Goal: Task Accomplishment & Management: Manage account settings

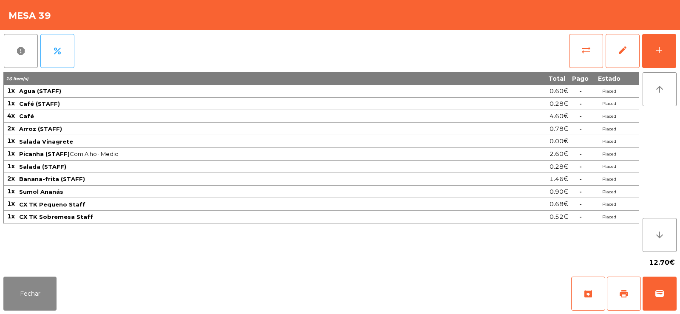
scroll to position [17, 0]
click at [663, 60] on button "add" at bounding box center [660, 51] width 34 height 34
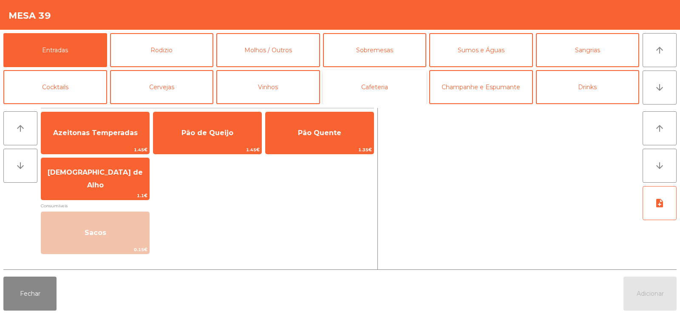
click at [396, 94] on button "Cafeteria" at bounding box center [375, 87] width 104 height 34
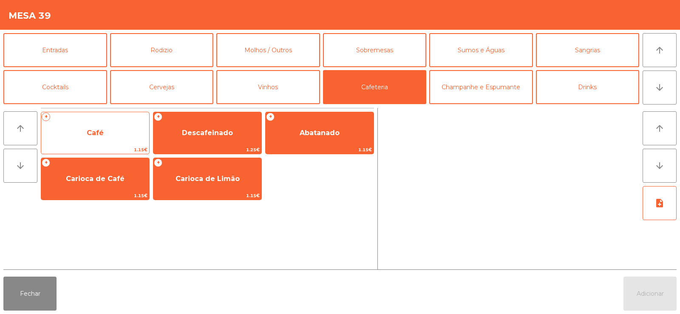
click at [94, 145] on div "+ Café 1.15€" at bounding box center [95, 133] width 109 height 43
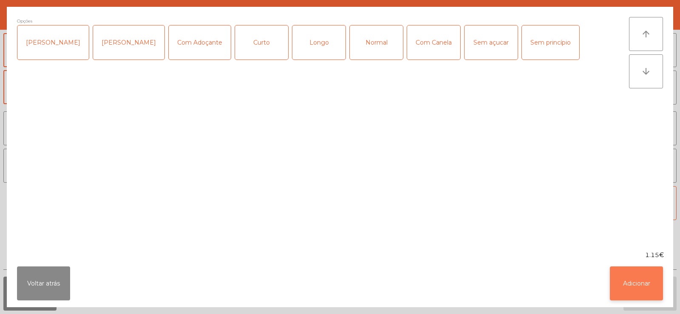
click at [635, 289] on button "Adicionar" at bounding box center [636, 284] width 53 height 34
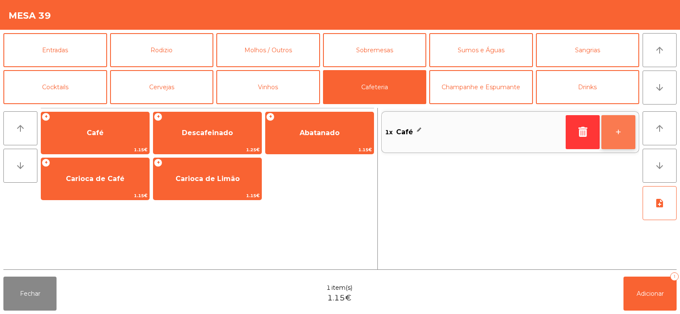
click at [625, 140] on button "+" at bounding box center [619, 132] width 34 height 34
click at [627, 141] on button "+" at bounding box center [619, 132] width 34 height 34
click at [626, 143] on button "+" at bounding box center [619, 132] width 34 height 34
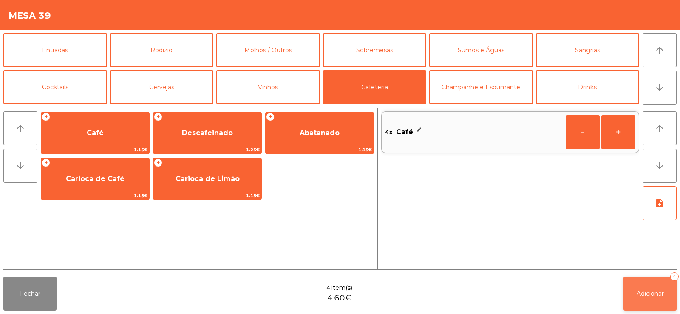
click at [652, 297] on span "Adicionar" at bounding box center [650, 294] width 27 height 8
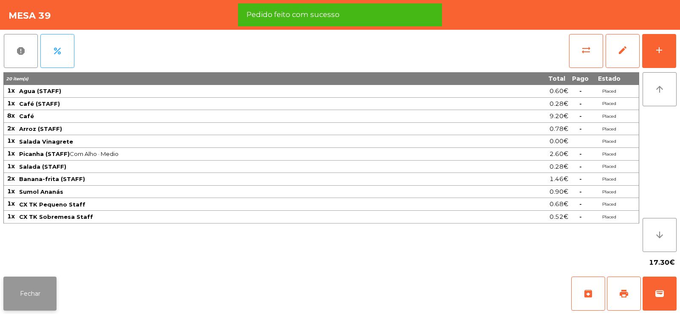
click at [33, 295] on button "Fechar" at bounding box center [29, 294] width 53 height 34
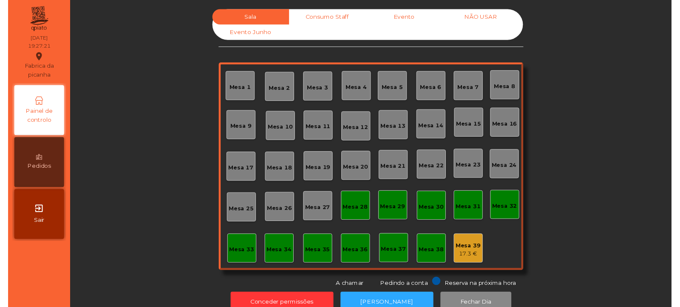
scroll to position [0, 0]
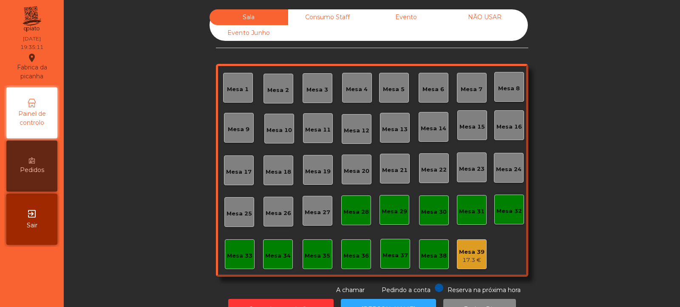
click at [495, 203] on div "Mesa 32" at bounding box center [510, 209] width 30 height 30
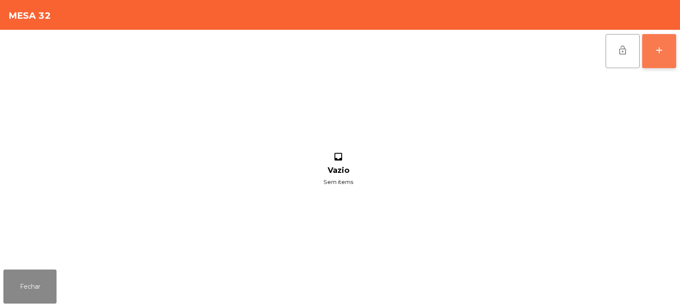
click at [662, 56] on button "add" at bounding box center [660, 51] width 34 height 34
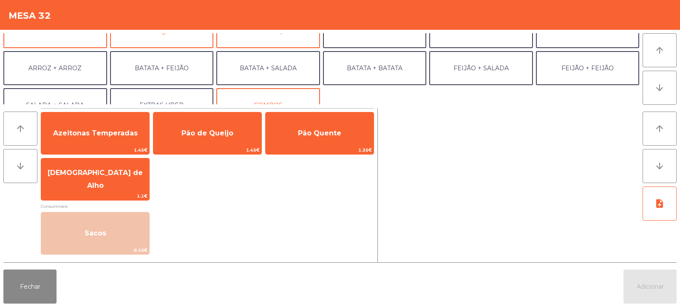
scroll to position [88, 0]
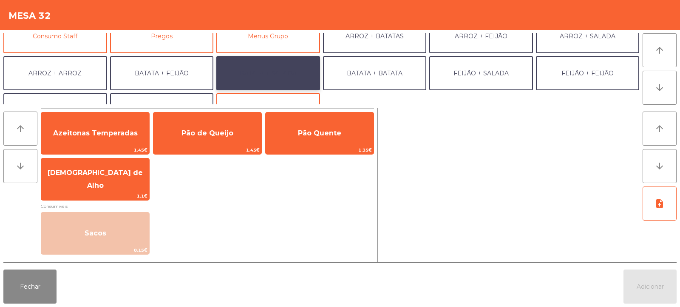
click at [280, 70] on button "BATATA + SALADA" at bounding box center [268, 73] width 104 height 34
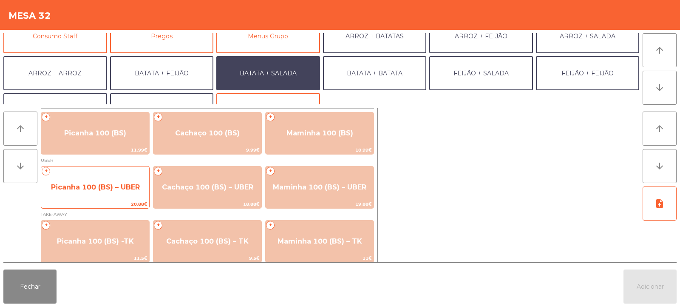
click at [98, 179] on span "Picanha 100 (BS) – UBER" at bounding box center [95, 187] width 108 height 23
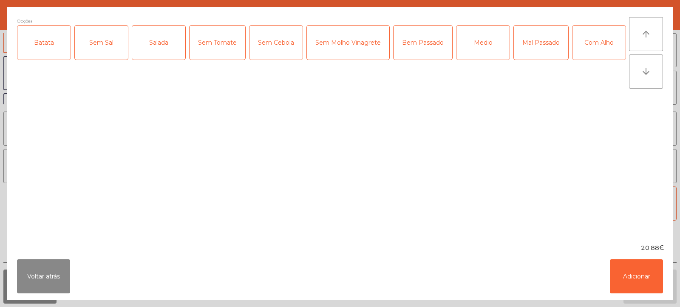
click at [56, 54] on div "Batata" at bounding box center [43, 43] width 53 height 34
click at [168, 48] on div "Salada" at bounding box center [158, 43] width 53 height 34
click at [490, 48] on div "Medio" at bounding box center [483, 43] width 53 height 34
click at [573, 60] on div "Com Alho" at bounding box center [599, 43] width 53 height 34
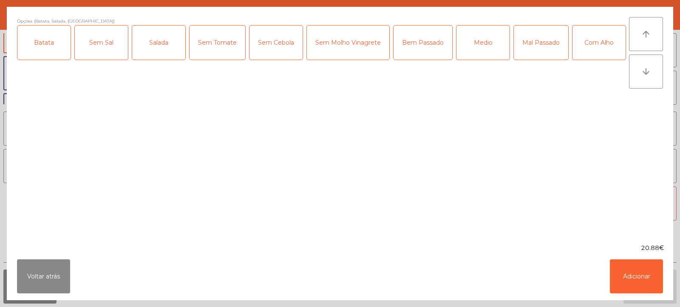
click at [573, 60] on div "Com Alho" at bounding box center [599, 43] width 53 height 34
click at [635, 277] on button "Adicionar" at bounding box center [636, 276] width 53 height 34
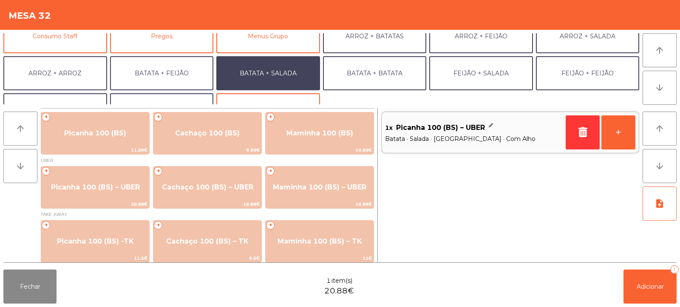
scroll to position [111, 0]
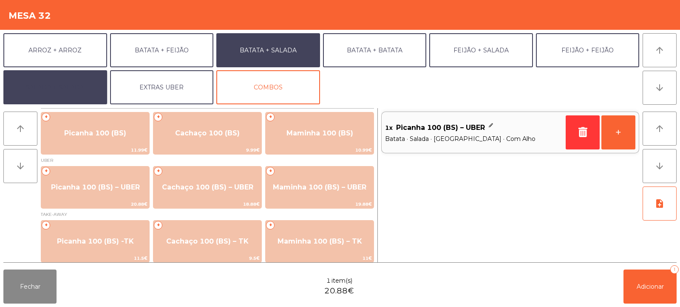
click at [90, 90] on button "SALADA + SALADA" at bounding box center [55, 87] width 104 height 34
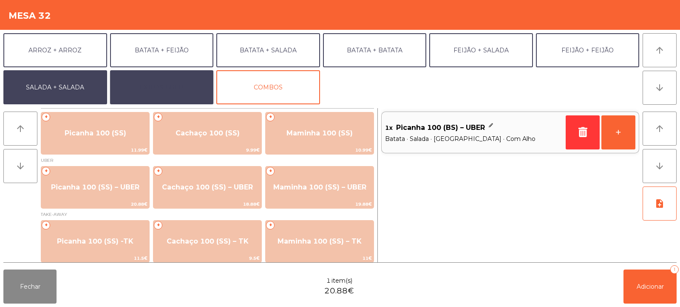
click at [184, 82] on button "EXTRAS UBER" at bounding box center [162, 87] width 104 height 34
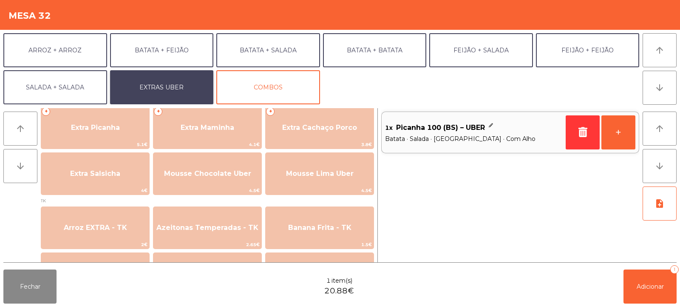
scroll to position [262, 0]
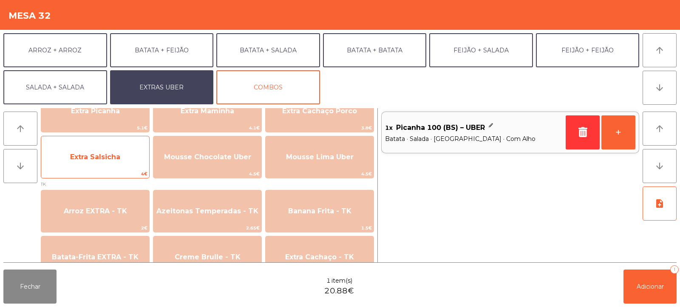
click at [132, 152] on span "Extra Salsicha" at bounding box center [95, 156] width 108 height 23
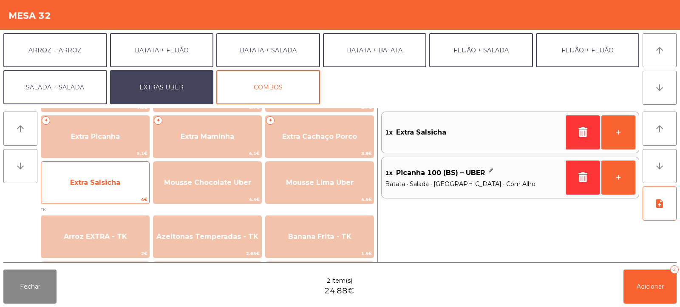
scroll to position [232, 0]
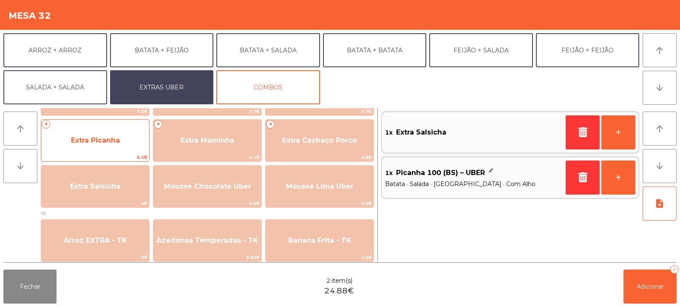
click at [115, 147] on span "Extra Picanha" at bounding box center [95, 140] width 108 height 23
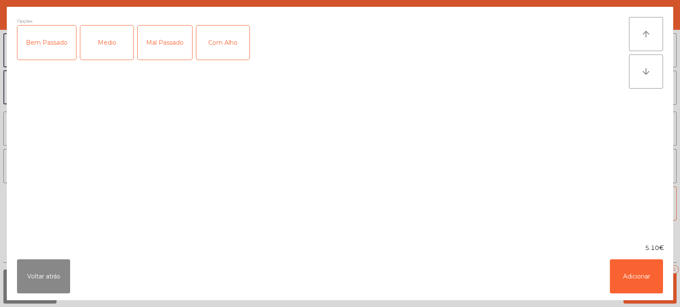
click at [112, 51] on div "Medio" at bounding box center [106, 43] width 53 height 34
click at [630, 282] on button "Adicionar" at bounding box center [636, 276] width 53 height 34
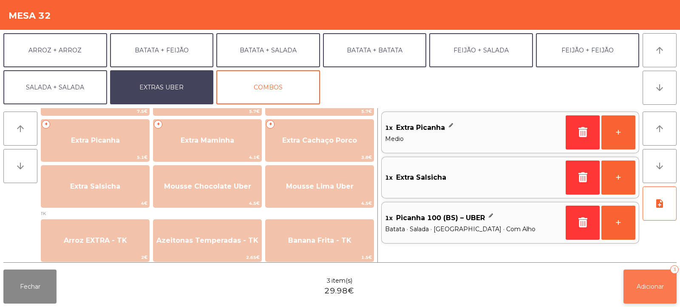
click at [651, 291] on button "Adicionar 3" at bounding box center [650, 286] width 53 height 34
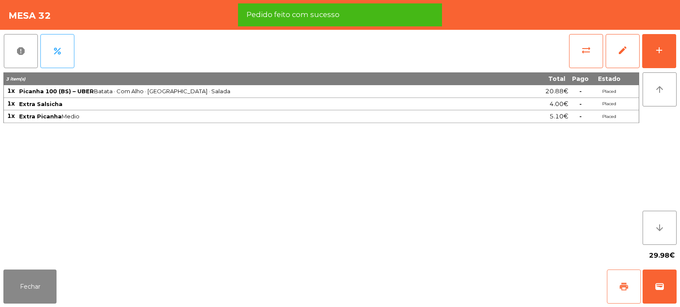
click at [626, 290] on span "print" at bounding box center [624, 286] width 10 height 10
click at [668, 285] on button "wallet" at bounding box center [660, 286] width 34 height 34
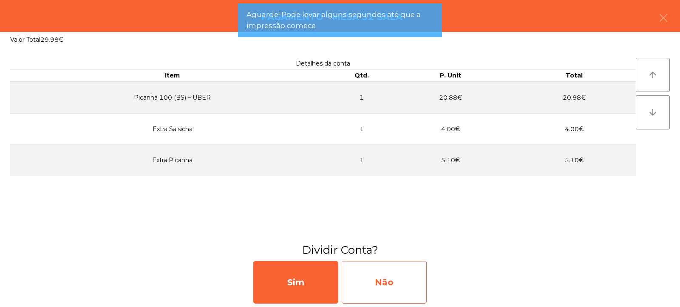
click at [393, 280] on div "Não" at bounding box center [384, 282] width 85 height 43
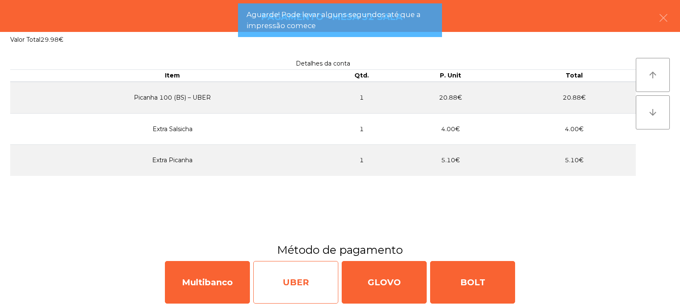
click at [317, 274] on div "UBER" at bounding box center [295, 282] width 85 height 43
select select "**"
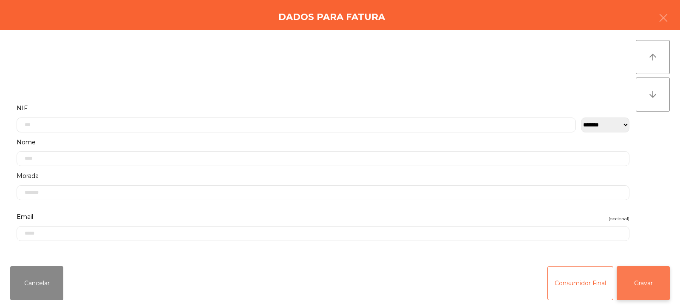
click at [651, 285] on button "Gravar" at bounding box center [643, 283] width 53 height 34
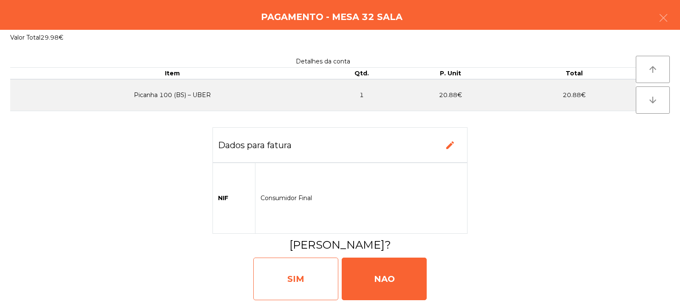
click at [318, 277] on div "SIM" at bounding box center [295, 278] width 85 height 43
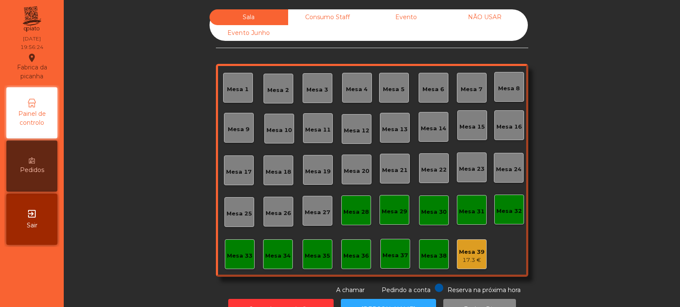
click at [354, 95] on div "Mesa 4" at bounding box center [357, 88] width 30 height 30
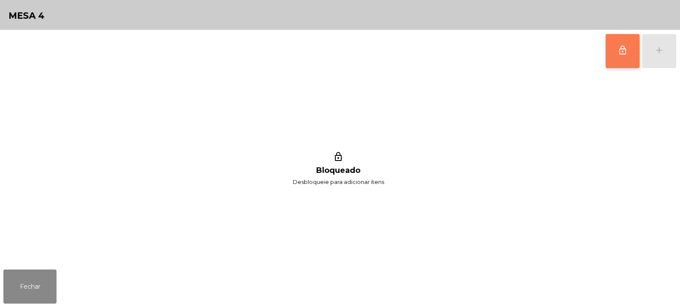
click at [619, 57] on button "lock_outline" at bounding box center [623, 51] width 34 height 34
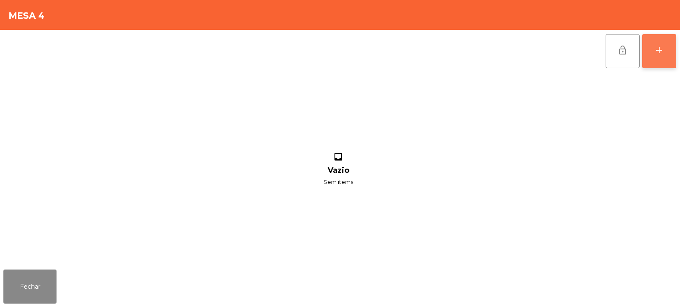
click at [666, 54] on button "add" at bounding box center [660, 51] width 34 height 34
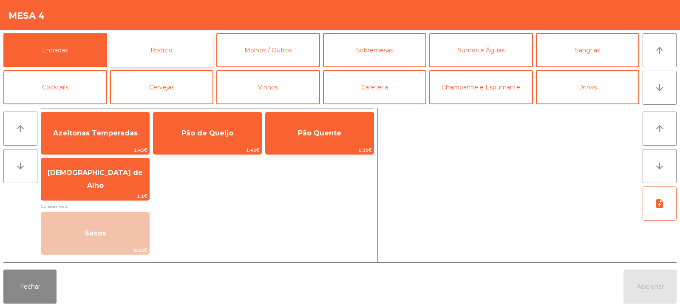
click at [168, 53] on button "Rodizio" at bounding box center [162, 50] width 104 height 34
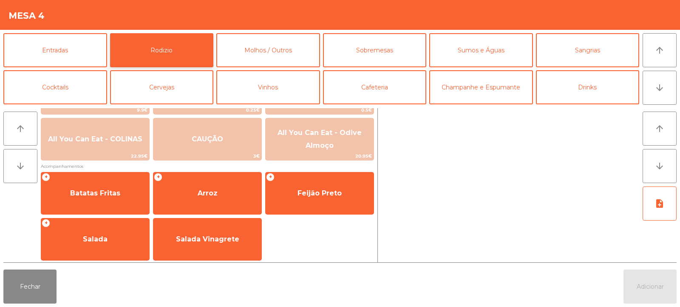
scroll to position [137, 0]
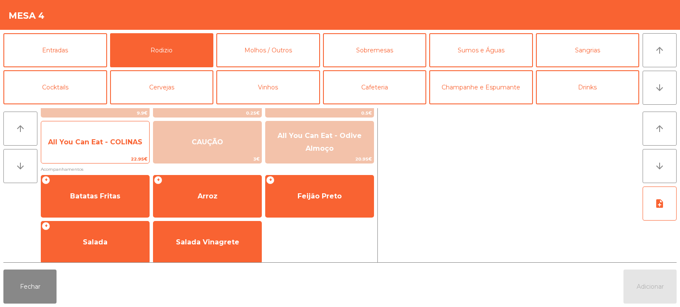
click at [120, 148] on span "All You Can Eat - COLINAS" at bounding box center [95, 142] width 108 height 23
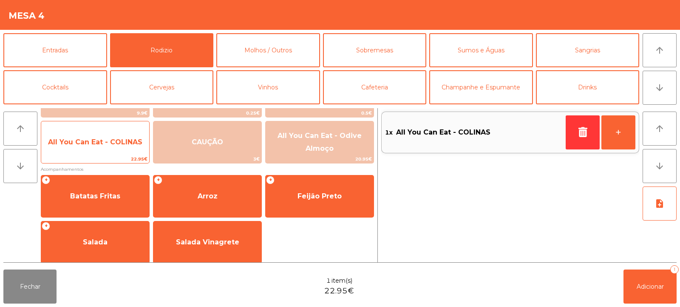
click at [115, 151] on span "All You Can Eat - COLINAS" at bounding box center [95, 142] width 108 height 23
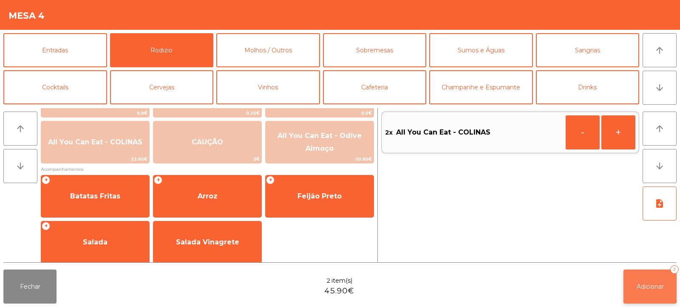
click at [655, 290] on button "Adicionar 2" at bounding box center [650, 286] width 53 height 34
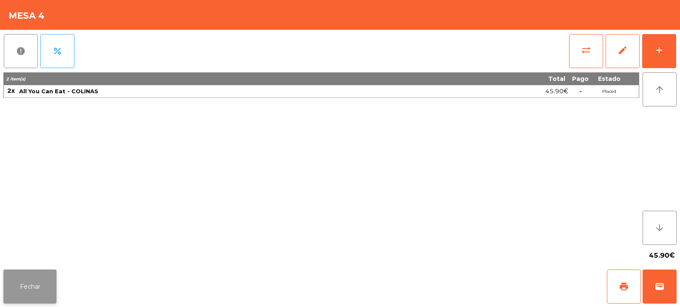
click at [28, 291] on button "Fechar" at bounding box center [29, 286] width 53 height 34
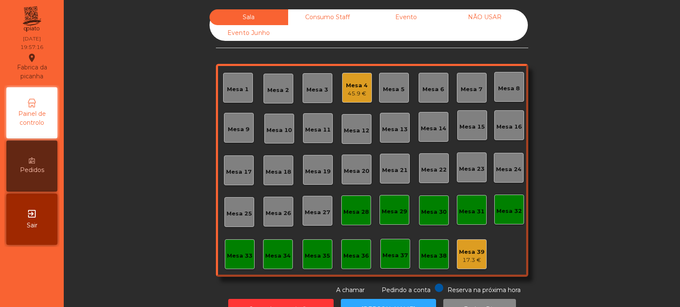
click at [352, 125] on div "Mesa 12" at bounding box center [357, 129] width 26 height 12
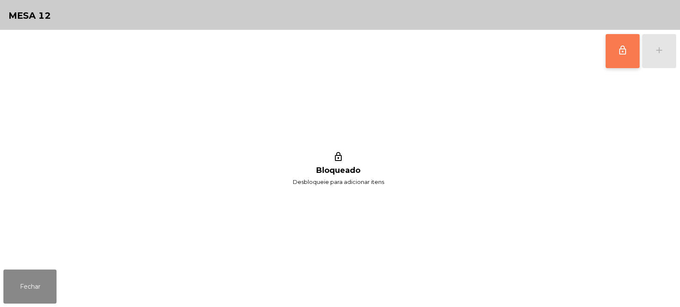
click at [621, 60] on button "lock_outline" at bounding box center [623, 51] width 34 height 34
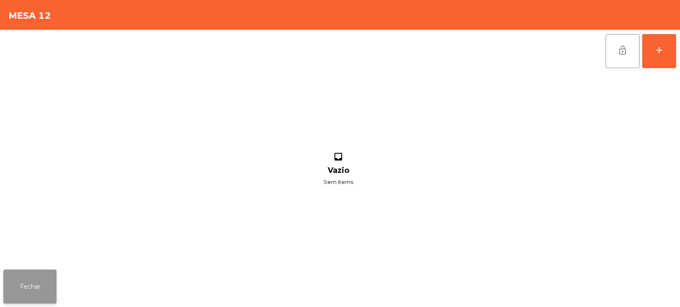
click at [34, 277] on button "Fechar" at bounding box center [29, 286] width 53 height 34
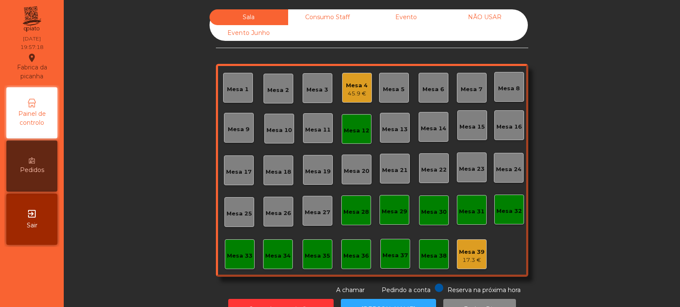
click at [358, 97] on div "45.9 €" at bounding box center [357, 93] width 22 height 9
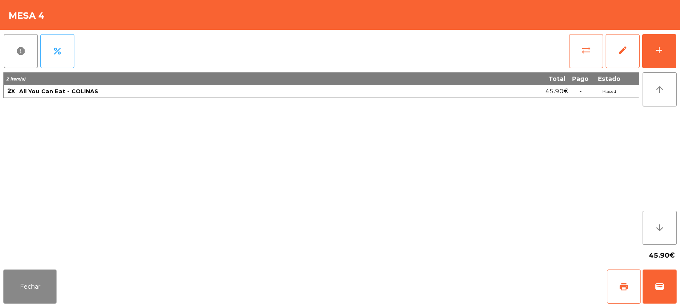
click at [595, 53] on button "sync_alt" at bounding box center [586, 51] width 34 height 34
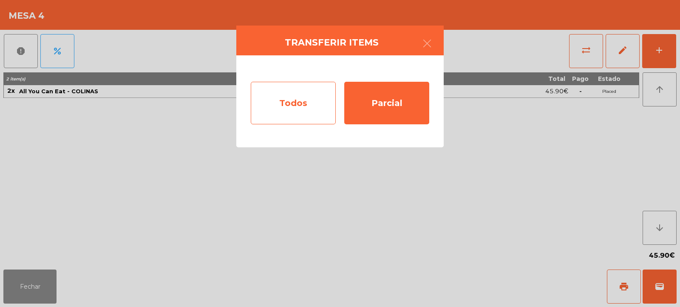
click at [281, 95] on div "Todos" at bounding box center [293, 103] width 85 height 43
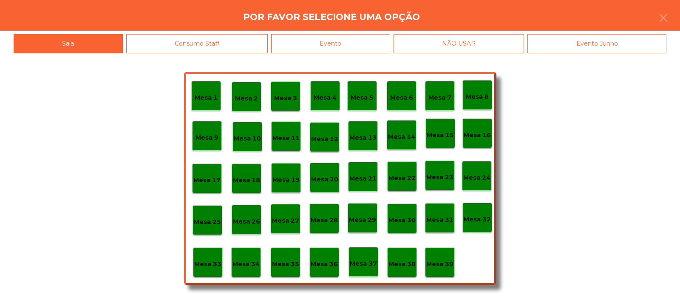
click at [327, 141] on p "Mesa 12" at bounding box center [324, 139] width 27 height 10
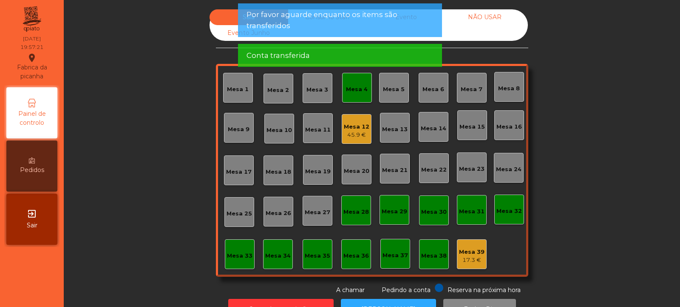
click at [352, 90] on div "Mesa 4" at bounding box center [357, 89] width 22 height 9
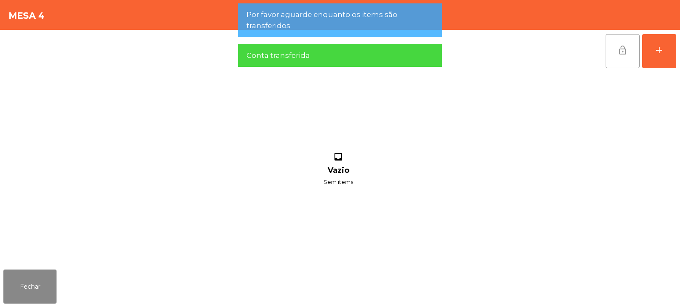
click at [621, 56] on button "lock_open" at bounding box center [623, 51] width 34 height 34
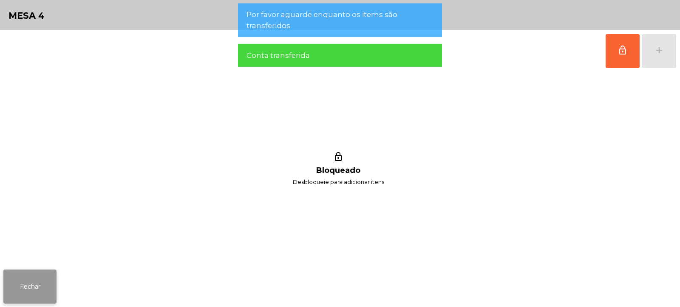
click at [37, 281] on button "Fechar" at bounding box center [29, 286] width 53 height 34
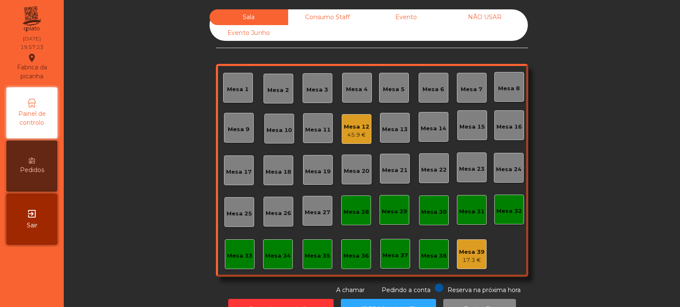
click at [467, 87] on div "Mesa 7" at bounding box center [472, 89] width 22 height 9
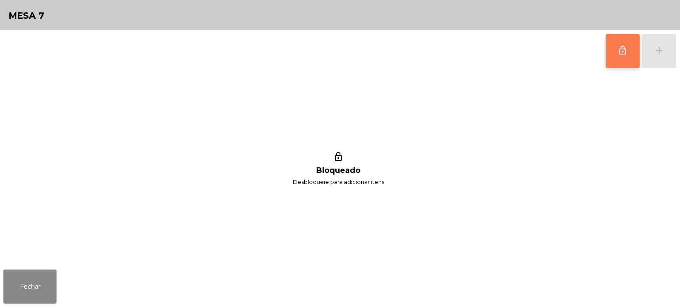
click at [617, 49] on button "lock_outline" at bounding box center [623, 51] width 34 height 34
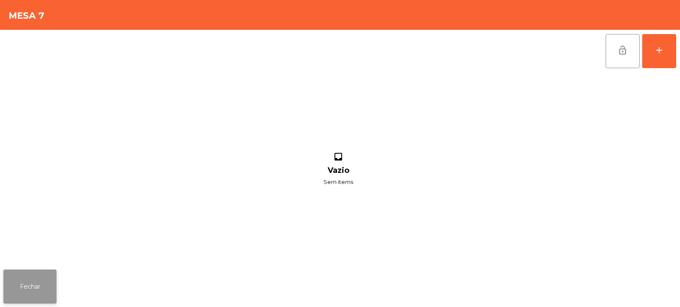
click at [49, 289] on button "Fechar" at bounding box center [29, 286] width 53 height 34
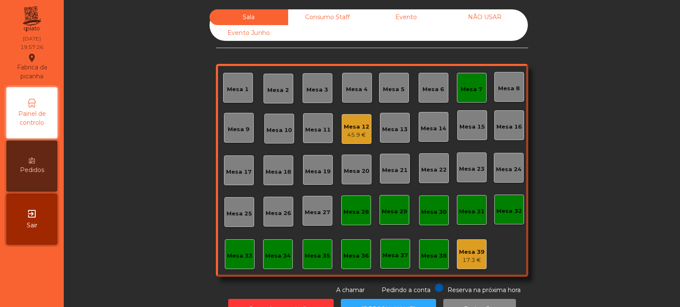
click at [426, 90] on div "Mesa 6" at bounding box center [434, 89] width 22 height 9
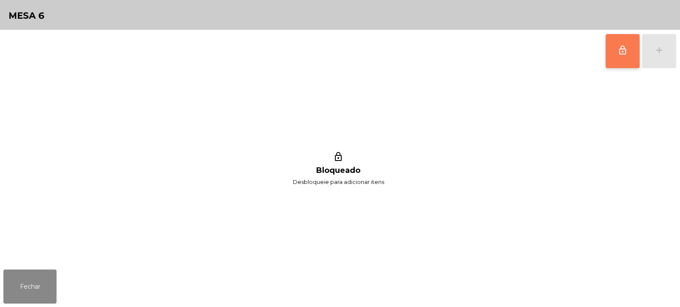
click at [623, 53] on span "lock_outline" at bounding box center [623, 50] width 10 height 10
click at [659, 57] on button "add" at bounding box center [660, 51] width 34 height 34
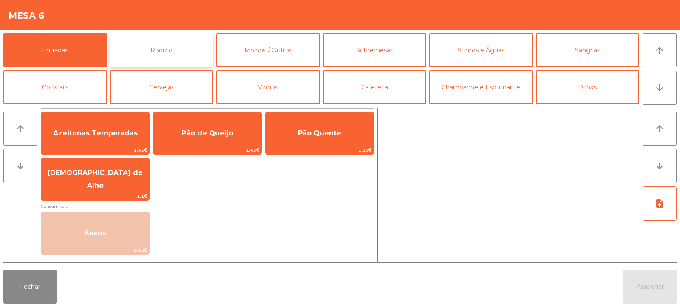
click at [156, 58] on button "Rodizio" at bounding box center [162, 50] width 104 height 34
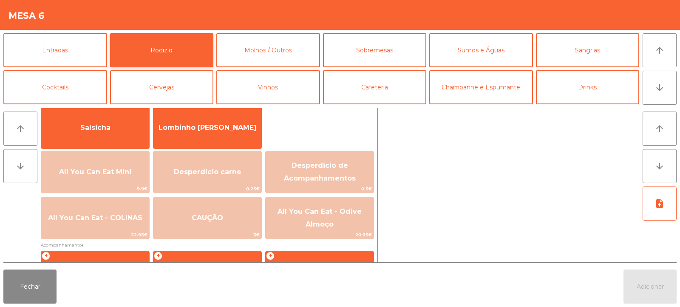
scroll to position [61, 0]
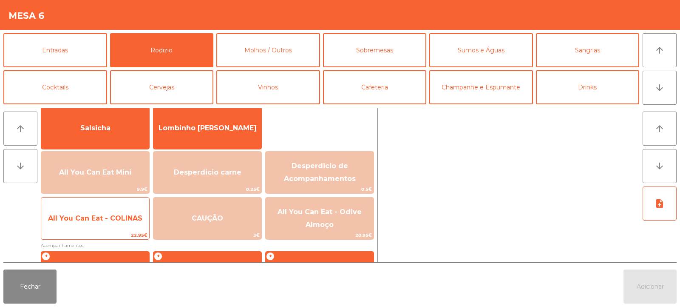
click at [101, 222] on span "All You Can Eat - COLINAS" at bounding box center [95, 218] width 108 height 23
click at [97, 221] on span "All You Can Eat - COLINAS" at bounding box center [95, 218] width 94 height 8
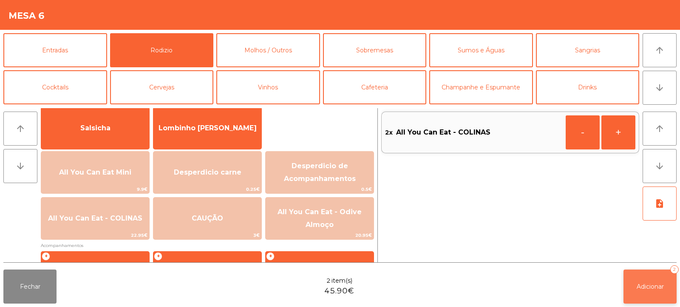
click at [648, 281] on button "Adicionar 2" at bounding box center [650, 286] width 53 height 34
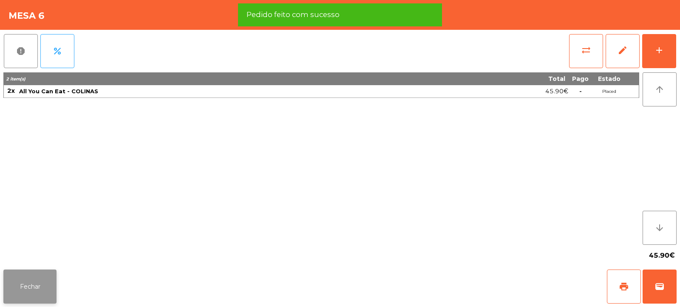
click at [33, 286] on button "Fechar" at bounding box center [29, 286] width 53 height 34
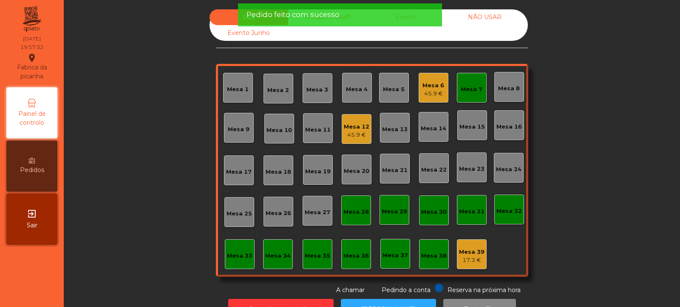
click at [467, 89] on div "Mesa 7" at bounding box center [472, 89] width 22 height 9
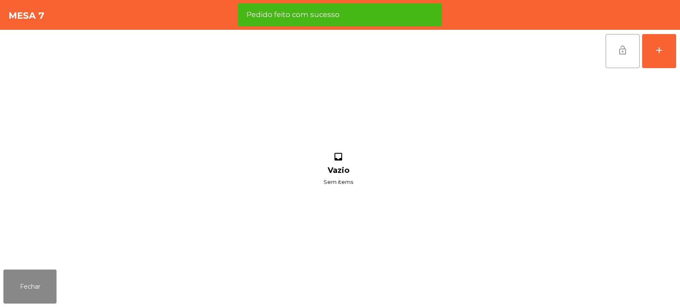
click at [622, 53] on span "lock_open" at bounding box center [623, 50] width 10 height 10
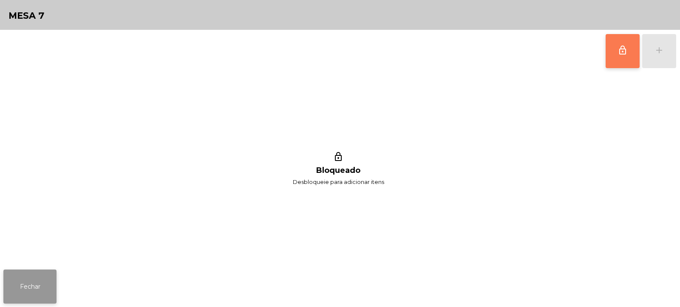
click at [40, 273] on button "Fechar" at bounding box center [29, 286] width 53 height 34
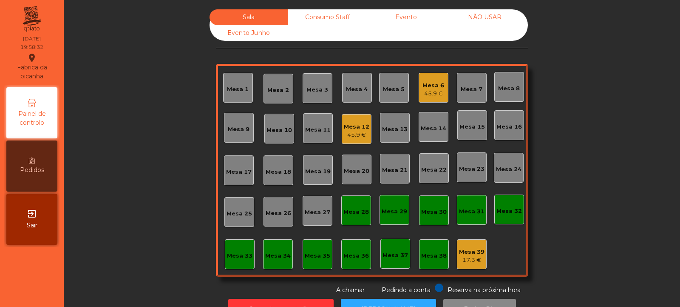
click at [466, 82] on div "Mesa 7" at bounding box center [472, 88] width 22 height 12
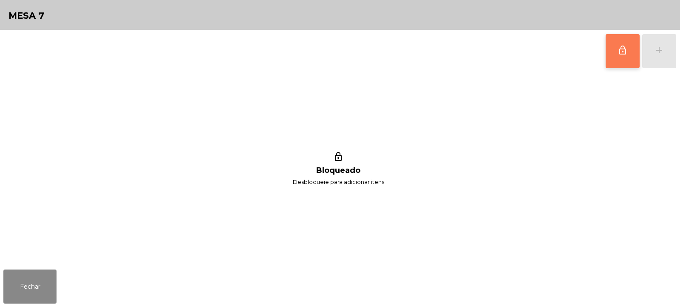
click at [626, 51] on span "lock_outline" at bounding box center [623, 50] width 10 height 10
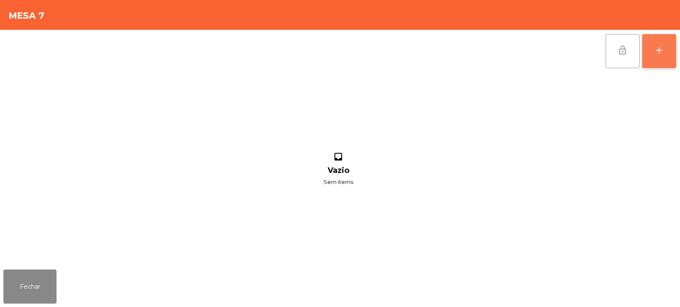
click at [664, 54] on div "add" at bounding box center [659, 50] width 10 height 10
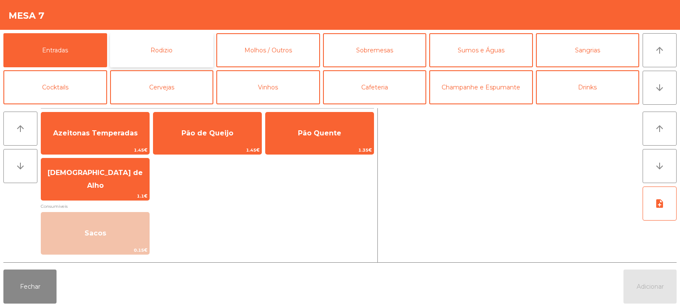
click at [186, 46] on button "Rodizio" at bounding box center [162, 50] width 104 height 34
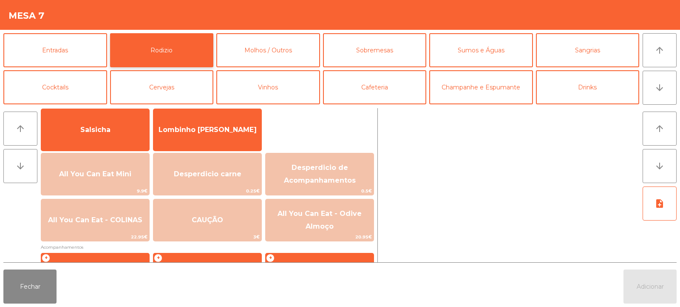
scroll to position [68, 0]
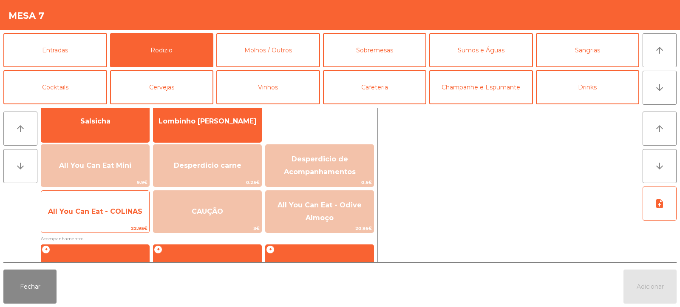
click at [123, 210] on span "All You Can Eat - COLINAS" at bounding box center [95, 211] width 94 height 8
click at [121, 208] on span "All You Can Eat - COLINAS" at bounding box center [95, 211] width 94 height 8
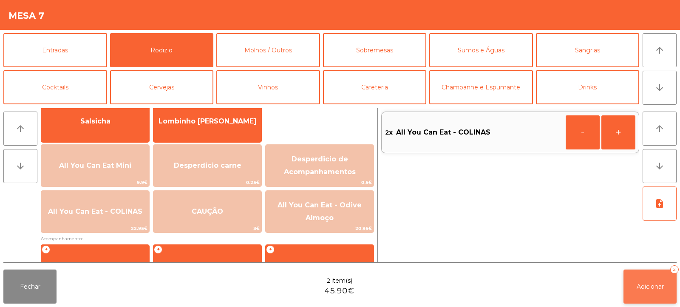
click at [657, 284] on span "Adicionar" at bounding box center [650, 286] width 27 height 8
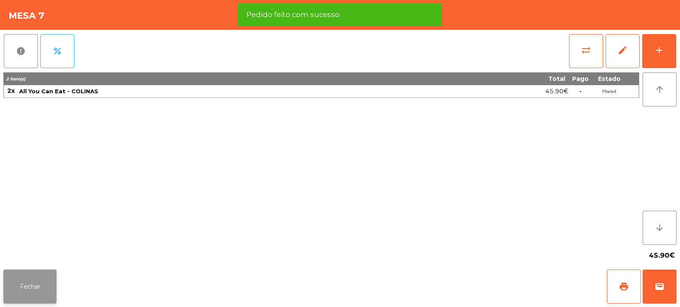
click at [36, 284] on button "Fechar" at bounding box center [29, 286] width 53 height 34
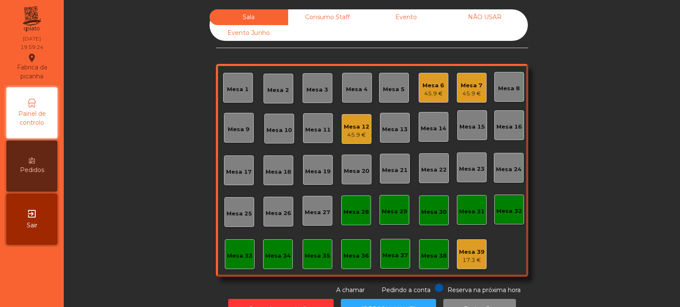
click at [273, 126] on div "Mesa 10" at bounding box center [280, 130] width 26 height 9
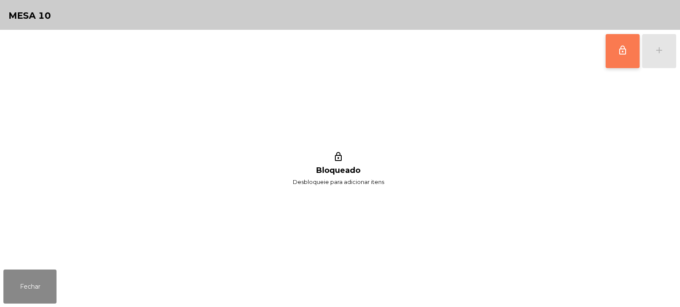
click at [621, 57] on button "lock_outline" at bounding box center [623, 51] width 34 height 34
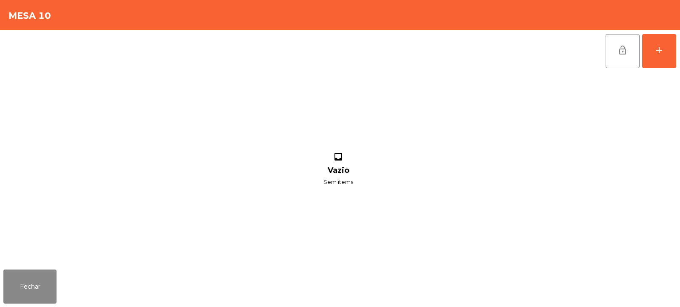
click at [151, 48] on div "lock_open add" at bounding box center [340, 51] width 674 height 43
click at [19, 278] on button "Fechar" at bounding box center [29, 286] width 53 height 34
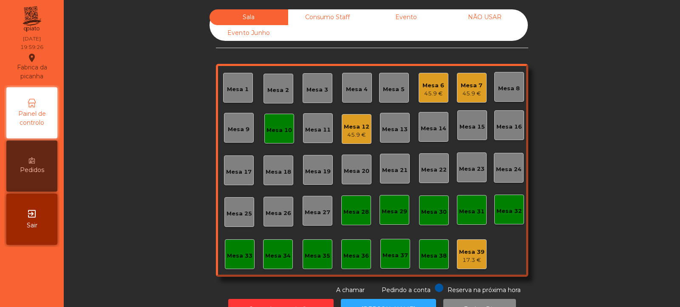
click at [231, 131] on div "Mesa 9" at bounding box center [239, 129] width 22 height 9
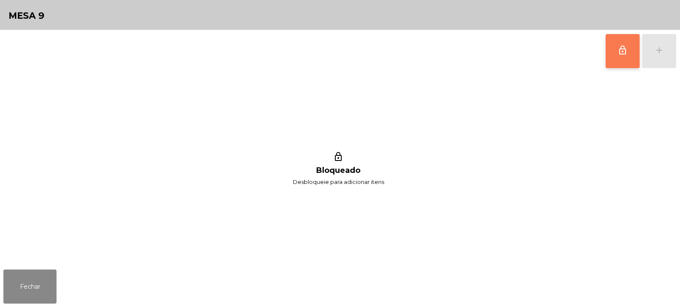
click at [628, 51] on button "lock_outline" at bounding box center [623, 51] width 34 height 34
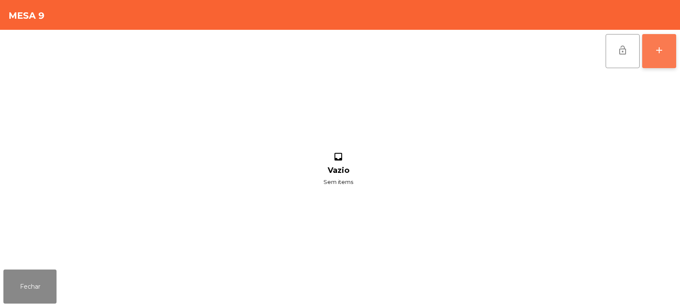
click at [663, 54] on div "add" at bounding box center [659, 50] width 10 height 10
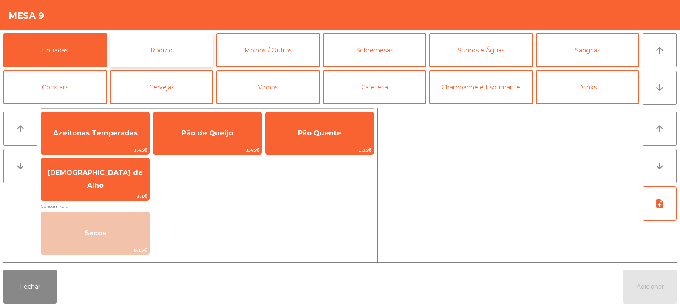
click at [152, 47] on button "Rodizio" at bounding box center [162, 50] width 104 height 34
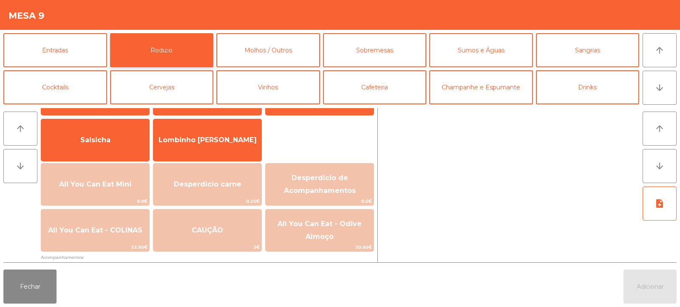
scroll to position [59, 0]
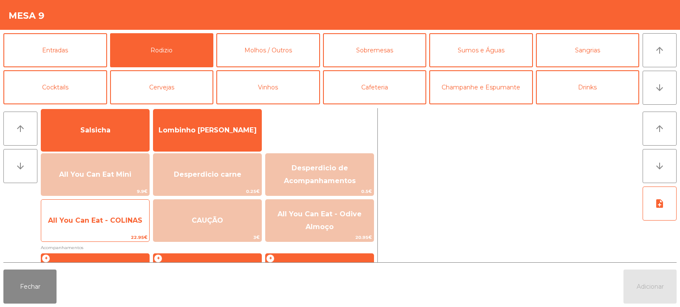
click at [111, 223] on span "All You Can Eat - COLINAS" at bounding box center [95, 220] width 94 height 8
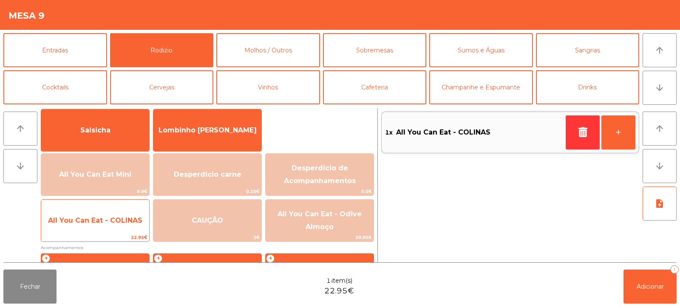
click at [110, 218] on span "All You Can Eat - COLINAS" at bounding box center [95, 220] width 94 height 8
click at [113, 214] on span "All You Can Eat - COLINAS" at bounding box center [95, 220] width 108 height 23
click at [114, 211] on span "All You Can Eat - COLINAS" at bounding box center [95, 220] width 108 height 23
click at [114, 210] on span "All You Can Eat - COLINAS" at bounding box center [95, 220] width 108 height 23
click at [117, 212] on span "All You Can Eat - COLINAS" at bounding box center [95, 220] width 108 height 23
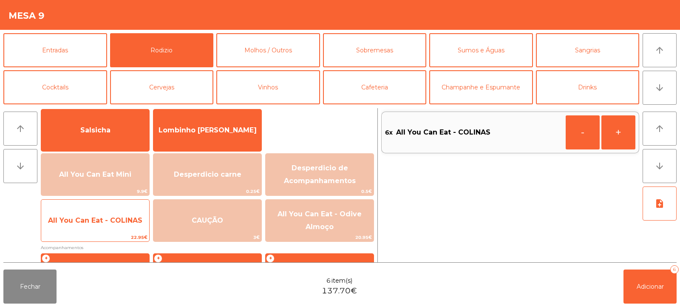
click at [115, 212] on span "All You Can Eat - COLINAS" at bounding box center [95, 220] width 108 height 23
click at [103, 211] on span "All You Can Eat - COLINAS" at bounding box center [95, 220] width 108 height 23
click at [100, 218] on span "All You Can Eat - COLINAS" at bounding box center [95, 220] width 94 height 8
click at [102, 215] on span "All You Can Eat - COLINAS" at bounding box center [95, 220] width 108 height 23
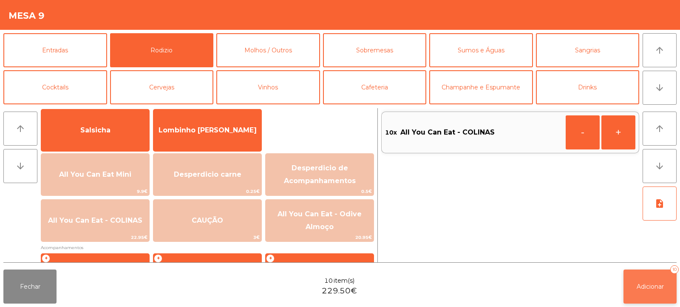
click at [649, 291] on button "Adicionar 10" at bounding box center [650, 286] width 53 height 34
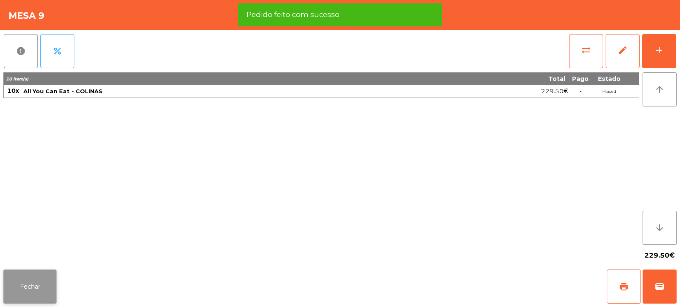
click at [31, 290] on button "Fechar" at bounding box center [29, 286] width 53 height 34
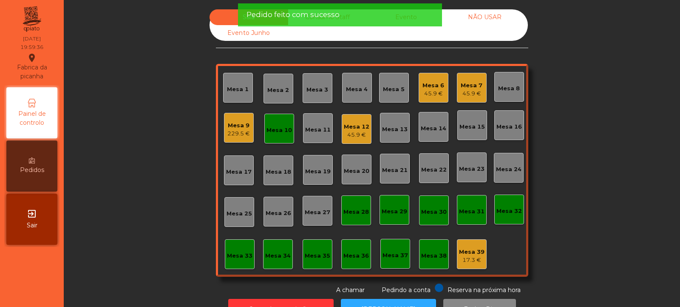
scroll to position [28, 0]
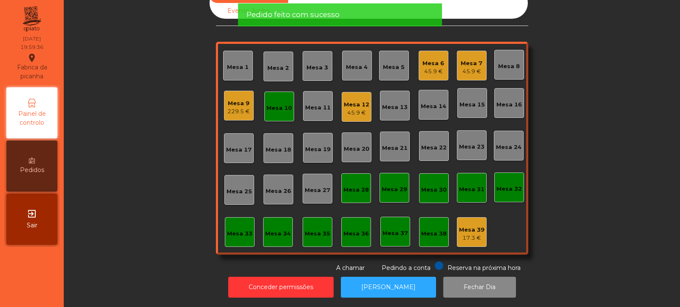
click at [276, 106] on div "Mesa 10" at bounding box center [280, 106] width 30 height 30
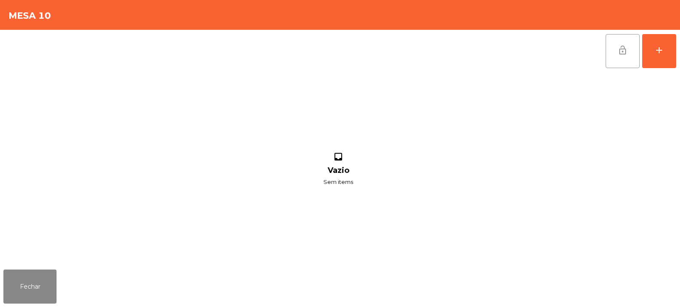
click at [619, 56] on button "lock_open" at bounding box center [623, 51] width 34 height 34
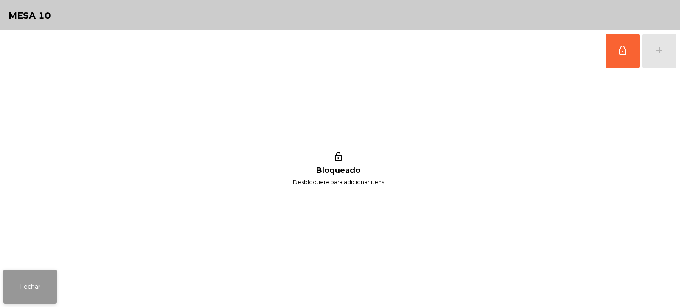
click at [30, 288] on button "Fechar" at bounding box center [29, 286] width 53 height 34
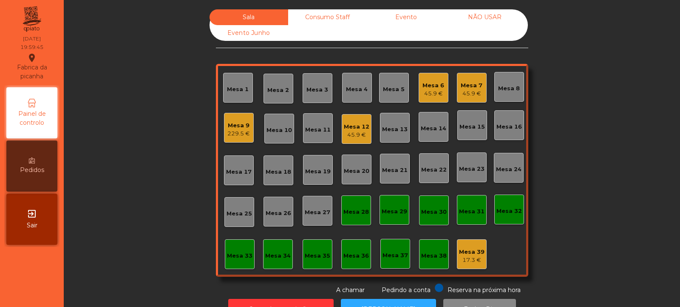
scroll to position [0, 0]
click at [399, 266] on div "Mesa 37" at bounding box center [396, 254] width 30 height 30
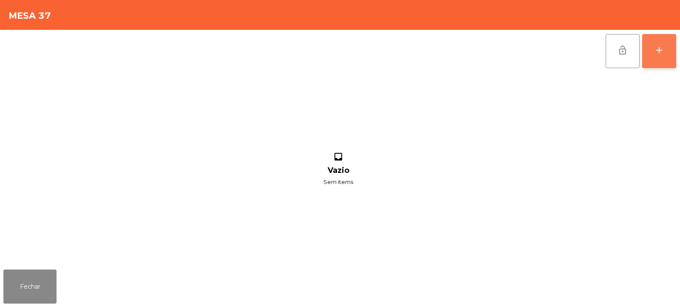
click at [655, 53] on div "add" at bounding box center [659, 50] width 10 height 10
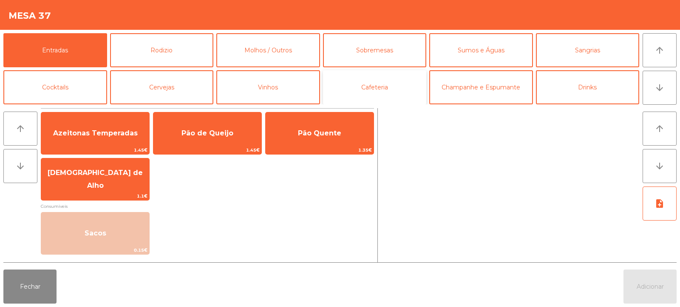
click at [354, 94] on button "Cafeteria" at bounding box center [375, 87] width 104 height 34
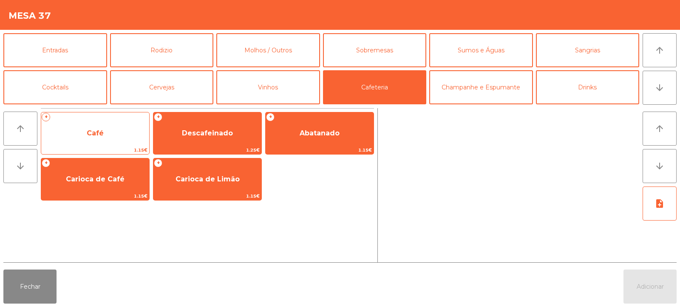
click at [107, 135] on span "Café" at bounding box center [95, 133] width 108 height 23
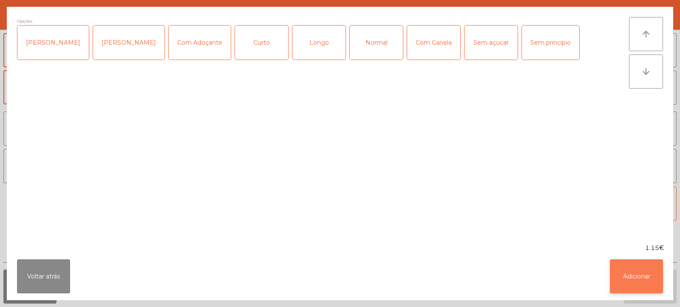
click at [643, 277] on button "Adicionar" at bounding box center [636, 276] width 53 height 34
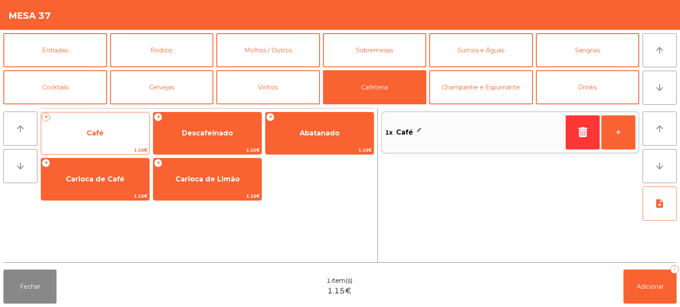
click at [102, 135] on span "Café" at bounding box center [95, 133] width 17 height 8
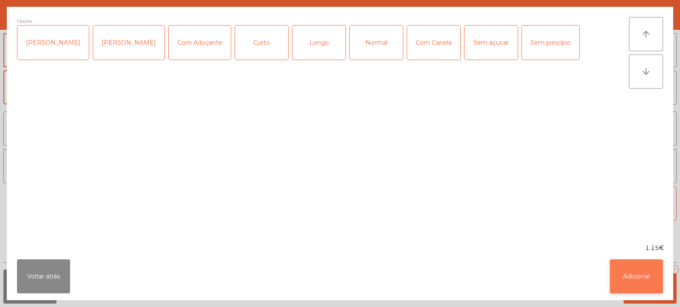
click at [631, 277] on button "Adicionar" at bounding box center [636, 276] width 53 height 34
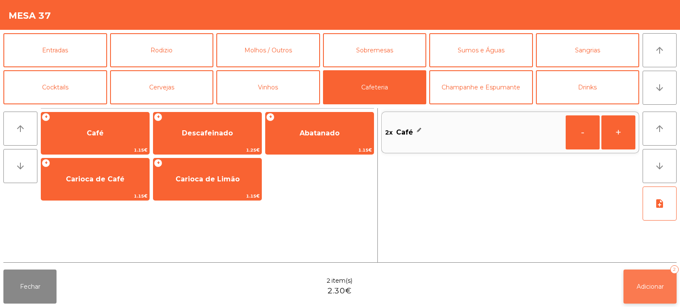
click at [651, 287] on span "Adicionar" at bounding box center [650, 286] width 27 height 8
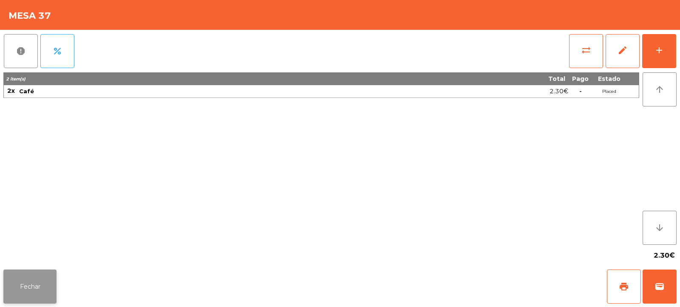
click at [31, 291] on button "Fechar" at bounding box center [29, 286] width 53 height 34
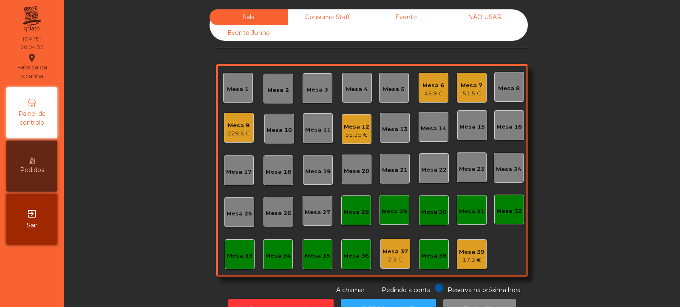
click at [506, 209] on div "Mesa 32" at bounding box center [510, 211] width 26 height 9
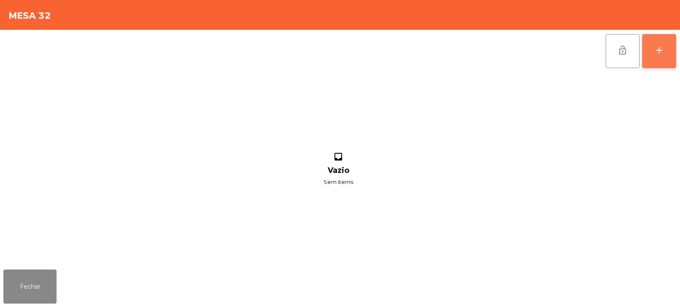
click at [660, 55] on button "add" at bounding box center [660, 51] width 34 height 34
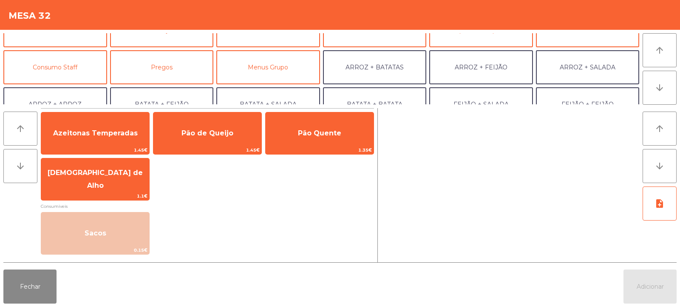
scroll to position [57, 0]
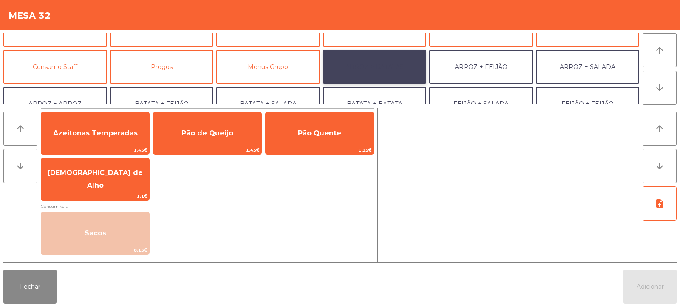
click at [403, 67] on button "ARROZ + BATATAS" at bounding box center [375, 67] width 104 height 34
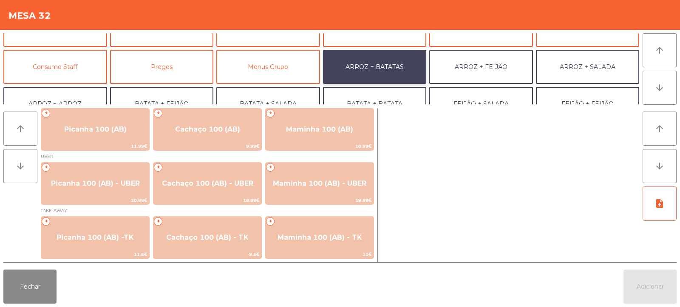
scroll to position [3, 0]
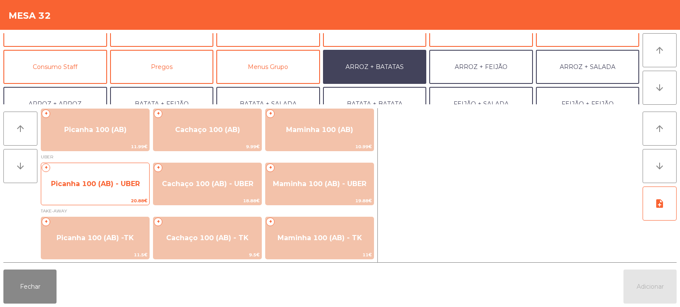
click at [114, 186] on span "Picanha 100 (AB) - UBER" at bounding box center [95, 183] width 89 height 8
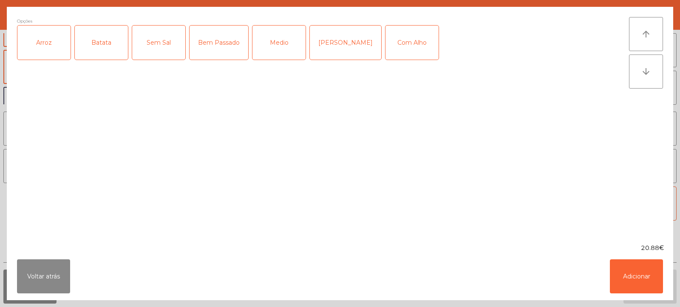
click at [56, 49] on div "Arroz" at bounding box center [43, 43] width 53 height 34
click at [94, 50] on div "Batata" at bounding box center [101, 43] width 53 height 34
click at [214, 46] on div "Bem Passado" at bounding box center [219, 43] width 59 height 34
click at [386, 43] on div "Com Alho" at bounding box center [412, 43] width 53 height 34
click at [628, 268] on button "Adicionar" at bounding box center [636, 276] width 53 height 34
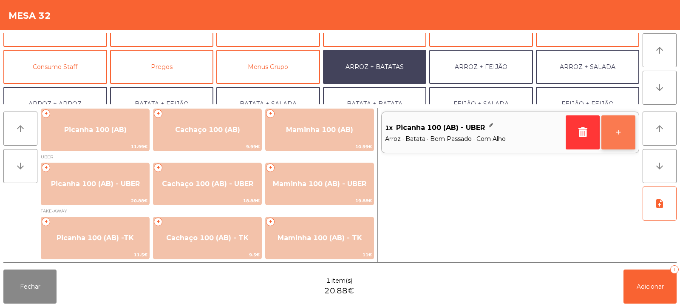
click at [620, 131] on button "+" at bounding box center [619, 132] width 34 height 34
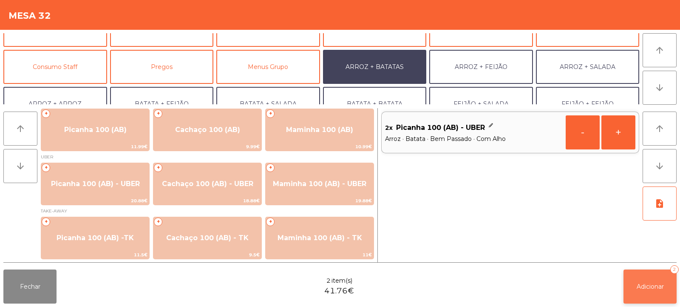
click at [650, 286] on span "Adicionar" at bounding box center [650, 286] width 27 height 8
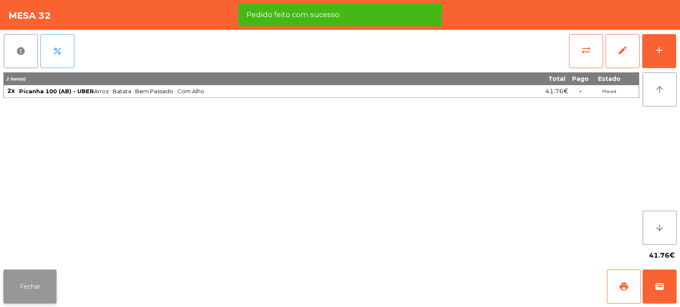
click at [37, 297] on button "Fechar" at bounding box center [29, 286] width 53 height 34
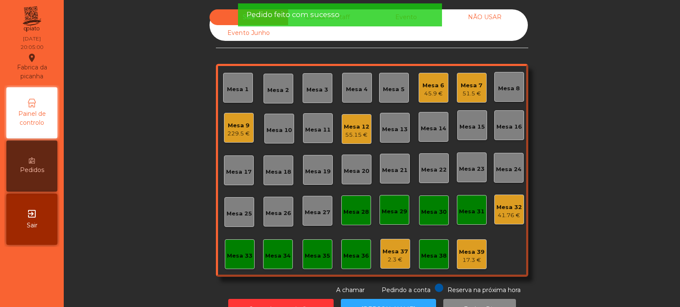
scroll to position [28, 0]
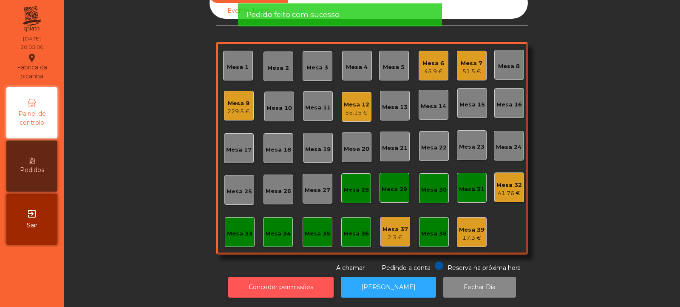
click at [293, 279] on button "Conceder permissões" at bounding box center [280, 286] width 105 height 21
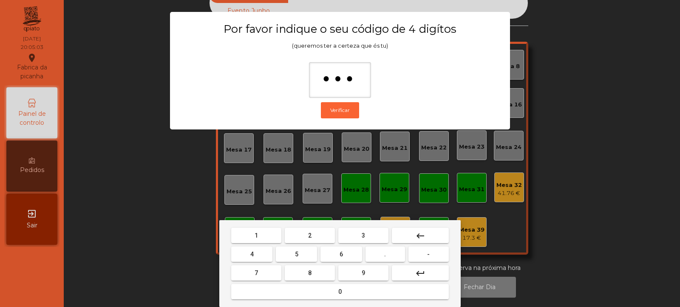
type input "****"
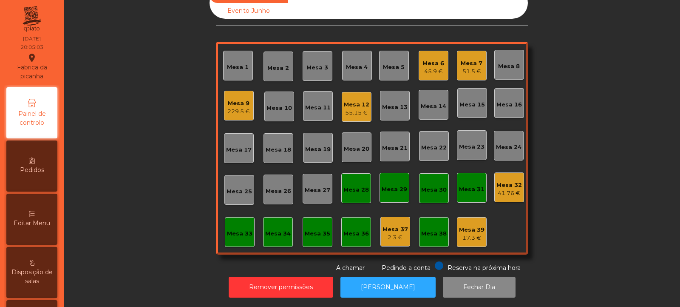
click at [502, 189] on div "41.76 €" at bounding box center [510, 193] width 26 height 9
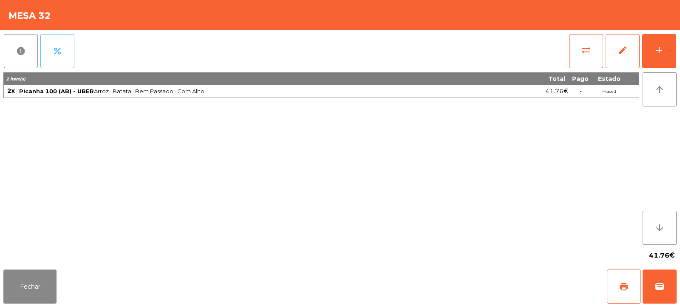
click at [68, 51] on button "percent" at bounding box center [57, 51] width 34 height 34
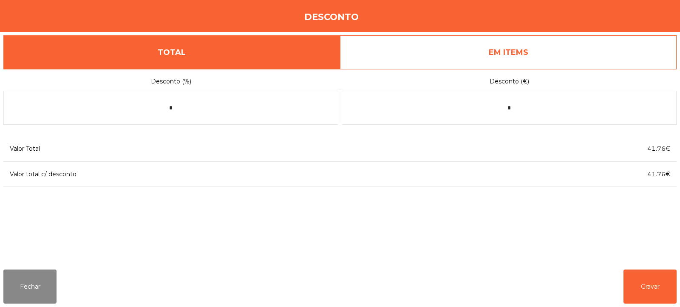
click at [525, 56] on link "EM ITEMS" at bounding box center [508, 52] width 337 height 34
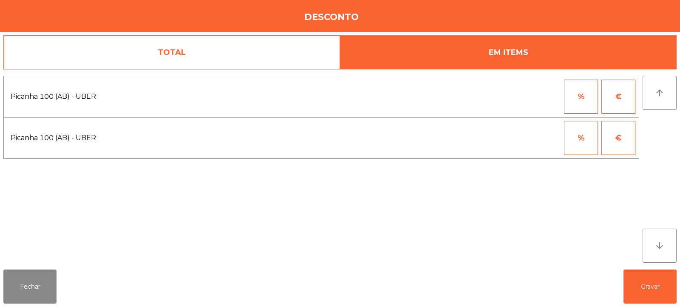
click at [578, 99] on button "%" at bounding box center [581, 97] width 34 height 34
click at [529, 98] on input "*" at bounding box center [539, 97] width 43 height 34
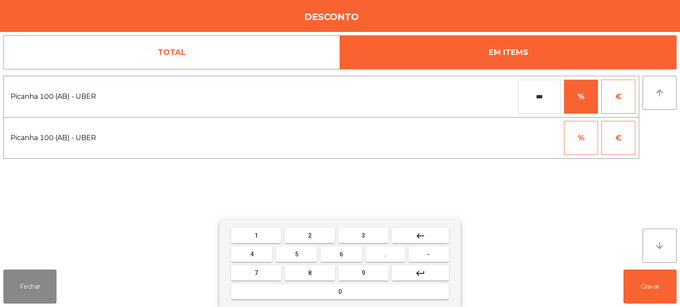
type input "***"
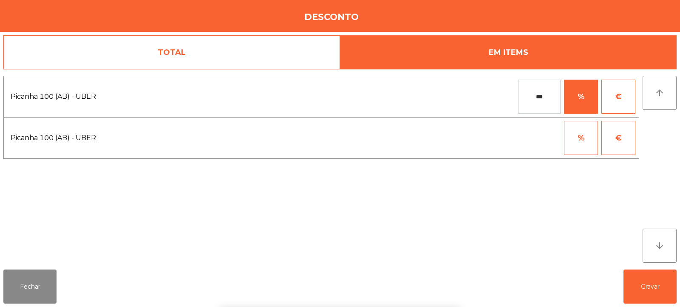
click at [644, 273] on div "1 2 3 keyboard_backspace 4 5 6 . - 7 8 9 keyboard_return 0" at bounding box center [340, 263] width 680 height 87
click at [651, 290] on button "Gravar" at bounding box center [650, 286] width 53 height 34
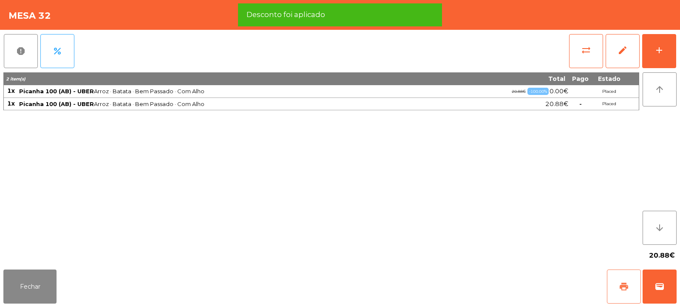
click at [614, 282] on button "print" at bounding box center [624, 286] width 34 height 34
click at [659, 283] on span "wallet" at bounding box center [660, 286] width 10 height 10
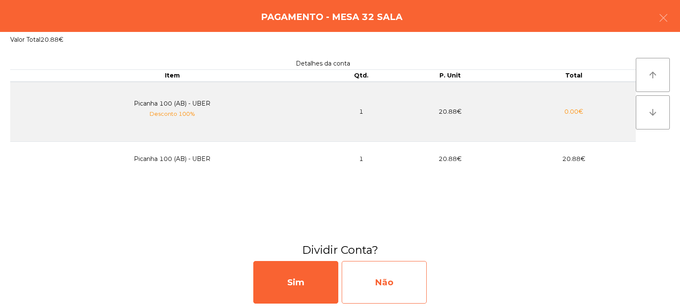
click at [387, 280] on div "Não" at bounding box center [384, 282] width 85 height 43
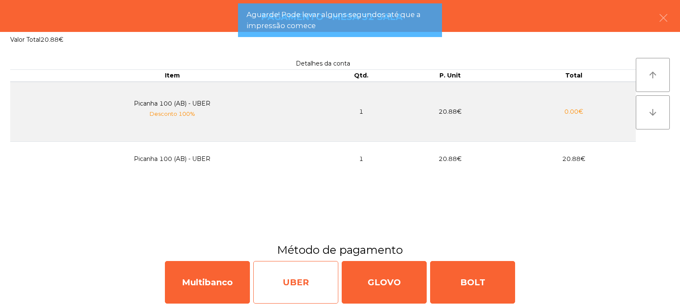
click at [306, 286] on div "UBER" at bounding box center [295, 282] width 85 height 43
select select "**"
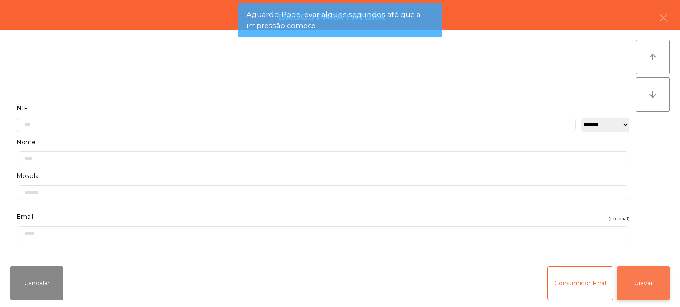
click at [642, 277] on button "Gravar" at bounding box center [643, 283] width 53 height 34
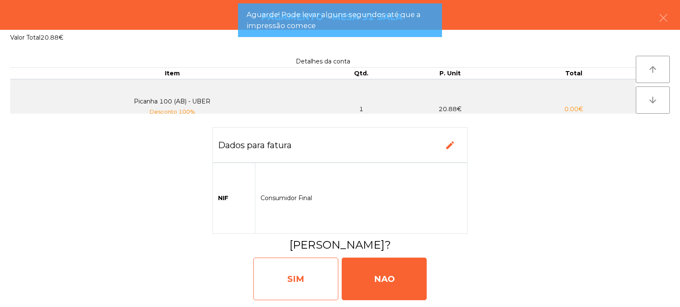
click at [301, 281] on div "SIM" at bounding box center [295, 278] width 85 height 43
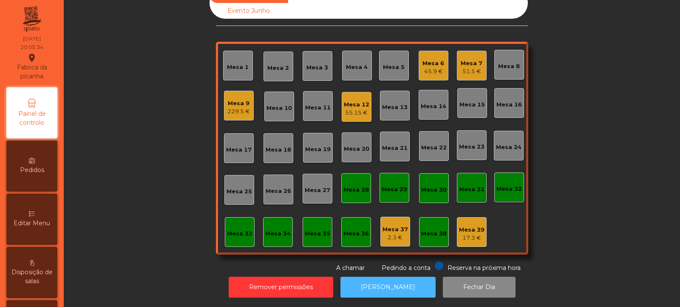
click at [398, 276] on button "[PERSON_NAME]" at bounding box center [388, 286] width 95 height 21
click at [307, 63] on div "Mesa 3" at bounding box center [318, 67] width 22 height 9
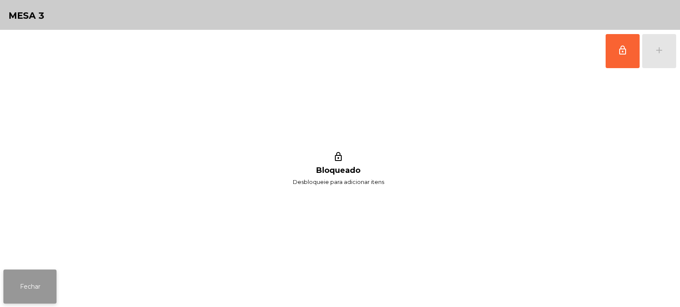
click at [35, 282] on button "Fechar" at bounding box center [29, 286] width 53 height 34
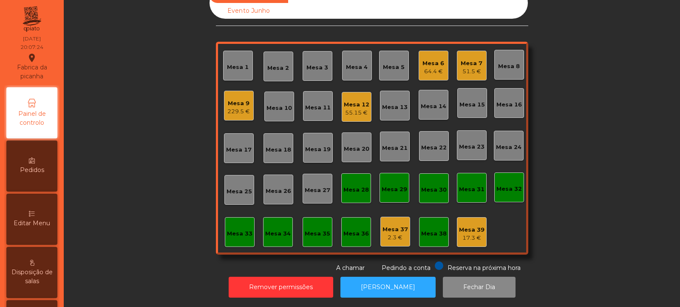
click at [280, 66] on div "Mesa 2" at bounding box center [279, 66] width 30 height 30
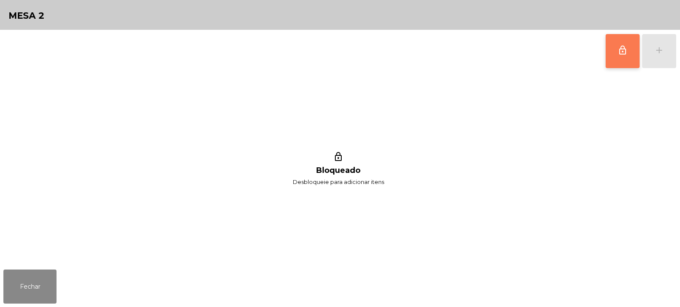
click at [624, 59] on button "lock_outline" at bounding box center [623, 51] width 34 height 34
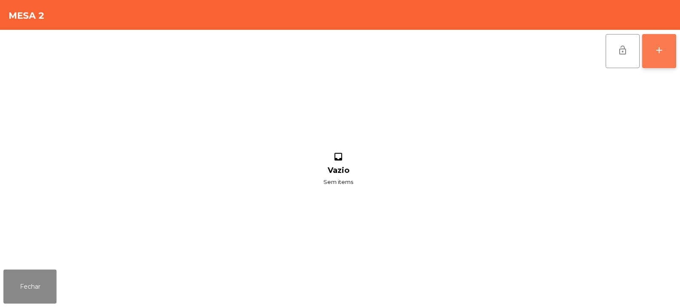
click at [657, 57] on button "add" at bounding box center [660, 51] width 34 height 34
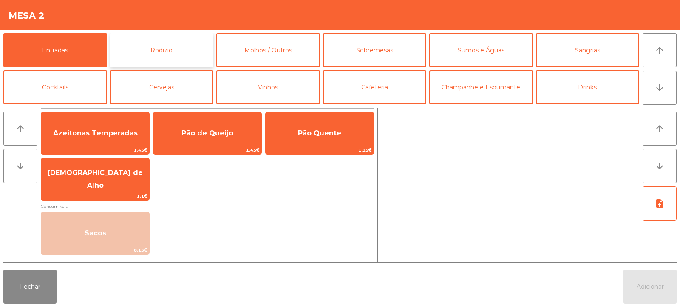
click at [163, 51] on button "Rodizio" at bounding box center [162, 50] width 104 height 34
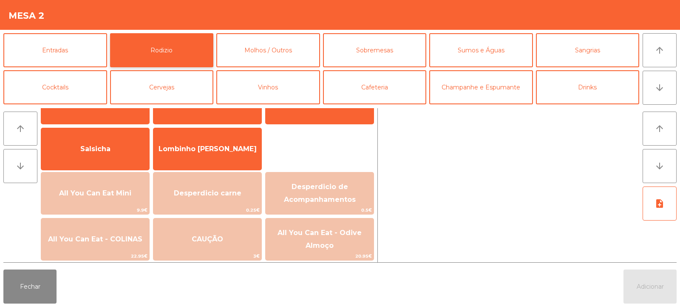
scroll to position [58, 0]
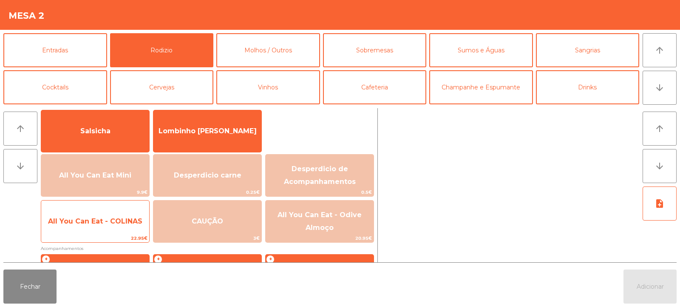
click at [113, 226] on span "All You Can Eat - COLINAS" at bounding box center [95, 221] width 108 height 23
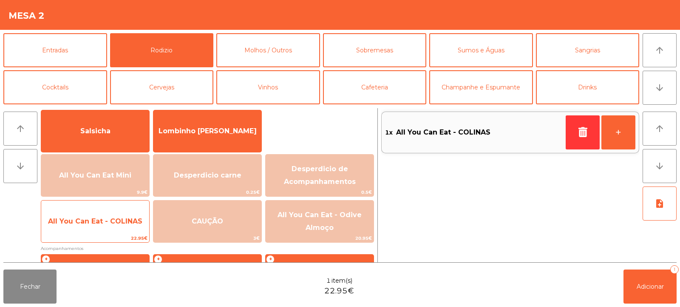
click at [116, 220] on span "All You Can Eat - COLINAS" at bounding box center [95, 221] width 94 height 8
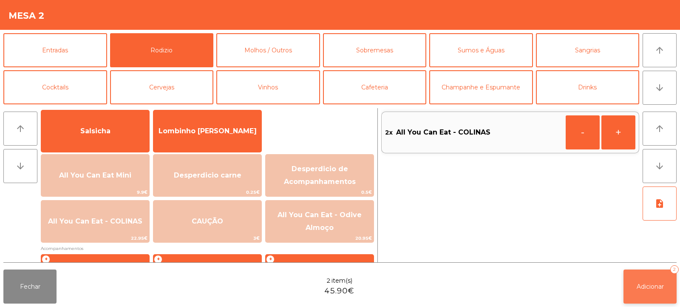
click at [642, 285] on span "Adicionar" at bounding box center [650, 286] width 27 height 8
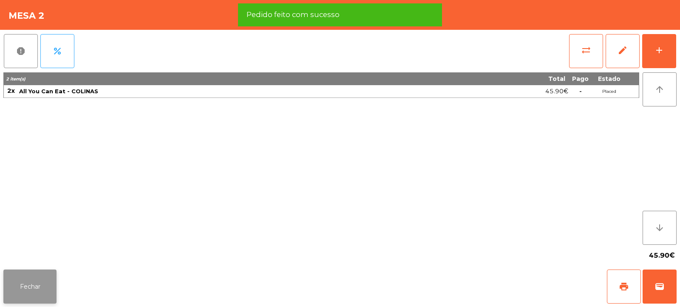
click at [28, 285] on button "Fechar" at bounding box center [29, 286] width 53 height 34
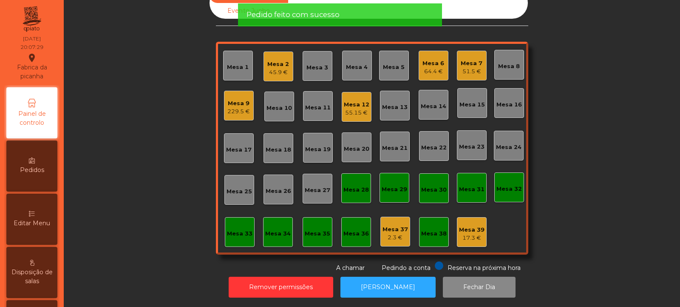
scroll to position [0, 0]
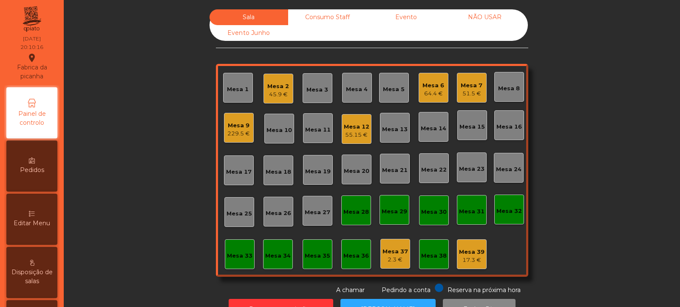
click at [427, 127] on div "Mesa 14" at bounding box center [434, 128] width 26 height 9
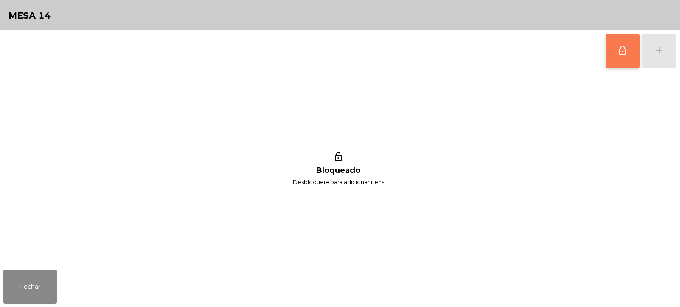
click at [616, 50] on button "lock_outline" at bounding box center [623, 51] width 34 height 34
click at [661, 58] on div "lock_outline add" at bounding box center [641, 51] width 71 height 43
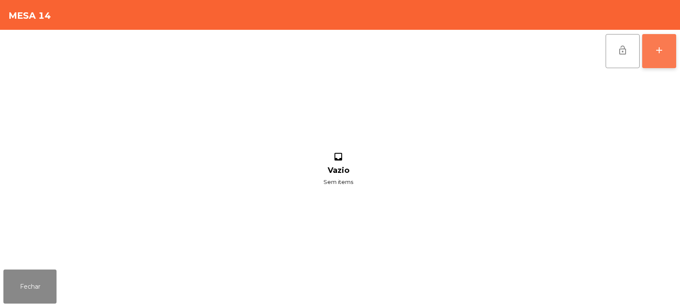
click at [659, 51] on div "add" at bounding box center [659, 50] width 10 height 10
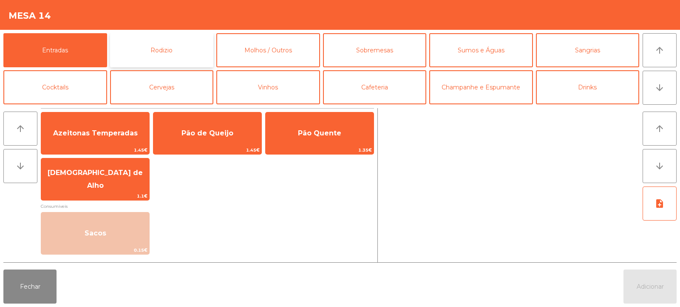
click at [163, 48] on button "Rodizio" at bounding box center [162, 50] width 104 height 34
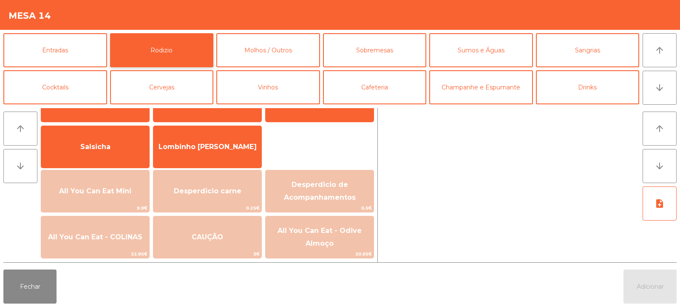
scroll to position [54, 0]
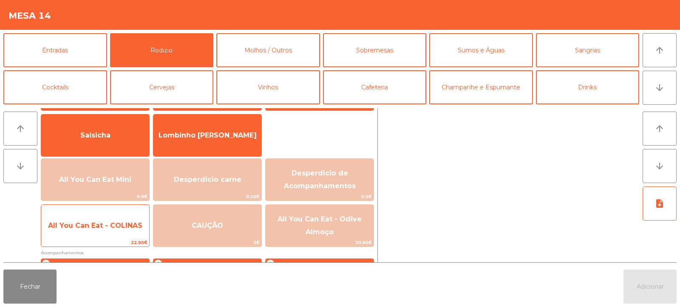
click at [114, 232] on span "All You Can Eat - COLINAS" at bounding box center [95, 225] width 108 height 23
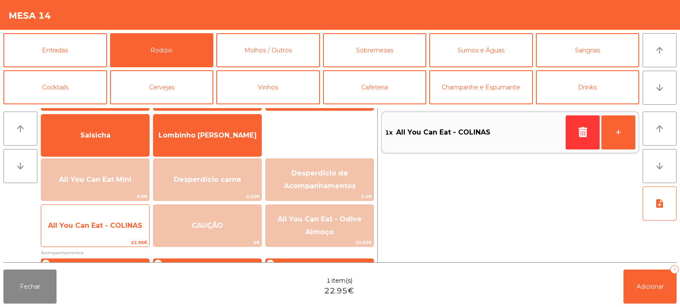
click at [114, 230] on span "All You Can Eat - COLINAS" at bounding box center [95, 225] width 108 height 23
click at [115, 233] on span "All You Can Eat - COLINAS" at bounding box center [95, 225] width 108 height 23
click at [116, 234] on span "All You Can Eat - COLINAS" at bounding box center [95, 225] width 108 height 23
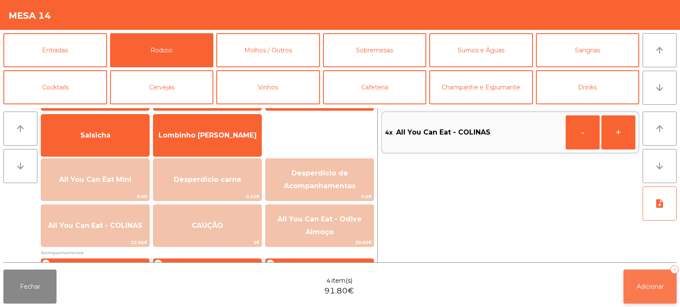
click at [643, 287] on span "Adicionar" at bounding box center [650, 286] width 27 height 8
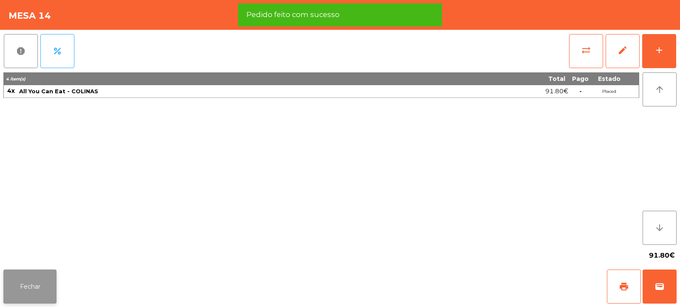
click at [37, 288] on button "Fechar" at bounding box center [29, 286] width 53 height 34
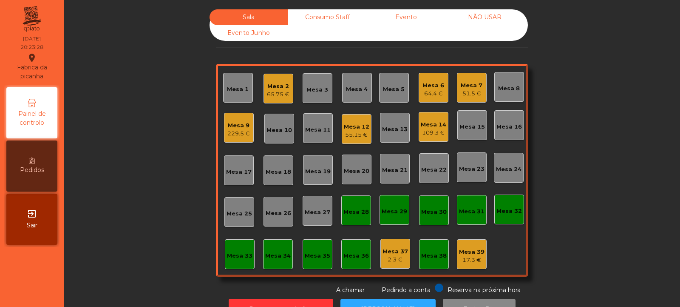
scroll to position [28, 0]
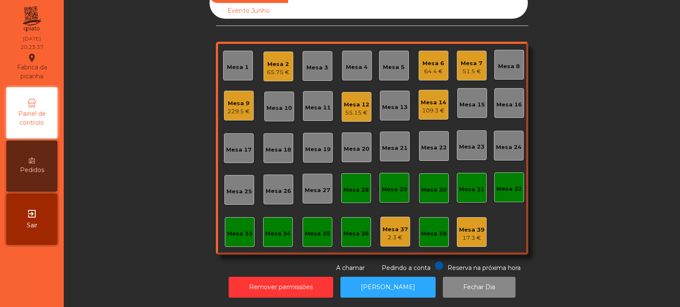
click at [393, 103] on div "Mesa 13" at bounding box center [395, 107] width 26 height 9
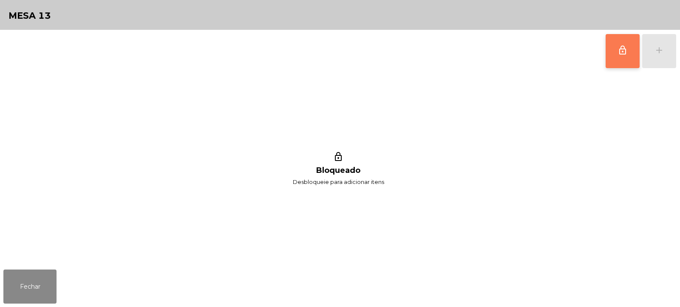
click at [625, 53] on span "lock_outline" at bounding box center [623, 50] width 10 height 10
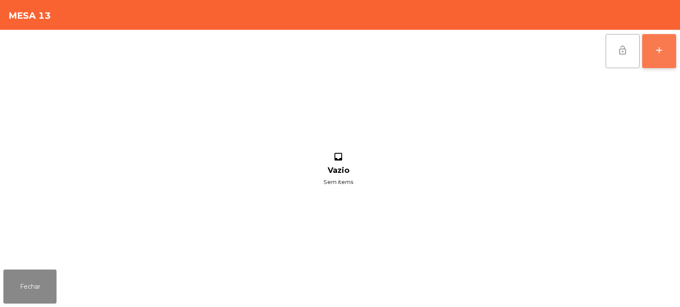
click at [660, 51] on div "add" at bounding box center [659, 50] width 10 height 10
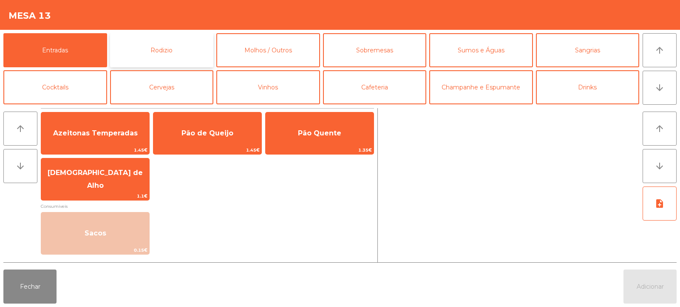
click at [158, 48] on button "Rodizio" at bounding box center [162, 50] width 104 height 34
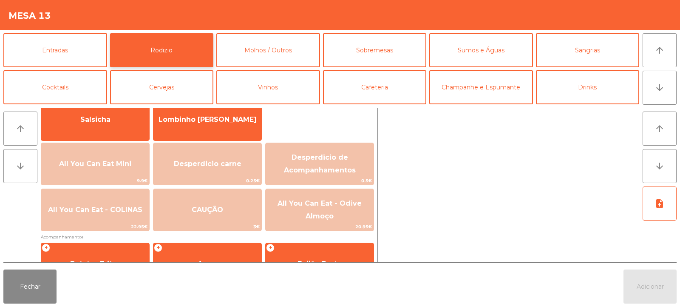
scroll to position [77, 0]
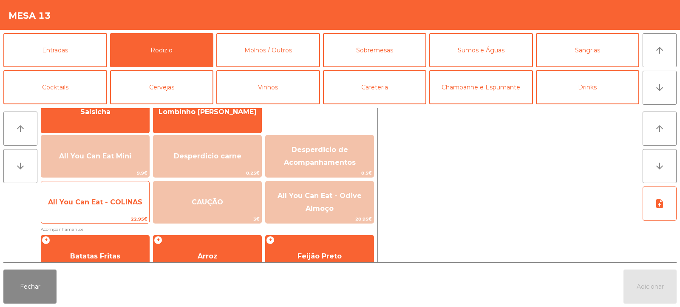
click at [117, 205] on span "All You Can Eat - COLINAS" at bounding box center [95, 202] width 94 height 8
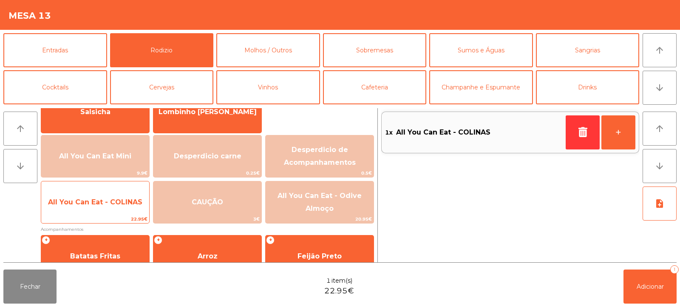
click at [121, 208] on span "All You Can Eat - COLINAS" at bounding box center [95, 202] width 108 height 23
click at [117, 206] on span "All You Can Eat - COLINAS" at bounding box center [95, 202] width 108 height 23
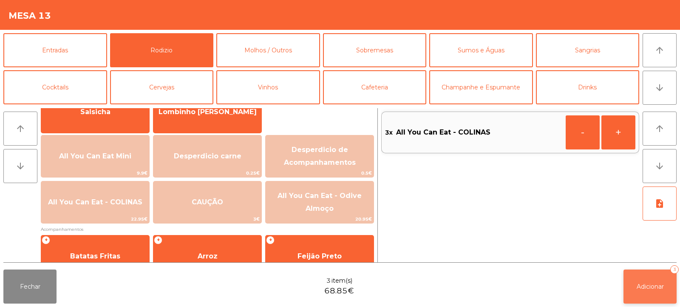
click at [642, 281] on button "Adicionar 3" at bounding box center [650, 286] width 53 height 34
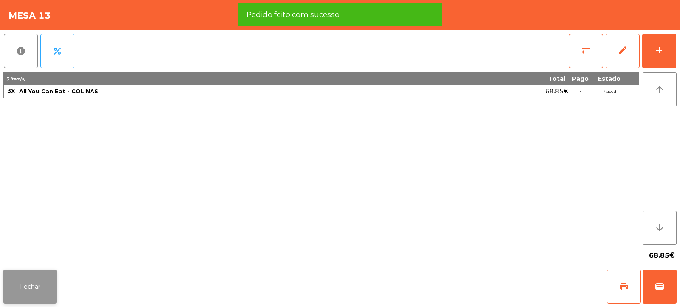
click at [23, 290] on button "Fechar" at bounding box center [29, 286] width 53 height 34
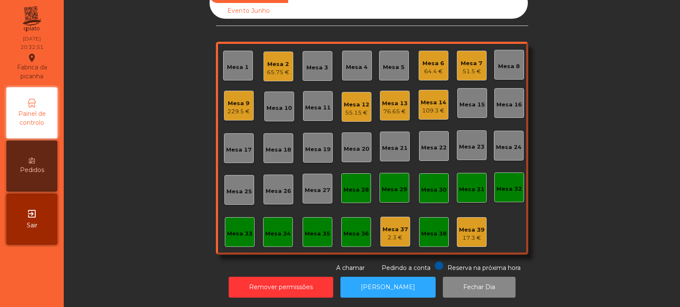
scroll to position [0, 0]
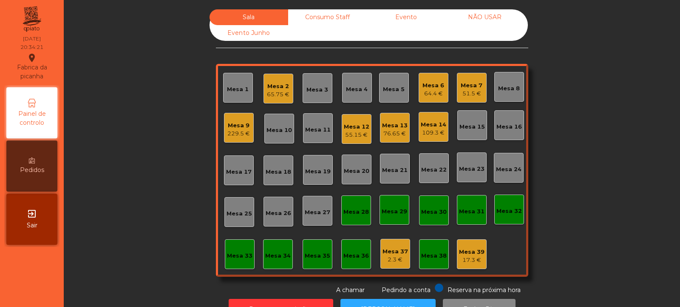
click at [230, 139] on div "Mesa 9 229.5 €" at bounding box center [239, 128] width 30 height 30
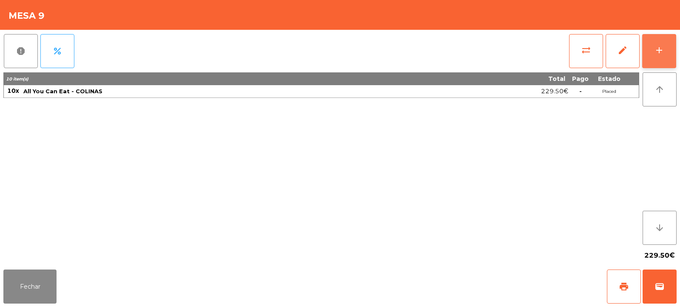
click at [666, 54] on button "add" at bounding box center [660, 51] width 34 height 34
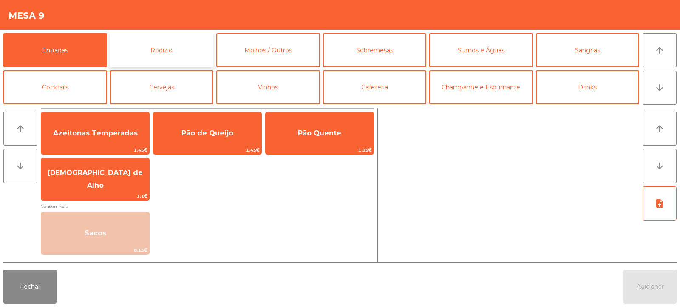
click at [182, 55] on button "Rodizio" at bounding box center [162, 50] width 104 height 34
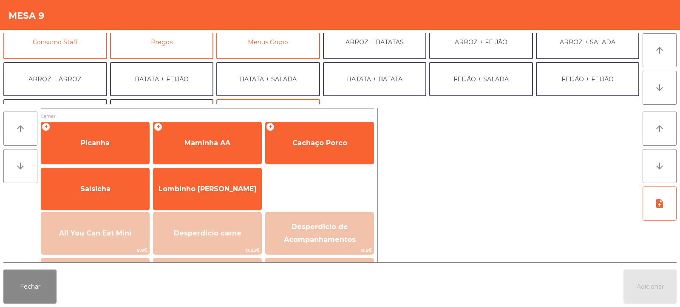
scroll to position [111, 0]
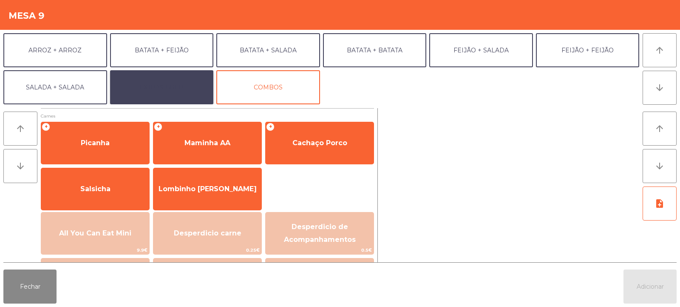
click at [191, 80] on button "EXTRAS UBER" at bounding box center [162, 87] width 104 height 34
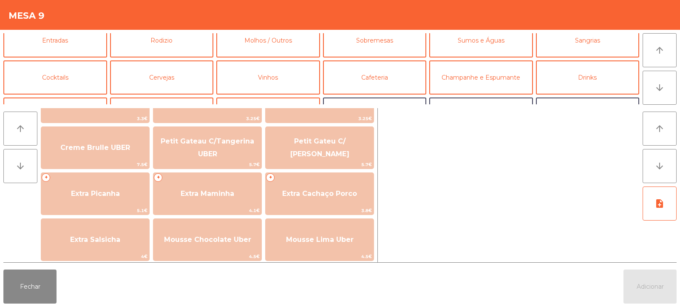
scroll to position [9, 0]
click at [381, 42] on button "Sobremesas" at bounding box center [375, 41] width 104 height 34
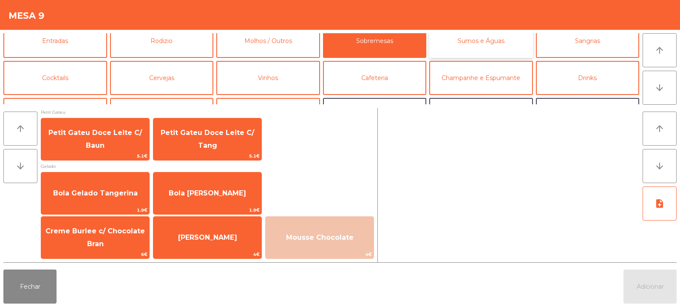
click at [472, 45] on button "Sumos e Águas" at bounding box center [482, 41] width 104 height 34
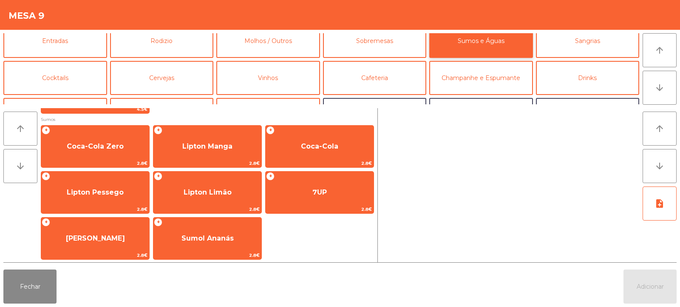
scroll to position [115, 0]
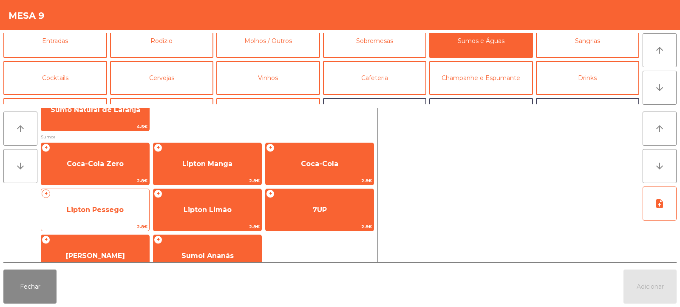
click at [110, 217] on span "Lipton Pessego" at bounding box center [95, 209] width 108 height 23
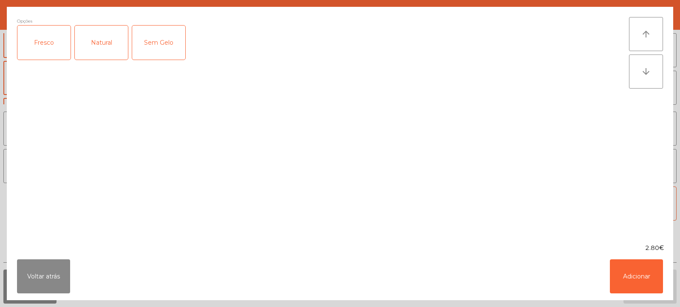
click at [55, 39] on div "Fresco" at bounding box center [43, 43] width 53 height 34
click at [629, 276] on button "Adicionar" at bounding box center [636, 276] width 53 height 34
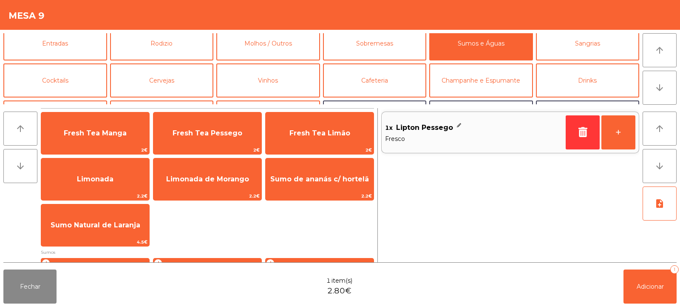
scroll to position [4, 0]
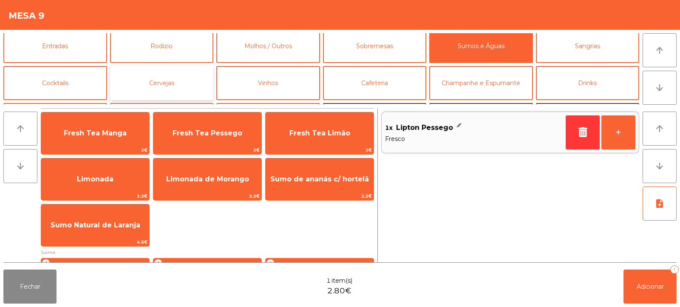
click at [184, 83] on button "Cervejas" at bounding box center [162, 83] width 104 height 34
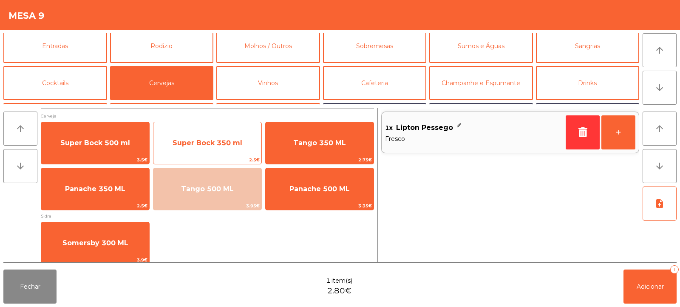
click at [191, 153] on span "Super Bock 350 ml" at bounding box center [208, 142] width 108 height 23
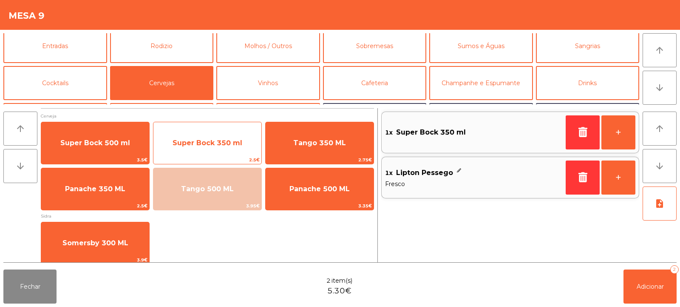
click at [220, 146] on span "Super Bock 350 ml" at bounding box center [208, 143] width 70 height 8
click at [227, 145] on span "Super Bock 350 ml" at bounding box center [208, 143] width 70 height 8
click at [225, 141] on span "Super Bock 350 ml" at bounding box center [208, 143] width 70 height 8
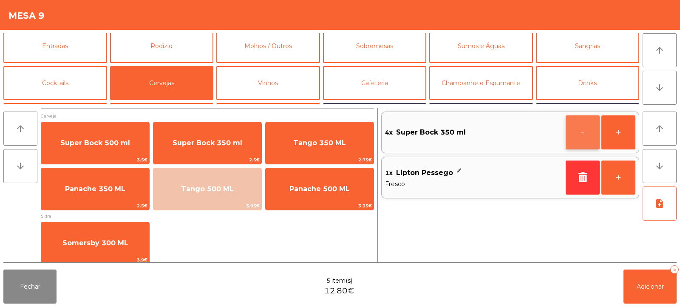
click at [583, 144] on button "-" at bounding box center [583, 132] width 34 height 34
click at [639, 289] on span "Adicionar" at bounding box center [650, 286] width 27 height 8
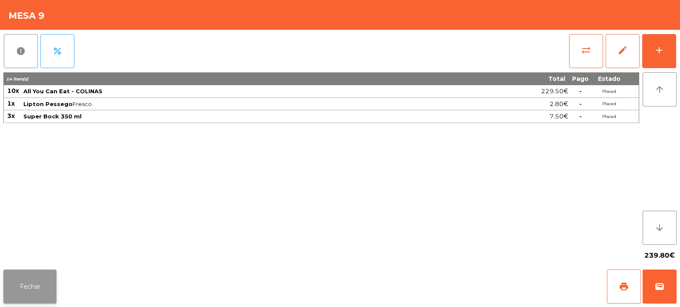
click at [31, 300] on button "Fechar" at bounding box center [29, 286] width 53 height 34
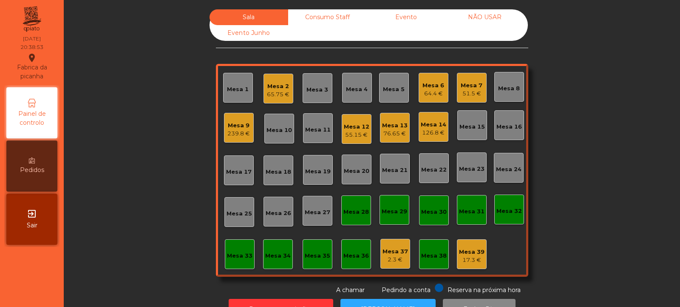
click at [355, 89] on div "Mesa 4" at bounding box center [357, 89] width 22 height 9
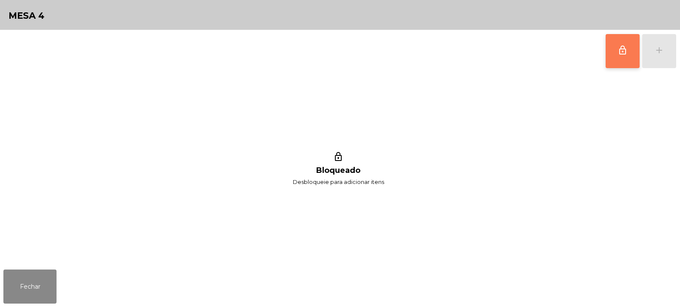
click at [619, 50] on span "lock_outline" at bounding box center [623, 50] width 10 height 10
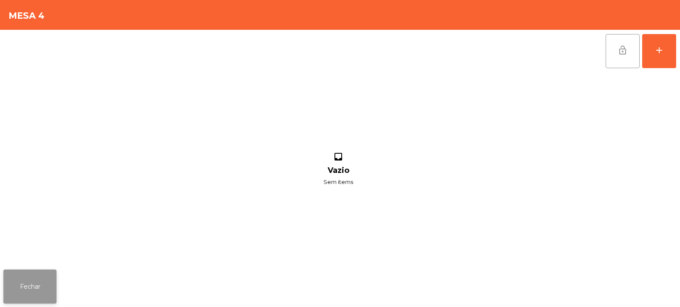
click at [33, 280] on button "Fechar" at bounding box center [29, 286] width 53 height 34
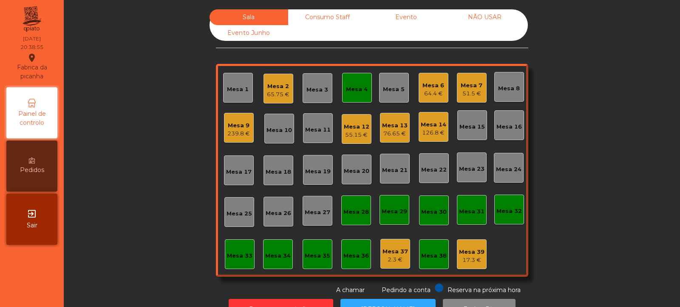
click at [282, 94] on div "65.75 €" at bounding box center [278, 94] width 23 height 9
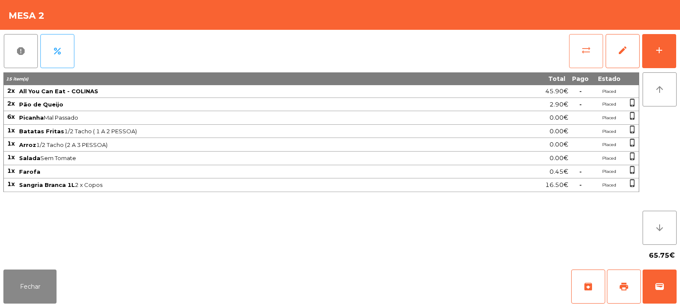
click at [583, 51] on span "sync_alt" at bounding box center [586, 50] width 10 height 10
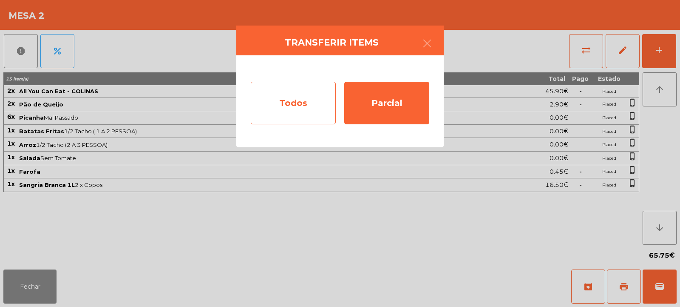
click at [268, 105] on div "Todos" at bounding box center [293, 103] width 85 height 43
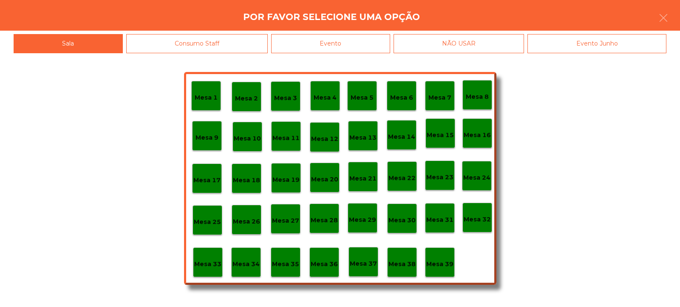
click at [331, 94] on p "Mesa 4" at bounding box center [325, 98] width 23 height 10
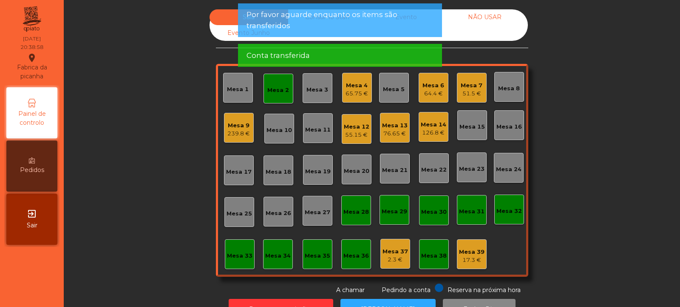
click at [277, 96] on div "Mesa 2" at bounding box center [279, 89] width 30 height 30
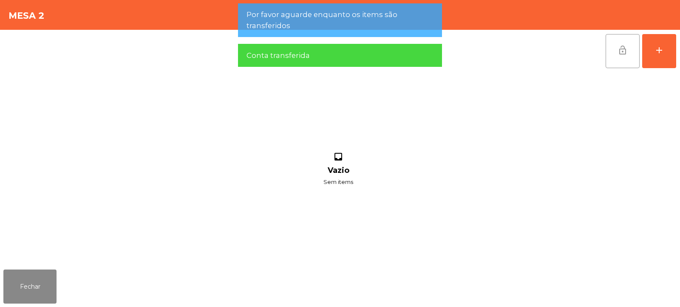
click at [620, 60] on button "lock_open" at bounding box center [623, 51] width 34 height 34
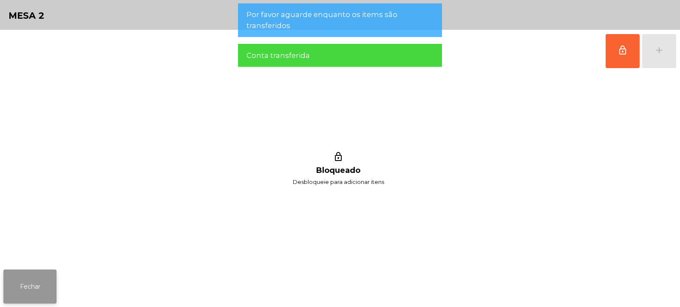
click at [21, 280] on button "Fechar" at bounding box center [29, 286] width 53 height 34
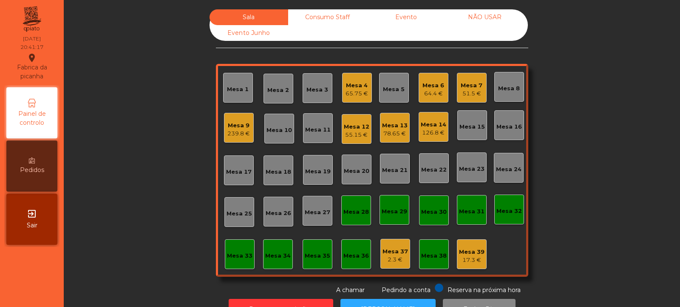
click at [466, 85] on div "Mesa 7" at bounding box center [472, 85] width 22 height 9
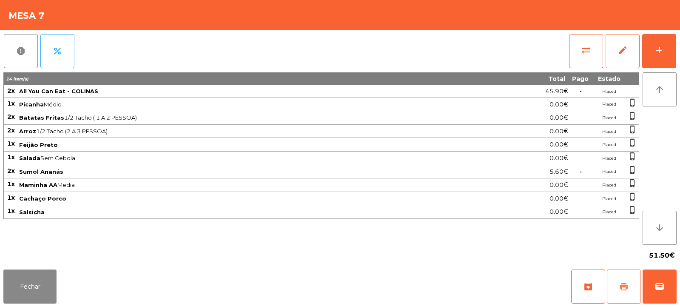
click at [617, 286] on button "print" at bounding box center [624, 286] width 34 height 34
click at [35, 286] on button "Fechar" at bounding box center [29, 286] width 53 height 34
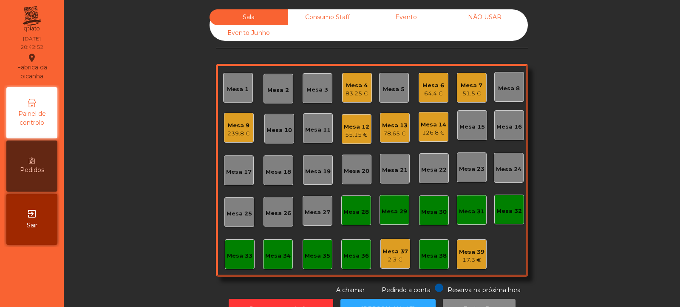
click at [283, 82] on div "Mesa 2" at bounding box center [279, 89] width 30 height 30
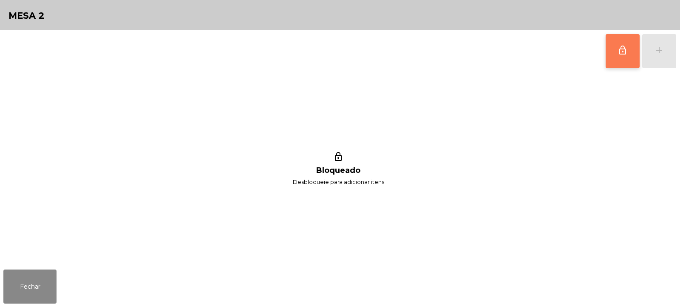
click at [618, 51] on span "lock_outline" at bounding box center [623, 50] width 10 height 10
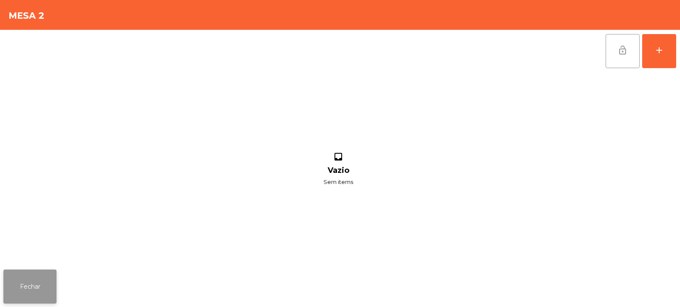
click at [41, 278] on button "Fechar" at bounding box center [29, 286] width 53 height 34
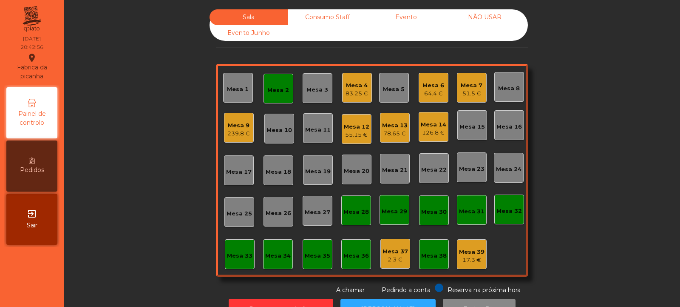
click at [355, 88] on div "Mesa 4" at bounding box center [357, 85] width 23 height 9
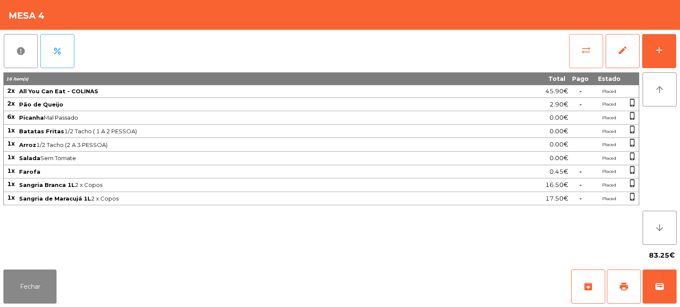
click at [585, 46] on span "sync_alt" at bounding box center [586, 50] width 10 height 10
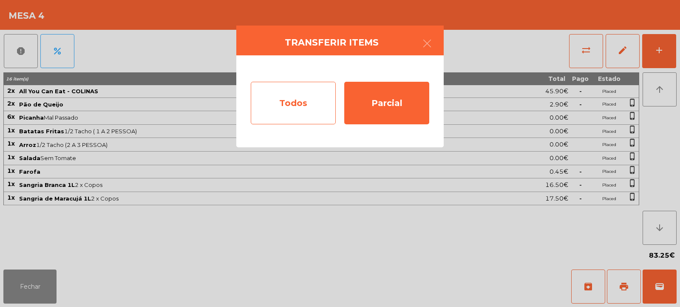
click at [300, 105] on div "Todos" at bounding box center [293, 103] width 85 height 43
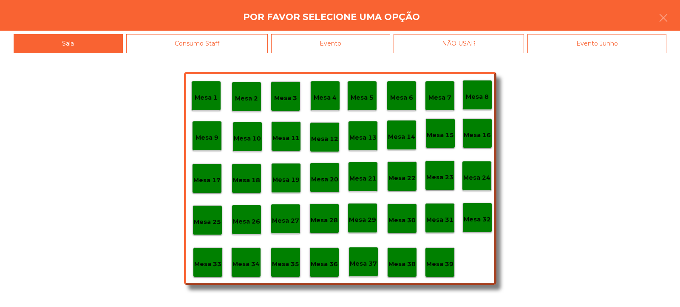
click at [248, 94] on p "Mesa 2" at bounding box center [246, 99] width 23 height 10
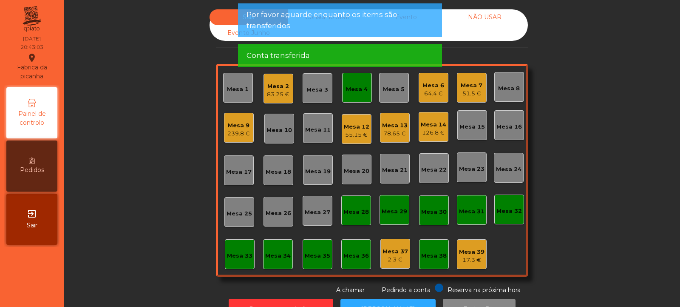
click at [358, 90] on div "Mesa 4" at bounding box center [357, 89] width 22 height 9
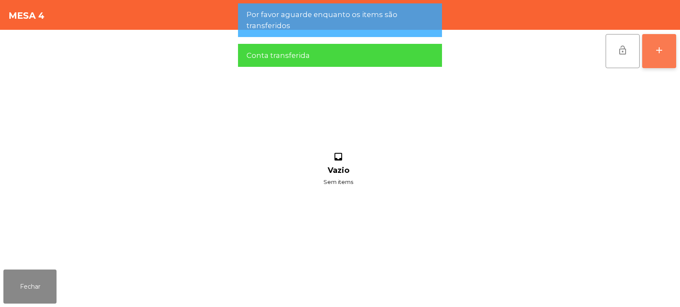
click at [654, 54] on div "add" at bounding box center [659, 50] width 10 height 10
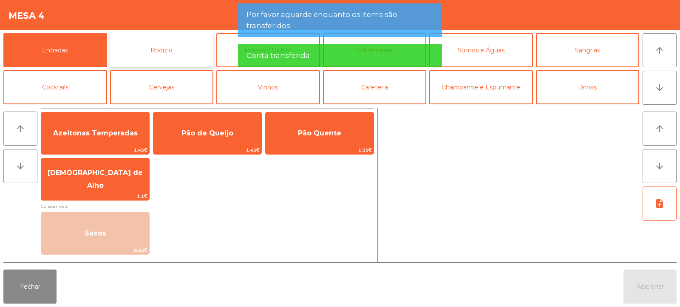
click at [163, 45] on button "Rodizio" at bounding box center [162, 50] width 104 height 34
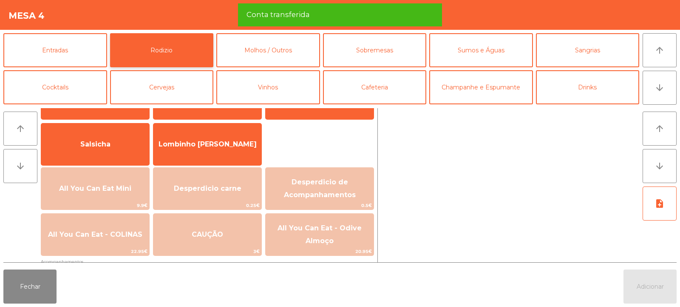
scroll to position [51, 0]
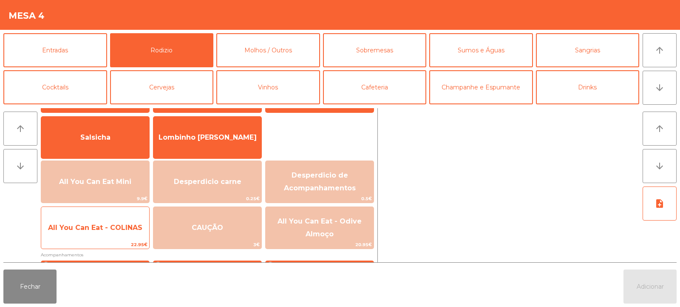
click at [128, 230] on span "All You Can Eat - COLINAS" at bounding box center [95, 227] width 94 height 8
click at [126, 230] on span "All You Can Eat - COLINAS" at bounding box center [95, 227] width 94 height 8
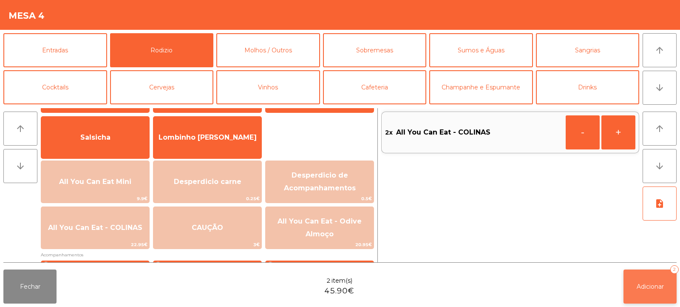
click at [646, 292] on button "Adicionar 2" at bounding box center [650, 286] width 53 height 34
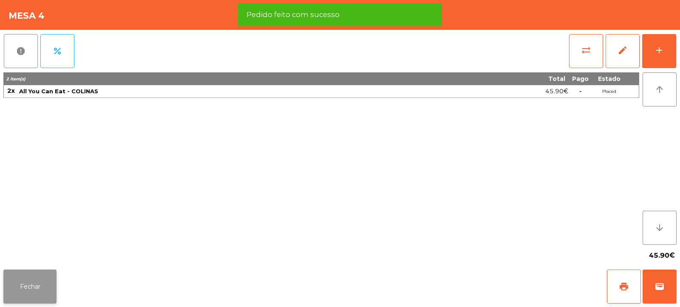
click at [36, 290] on button "Fechar" at bounding box center [29, 286] width 53 height 34
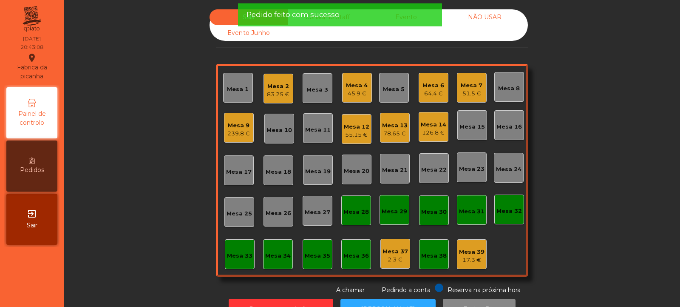
click at [275, 93] on div "83.25 €" at bounding box center [278, 94] width 23 height 9
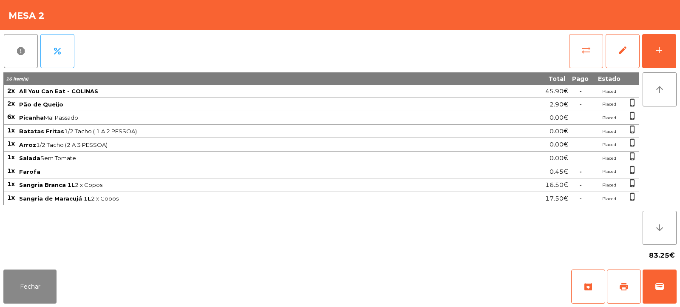
click at [594, 53] on button "sync_alt" at bounding box center [586, 51] width 34 height 34
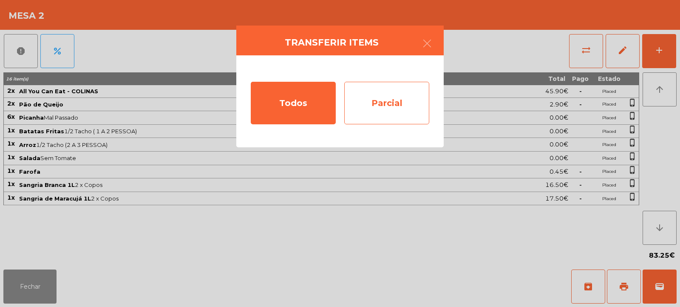
click at [393, 100] on div "Parcial" at bounding box center [386, 103] width 85 height 43
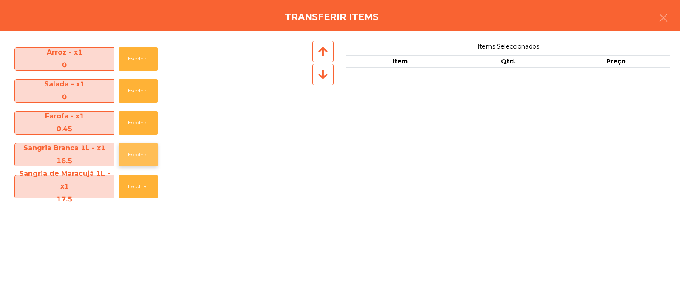
click at [137, 150] on button "Escolher" at bounding box center [138, 154] width 39 height 23
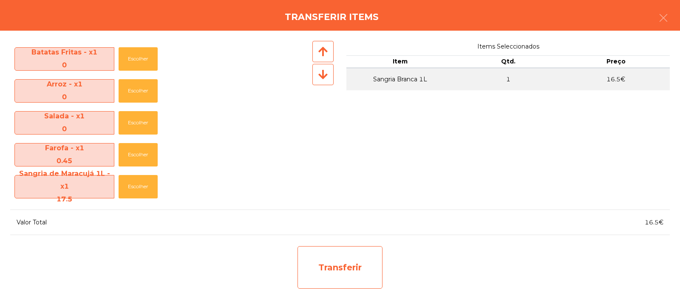
click at [332, 260] on div "Transferir" at bounding box center [340, 267] width 85 height 43
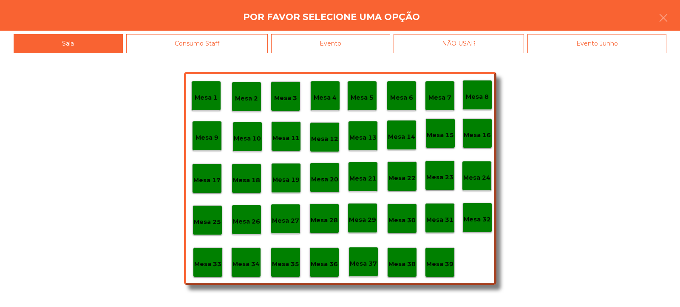
click at [332, 99] on p "Mesa 4" at bounding box center [325, 98] width 23 height 10
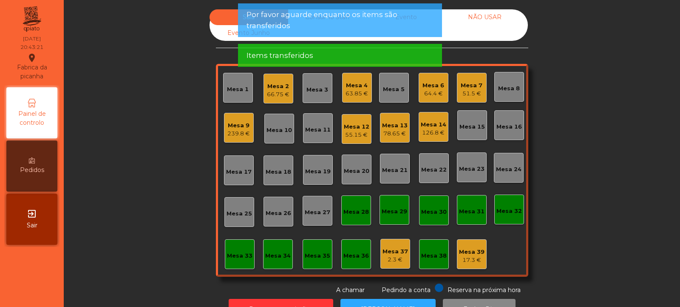
click at [365, 93] on div "Mesa 4 63.85 €" at bounding box center [357, 88] width 30 height 30
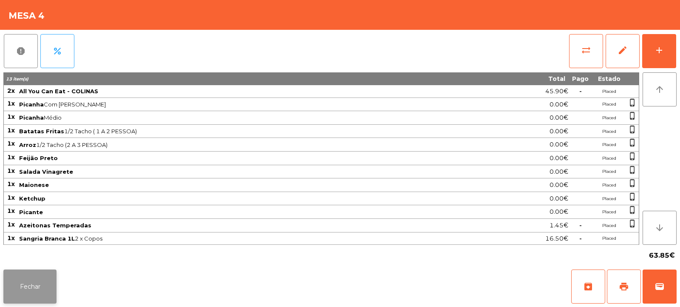
click at [33, 284] on button "Fechar" at bounding box center [29, 286] width 53 height 34
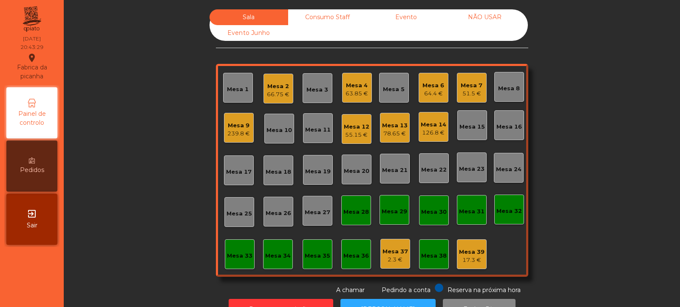
click at [361, 92] on div "63.85 €" at bounding box center [357, 93] width 23 height 9
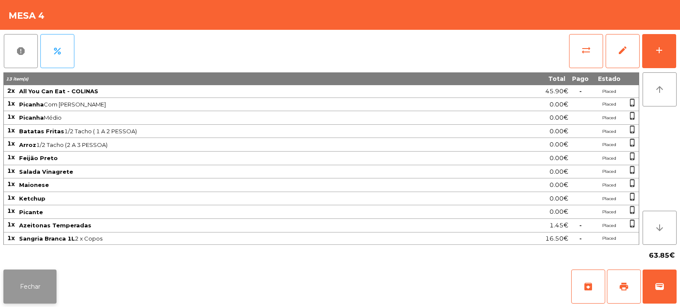
click at [41, 280] on button "Fechar" at bounding box center [29, 286] width 53 height 34
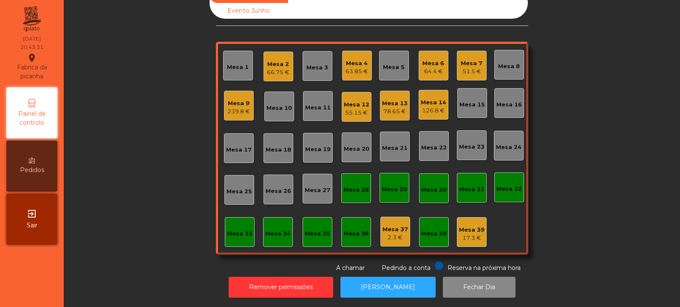
scroll to position [0, 0]
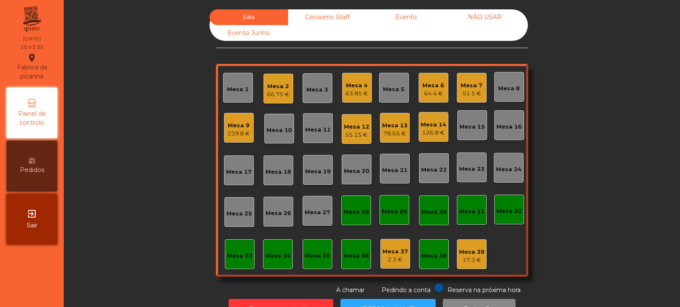
click at [279, 86] on div "Mesa 2" at bounding box center [278, 86] width 23 height 9
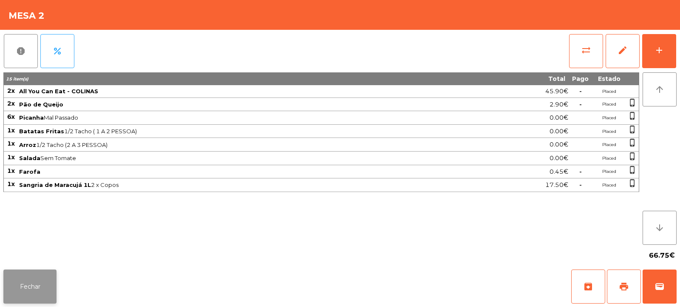
click at [38, 276] on button "Fechar" at bounding box center [29, 286] width 53 height 34
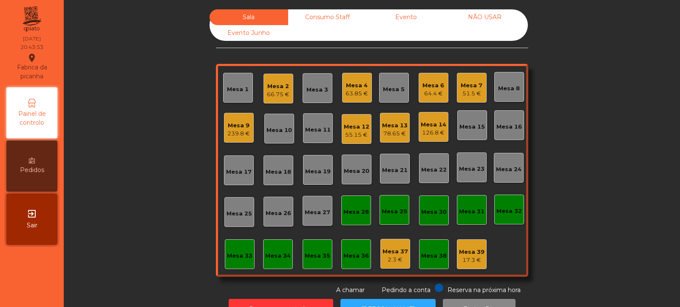
click at [350, 87] on div "Mesa 4" at bounding box center [357, 85] width 23 height 9
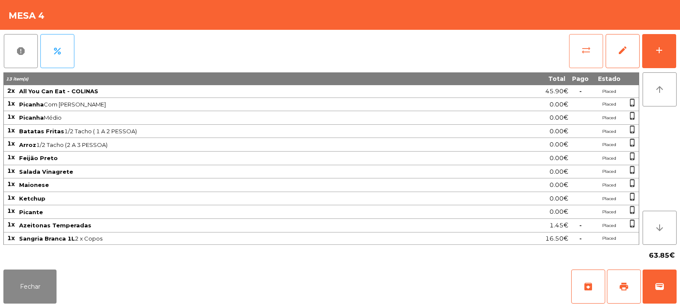
click at [583, 51] on span "sync_alt" at bounding box center [586, 50] width 10 height 10
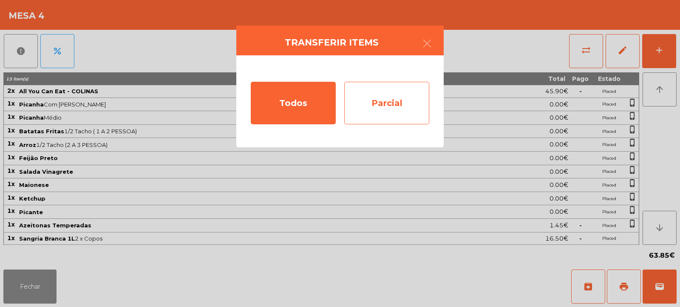
click at [372, 99] on div "Parcial" at bounding box center [386, 103] width 85 height 43
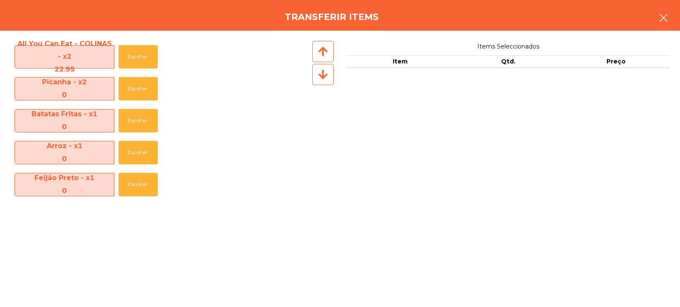
click at [663, 17] on icon "button" at bounding box center [664, 18] width 10 height 10
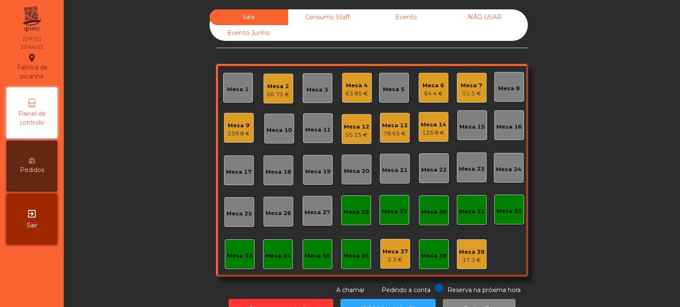
click at [353, 89] on div "63.85 €" at bounding box center [357, 93] width 23 height 9
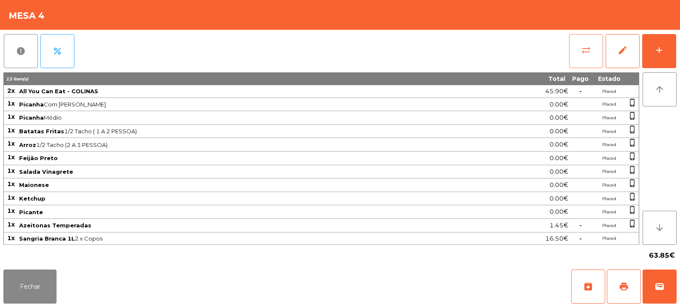
click at [581, 48] on span "sync_alt" at bounding box center [586, 50] width 10 height 10
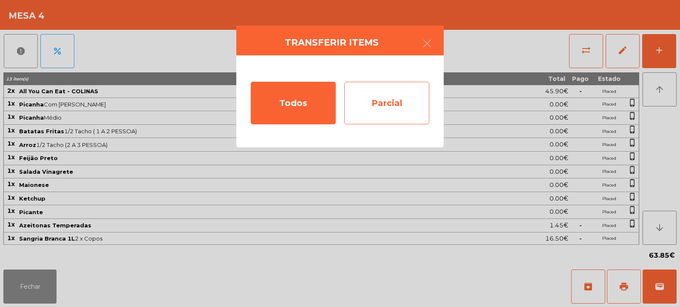
click at [377, 101] on div "Parcial" at bounding box center [386, 103] width 85 height 43
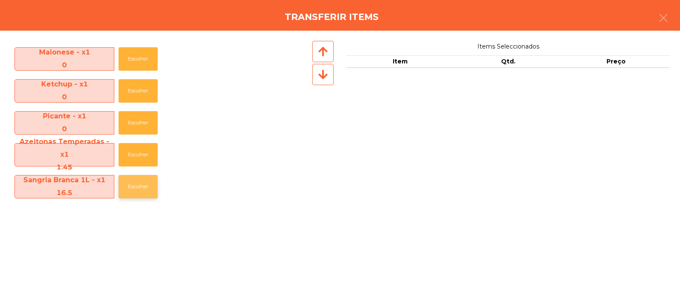
click at [129, 185] on button "Escolher" at bounding box center [138, 186] width 39 height 23
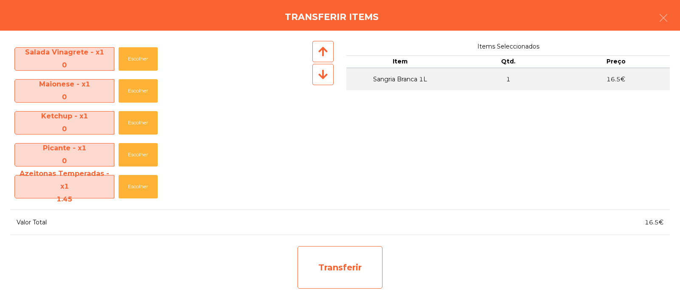
click at [327, 259] on div "Transferir" at bounding box center [340, 267] width 85 height 43
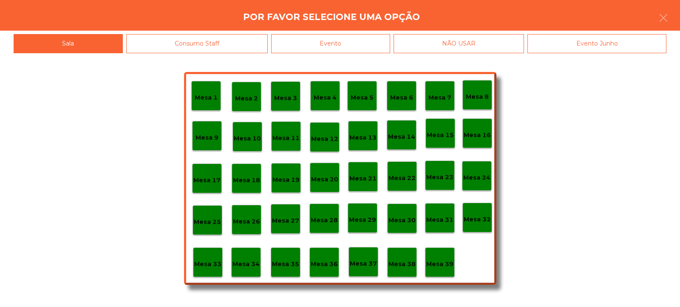
click at [245, 105] on div "Mesa 2" at bounding box center [247, 97] width 30 height 30
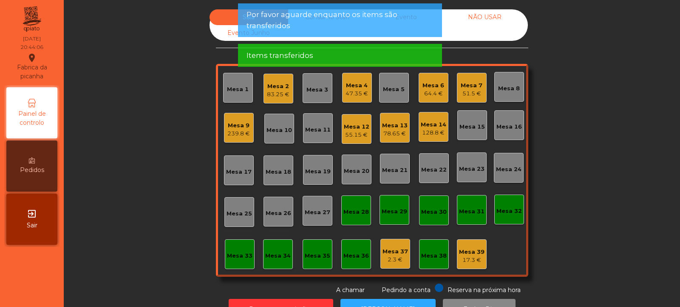
click at [274, 88] on div "Mesa 2" at bounding box center [278, 86] width 23 height 9
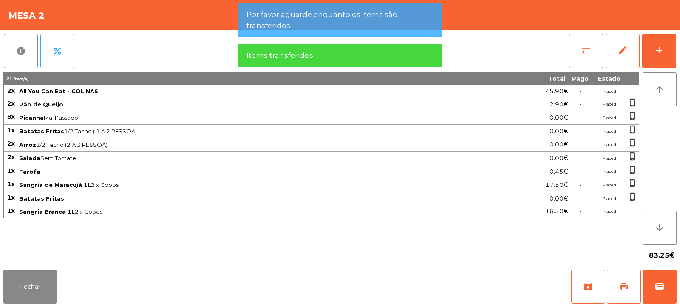
click at [597, 49] on button "sync_alt" at bounding box center [586, 51] width 34 height 34
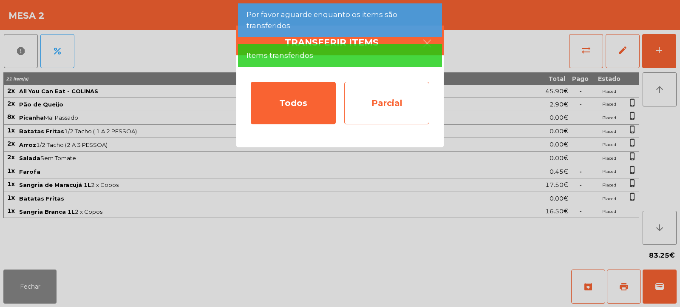
click at [391, 109] on div "Parcial" at bounding box center [386, 103] width 85 height 43
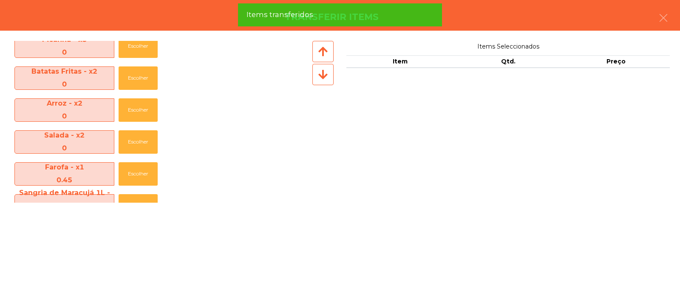
scroll to position [125, 0]
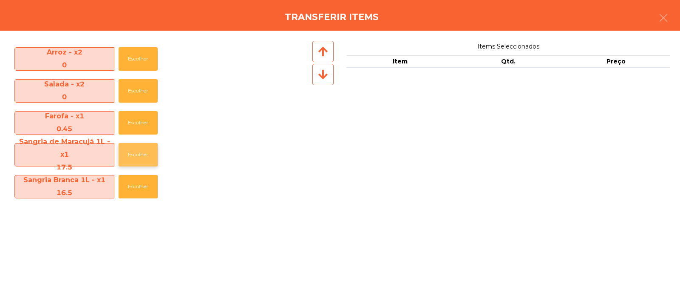
click at [135, 157] on button "Escolher" at bounding box center [138, 154] width 39 height 23
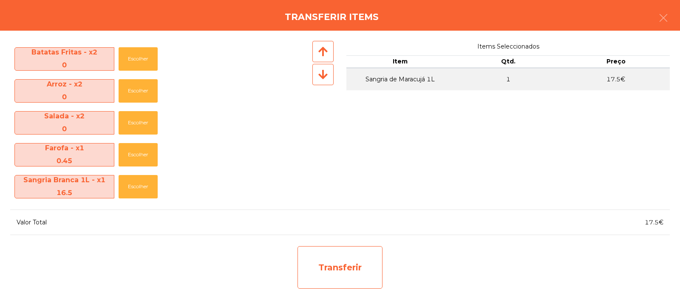
click at [337, 259] on div "Transferir" at bounding box center [340, 267] width 85 height 43
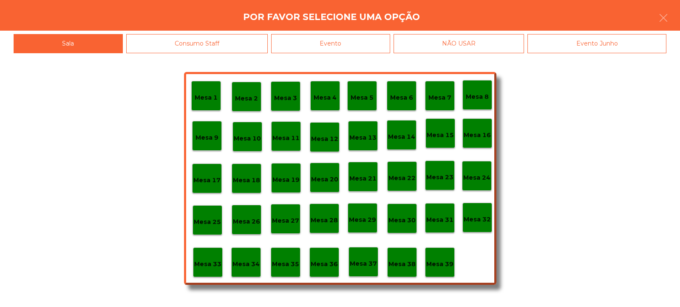
click at [331, 97] on p "Mesa 4" at bounding box center [325, 98] width 23 height 10
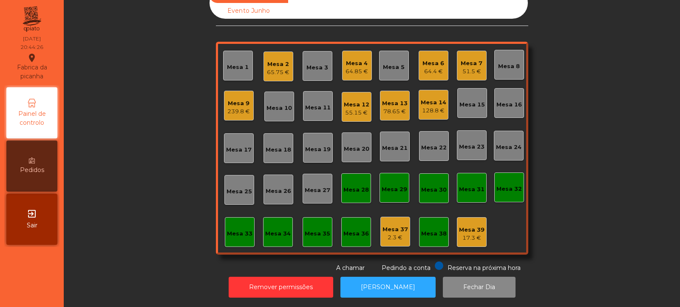
scroll to position [0, 0]
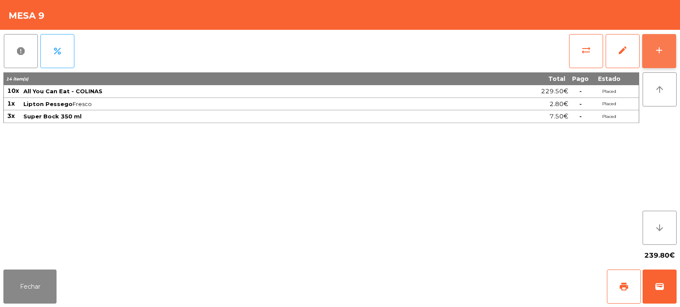
click at [665, 57] on button "add" at bounding box center [660, 51] width 34 height 34
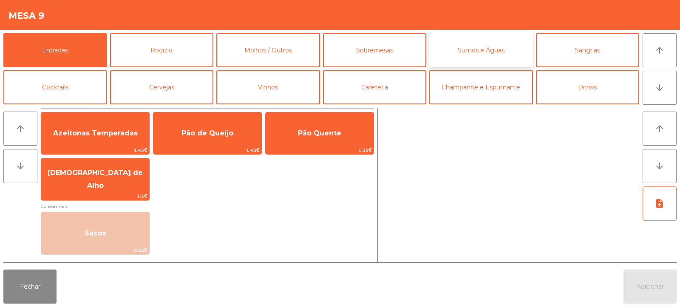
click at [491, 50] on button "Sumos e Águas" at bounding box center [482, 50] width 104 height 34
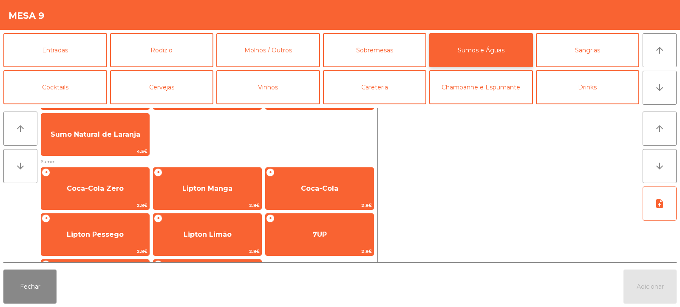
scroll to position [92, 0]
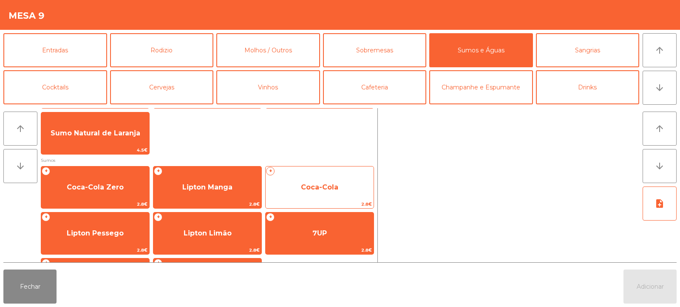
click at [314, 195] on span "Coca-Cola" at bounding box center [320, 187] width 108 height 23
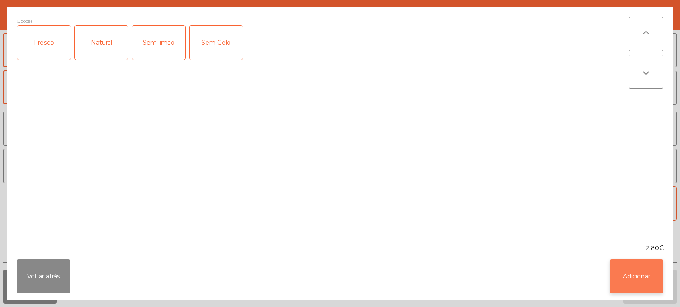
click at [644, 278] on button "Adicionar" at bounding box center [636, 276] width 53 height 34
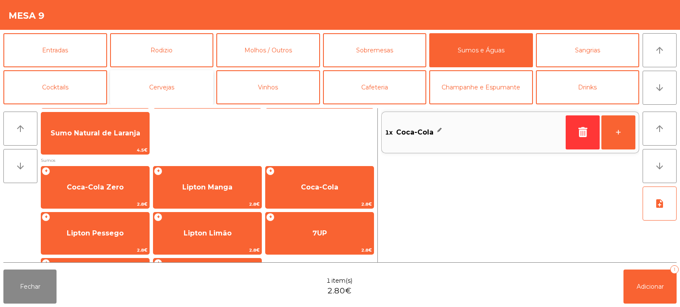
click at [183, 92] on button "Cervejas" at bounding box center [162, 87] width 104 height 34
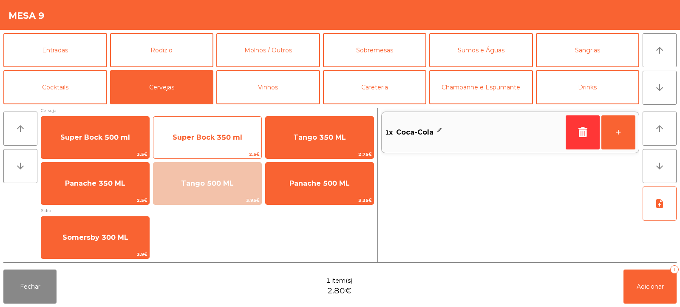
click at [216, 137] on span "Super Bock 350 ml" at bounding box center [208, 137] width 70 height 8
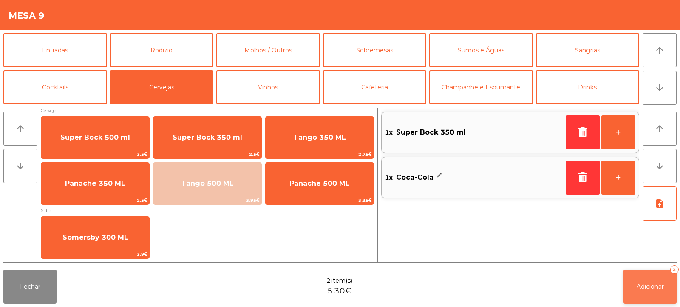
click at [657, 293] on button "Adicionar 2" at bounding box center [650, 286] width 53 height 34
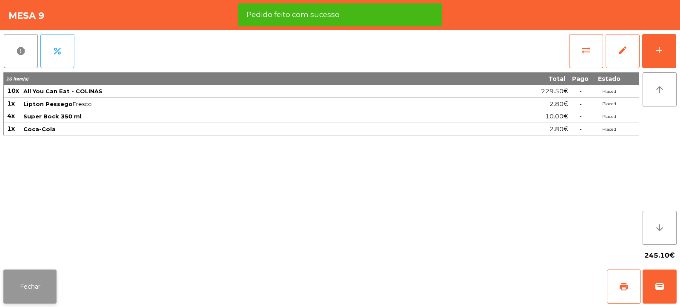
click at [49, 290] on button "Fechar" at bounding box center [29, 286] width 53 height 34
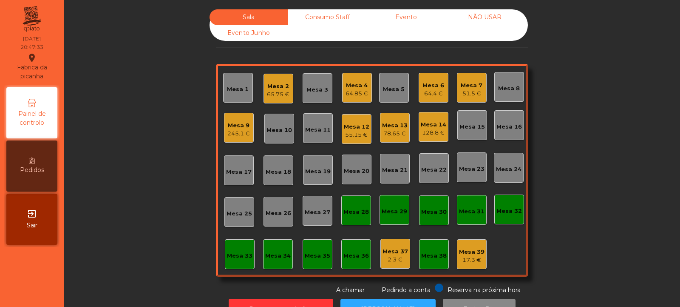
scroll to position [28, 0]
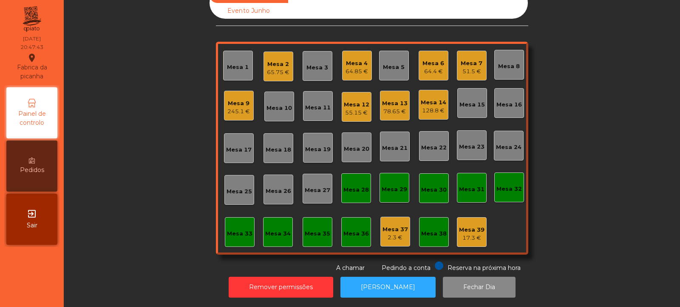
click at [464, 67] on div "51.5 €" at bounding box center [472, 71] width 22 height 9
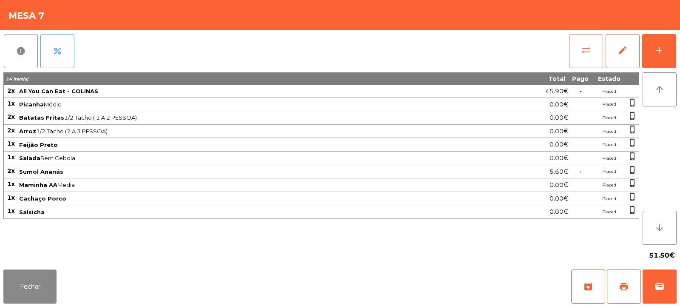
click at [576, 56] on button "sync_alt" at bounding box center [586, 51] width 34 height 34
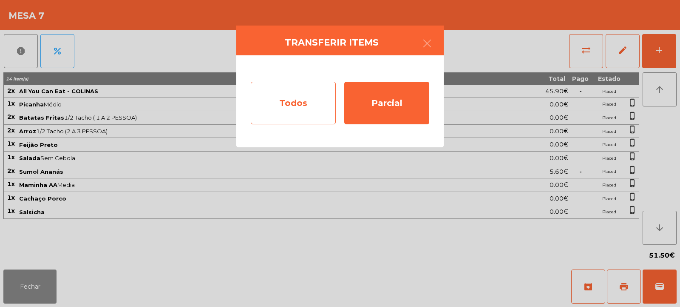
click at [296, 102] on div "Todos" at bounding box center [293, 103] width 85 height 43
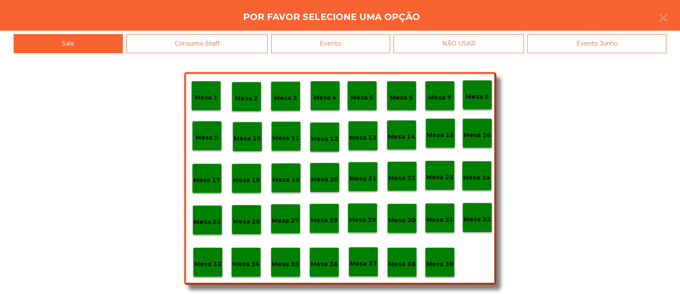
click at [353, 40] on div "Evento" at bounding box center [330, 43] width 119 height 19
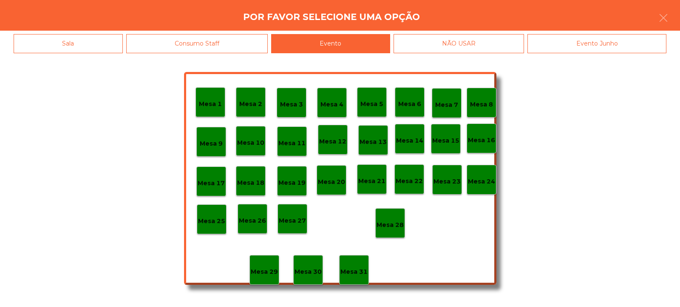
click at [391, 220] on p "Mesa 28" at bounding box center [390, 225] width 27 height 10
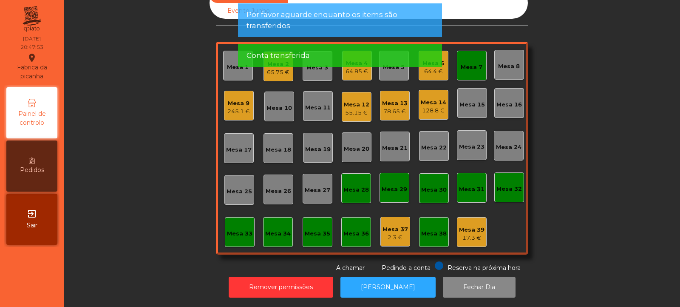
click at [470, 63] on div "Mesa 7" at bounding box center [472, 67] width 22 height 9
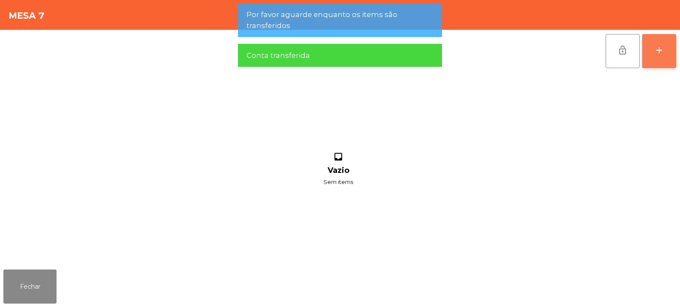
click at [651, 48] on button "add" at bounding box center [660, 51] width 34 height 34
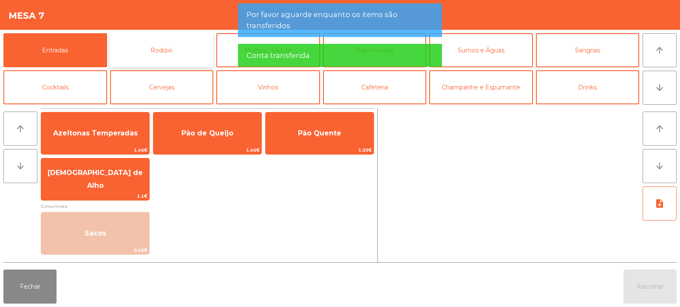
click at [175, 49] on button "Rodizio" at bounding box center [162, 50] width 104 height 34
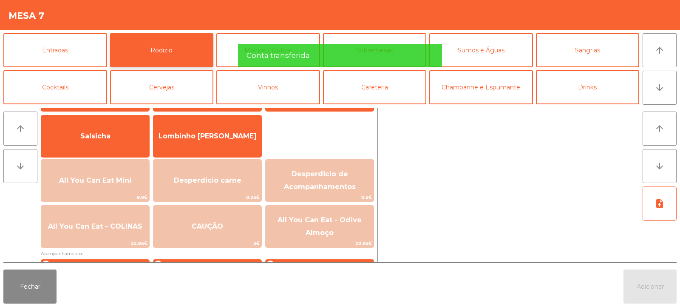
scroll to position [65, 0]
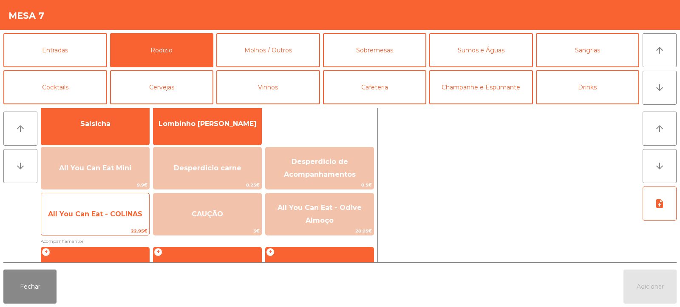
click at [127, 219] on span "All You Can Eat - COLINAS" at bounding box center [95, 213] width 108 height 23
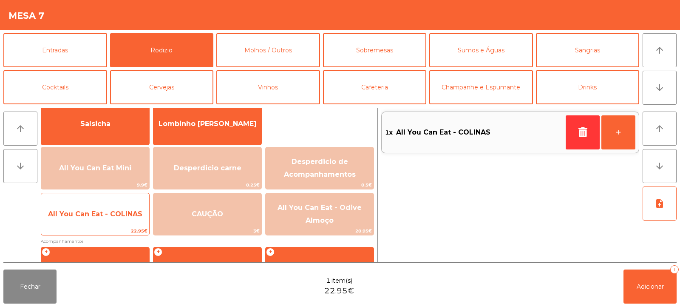
click at [125, 216] on span "All You Can Eat - COLINAS" at bounding box center [95, 214] width 94 height 8
click at [133, 219] on span "All You Can Eat - COLINAS" at bounding box center [95, 213] width 108 height 23
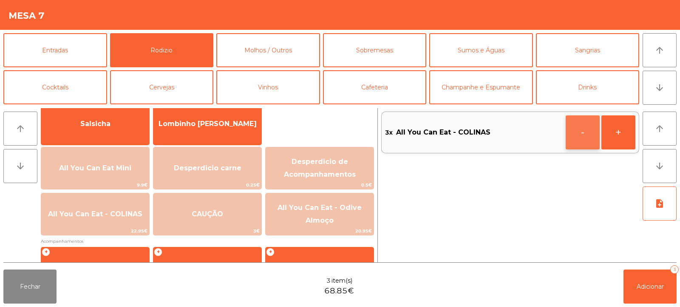
click at [575, 136] on button "-" at bounding box center [583, 132] width 34 height 34
click at [650, 285] on span "Adicionar" at bounding box center [650, 286] width 27 height 8
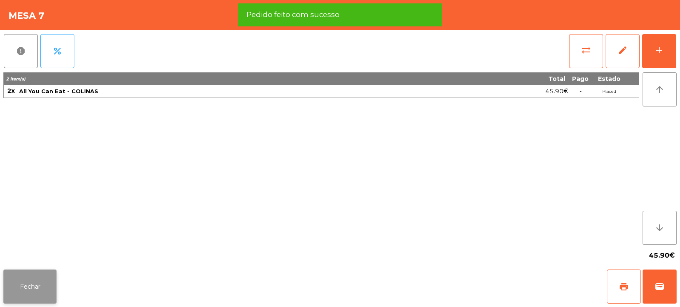
click at [42, 293] on button "Fechar" at bounding box center [29, 286] width 53 height 34
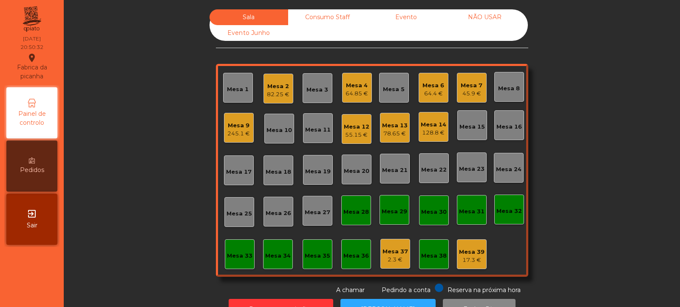
scroll to position [28, 0]
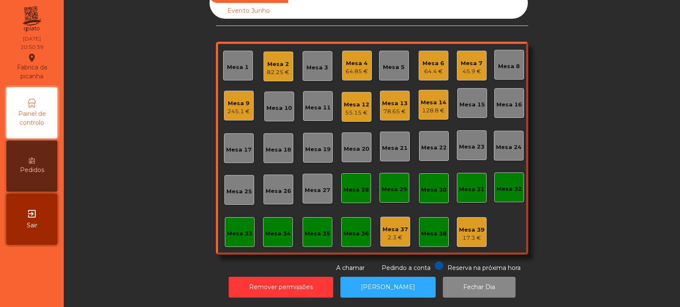
click at [314, 63] on div "Mesa 3" at bounding box center [318, 67] width 22 height 9
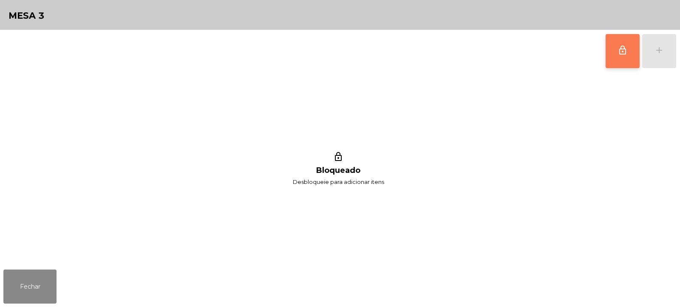
click at [622, 55] on span "lock_outline" at bounding box center [623, 50] width 10 height 10
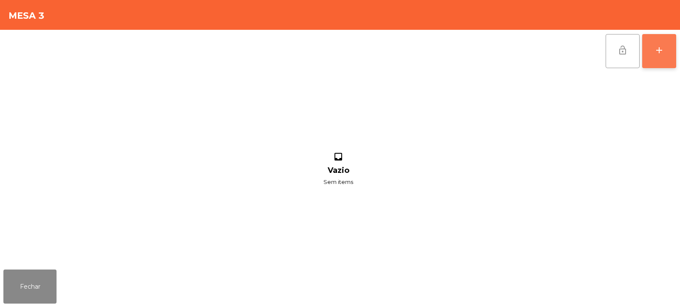
click at [658, 55] on button "add" at bounding box center [660, 51] width 34 height 34
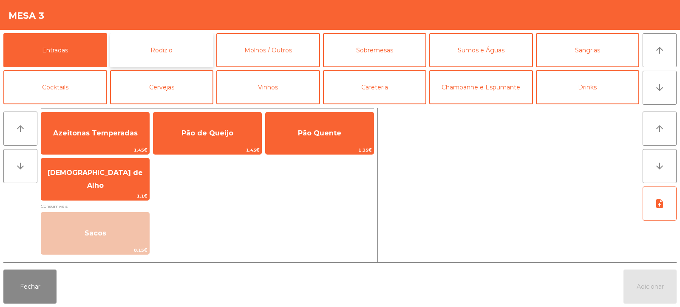
click at [165, 56] on button "Rodizio" at bounding box center [162, 50] width 104 height 34
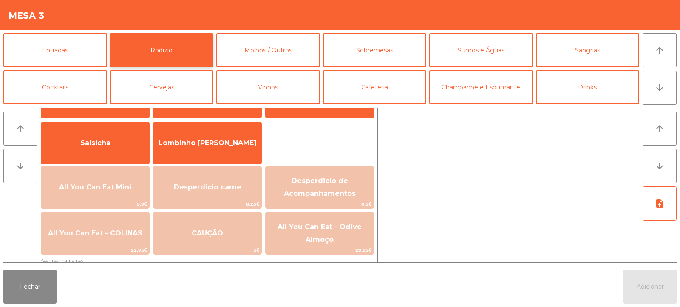
scroll to position [52, 0]
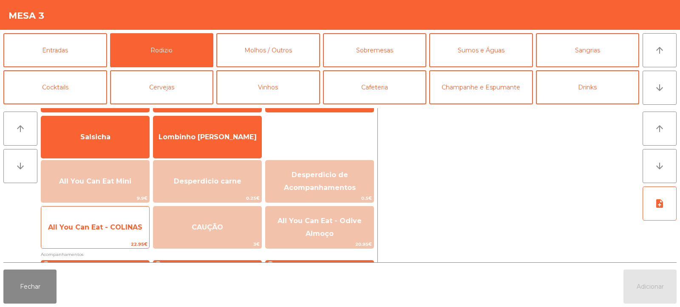
click at [124, 228] on span "All You Can Eat - COLINAS" at bounding box center [95, 227] width 94 height 8
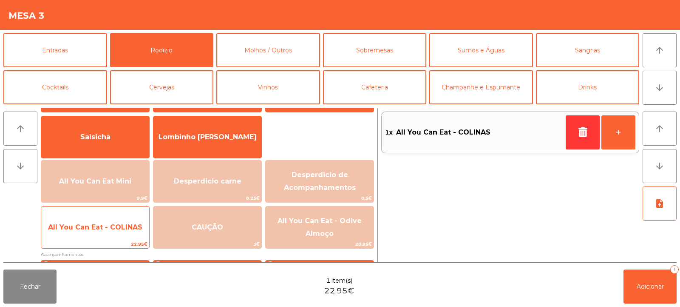
click at [125, 234] on span "All You Can Eat - COLINAS" at bounding box center [95, 227] width 108 height 23
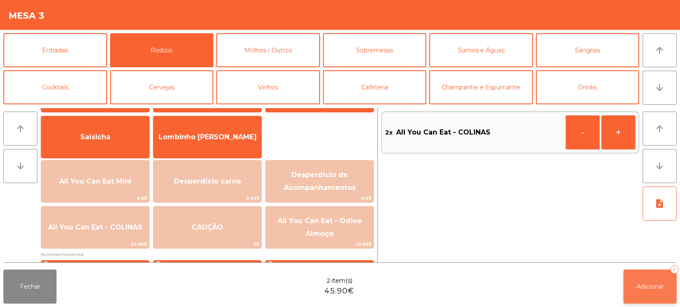
click at [625, 271] on button "Adicionar 2" at bounding box center [650, 286] width 53 height 34
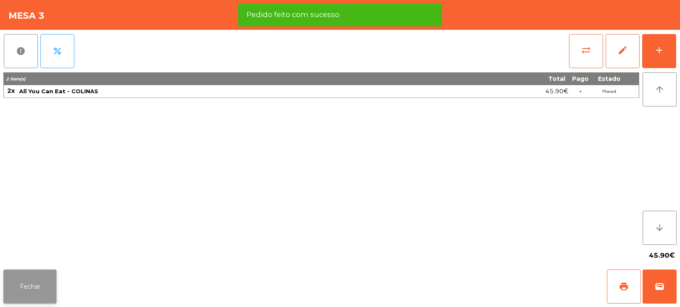
click at [18, 279] on button "Fechar" at bounding box center [29, 286] width 53 height 34
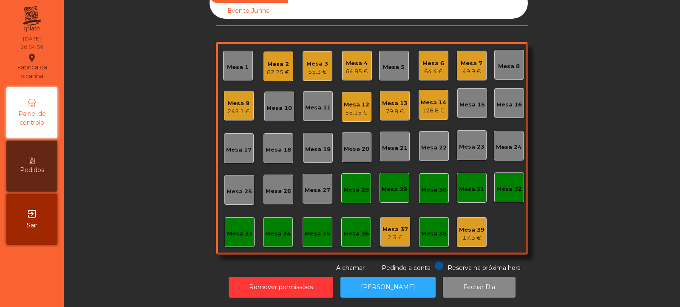
scroll to position [0, 0]
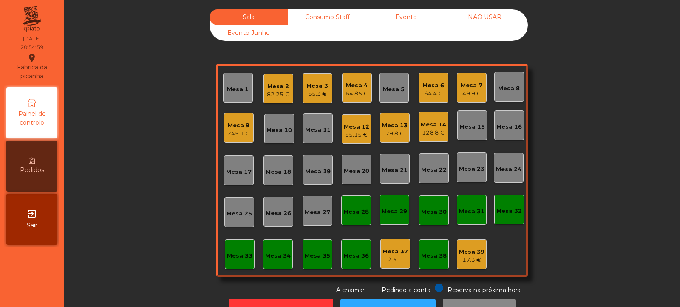
click at [357, 119] on div "Mesa 12 55.15 €" at bounding box center [357, 129] width 26 height 20
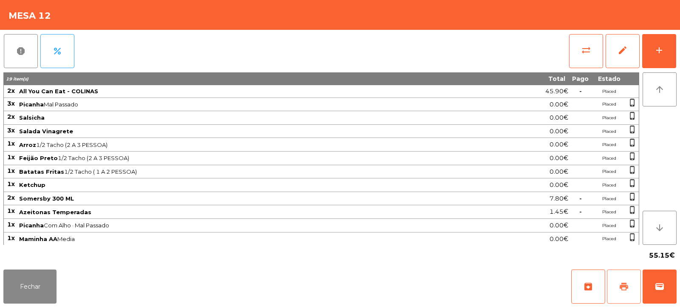
click at [623, 287] on span "print" at bounding box center [624, 286] width 10 height 10
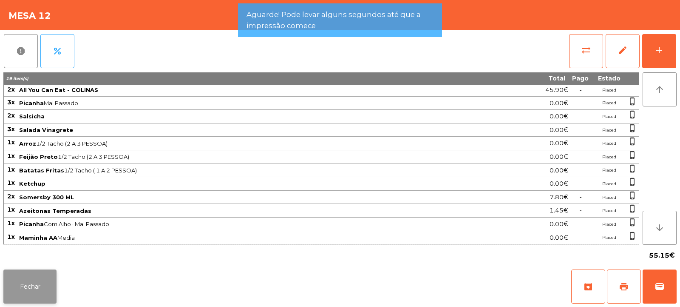
click at [35, 290] on button "Fechar" at bounding box center [29, 286] width 53 height 34
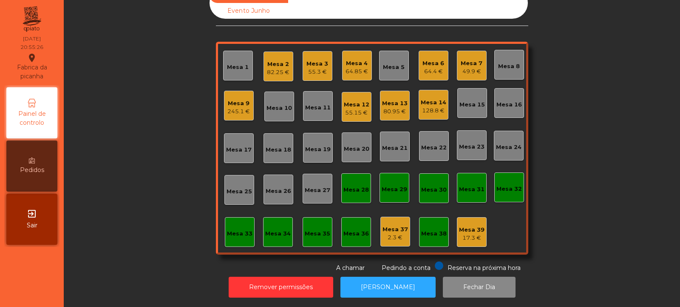
scroll to position [0, 0]
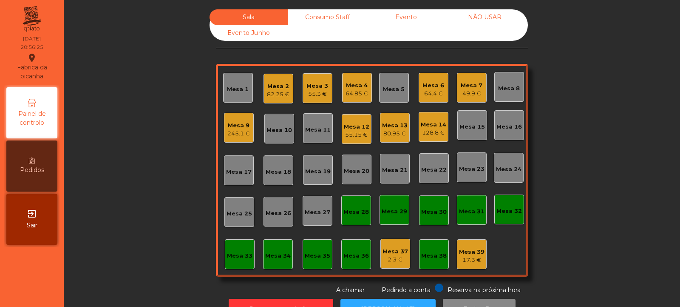
click at [357, 136] on div "55.15 €" at bounding box center [357, 135] width 26 height 9
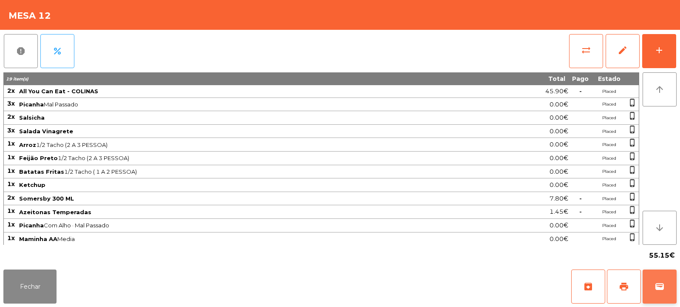
click at [659, 294] on button "wallet" at bounding box center [660, 286] width 34 height 34
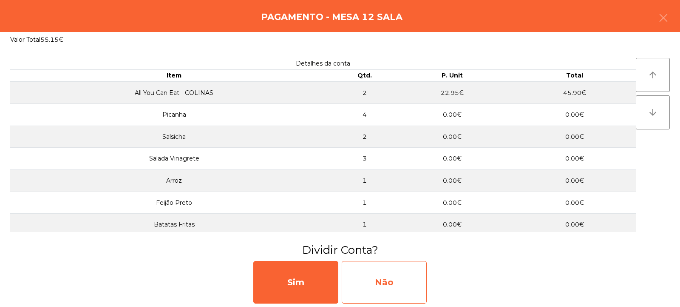
click at [374, 274] on div "Não" at bounding box center [384, 282] width 85 height 43
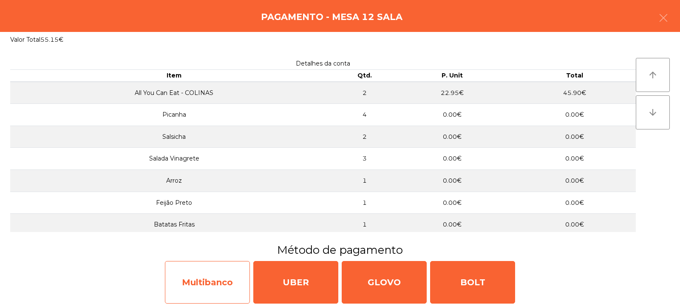
click at [218, 283] on div "Multibanco" at bounding box center [207, 282] width 85 height 43
select select "**"
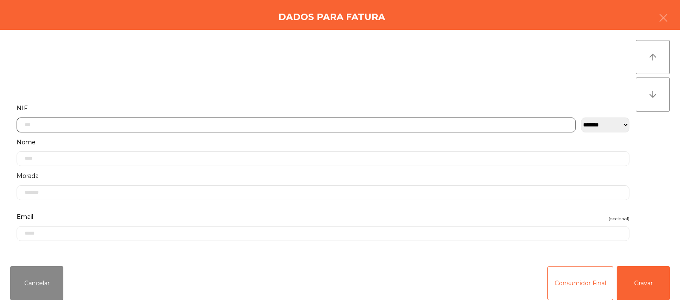
click at [318, 122] on input "text" at bounding box center [297, 124] width 560 height 15
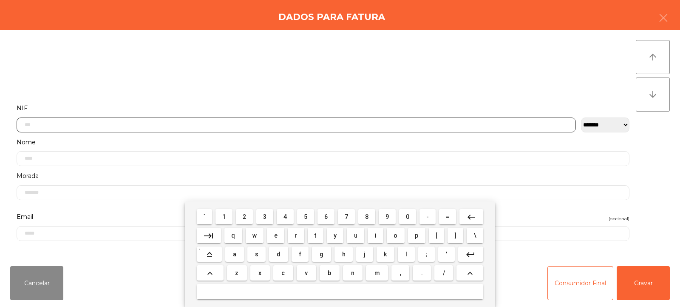
scroll to position [62, 0]
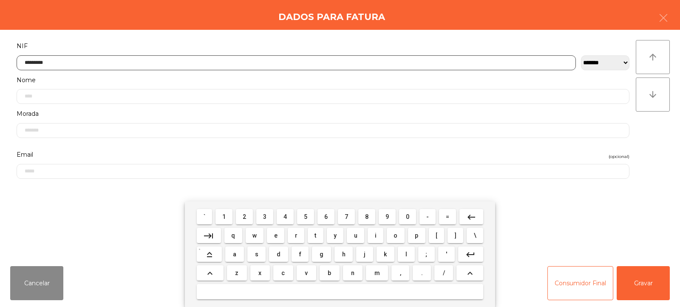
type input "*********"
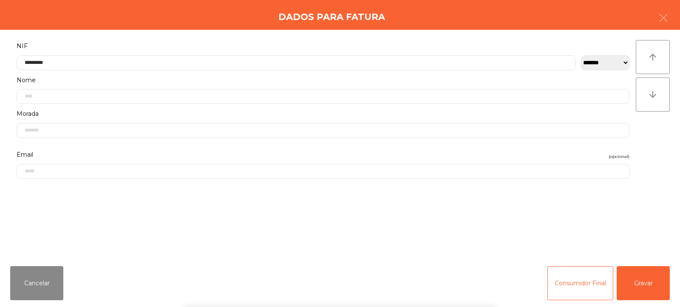
click at [636, 285] on div "` 1 2 3 4 5 6 7 8 9 0 - = keyboard_backspace keyboard_tab q w e r t y u i o p […" at bounding box center [340, 253] width 680 height 105
click at [640, 285] on button "Gravar" at bounding box center [643, 283] width 53 height 34
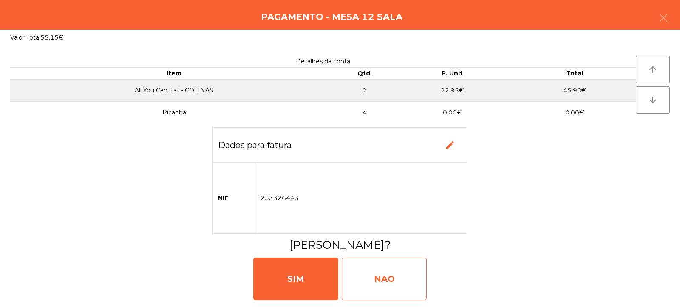
click at [405, 279] on div "NAO" at bounding box center [384, 278] width 85 height 43
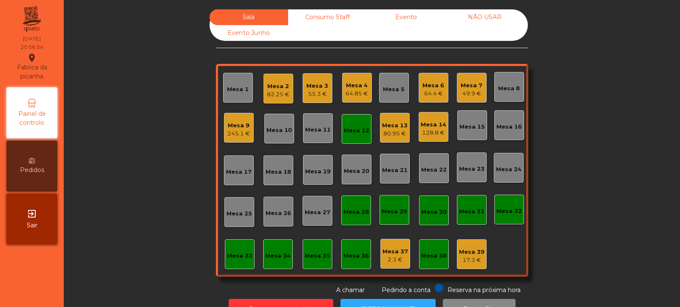
click at [351, 127] on div "Mesa 12" at bounding box center [357, 130] width 26 height 9
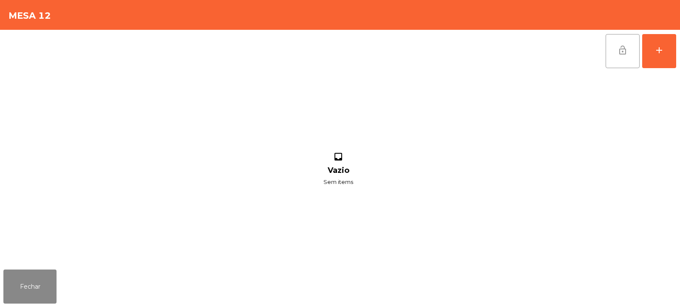
click at [621, 55] on button "lock_open" at bounding box center [623, 51] width 34 height 34
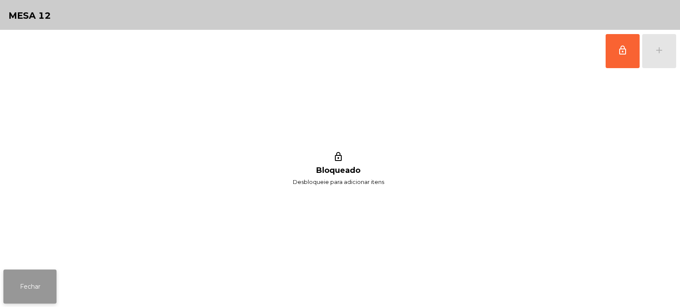
click at [43, 285] on button "Fechar" at bounding box center [29, 286] width 53 height 34
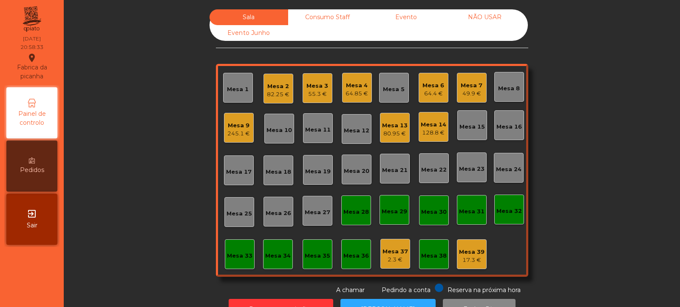
click at [389, 94] on div "Mesa 5" at bounding box center [394, 88] width 30 height 30
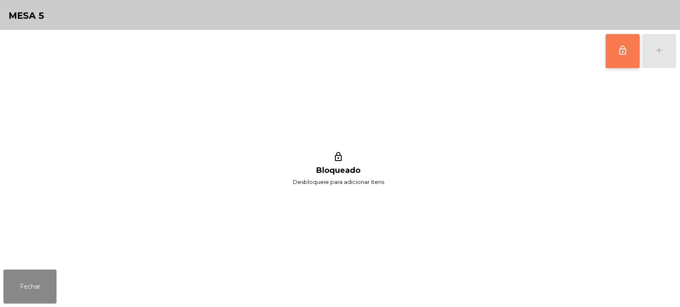
click at [619, 46] on span "lock_outline" at bounding box center [623, 50] width 10 height 10
click at [649, 55] on button "add" at bounding box center [660, 51] width 34 height 34
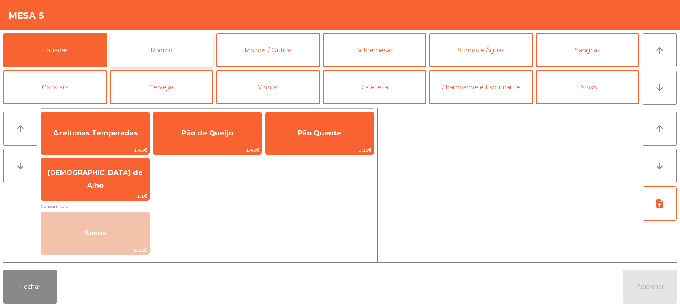
click at [185, 56] on button "Rodizio" at bounding box center [162, 50] width 104 height 34
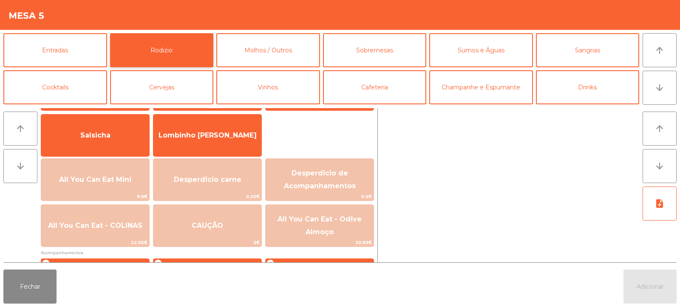
scroll to position [61, 0]
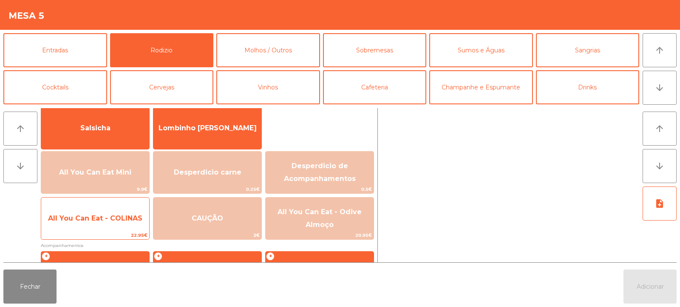
click at [128, 210] on span "All You Can Eat - COLINAS" at bounding box center [95, 218] width 108 height 23
click at [128, 216] on span "All You Can Eat - COLINAS" at bounding box center [95, 218] width 94 height 8
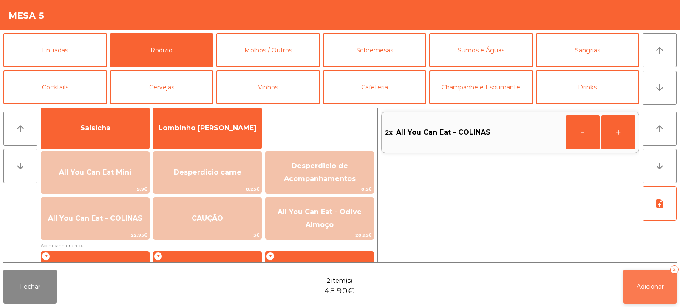
click at [650, 285] on span "Adicionar" at bounding box center [650, 286] width 27 height 8
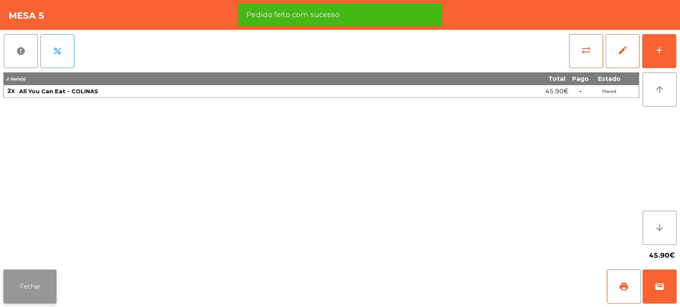
click at [40, 292] on button "Fechar" at bounding box center [29, 286] width 53 height 34
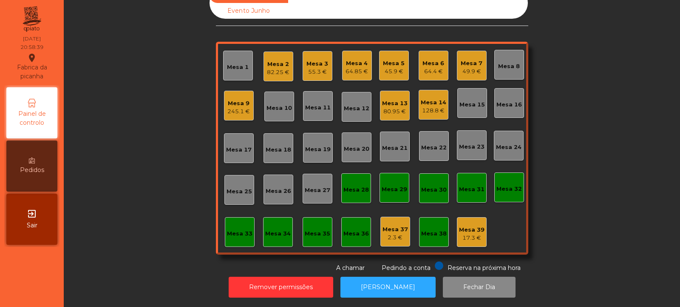
scroll to position [0, 0]
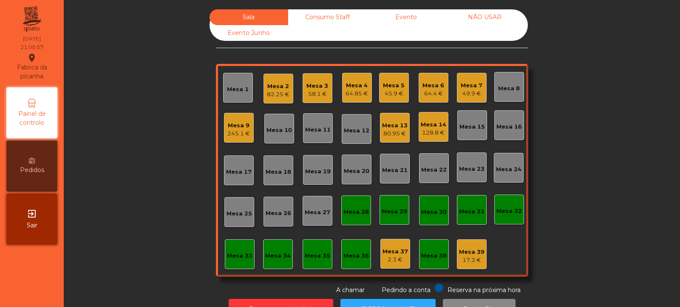
click at [393, 125] on div "Mesa 13" at bounding box center [395, 125] width 26 height 9
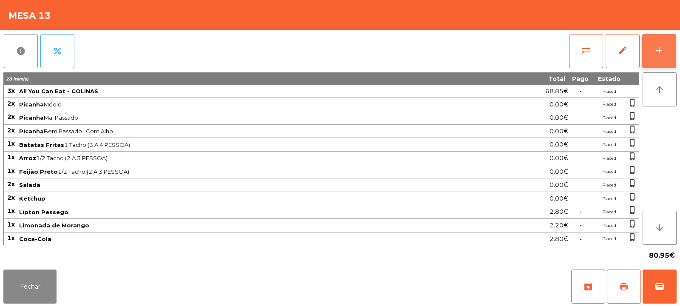
click at [663, 56] on button "add" at bounding box center [660, 51] width 34 height 34
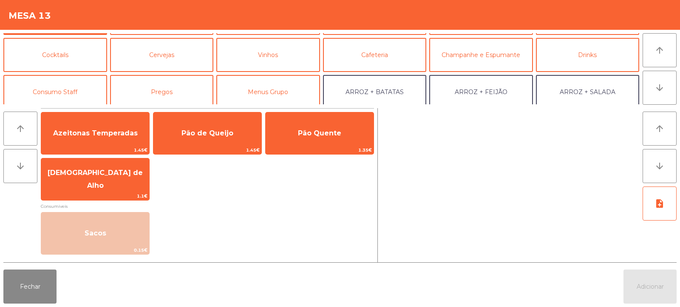
scroll to position [33, 0]
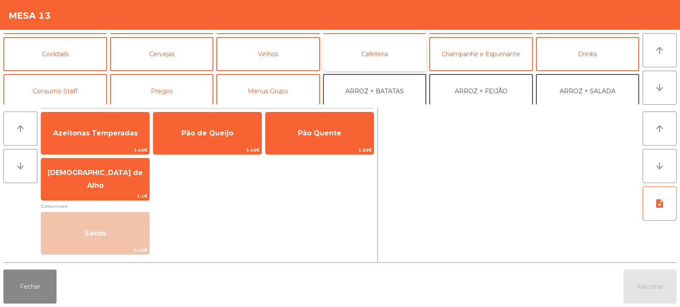
click at [369, 60] on button "Cafeteria" at bounding box center [375, 54] width 104 height 34
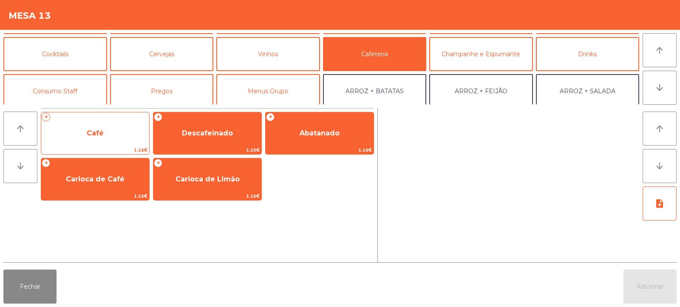
click at [136, 131] on span "Café" at bounding box center [95, 133] width 108 height 23
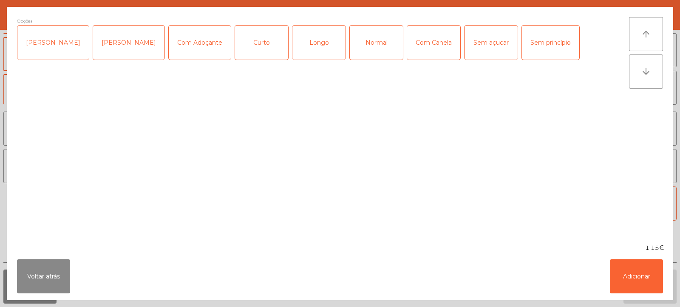
click at [362, 40] on div "Normal" at bounding box center [376, 43] width 53 height 34
click at [634, 268] on button "Adicionar" at bounding box center [636, 276] width 53 height 34
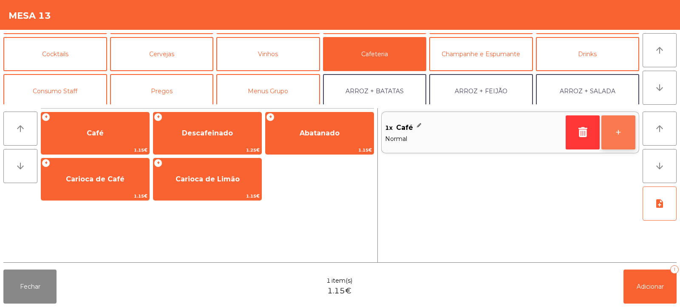
click at [615, 133] on button "+" at bounding box center [619, 132] width 34 height 34
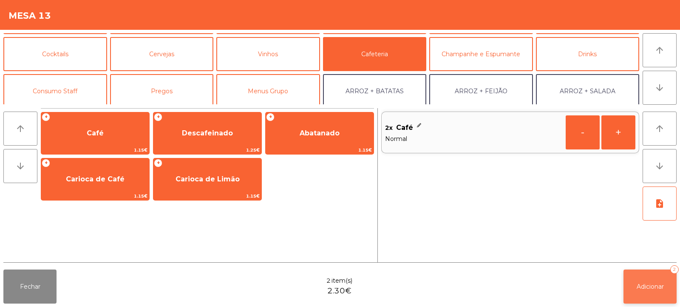
click at [654, 287] on span "Adicionar" at bounding box center [650, 286] width 27 height 8
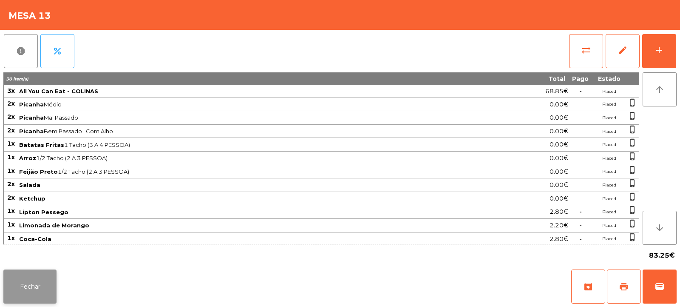
click at [27, 294] on button "Fechar" at bounding box center [29, 286] width 53 height 34
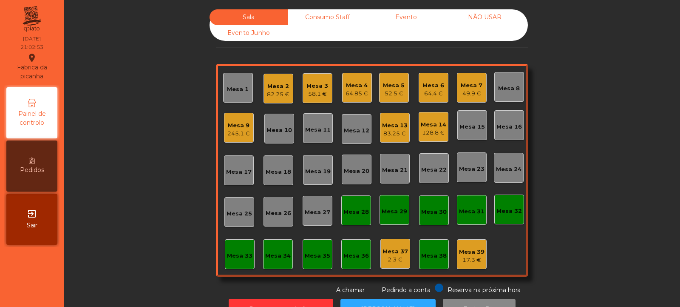
click at [236, 128] on div "Mesa 9" at bounding box center [239, 125] width 23 height 9
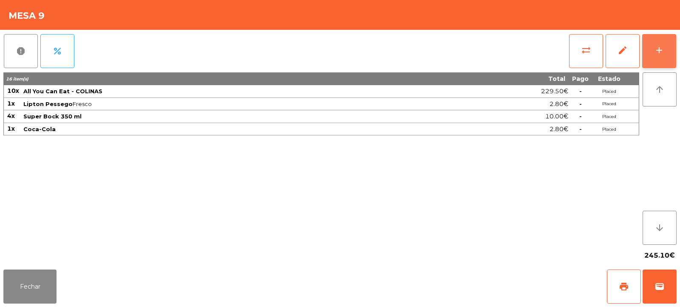
click at [659, 66] on button "add" at bounding box center [660, 51] width 34 height 34
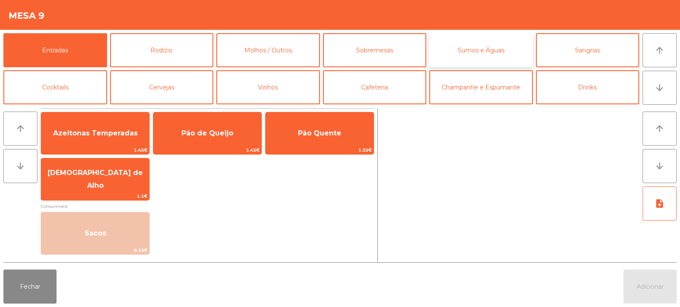
click at [485, 54] on button "Sumos e Águas" at bounding box center [482, 50] width 104 height 34
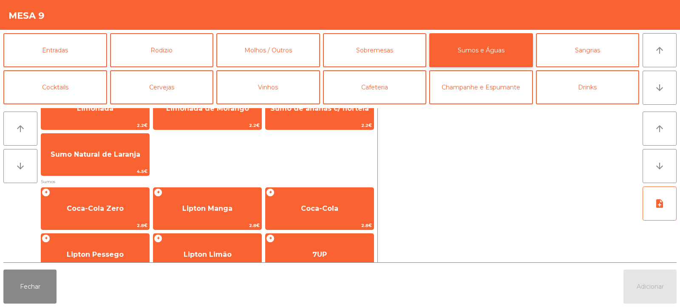
scroll to position [82, 0]
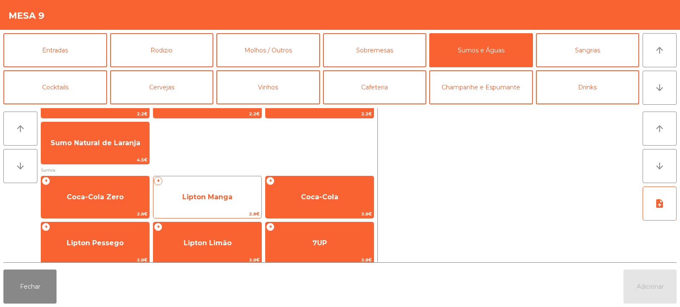
click at [228, 208] on span "Lipton Manga" at bounding box center [208, 196] width 108 height 23
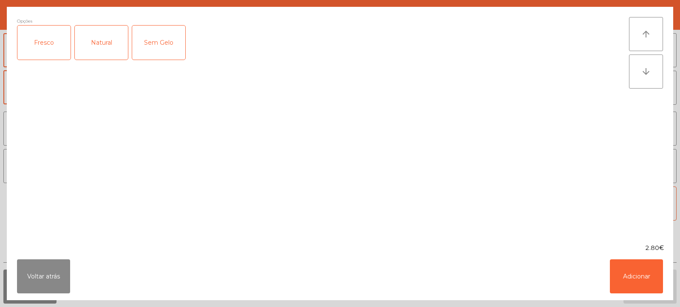
click at [40, 44] on div "Fresco" at bounding box center [43, 43] width 53 height 34
click at [642, 279] on button "Adicionar" at bounding box center [636, 276] width 53 height 34
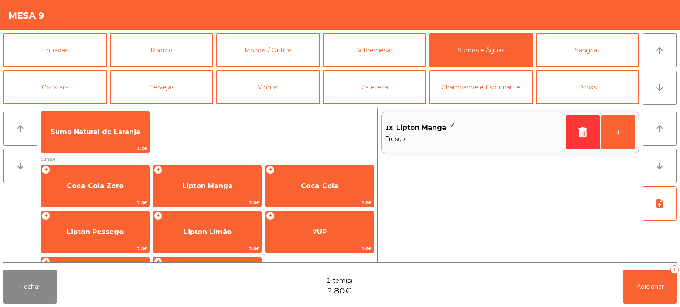
scroll to position [108, 0]
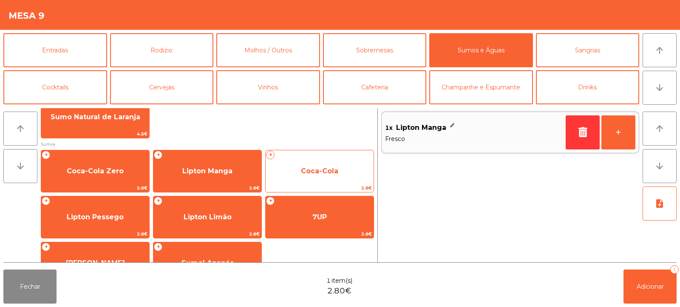
click at [338, 174] on span "Coca-Cola" at bounding box center [320, 170] width 108 height 23
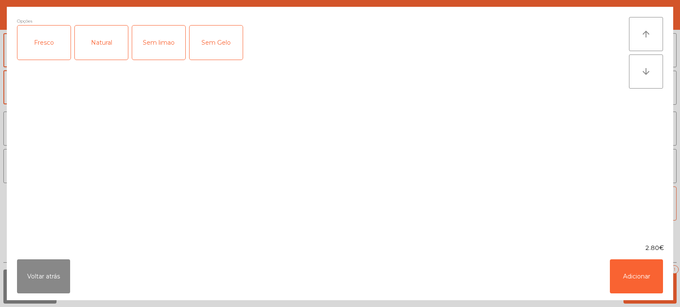
click at [38, 34] on div "Fresco" at bounding box center [43, 43] width 53 height 34
click at [648, 275] on button "Adicionar" at bounding box center [636, 276] width 53 height 34
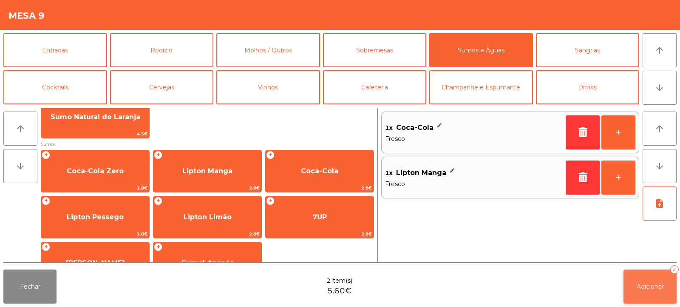
click at [658, 296] on button "Adicionar 2" at bounding box center [650, 286] width 53 height 34
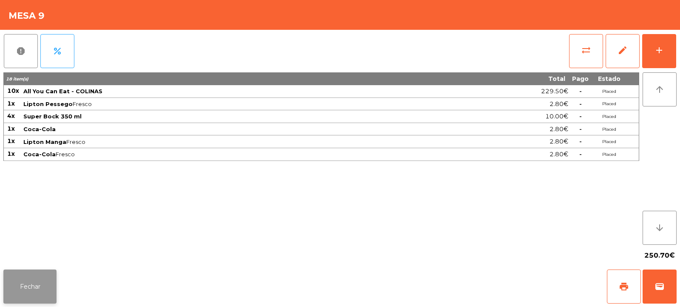
click at [25, 287] on button "Fechar" at bounding box center [29, 286] width 53 height 34
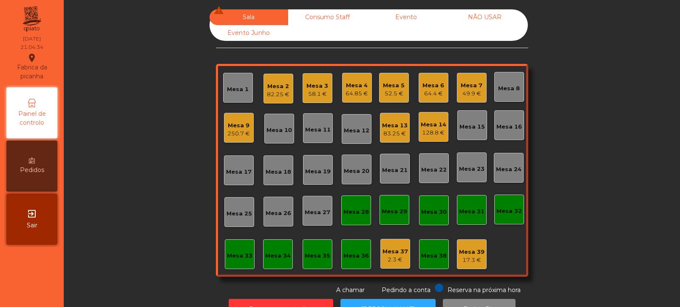
click at [236, 126] on div "Mesa 9" at bounding box center [239, 125] width 23 height 9
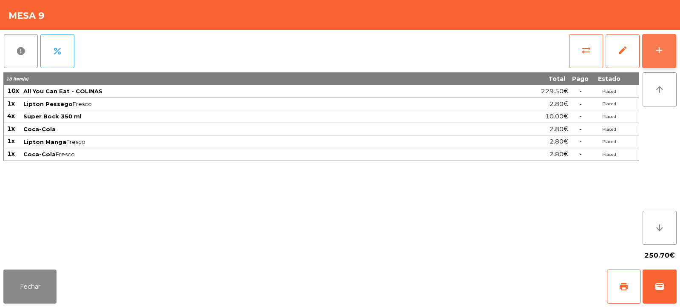
click at [659, 51] on div "add" at bounding box center [659, 50] width 10 height 10
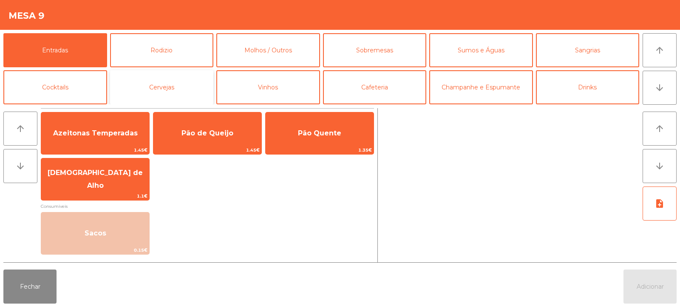
click at [172, 88] on button "Cervejas" at bounding box center [162, 87] width 104 height 34
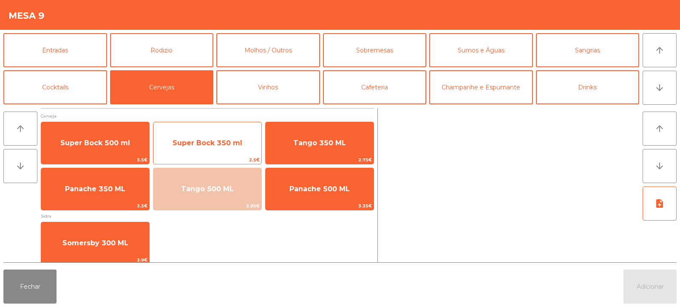
click at [212, 144] on span "Super Bock 350 ml" at bounding box center [208, 143] width 70 height 8
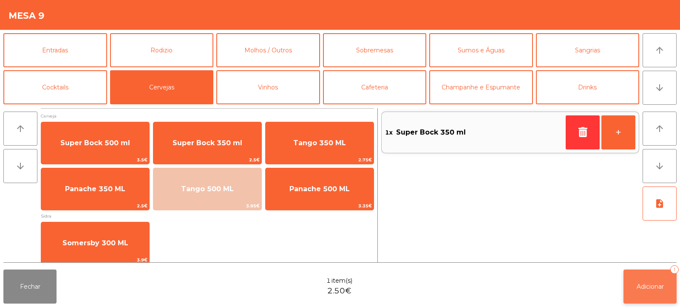
click at [648, 293] on button "Adicionar 1" at bounding box center [650, 286] width 53 height 34
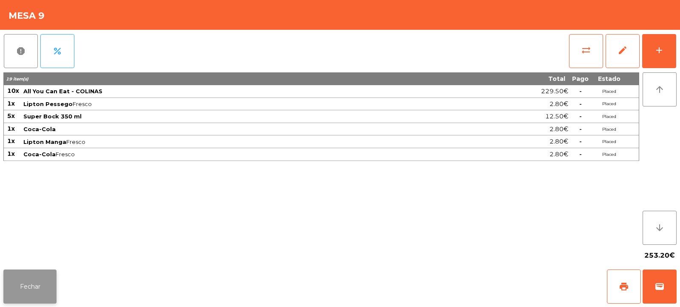
click at [22, 302] on button "Fechar" at bounding box center [29, 286] width 53 height 34
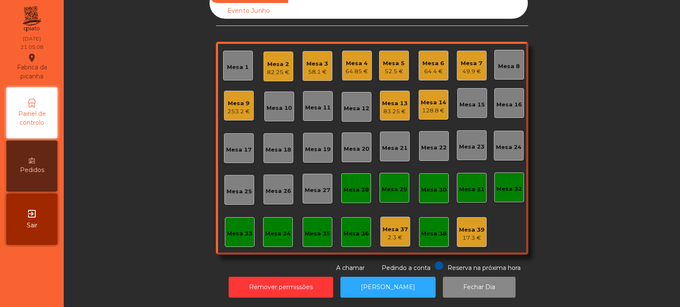
scroll to position [0, 0]
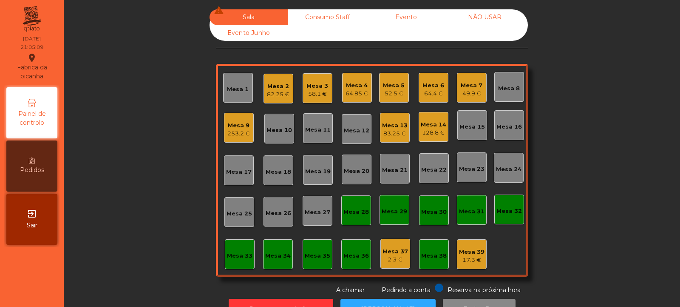
click at [386, 135] on div "83.25 €" at bounding box center [395, 133] width 26 height 9
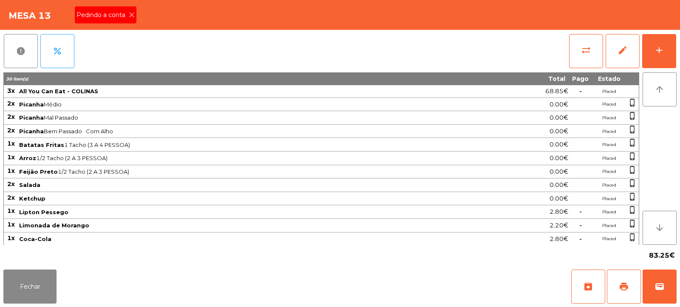
click at [126, 16] on span "Pedindo a conta" at bounding box center [103, 15] width 52 height 9
click at [626, 280] on button "print" at bounding box center [624, 286] width 34 height 34
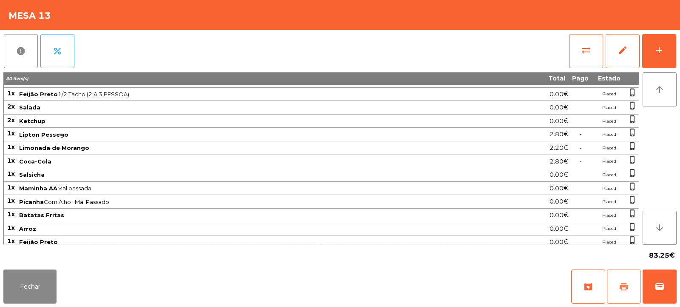
scroll to position [121, 0]
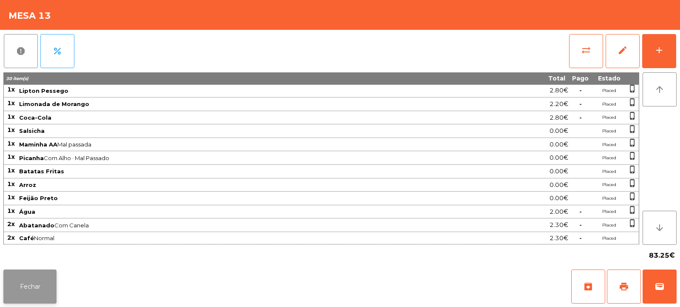
click at [43, 282] on button "Fechar" at bounding box center [29, 286] width 53 height 34
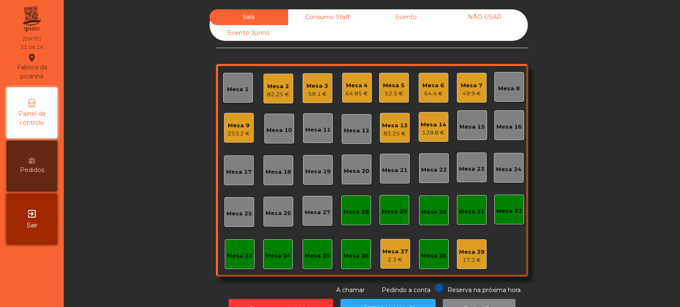
click at [237, 135] on div "253.2 €" at bounding box center [239, 133] width 23 height 9
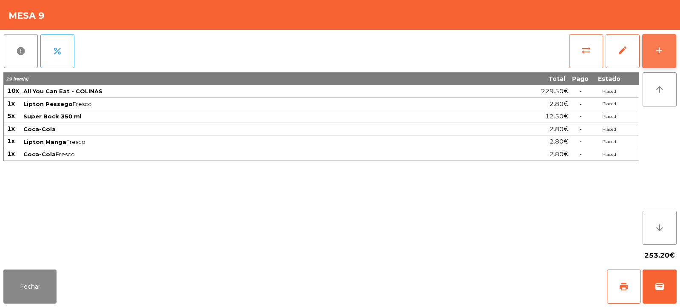
click at [666, 51] on button "add" at bounding box center [660, 51] width 34 height 34
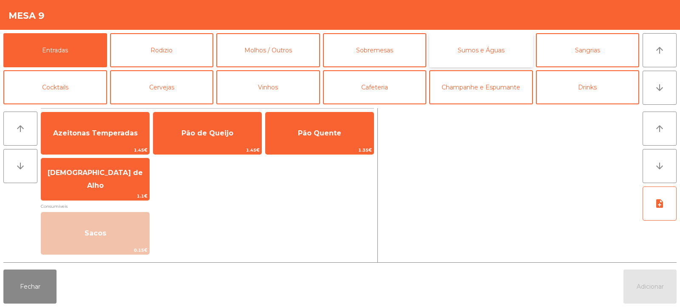
click at [477, 51] on button "Sumos e Águas" at bounding box center [482, 50] width 104 height 34
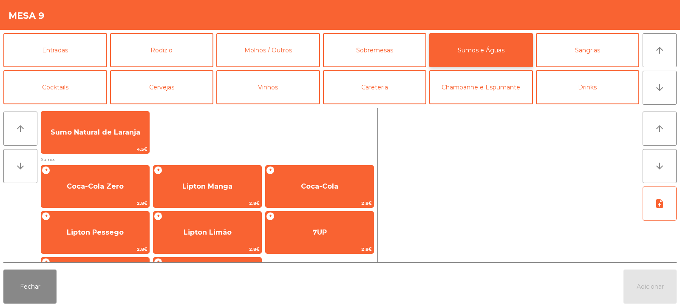
scroll to position [115, 0]
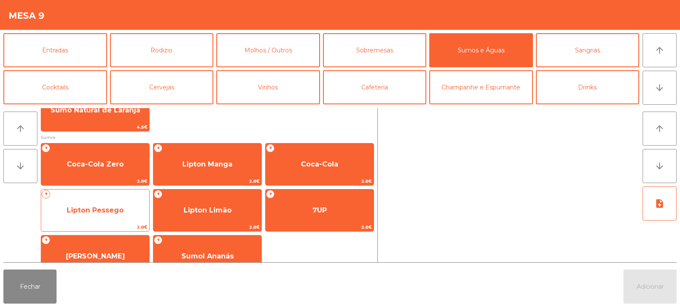
click at [118, 218] on span "Lipton Pessego" at bounding box center [95, 210] width 108 height 23
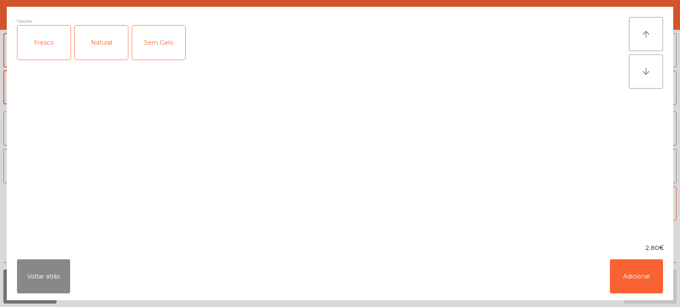
click at [42, 49] on div "Fresco" at bounding box center [43, 43] width 53 height 34
click at [645, 277] on button "Adicionar" at bounding box center [636, 276] width 53 height 34
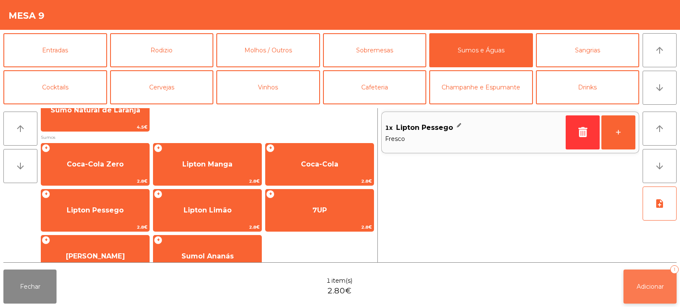
click at [656, 283] on span "Adicionar" at bounding box center [650, 286] width 27 height 8
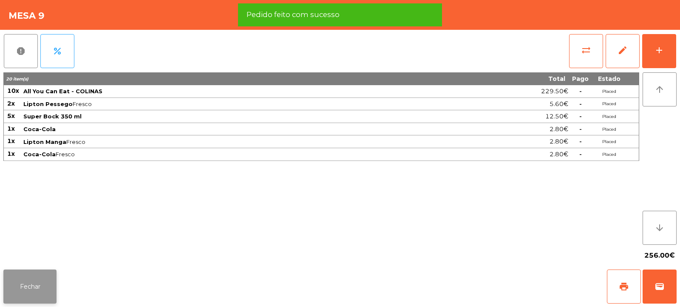
click at [31, 288] on button "Fechar" at bounding box center [29, 286] width 53 height 34
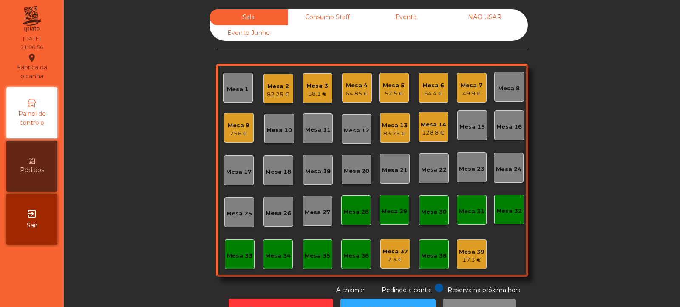
scroll to position [28, 0]
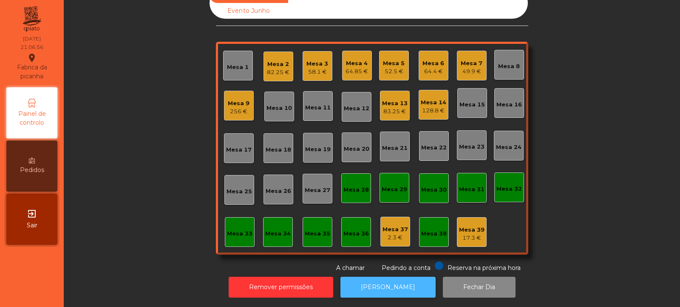
click at [390, 278] on button "[PERSON_NAME]" at bounding box center [388, 286] width 95 height 21
click at [393, 107] on div "83.25 €" at bounding box center [395, 111] width 26 height 9
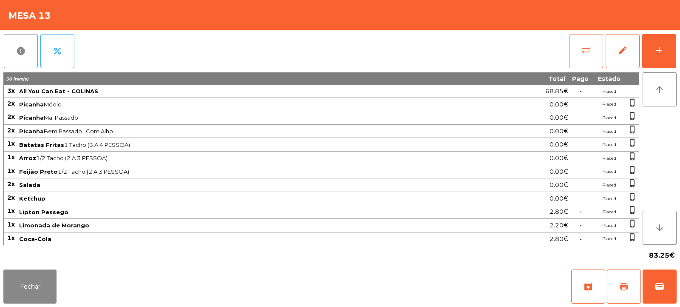
click at [592, 47] on button "sync_alt" at bounding box center [586, 51] width 34 height 34
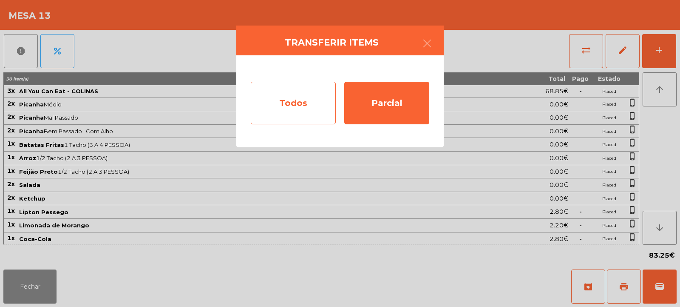
click at [306, 99] on div "Todos" at bounding box center [293, 103] width 85 height 43
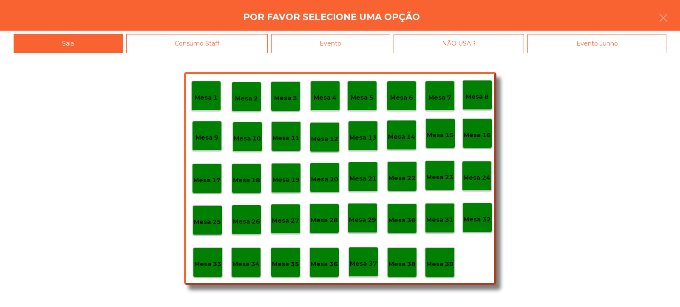
click at [381, 41] on div "Evento" at bounding box center [330, 43] width 119 height 19
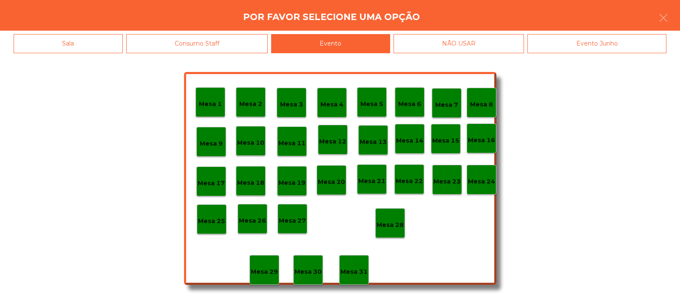
click at [395, 216] on div "Mesa 28" at bounding box center [390, 222] width 27 height 13
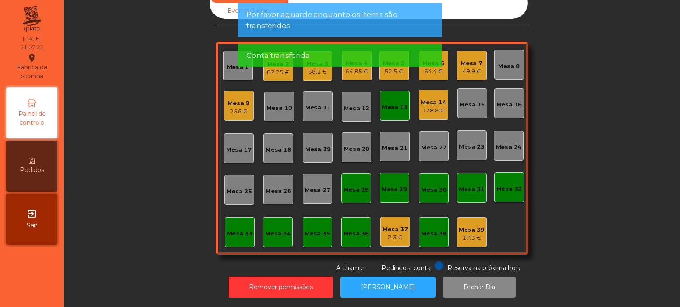
click at [396, 103] on div "Mesa 13" at bounding box center [395, 107] width 26 height 9
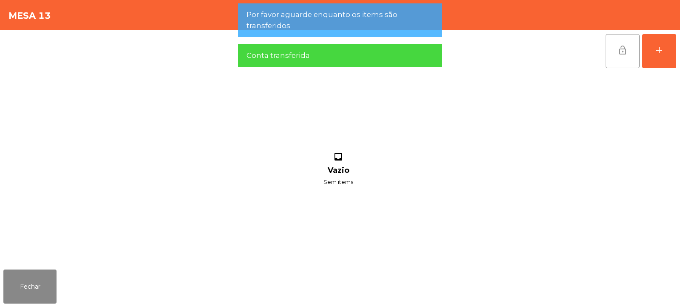
click at [629, 50] on button "lock_open" at bounding box center [623, 51] width 34 height 34
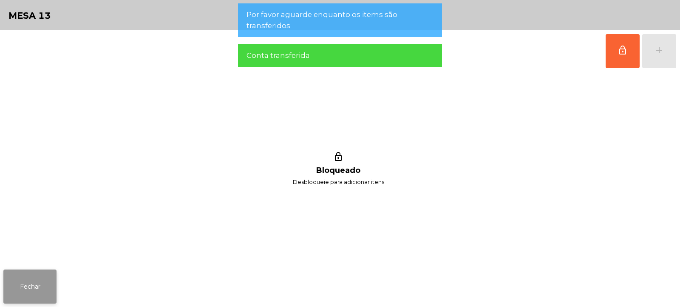
click at [26, 285] on button "Fechar" at bounding box center [29, 286] width 53 height 34
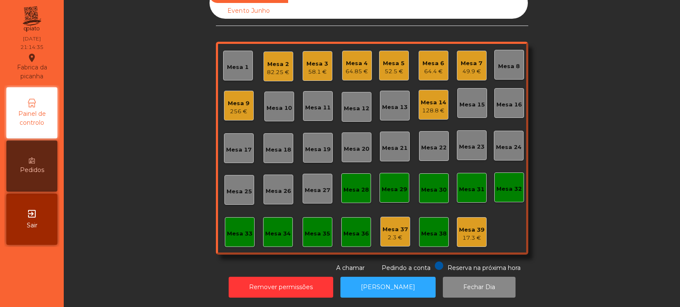
click at [238, 99] on div "Mesa 9" at bounding box center [239, 103] width 22 height 9
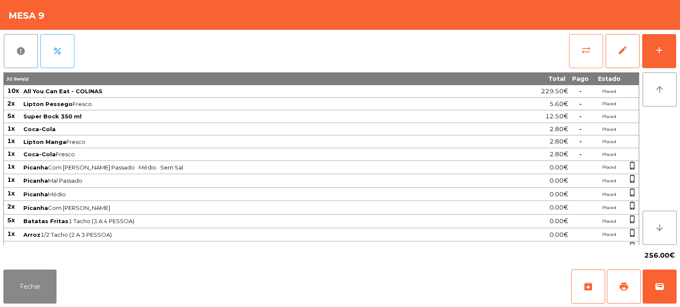
click at [586, 55] on button "sync_alt" at bounding box center [586, 51] width 34 height 34
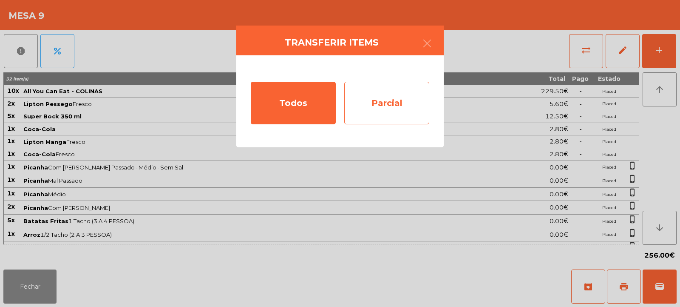
click at [390, 102] on div "Parcial" at bounding box center [386, 103] width 85 height 43
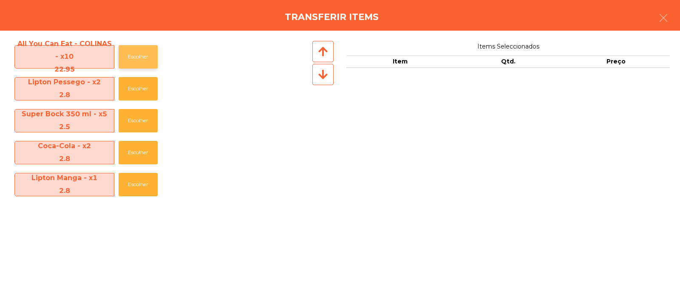
click at [121, 60] on button "Escolher" at bounding box center [138, 56] width 39 height 23
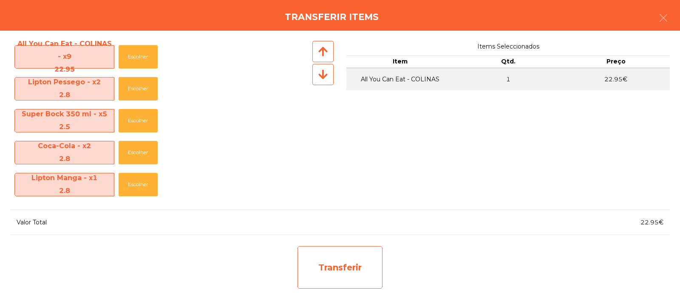
click at [322, 264] on div "Transferir" at bounding box center [340, 267] width 85 height 43
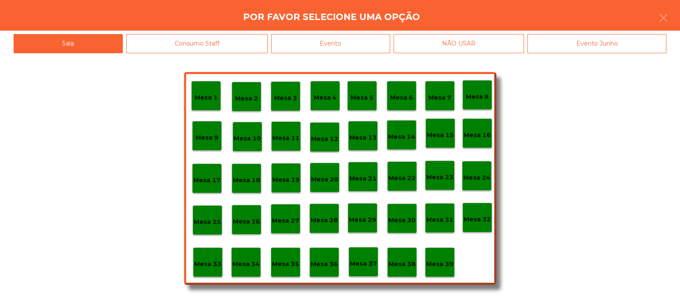
click at [367, 266] on p "Mesa 37" at bounding box center [363, 264] width 27 height 10
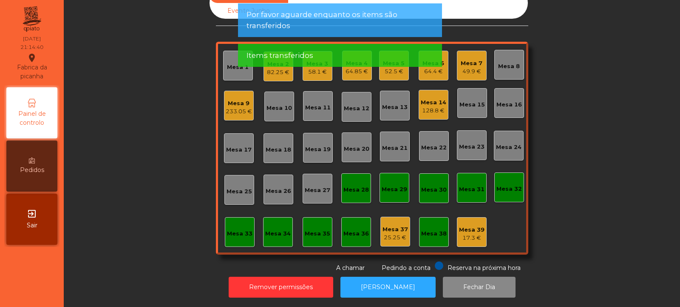
scroll to position [0, 0]
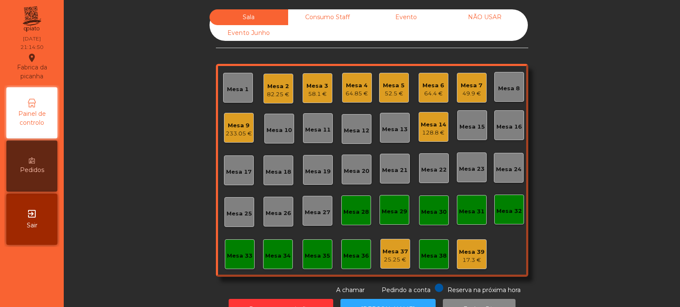
click at [437, 124] on div "Mesa 14" at bounding box center [434, 124] width 26 height 9
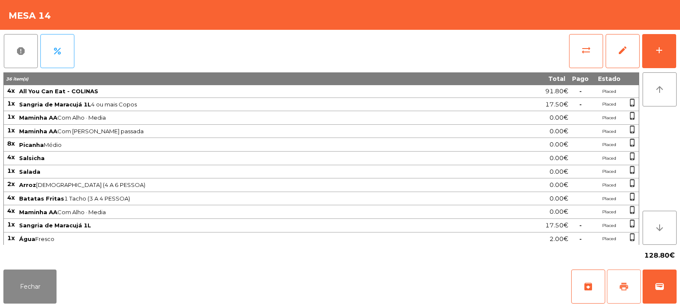
click at [626, 284] on span "print" at bounding box center [624, 286] width 10 height 10
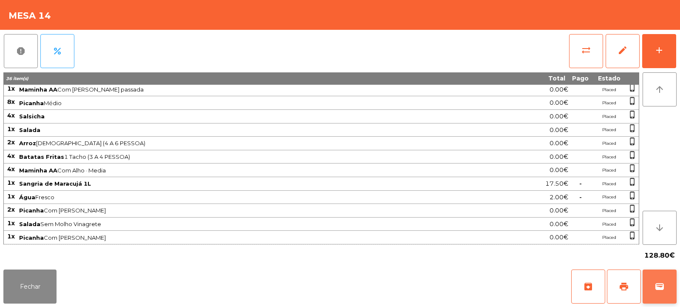
click at [663, 283] on span "wallet" at bounding box center [660, 286] width 10 height 10
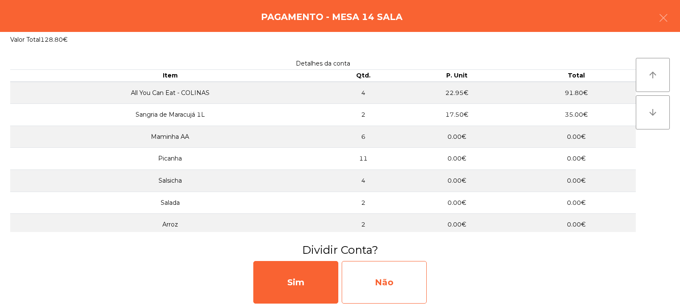
click at [408, 277] on div "Não" at bounding box center [384, 282] width 85 height 43
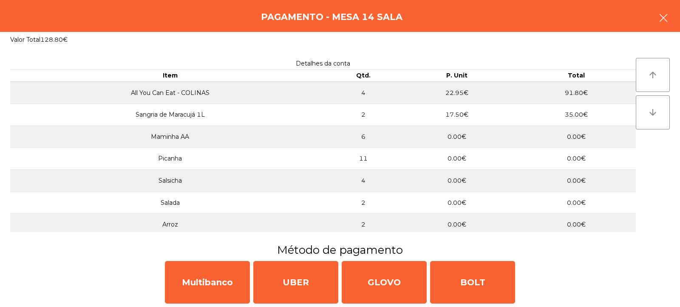
click at [661, 18] on icon "button" at bounding box center [664, 18] width 10 height 10
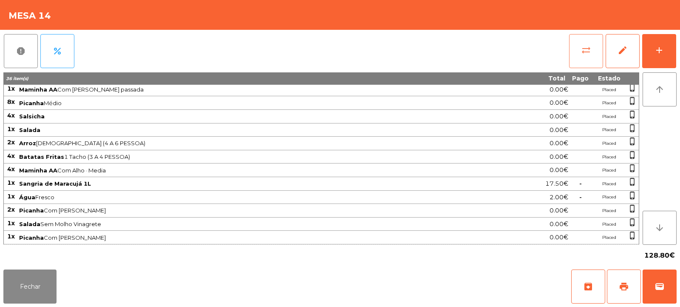
click at [584, 52] on span "sync_alt" at bounding box center [586, 50] width 10 height 10
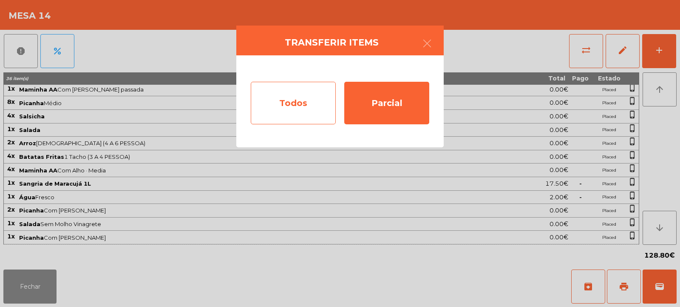
click at [290, 99] on div "Todos" at bounding box center [293, 103] width 85 height 43
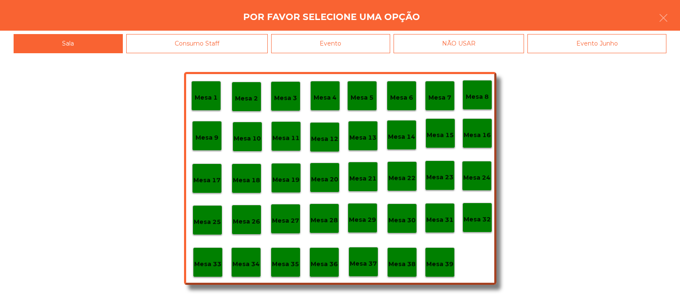
click at [351, 41] on div "Evento" at bounding box center [330, 43] width 119 height 19
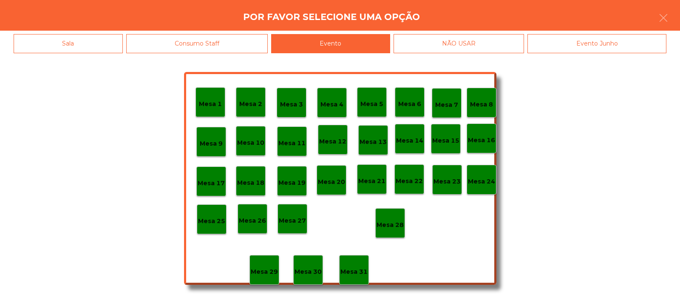
click at [387, 210] on div "Mesa 28" at bounding box center [390, 223] width 30 height 30
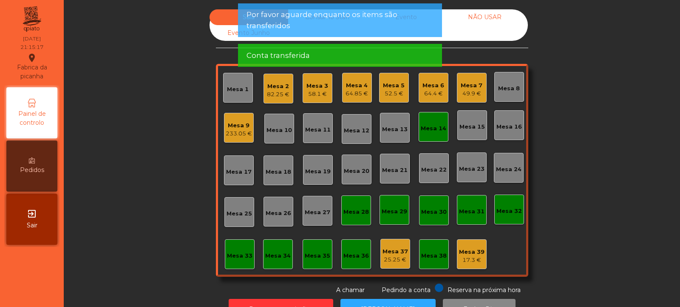
click at [427, 140] on div "Mesa 14" at bounding box center [434, 127] width 30 height 30
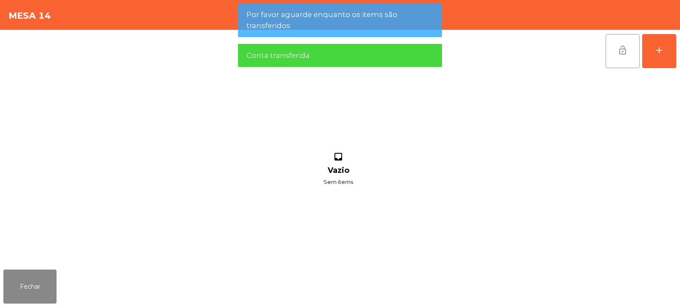
click at [623, 54] on span "lock_open" at bounding box center [623, 50] width 10 height 10
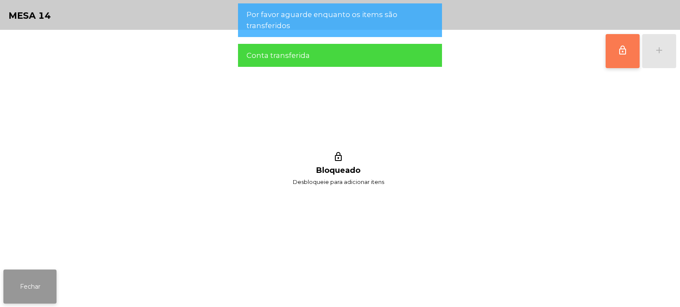
click at [26, 276] on button "Fechar" at bounding box center [29, 286] width 53 height 34
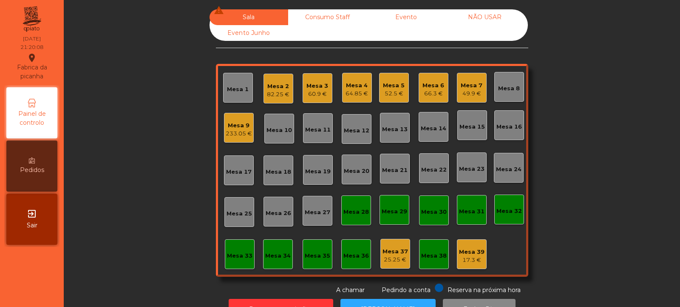
click at [432, 254] on div "Mesa 38" at bounding box center [434, 255] width 26 height 9
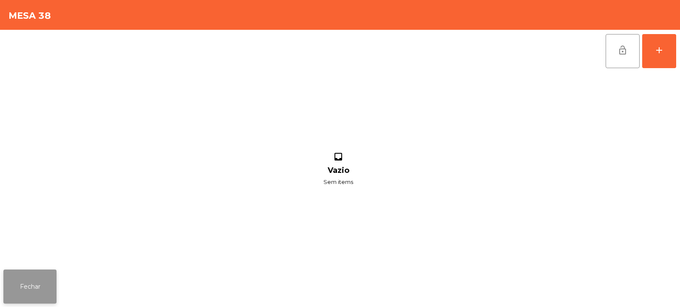
click at [27, 288] on button "Fechar" at bounding box center [29, 286] width 53 height 34
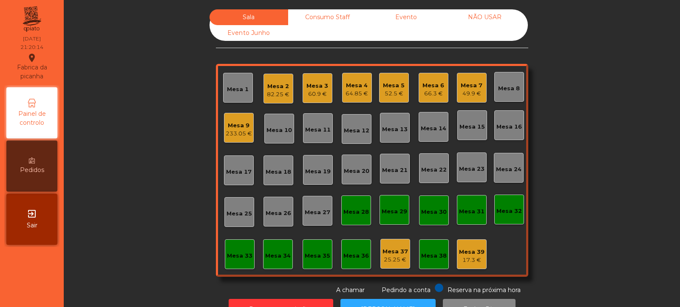
click at [468, 261] on div "17.3 €" at bounding box center [472, 260] width 26 height 9
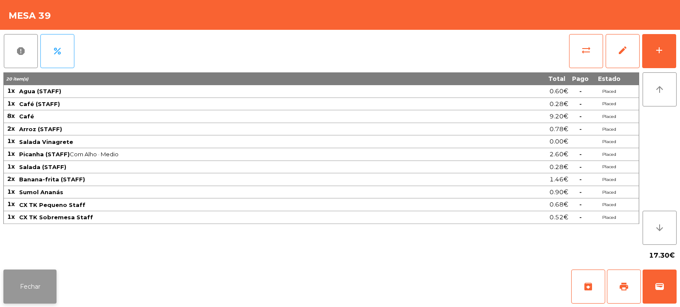
click at [17, 288] on button "Fechar" at bounding box center [29, 286] width 53 height 34
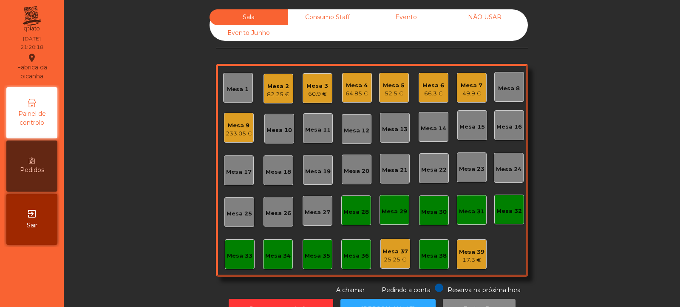
click at [431, 246] on div "Mesa 38" at bounding box center [434, 254] width 30 height 30
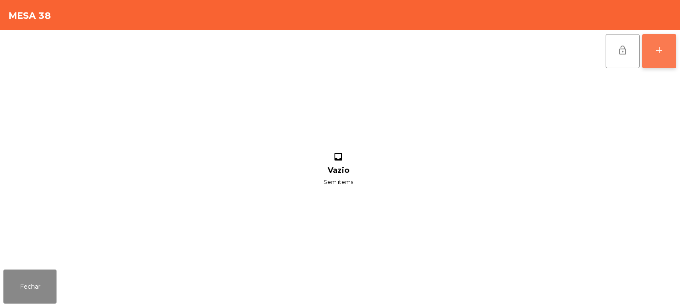
click at [656, 50] on div "add" at bounding box center [659, 50] width 10 height 10
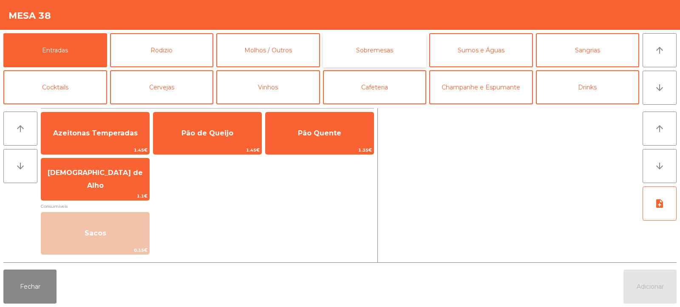
click at [359, 49] on button "Sobremesas" at bounding box center [375, 50] width 104 height 34
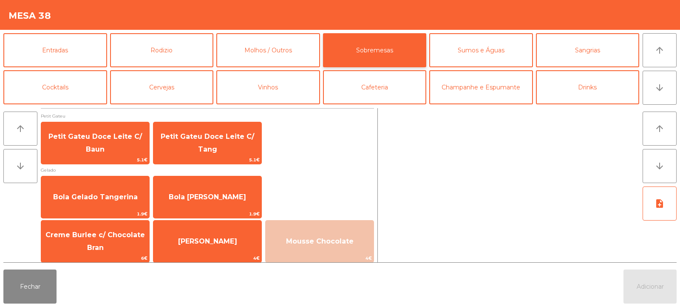
scroll to position [4, 0]
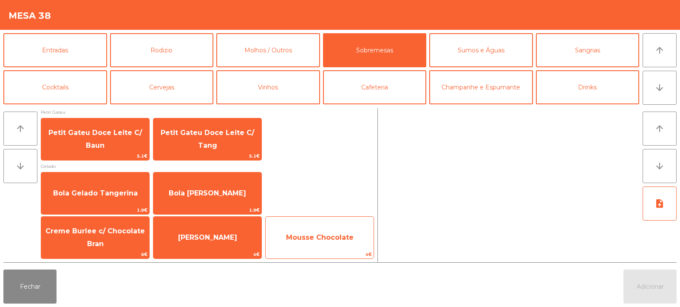
click at [307, 241] on span "Mousse Chocolate" at bounding box center [320, 237] width 68 height 8
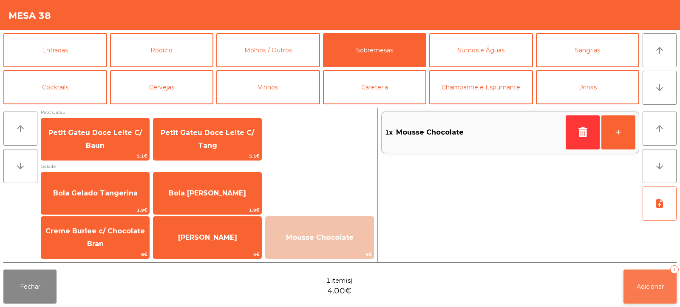
click at [653, 286] on span "Adicionar" at bounding box center [650, 286] width 27 height 8
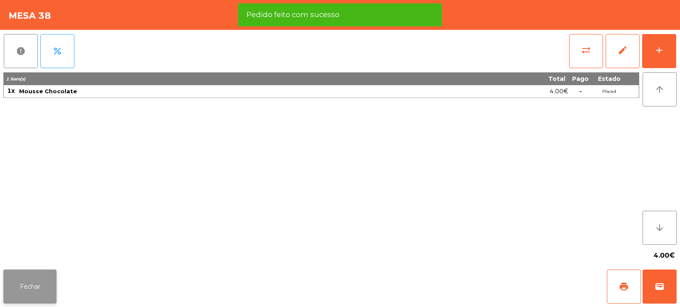
click at [35, 287] on button "Fechar" at bounding box center [29, 286] width 53 height 34
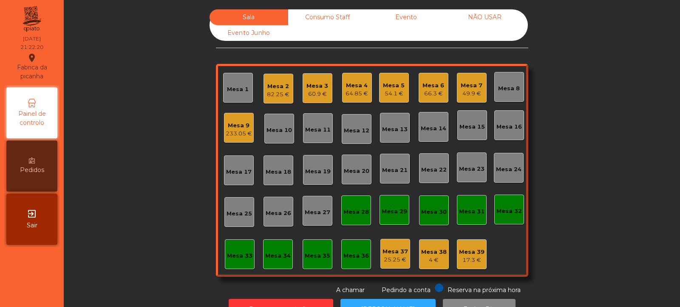
click at [237, 127] on div "Mesa 9" at bounding box center [239, 125] width 26 height 9
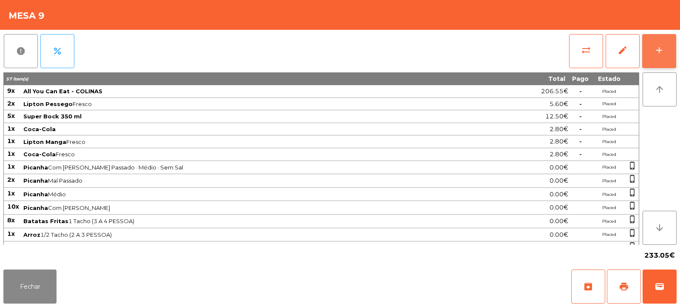
click at [658, 51] on div "add" at bounding box center [659, 50] width 10 height 10
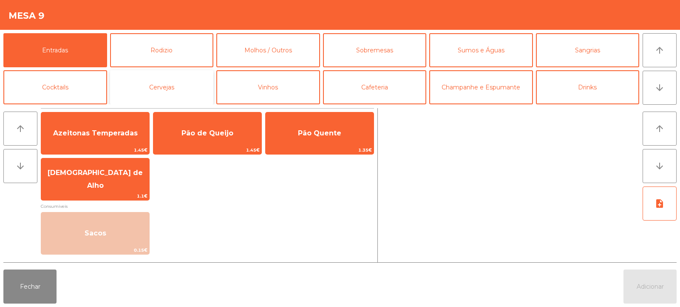
click at [184, 90] on button "Cervejas" at bounding box center [162, 87] width 104 height 34
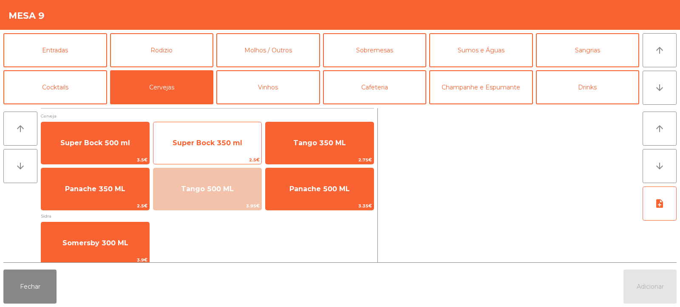
click at [222, 144] on span "Super Bock 350 ml" at bounding box center [208, 143] width 70 height 8
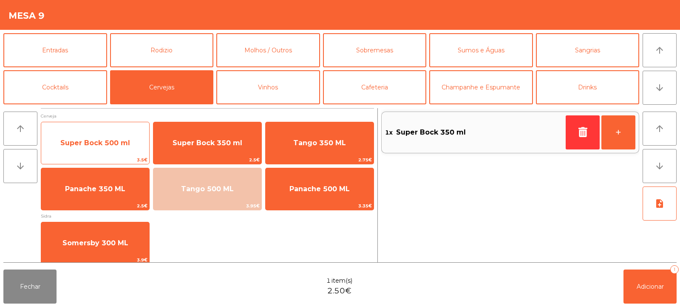
click at [104, 143] on span "Super Bock 500 ml" at bounding box center [95, 143] width 70 height 8
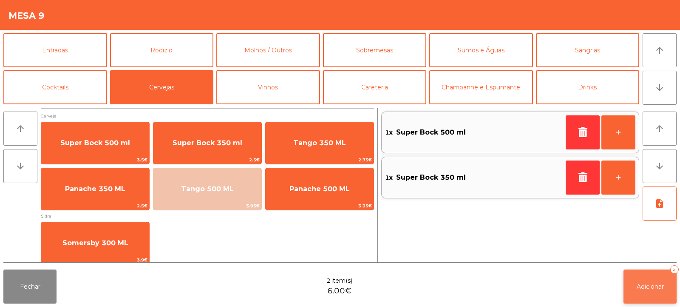
click at [656, 296] on button "Adicionar 2" at bounding box center [650, 286] width 53 height 34
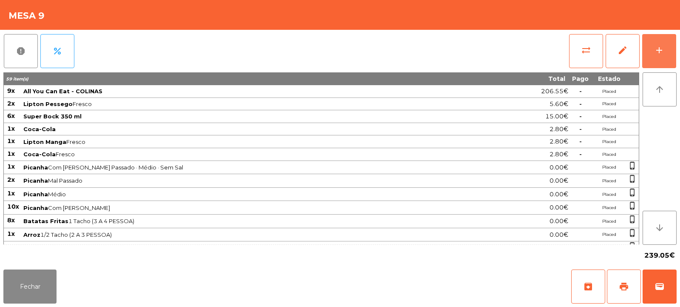
scroll to position [90, 0]
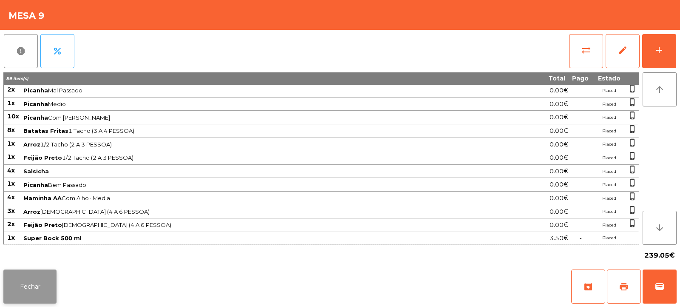
click at [29, 290] on button "Fechar" at bounding box center [29, 286] width 53 height 34
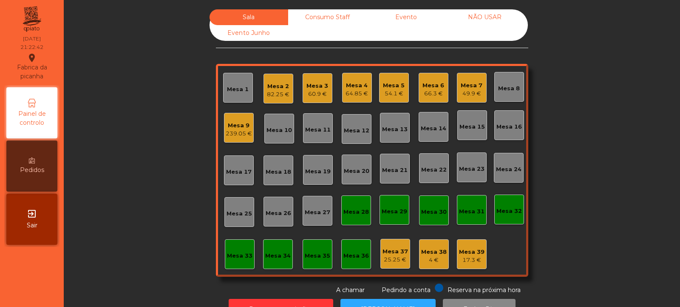
click at [315, 94] on div "60.9 €" at bounding box center [318, 94] width 22 height 9
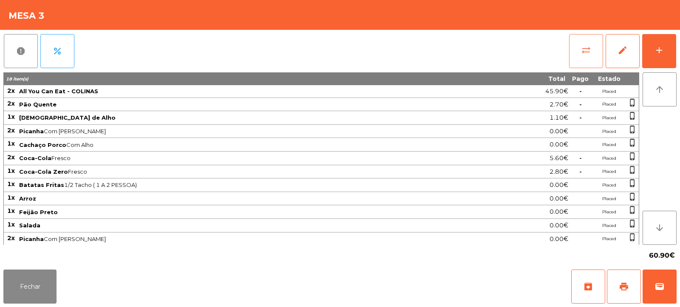
click at [593, 54] on button "sync_alt" at bounding box center [586, 51] width 34 height 34
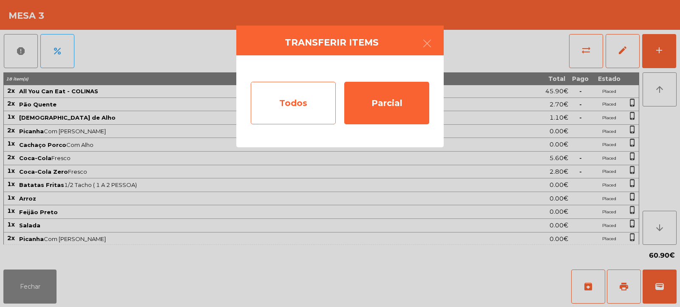
click at [291, 100] on div "Todos" at bounding box center [293, 103] width 85 height 43
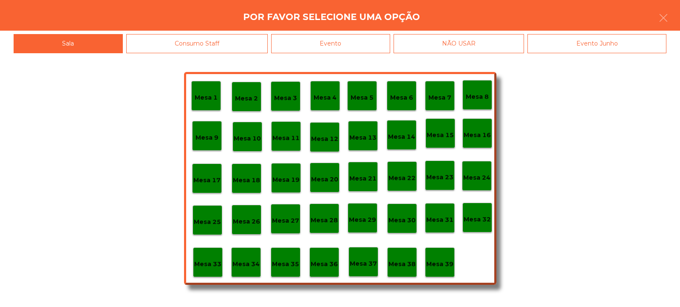
click at [361, 40] on div "Evento" at bounding box center [330, 43] width 119 height 19
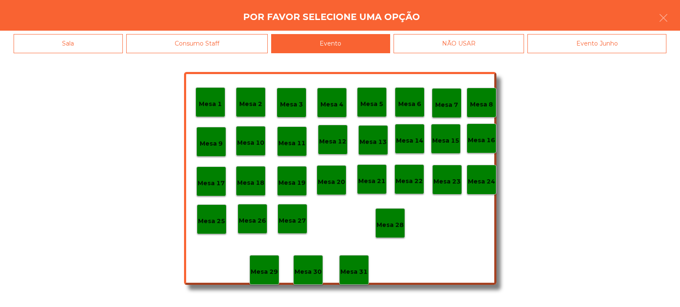
click at [391, 220] on p "Mesa 28" at bounding box center [390, 225] width 27 height 10
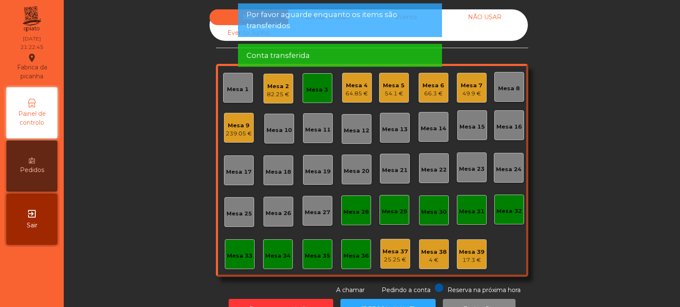
click at [314, 90] on div "Mesa 3" at bounding box center [318, 89] width 22 height 9
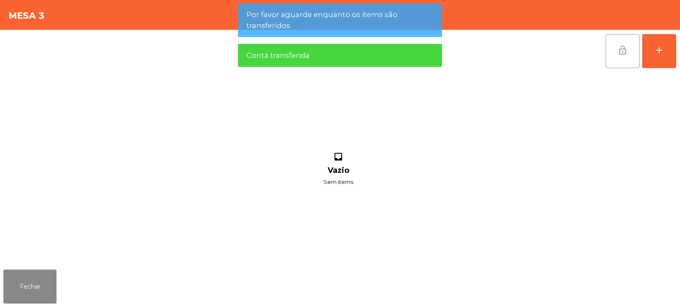
click at [614, 57] on button "lock_open" at bounding box center [623, 51] width 34 height 34
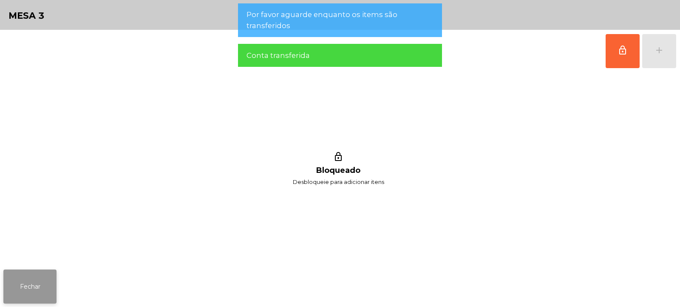
click at [41, 292] on button "Fechar" at bounding box center [29, 286] width 53 height 34
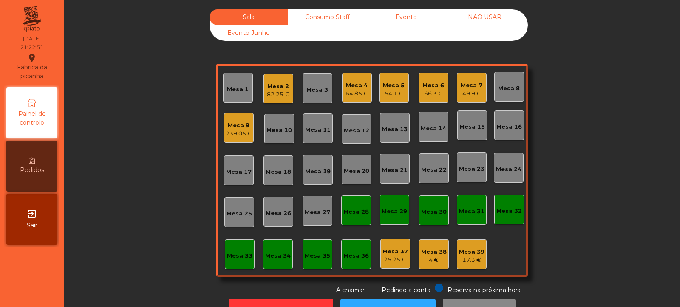
scroll to position [28, 0]
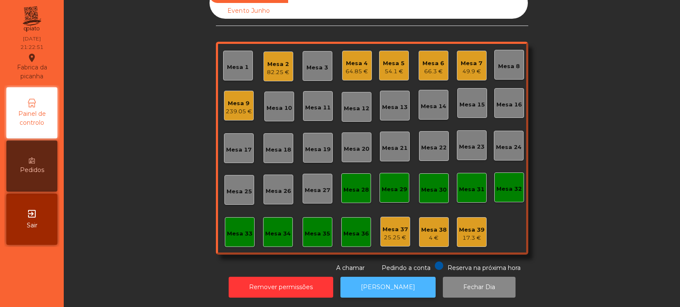
click at [394, 280] on button "[PERSON_NAME]" at bounding box center [388, 286] width 95 height 21
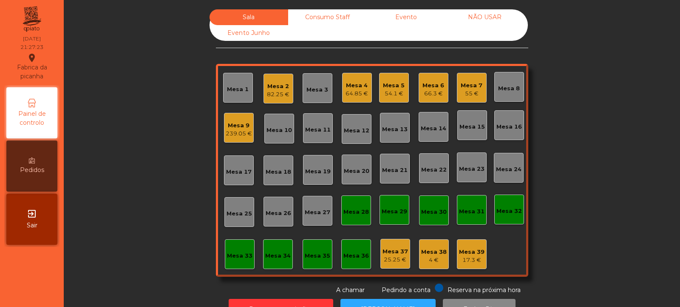
click at [421, 100] on div "Mesa 6 66.3 €" at bounding box center [434, 88] width 30 height 30
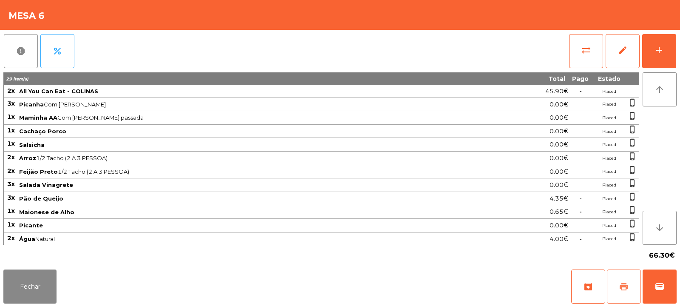
click at [620, 284] on span "print" at bounding box center [624, 286] width 10 height 10
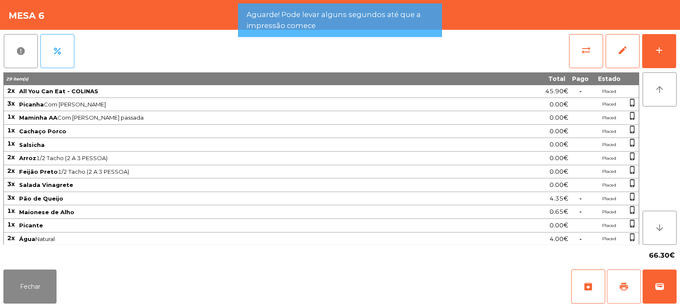
scroll to position [82, 0]
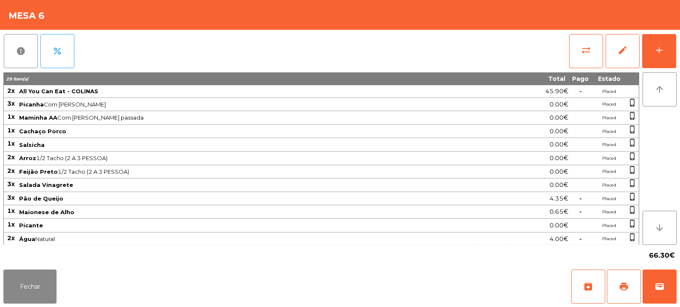
scroll to position [82, 0]
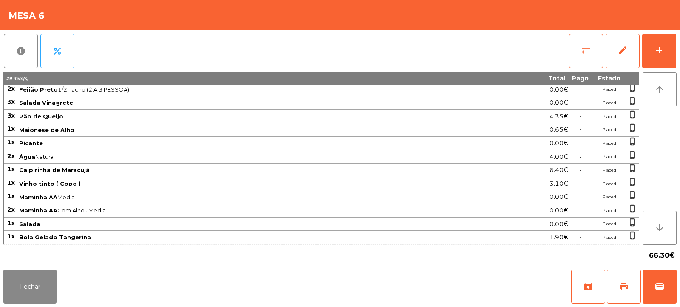
click at [589, 56] on button "sync_alt" at bounding box center [586, 51] width 34 height 34
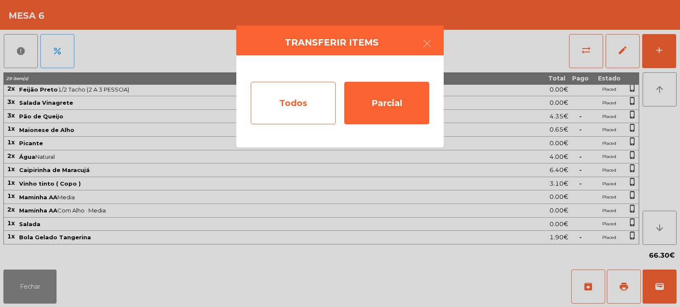
click at [302, 94] on div "Todos" at bounding box center [293, 103] width 85 height 43
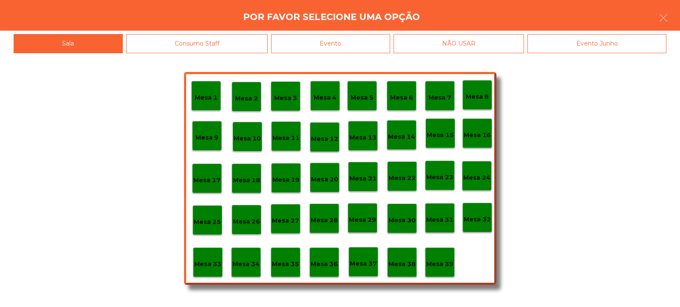
click at [369, 45] on div "Evento" at bounding box center [330, 43] width 119 height 19
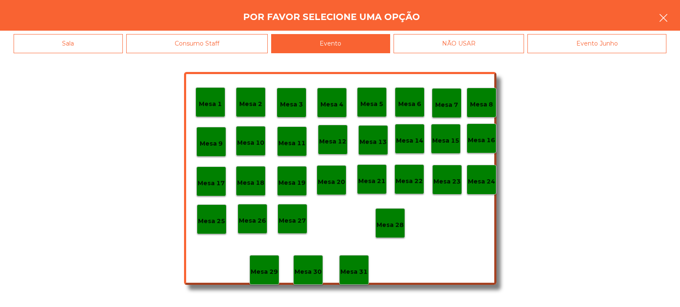
click at [664, 12] on button "button" at bounding box center [664, 19] width 24 height 26
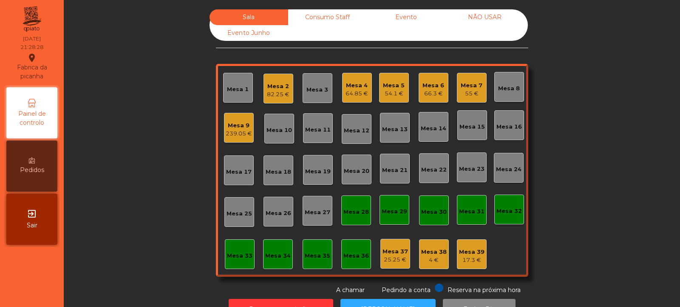
click at [430, 91] on div "66.3 €" at bounding box center [434, 93] width 22 height 9
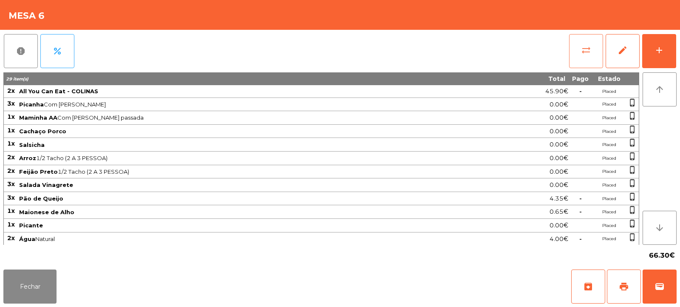
click at [582, 53] on span "sync_alt" at bounding box center [586, 50] width 10 height 10
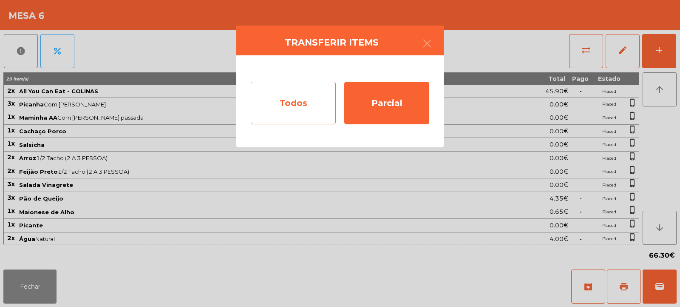
click at [303, 104] on div "Todos" at bounding box center [293, 103] width 85 height 43
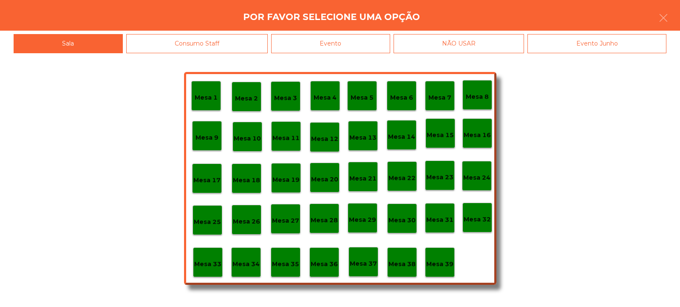
click at [387, 40] on div "Evento" at bounding box center [330, 43] width 119 height 19
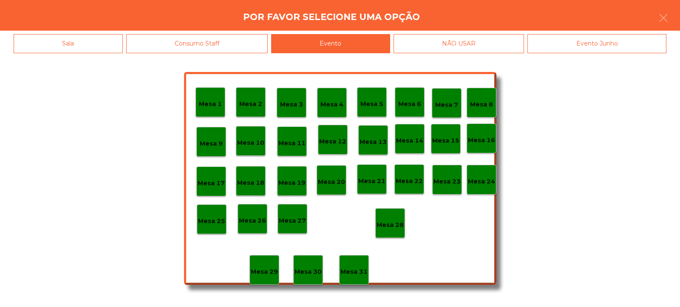
click at [395, 219] on div "Mesa 28" at bounding box center [390, 222] width 27 height 13
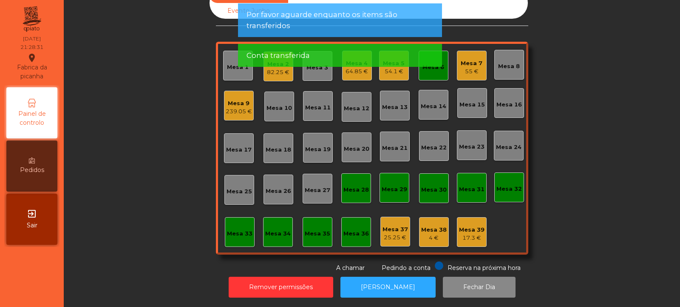
scroll to position [0, 0]
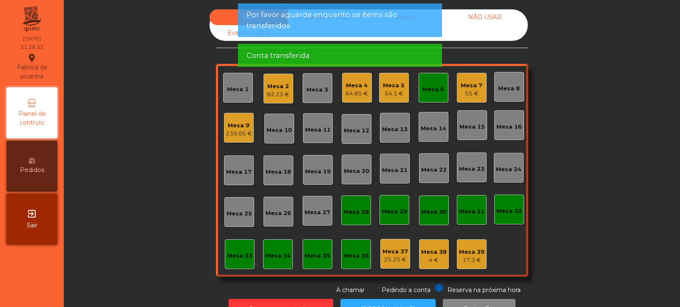
click at [433, 89] on div "Mesa 6" at bounding box center [434, 89] width 22 height 9
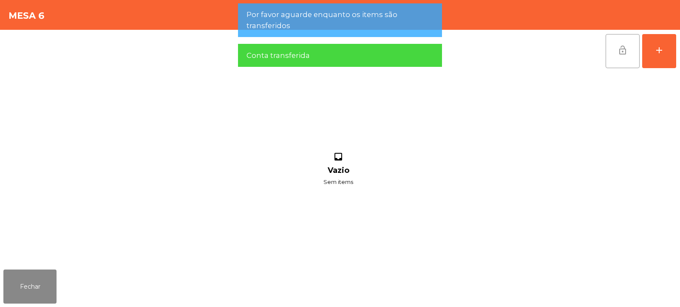
click at [618, 53] on span "lock_open" at bounding box center [623, 50] width 10 height 10
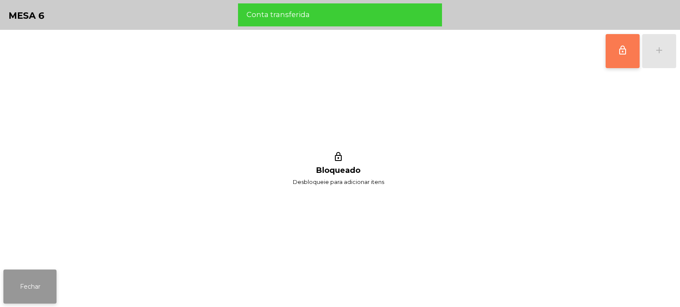
click at [33, 273] on button "Fechar" at bounding box center [29, 286] width 53 height 34
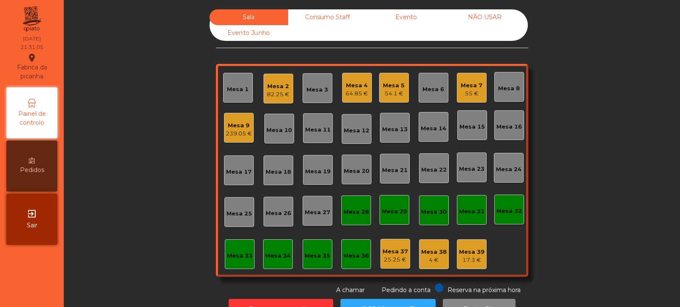
click at [475, 255] on div "Mesa 39" at bounding box center [472, 251] width 26 height 9
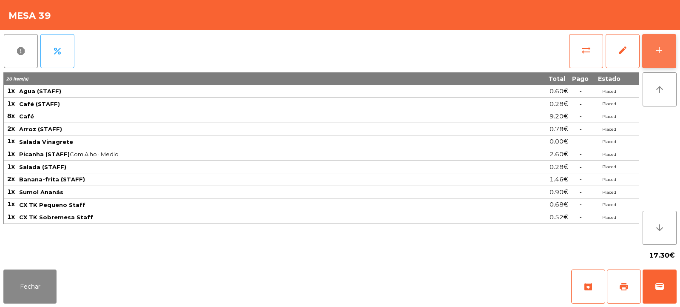
click at [660, 58] on button "add" at bounding box center [660, 51] width 34 height 34
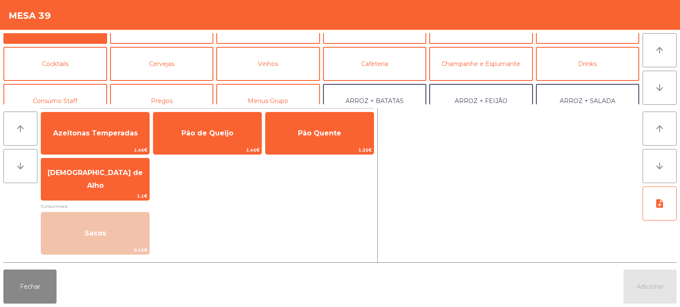
scroll to position [39, 0]
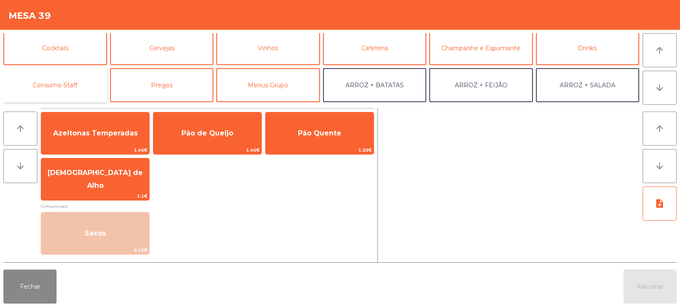
click at [72, 85] on button "Consumo Staff" at bounding box center [55, 85] width 104 height 34
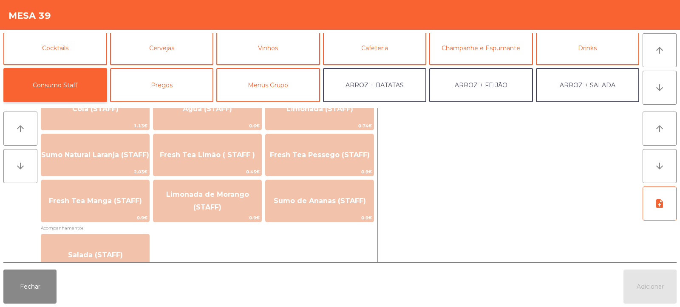
scroll to position [233, 0]
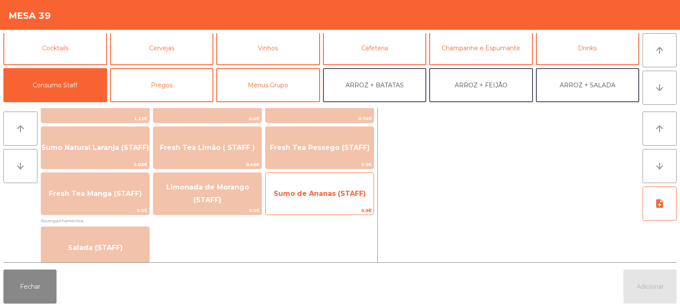
click at [327, 206] on span "0.9€" at bounding box center [320, 210] width 108 height 8
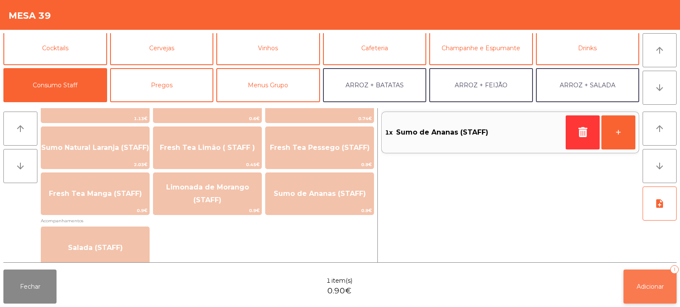
click at [654, 295] on button "Adicionar 1" at bounding box center [650, 286] width 53 height 34
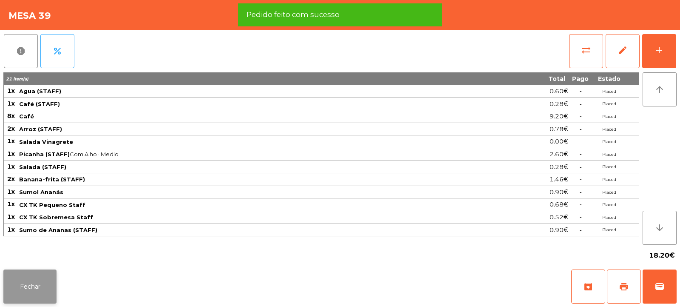
click at [40, 289] on button "Fechar" at bounding box center [29, 286] width 53 height 34
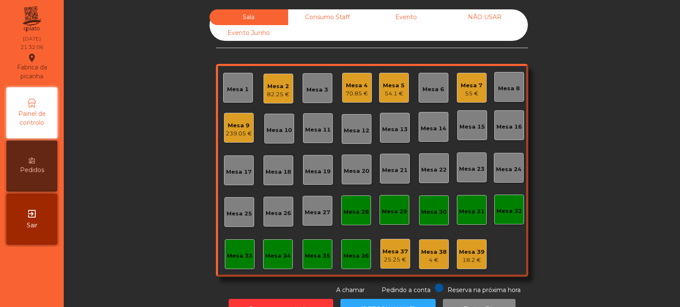
scroll to position [28, 0]
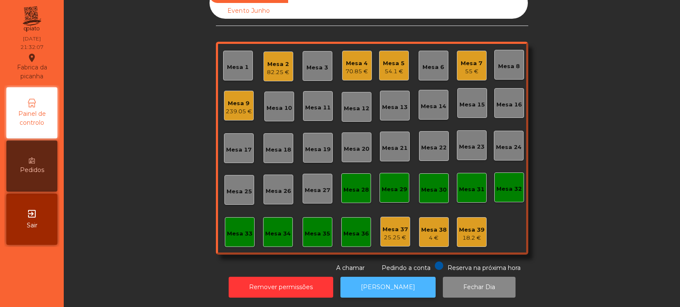
click at [388, 276] on button "[PERSON_NAME]" at bounding box center [388, 286] width 95 height 21
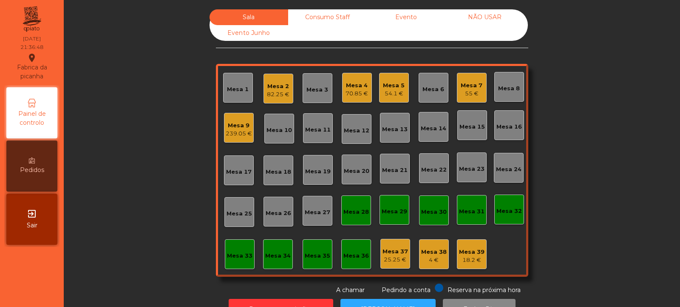
click at [398, 127] on div "Mesa 13" at bounding box center [395, 129] width 26 height 9
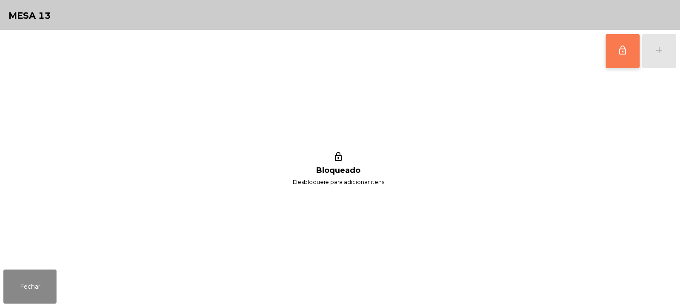
click at [621, 54] on span "lock_outline" at bounding box center [623, 50] width 10 height 10
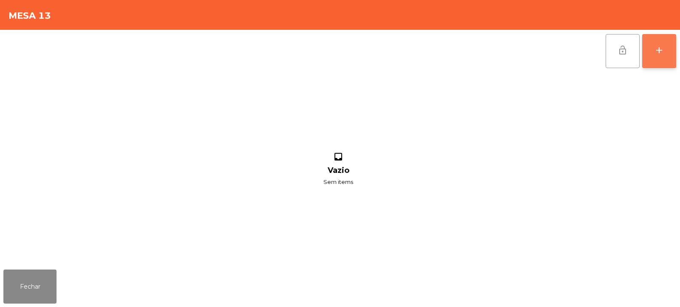
click at [664, 51] on div "add" at bounding box center [659, 50] width 10 height 10
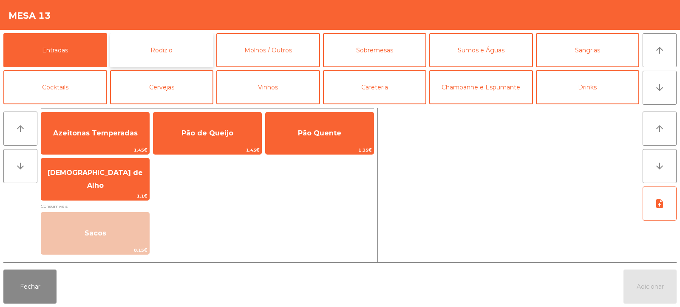
click at [192, 45] on button "Rodizio" at bounding box center [162, 50] width 104 height 34
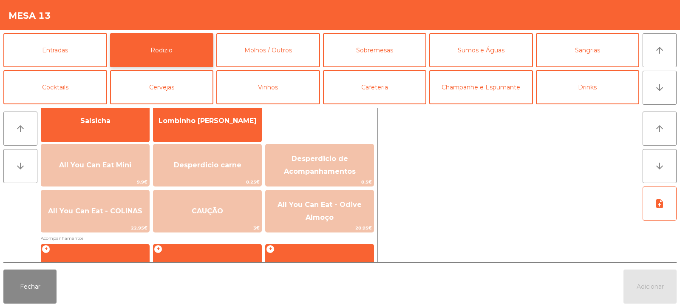
scroll to position [68, 0]
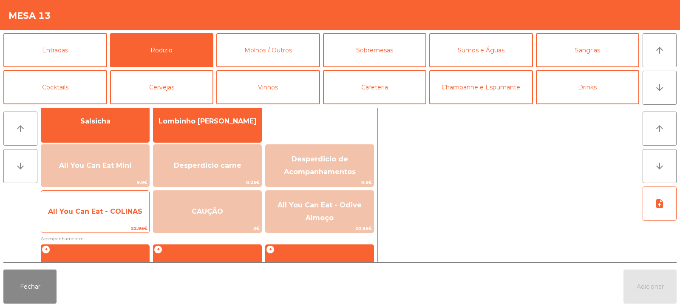
click at [120, 212] on span "All You Can Eat - COLINAS" at bounding box center [95, 211] width 94 height 8
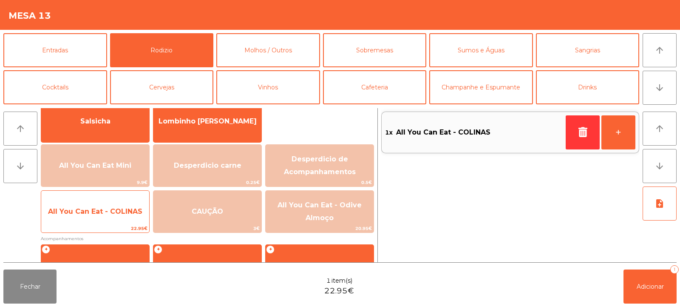
click at [118, 212] on span "All You Can Eat - COLINAS" at bounding box center [95, 211] width 94 height 8
click at [117, 211] on span "All You Can Eat - COLINAS" at bounding box center [95, 211] width 94 height 8
click at [120, 218] on span "All You Can Eat - COLINAS" at bounding box center [95, 211] width 108 height 23
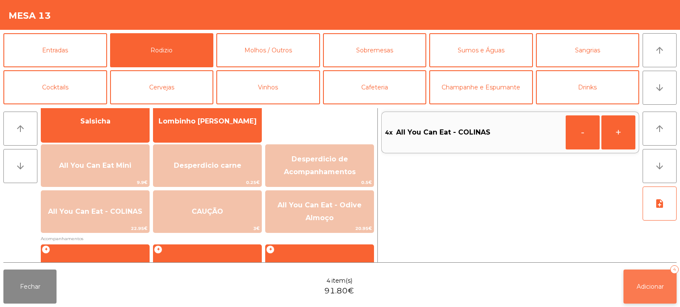
click at [657, 299] on button "Adicionar 4" at bounding box center [650, 286] width 53 height 34
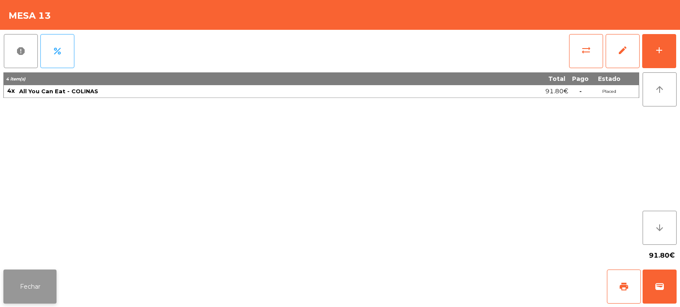
click at [28, 281] on button "Fechar" at bounding box center [29, 286] width 53 height 34
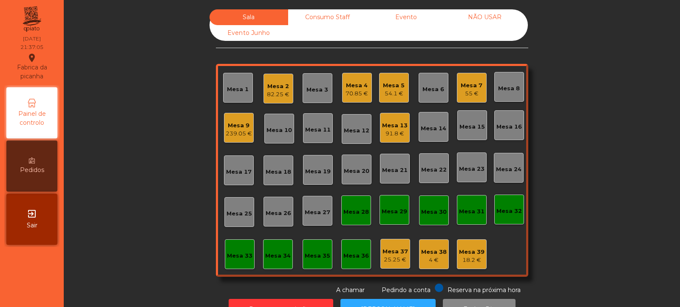
click at [398, 136] on div "91.8 €" at bounding box center [395, 133] width 26 height 9
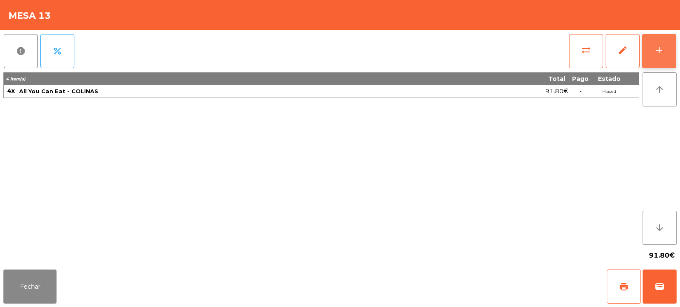
click at [648, 50] on button "add" at bounding box center [660, 51] width 34 height 34
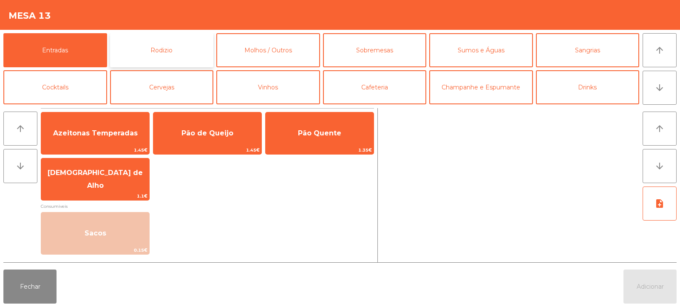
click at [179, 53] on button "Rodizio" at bounding box center [162, 50] width 104 height 34
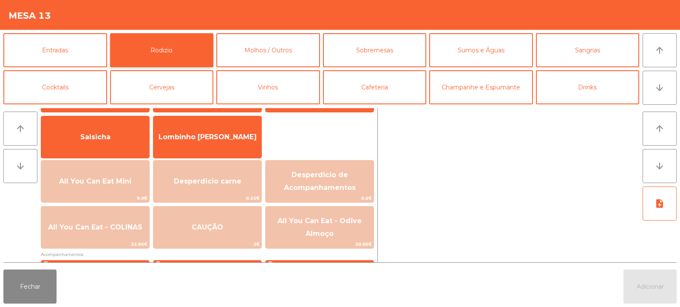
scroll to position [57, 0]
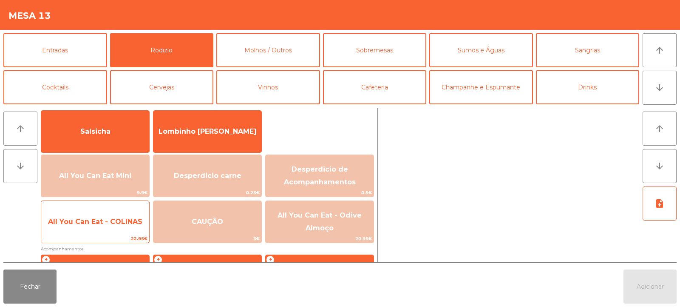
click at [123, 219] on span "All You Can Eat - COLINAS" at bounding box center [95, 221] width 94 height 8
click at [114, 224] on span "All You Can Eat - COLINAS" at bounding box center [95, 221] width 94 height 8
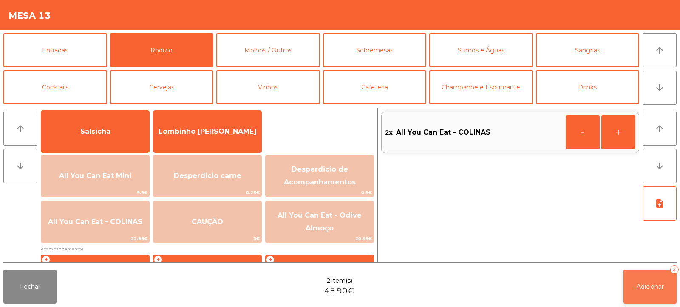
click at [646, 288] on span "Adicionar" at bounding box center [650, 286] width 27 height 8
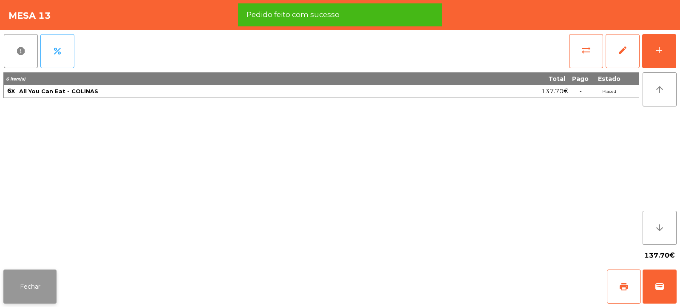
click at [37, 292] on button "Fechar" at bounding box center [29, 286] width 53 height 34
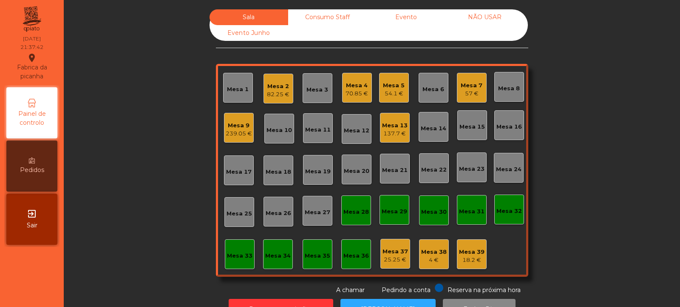
click at [389, 83] on div "Mesa 5" at bounding box center [394, 85] width 22 height 9
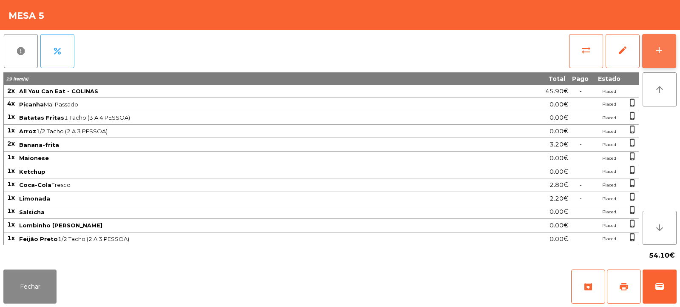
click at [657, 48] on div "add" at bounding box center [659, 50] width 10 height 10
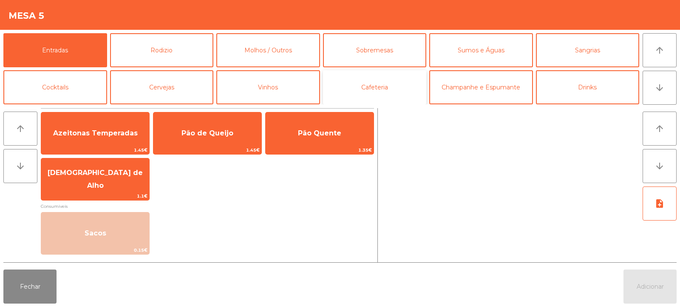
click at [392, 92] on button "Cafeteria" at bounding box center [375, 87] width 104 height 34
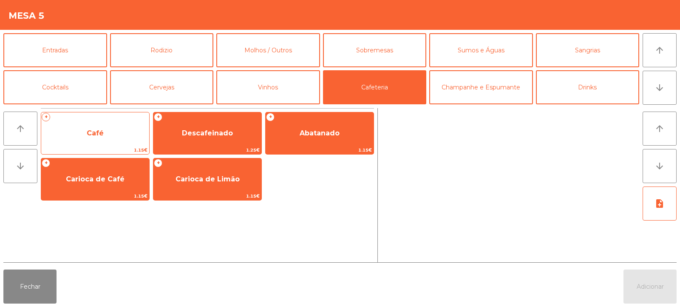
click at [121, 145] on span "Café" at bounding box center [95, 133] width 108 height 23
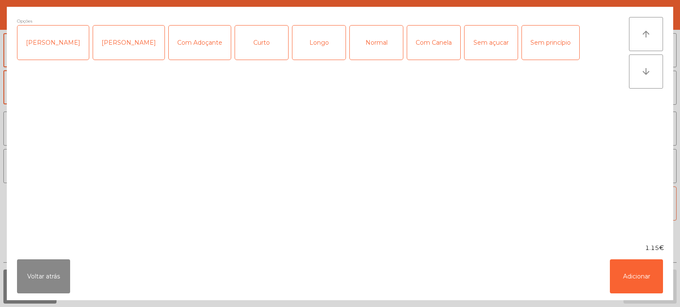
click at [366, 51] on div "Normal" at bounding box center [376, 43] width 53 height 34
click at [646, 279] on button "Adicionar" at bounding box center [636, 276] width 53 height 34
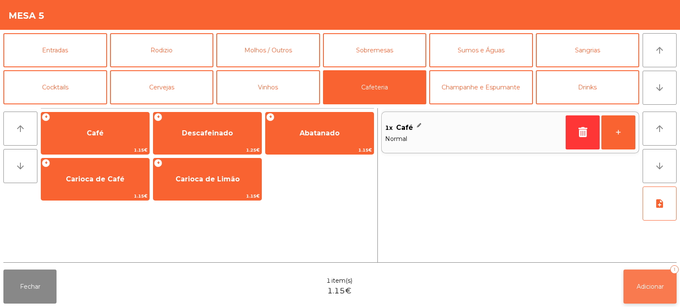
click at [656, 293] on button "Adicionar 1" at bounding box center [650, 286] width 53 height 34
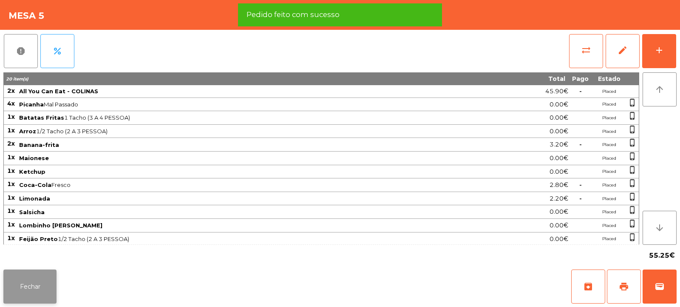
click at [40, 286] on button "Fechar" at bounding box center [29, 286] width 53 height 34
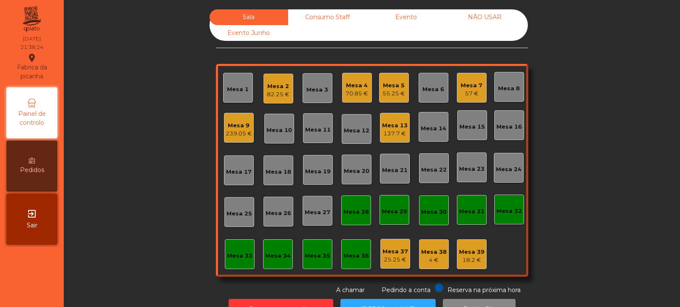
click at [404, 130] on div "Mesa 13 137.7 €" at bounding box center [395, 128] width 30 height 30
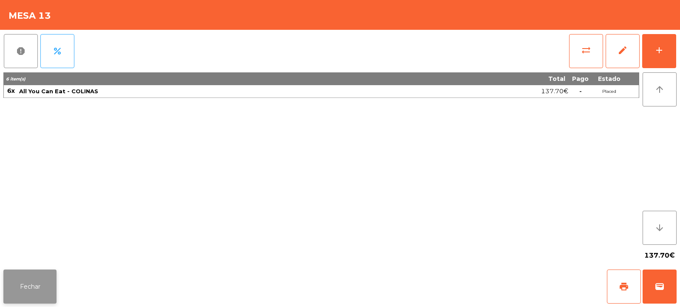
click at [26, 291] on button "Fechar" at bounding box center [29, 286] width 53 height 34
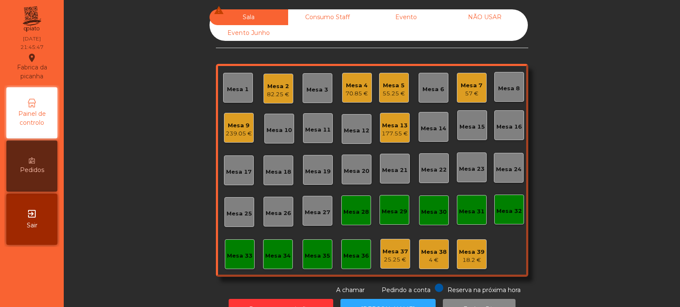
click at [388, 128] on div "Mesa 13" at bounding box center [395, 125] width 26 height 9
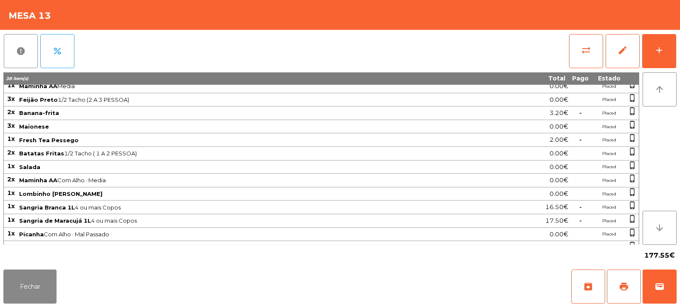
scroll to position [82, 0]
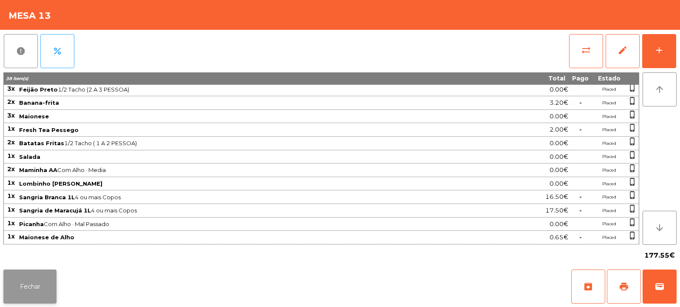
click at [37, 287] on button "Fechar" at bounding box center [29, 286] width 53 height 34
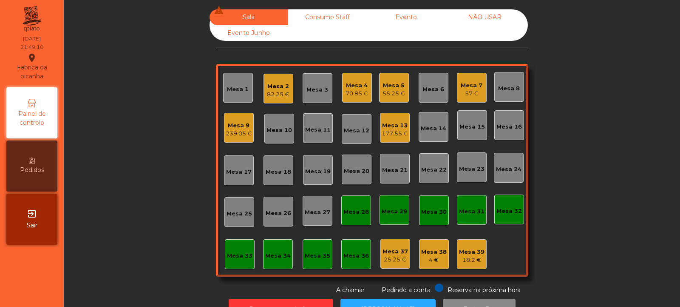
click at [353, 95] on div "70.85 €" at bounding box center [357, 93] width 23 height 9
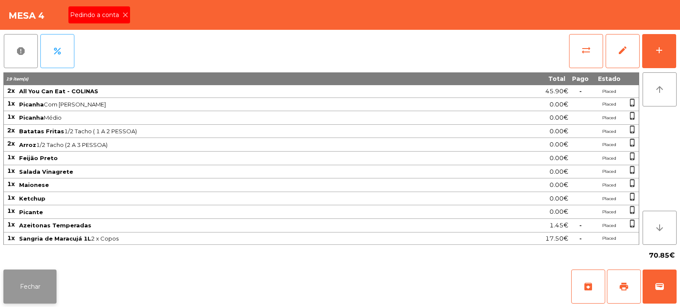
click at [36, 293] on button "Fechar" at bounding box center [29, 286] width 53 height 34
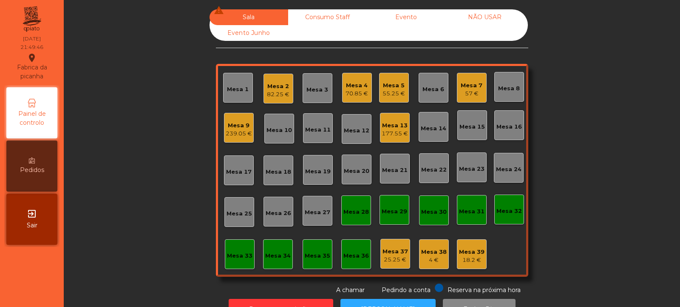
click at [357, 89] on div "70.85 €" at bounding box center [357, 93] width 23 height 9
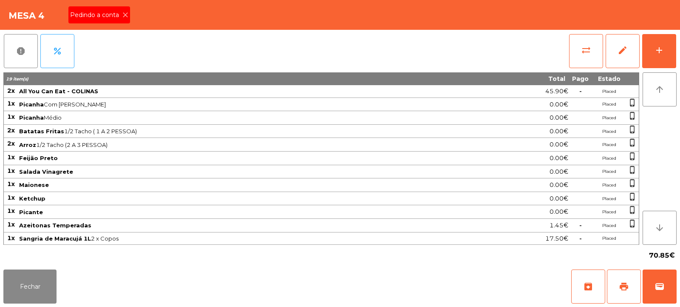
click at [125, 15] on icon at bounding box center [125, 15] width 6 height 6
click at [626, 289] on span "print" at bounding box center [624, 286] width 10 height 10
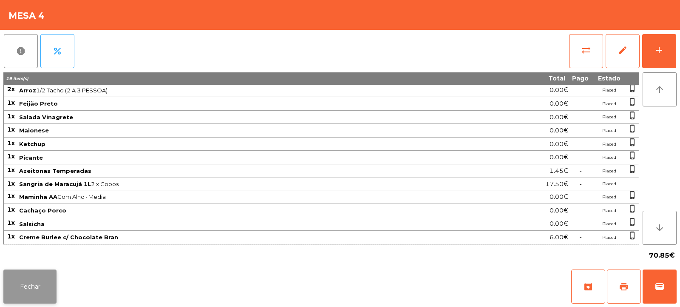
click at [46, 282] on button "Fechar" at bounding box center [29, 286] width 53 height 34
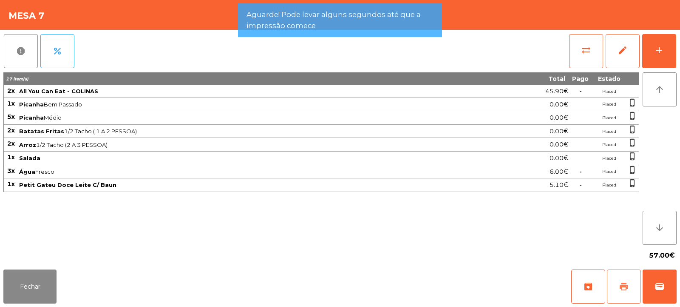
click at [626, 288] on span "print" at bounding box center [624, 286] width 10 height 10
click at [43, 284] on button "Fechar" at bounding box center [29, 286] width 53 height 34
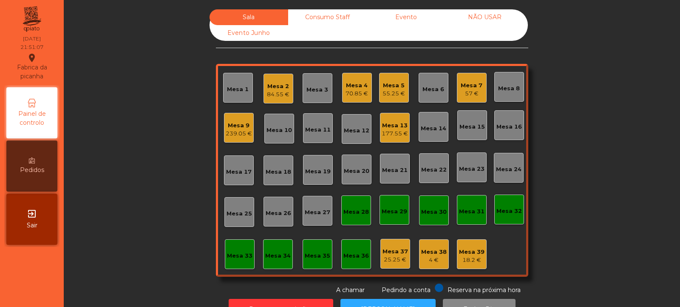
click at [355, 87] on div "Mesa 4" at bounding box center [357, 85] width 23 height 9
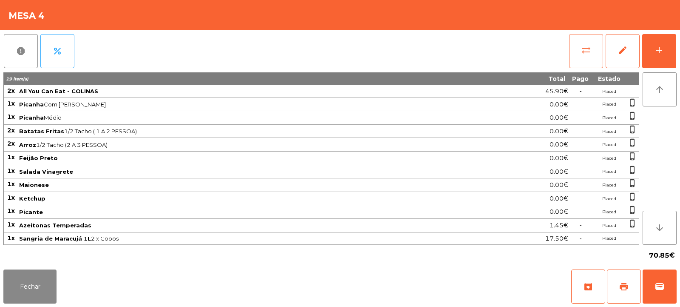
click at [587, 50] on span "sync_alt" at bounding box center [586, 50] width 10 height 10
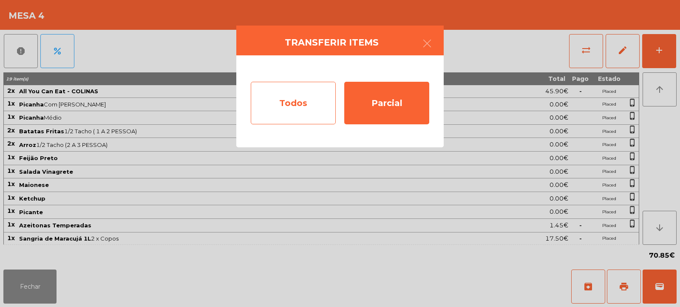
click at [290, 100] on div "Todos" at bounding box center [293, 103] width 85 height 43
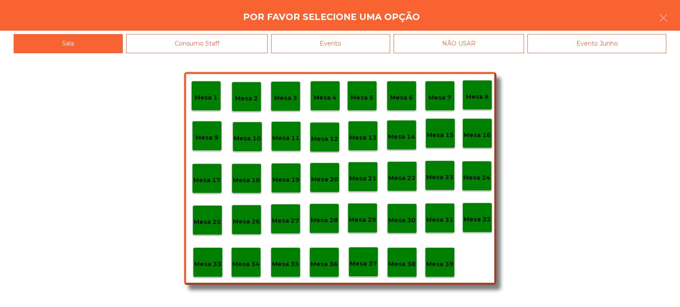
click at [355, 44] on div "Evento" at bounding box center [330, 43] width 119 height 19
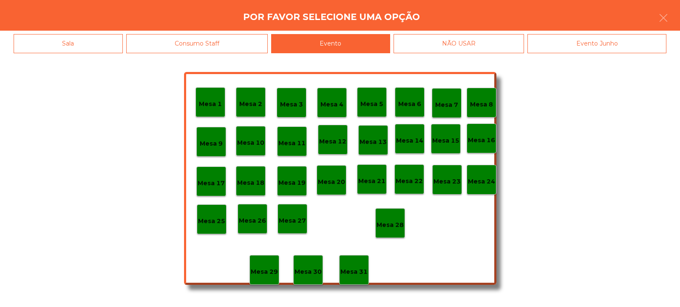
click at [392, 213] on div "Mesa 28" at bounding box center [390, 223] width 30 height 30
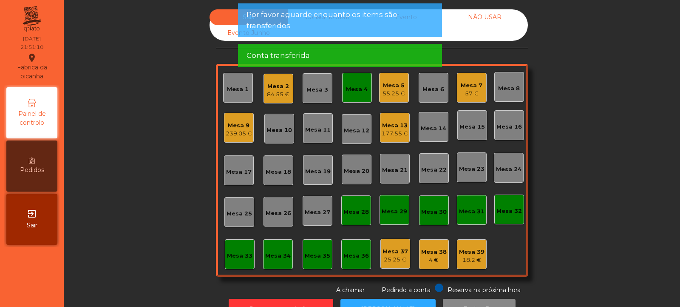
click at [358, 97] on div "Mesa 4" at bounding box center [357, 88] width 30 height 30
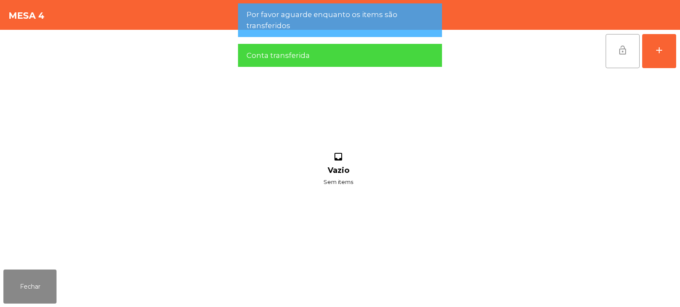
click at [622, 51] on span "lock_open" at bounding box center [623, 50] width 10 height 10
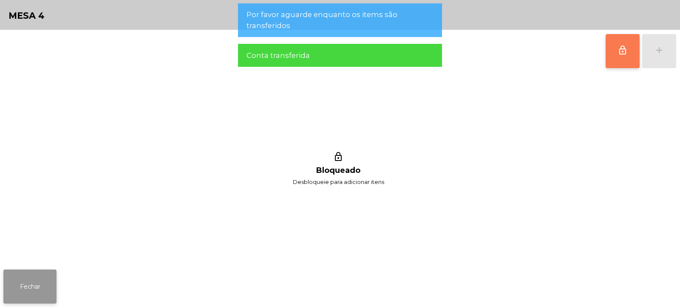
click at [32, 293] on button "Fechar" at bounding box center [29, 286] width 53 height 34
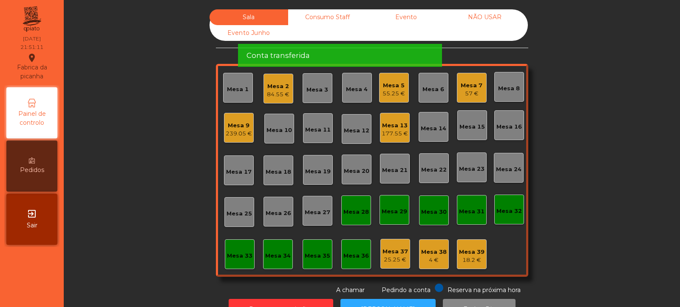
scroll to position [28, 0]
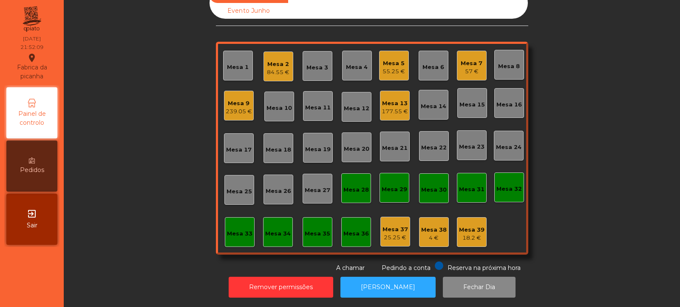
click at [469, 59] on div "Mesa 7" at bounding box center [472, 63] width 22 height 9
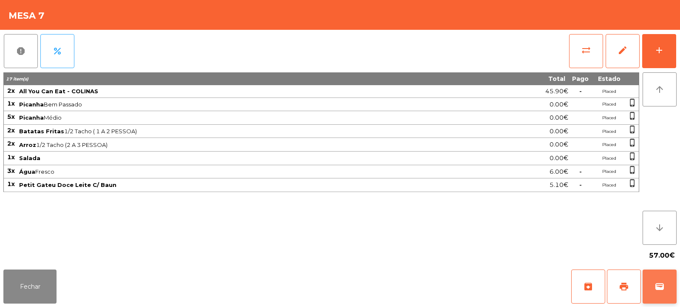
click at [659, 284] on span "wallet" at bounding box center [660, 286] width 10 height 10
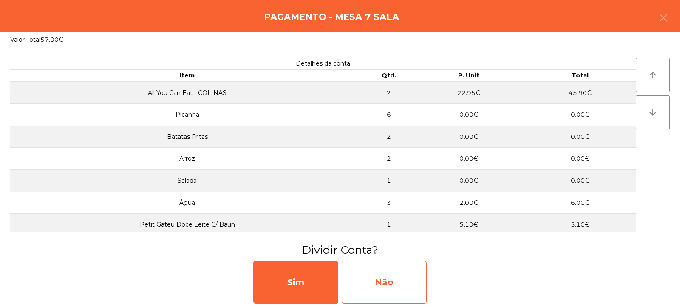
click at [380, 285] on div "Não" at bounding box center [384, 282] width 85 height 43
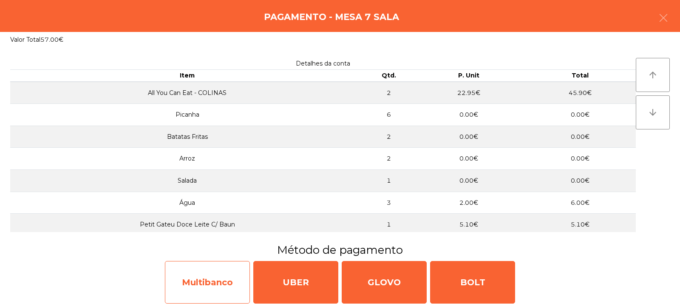
click at [228, 273] on div "Multibanco" at bounding box center [207, 282] width 85 height 43
select select "**"
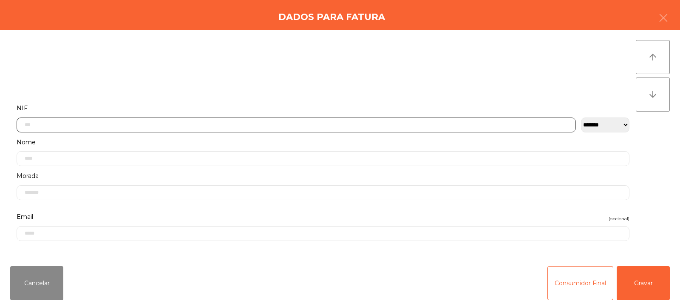
click at [398, 123] on input "text" at bounding box center [297, 124] width 560 height 15
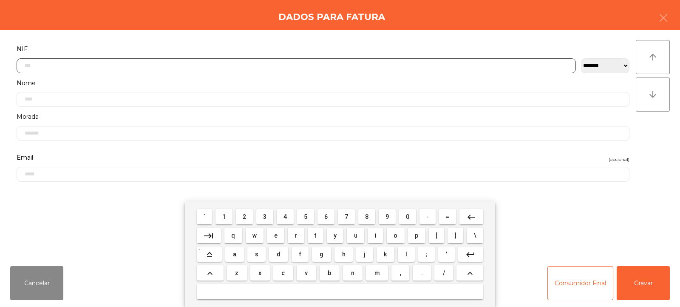
scroll to position [62, 0]
type input "*********"
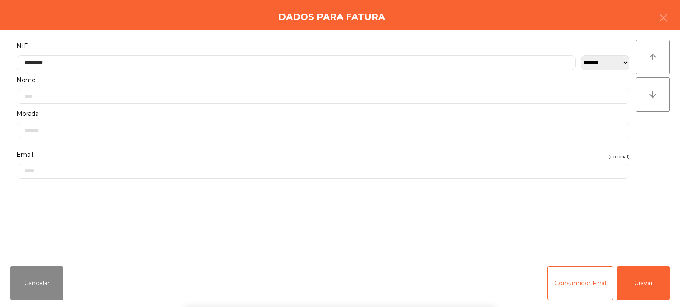
click at [640, 278] on div "` 1 2 3 4 5 6 7 8 9 0 - = keyboard_backspace keyboard_tab q w e r t y u i o p […" at bounding box center [340, 253] width 680 height 105
click at [642, 279] on button "Gravar" at bounding box center [643, 283] width 53 height 34
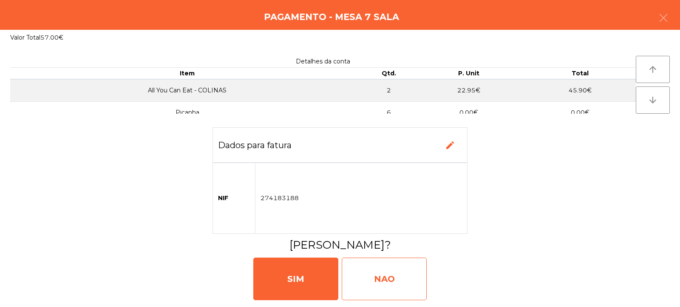
click at [388, 281] on div "NAO" at bounding box center [384, 278] width 85 height 43
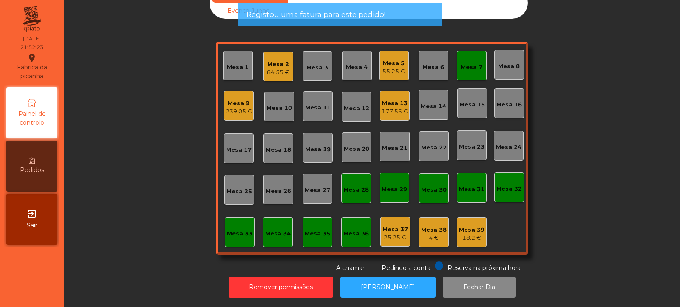
click at [464, 64] on div "Mesa 7" at bounding box center [472, 67] width 22 height 9
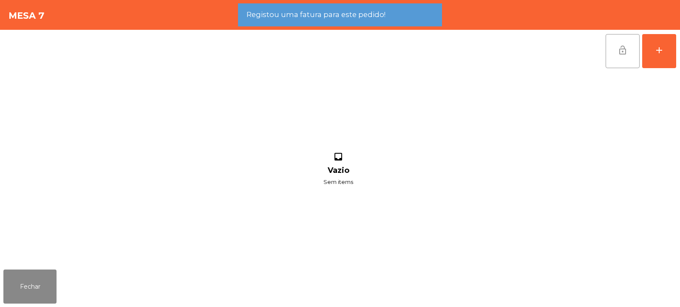
click at [629, 51] on button "lock_open" at bounding box center [623, 51] width 34 height 34
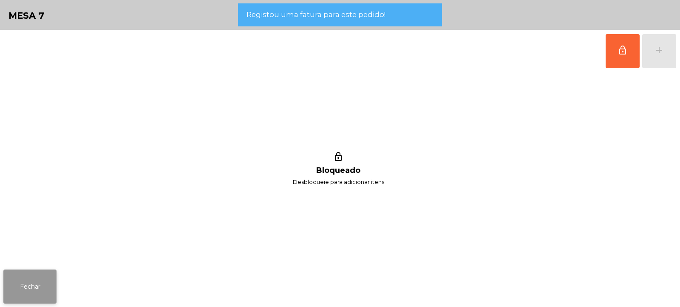
click at [28, 296] on button "Fechar" at bounding box center [29, 286] width 53 height 34
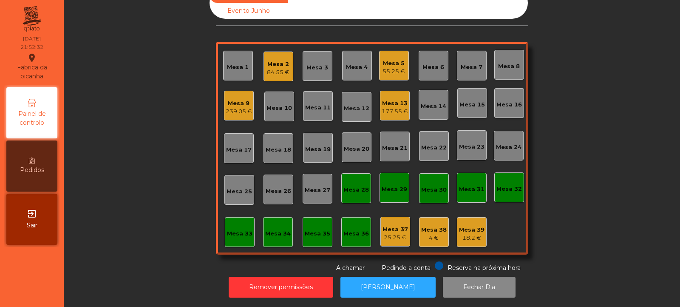
scroll to position [0, 0]
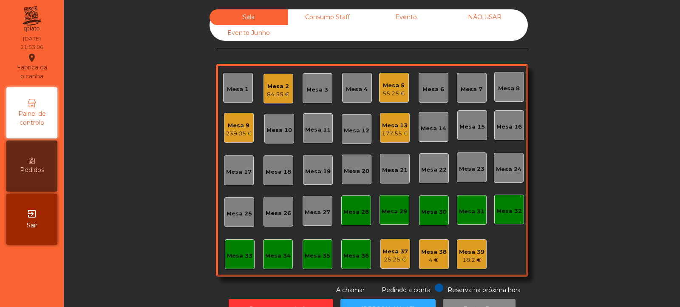
click at [398, 135] on div "177.55 €" at bounding box center [395, 133] width 26 height 9
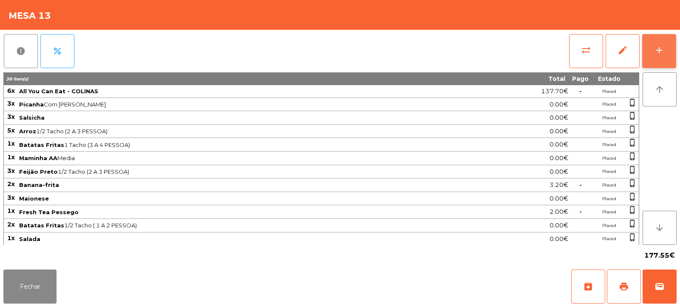
click at [662, 41] on button "add" at bounding box center [660, 51] width 34 height 34
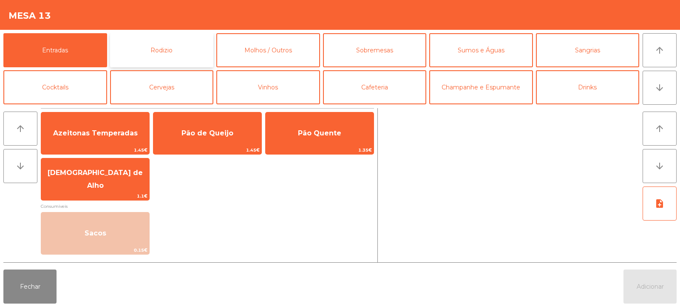
click at [181, 48] on button "Rodizio" at bounding box center [162, 50] width 104 height 34
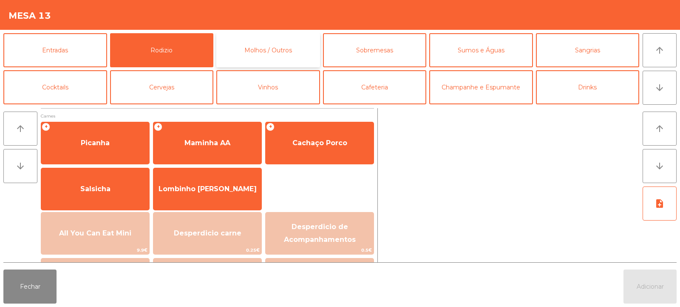
click at [284, 43] on button "Molhos / Outros" at bounding box center [268, 50] width 104 height 34
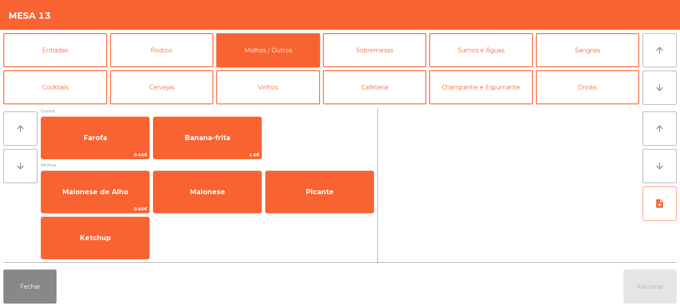
scroll to position [5, 0]
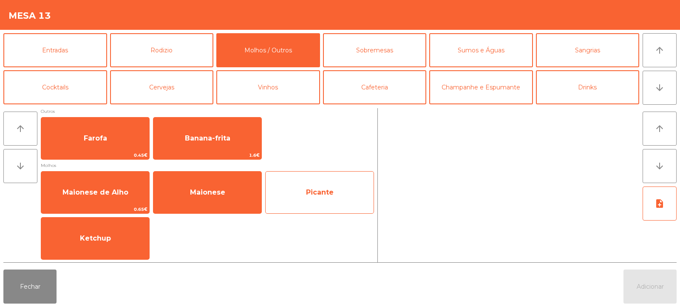
click at [316, 188] on span "Picante" at bounding box center [320, 192] width 28 height 8
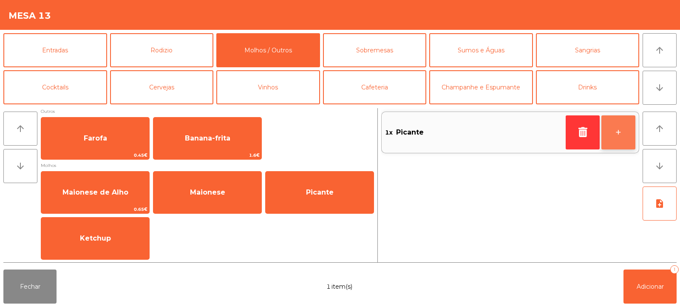
click at [619, 128] on button "+" at bounding box center [619, 132] width 34 height 34
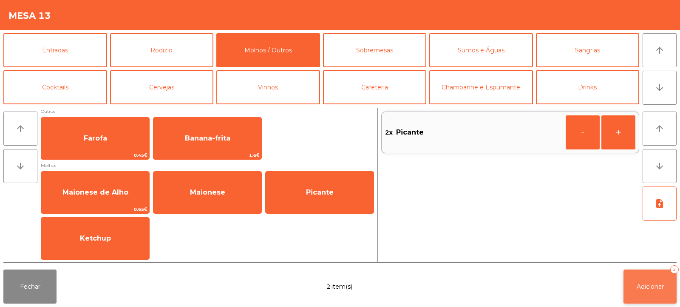
click at [660, 290] on button "Adicionar 2" at bounding box center [650, 286] width 53 height 34
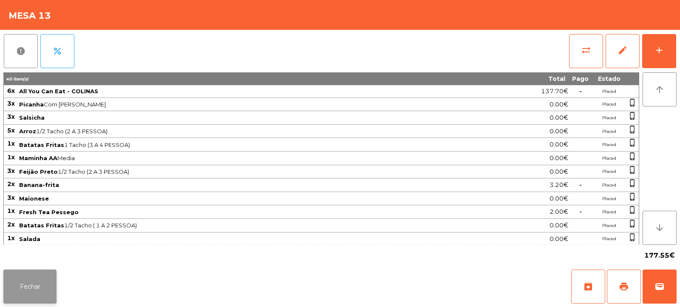
click at [22, 289] on button "Fechar" at bounding box center [29, 286] width 53 height 34
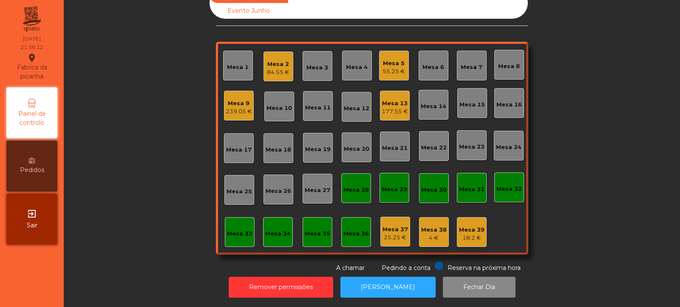
scroll to position [0, 0]
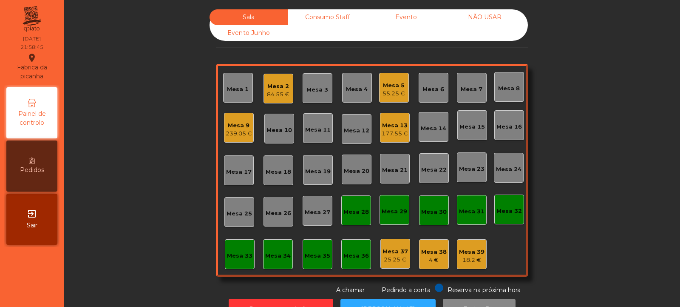
click at [393, 86] on div "Mesa 5" at bounding box center [394, 85] width 23 height 9
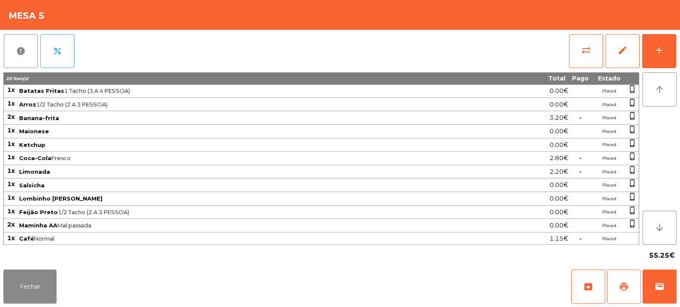
click at [620, 292] on button "print" at bounding box center [624, 286] width 34 height 34
click at [45, 288] on button "Fechar" at bounding box center [29, 286] width 53 height 34
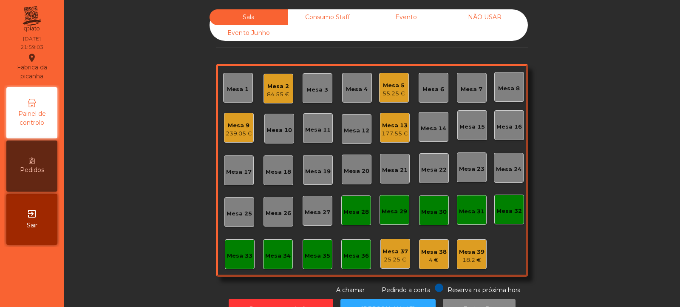
click at [390, 88] on div "Mesa 5" at bounding box center [394, 85] width 23 height 9
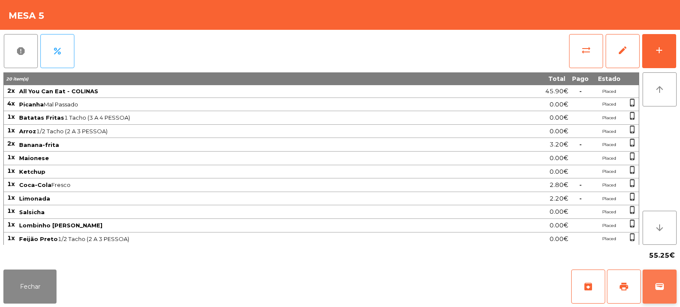
click at [668, 288] on button "wallet" at bounding box center [660, 286] width 34 height 34
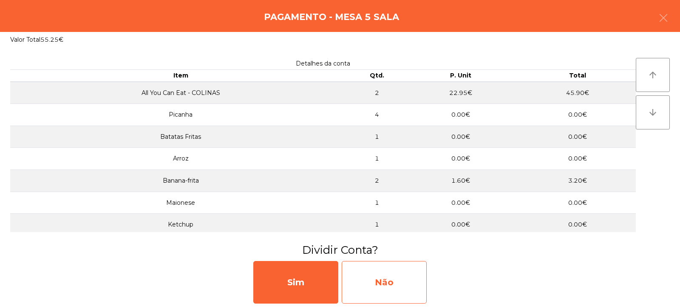
click at [386, 267] on div "Não" at bounding box center [384, 282] width 85 height 43
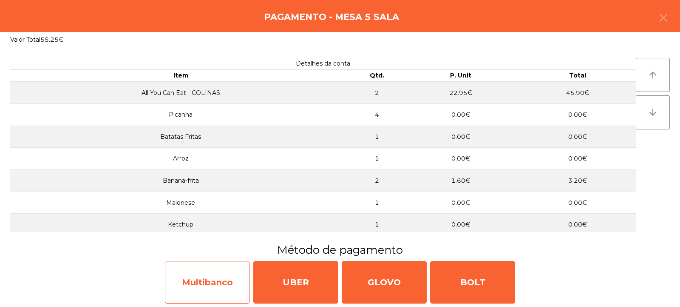
click at [199, 285] on div "Multibanco" at bounding box center [207, 282] width 85 height 43
select select "**"
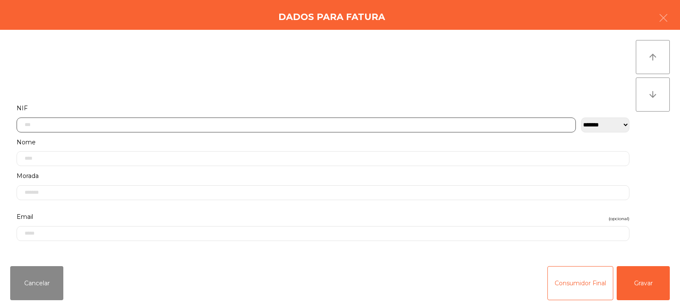
click at [278, 125] on input "text" at bounding box center [297, 124] width 560 height 15
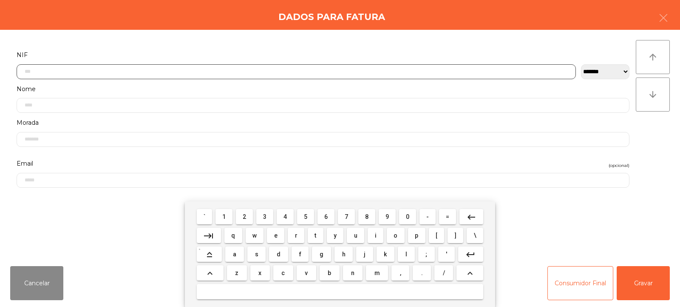
scroll to position [62, 0]
type input "*********"
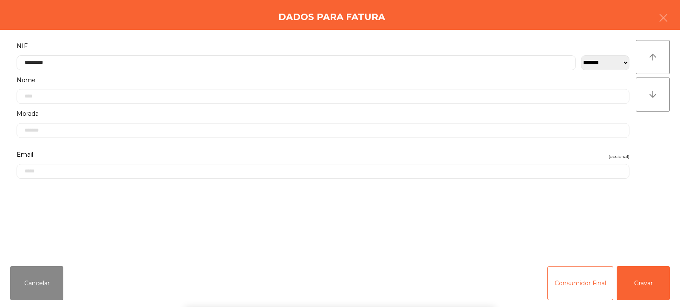
click at [629, 287] on div "` 1 2 3 4 5 6 7 8 9 0 - = keyboard_backspace keyboard_tab q w e r t y u i o p […" at bounding box center [340, 253] width 680 height 105
click at [638, 288] on button "Gravar" at bounding box center [643, 283] width 53 height 34
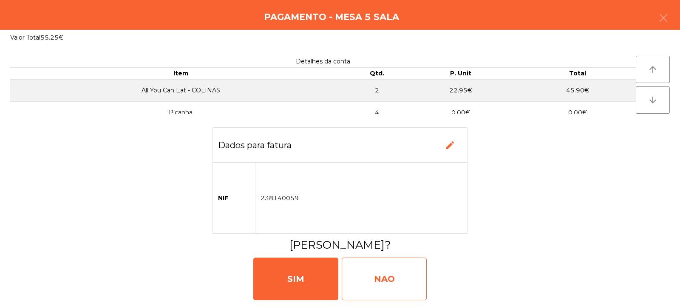
click at [359, 274] on div "NAO" at bounding box center [384, 278] width 85 height 43
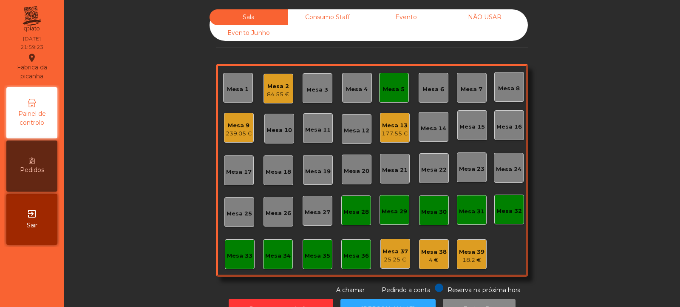
click at [390, 88] on div "Mesa 5" at bounding box center [394, 89] width 22 height 9
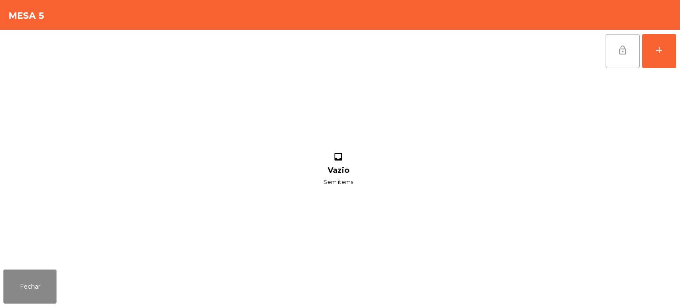
click at [624, 50] on span "lock_open" at bounding box center [623, 50] width 10 height 10
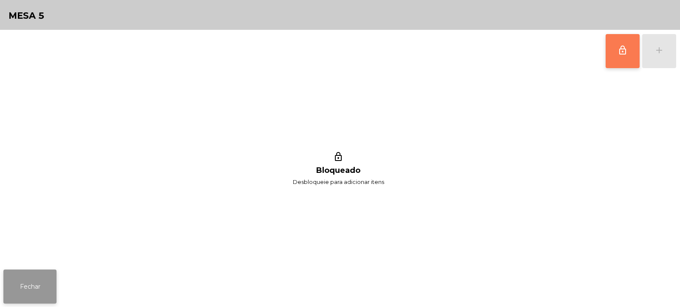
click at [34, 270] on button "Fechar" at bounding box center [29, 286] width 53 height 34
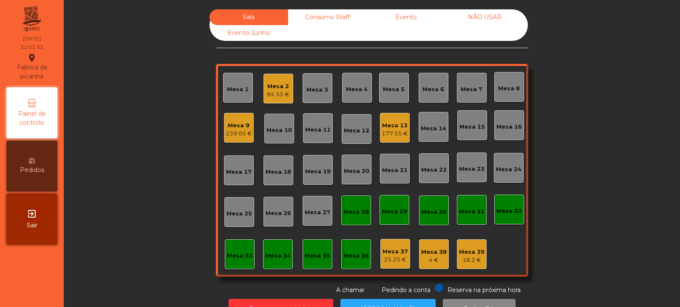
click at [274, 95] on div "84.55 €" at bounding box center [278, 94] width 23 height 9
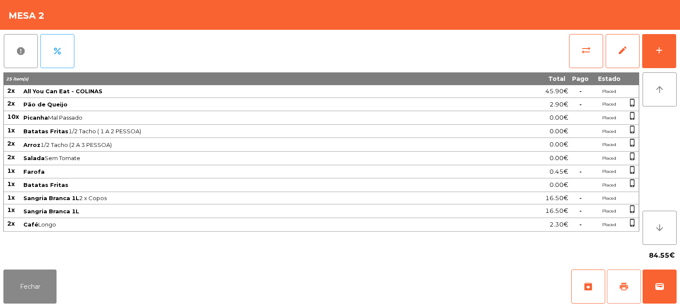
click at [621, 287] on span "print" at bounding box center [624, 286] width 10 height 10
click at [666, 285] on button "wallet" at bounding box center [660, 286] width 34 height 34
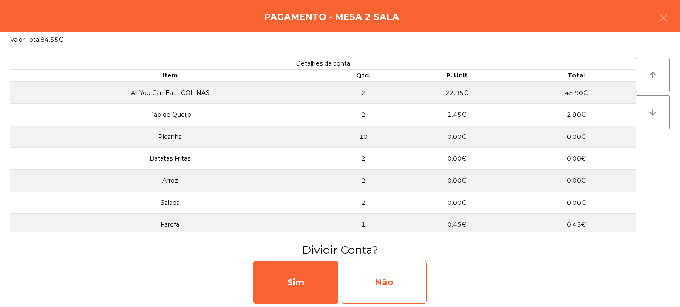
click at [375, 284] on div "Não" at bounding box center [384, 282] width 85 height 43
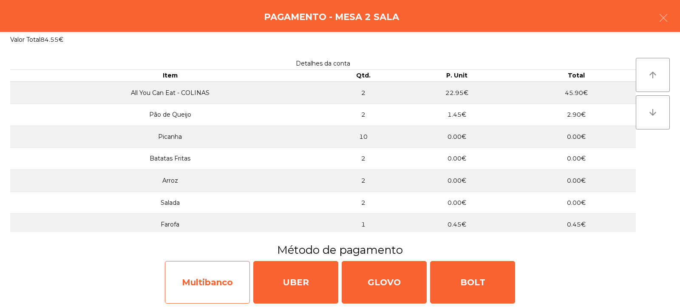
click at [203, 282] on div "Multibanco" at bounding box center [207, 282] width 85 height 43
select select "**"
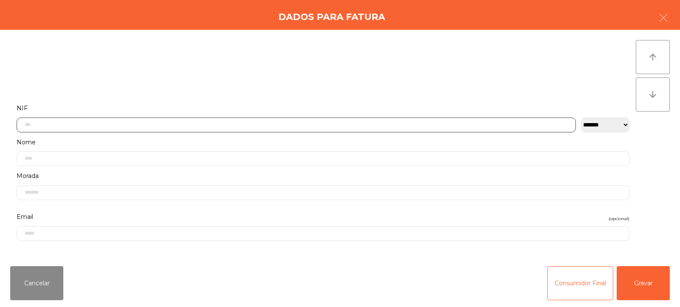
click at [86, 126] on input "text" at bounding box center [297, 124] width 560 height 15
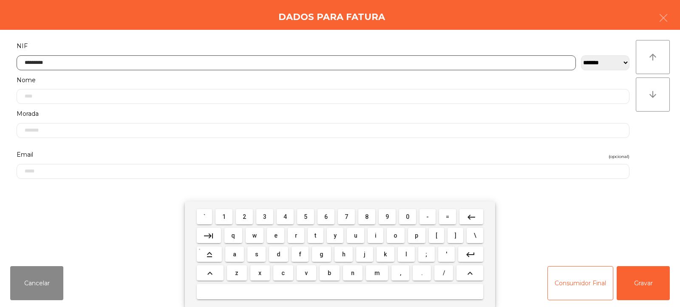
type input "*********"
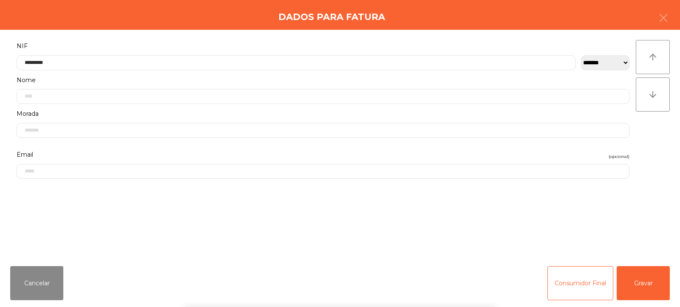
click at [651, 150] on div "arrow_upward arrow_downward" at bounding box center [653, 144] width 34 height 209
click at [651, 286] on button "Gravar" at bounding box center [643, 283] width 53 height 34
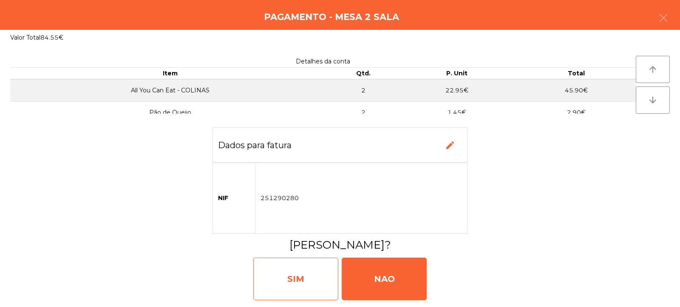
click at [298, 283] on div "SIM" at bounding box center [295, 278] width 85 height 43
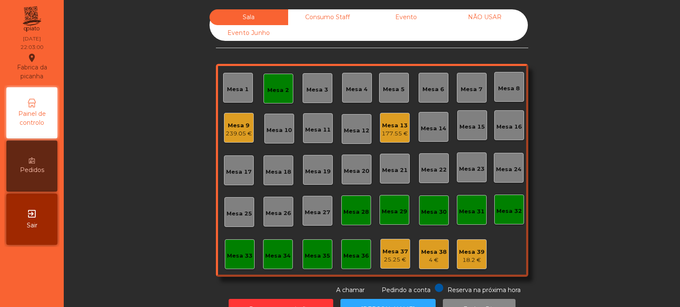
click at [277, 93] on div "Mesa 2" at bounding box center [278, 90] width 22 height 9
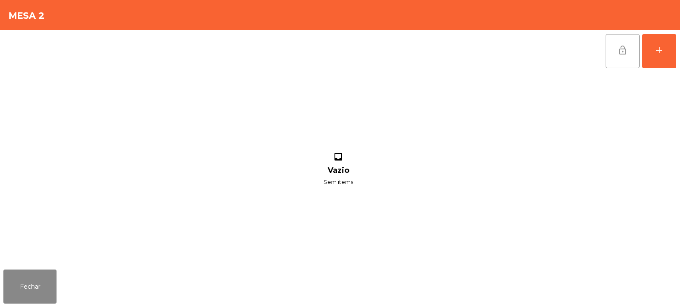
click at [615, 56] on button "lock_open" at bounding box center [623, 51] width 34 height 34
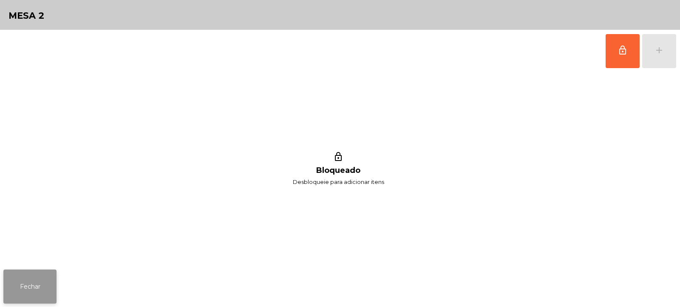
click at [41, 280] on button "Fechar" at bounding box center [29, 286] width 53 height 34
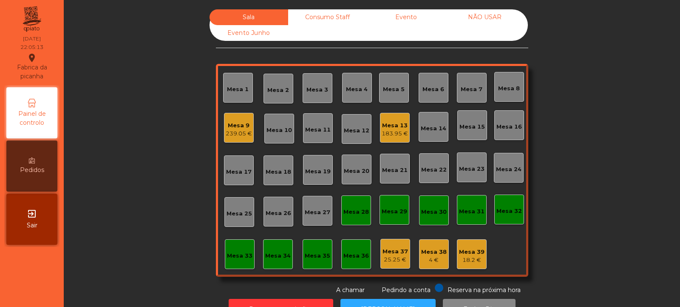
click at [273, 90] on div "Mesa 2" at bounding box center [278, 90] width 22 height 9
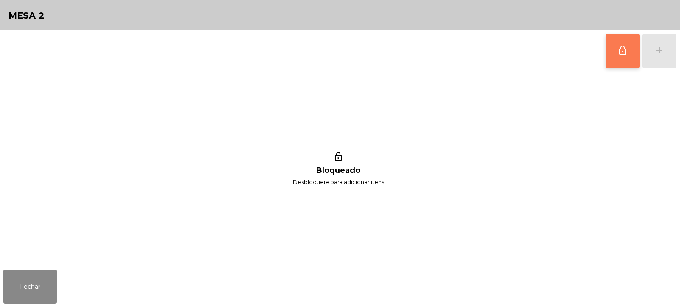
click at [626, 54] on span "lock_outline" at bounding box center [623, 50] width 10 height 10
click at [657, 51] on div "lock_outline add" at bounding box center [641, 51] width 71 height 43
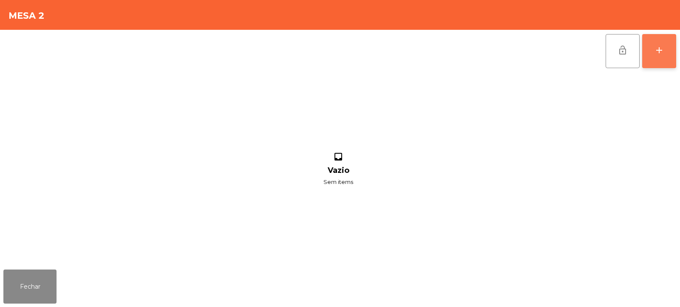
click at [645, 53] on button "add" at bounding box center [660, 51] width 34 height 34
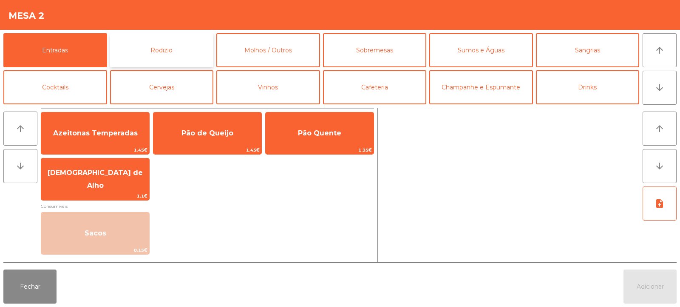
click at [185, 52] on button "Rodizio" at bounding box center [162, 50] width 104 height 34
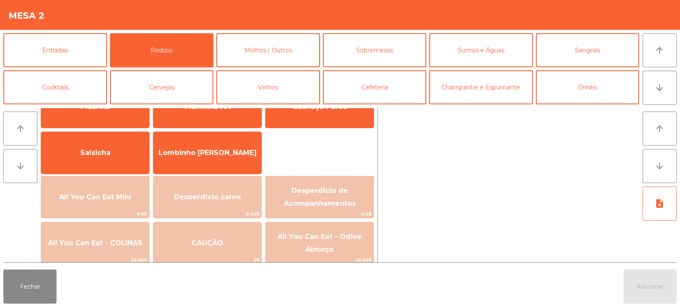
scroll to position [43, 0]
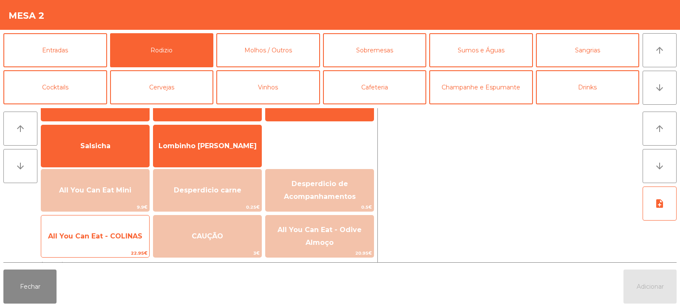
click at [119, 236] on span "All You Can Eat - COLINAS" at bounding box center [95, 236] width 94 height 8
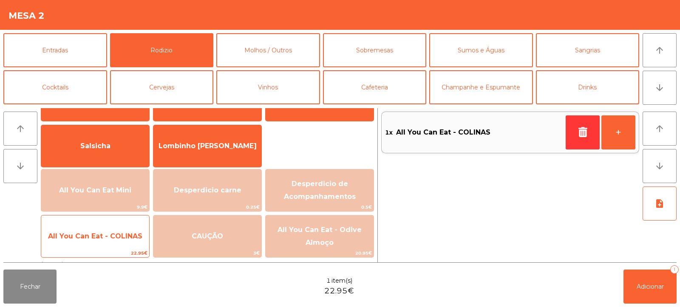
click at [119, 232] on span "All You Can Eat - COLINAS" at bounding box center [95, 236] width 94 height 8
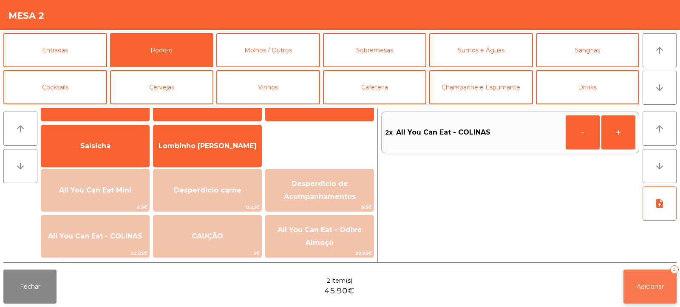
click at [644, 282] on span "Adicionar" at bounding box center [650, 286] width 27 height 8
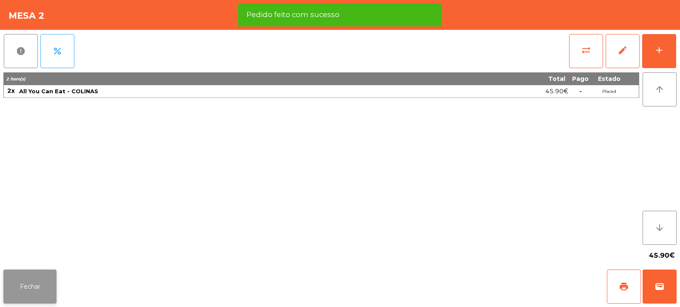
click at [41, 279] on button "Fechar" at bounding box center [29, 286] width 53 height 34
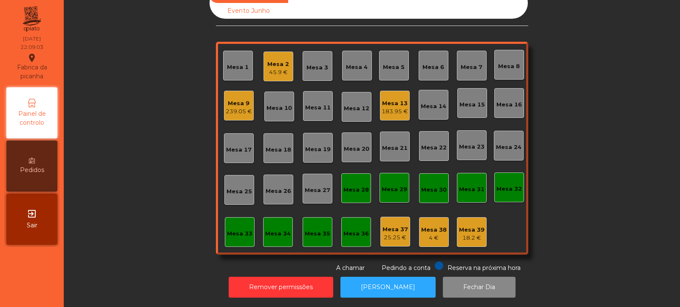
scroll to position [0, 0]
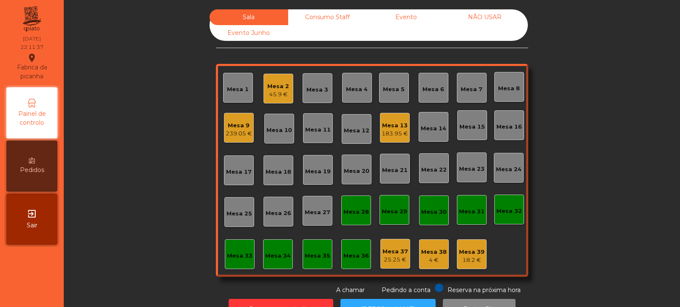
click at [327, 18] on div "Consumo Staff" at bounding box center [327, 17] width 79 height 16
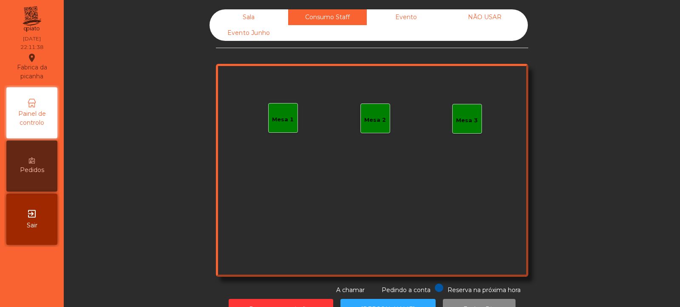
click at [284, 126] on div "Mesa 1" at bounding box center [283, 118] width 30 height 30
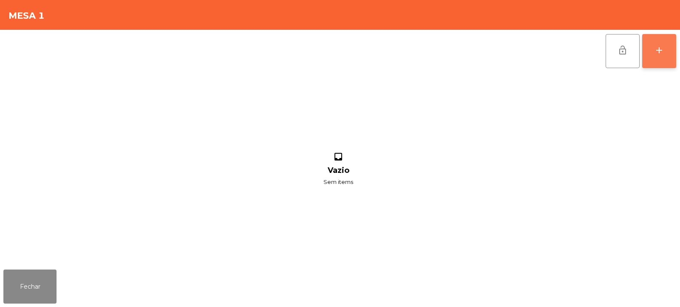
click at [675, 51] on button "add" at bounding box center [660, 51] width 34 height 34
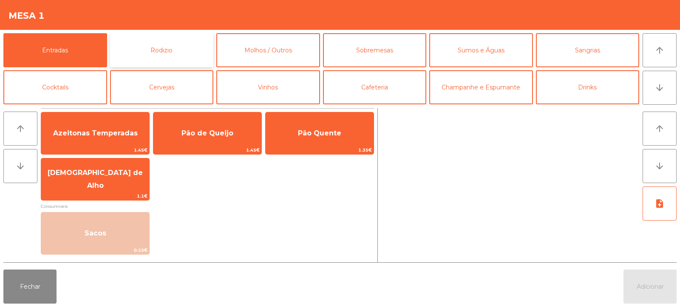
click at [193, 50] on button "Rodizio" at bounding box center [162, 50] width 104 height 34
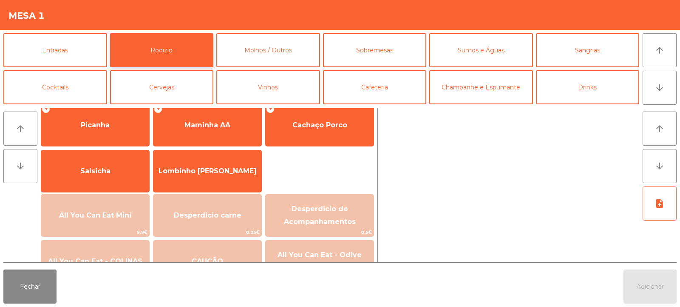
scroll to position [20, 0]
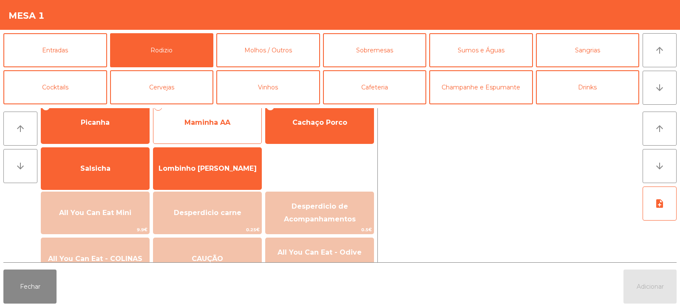
click at [214, 120] on span "Maminha AA" at bounding box center [208, 122] width 46 height 8
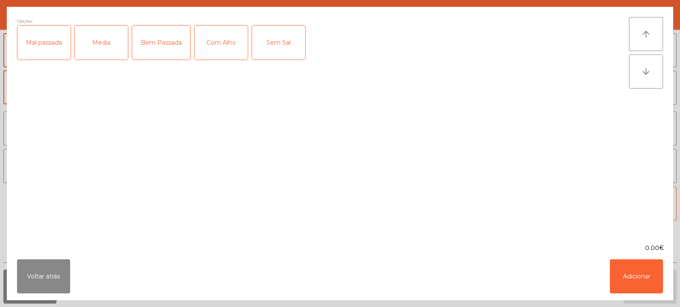
click at [113, 51] on div "Media" at bounding box center [101, 43] width 53 height 34
click at [155, 51] on div "Bem Passada" at bounding box center [161, 43] width 58 height 34
click at [221, 42] on div "Com Alho" at bounding box center [221, 43] width 53 height 34
click at [652, 276] on button "Adicionar" at bounding box center [636, 276] width 53 height 34
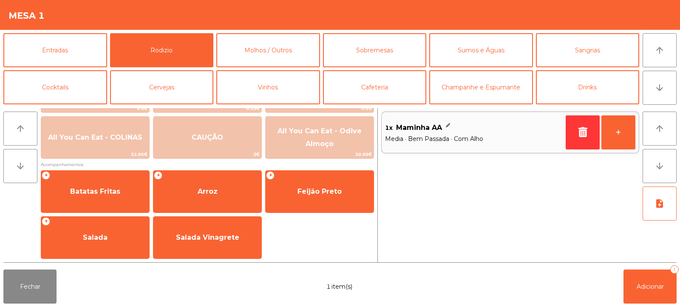
scroll to position [142, 0]
click at [91, 59] on button "Entradas" at bounding box center [55, 50] width 104 height 34
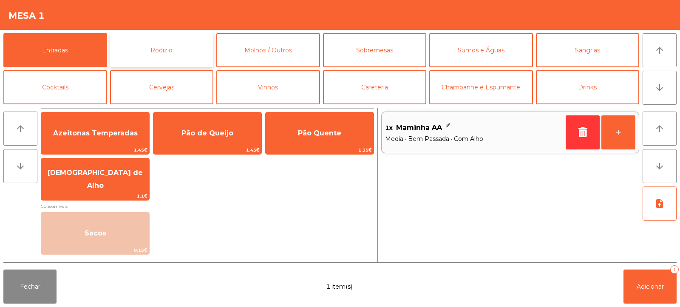
click at [158, 51] on button "Rodizio" at bounding box center [162, 50] width 104 height 34
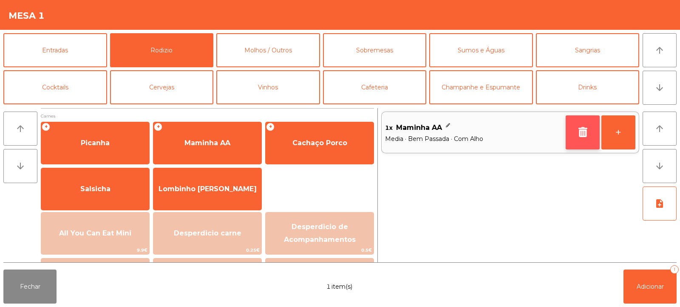
click at [584, 134] on icon "button" at bounding box center [583, 132] width 13 height 10
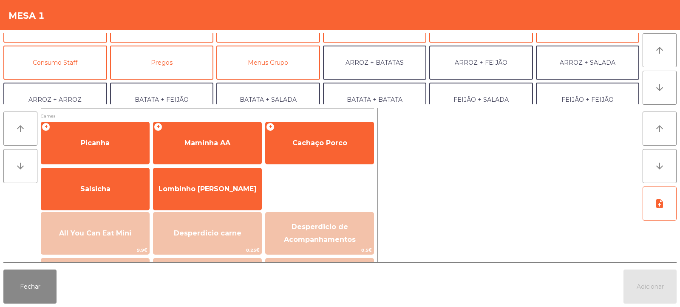
scroll to position [55, 0]
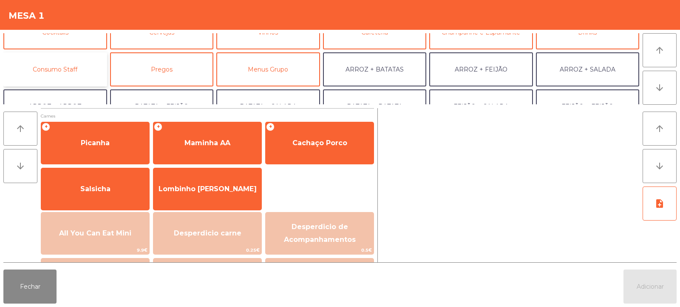
click at [79, 68] on button "Consumo Staff" at bounding box center [55, 69] width 104 height 34
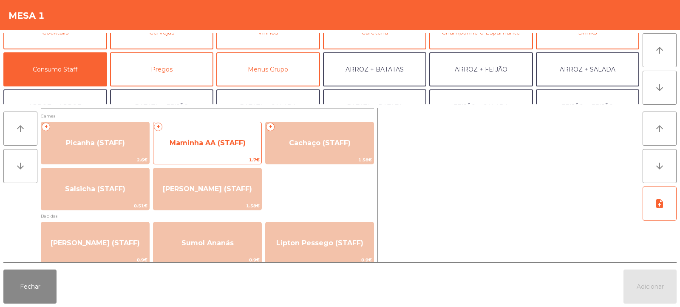
click at [235, 155] on div "+ Maminha AA (STAFF) 1.7€" at bounding box center [207, 143] width 109 height 43
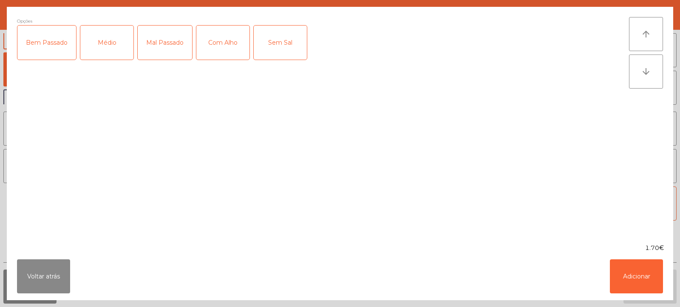
click at [108, 54] on div "Médio" at bounding box center [106, 43] width 53 height 34
click at [168, 49] on div "Mal Passado" at bounding box center [165, 43] width 54 height 34
click at [202, 44] on div "Com Alho" at bounding box center [222, 43] width 53 height 34
click at [633, 277] on button "Adicionar" at bounding box center [636, 276] width 53 height 34
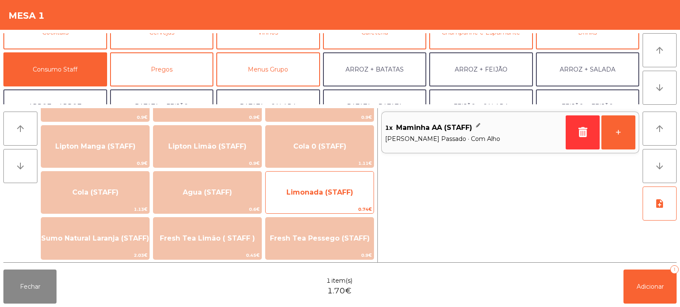
click at [304, 194] on span "Limonada (STAFF)" at bounding box center [320, 192] width 67 height 8
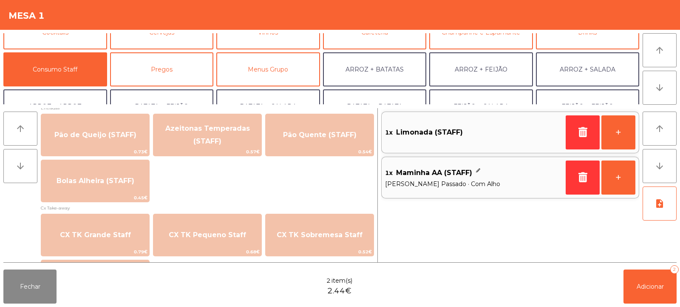
scroll to position [707, 0]
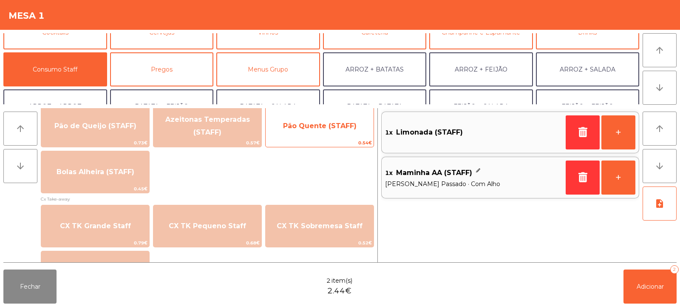
click at [304, 129] on span "Pão Quente (STAFF)" at bounding box center [320, 126] width 74 height 8
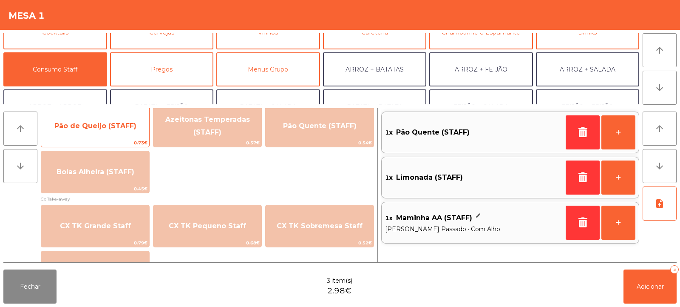
click at [131, 133] on span "Pão de Queijo (STAFF)" at bounding box center [95, 125] width 108 height 23
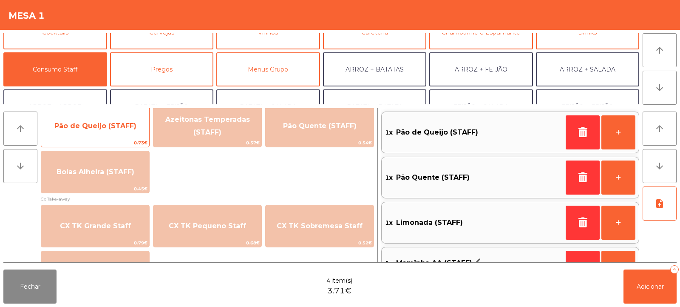
scroll to position [30, 0]
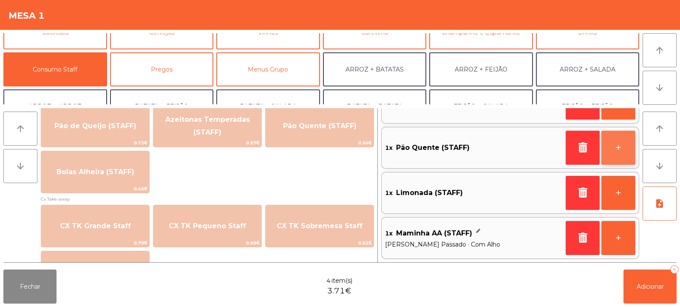
click at [614, 151] on button "+" at bounding box center [619, 148] width 34 height 34
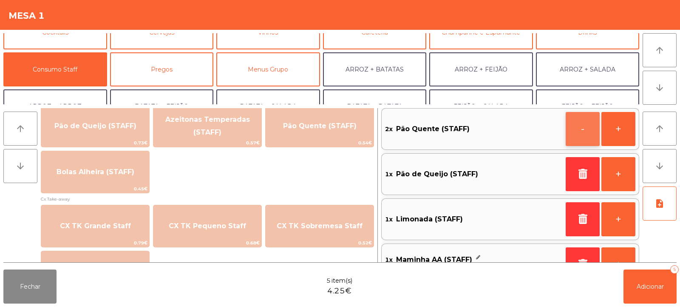
click at [578, 133] on button "-" at bounding box center [583, 129] width 34 height 34
click at [575, 133] on button "button" at bounding box center [583, 129] width 34 height 34
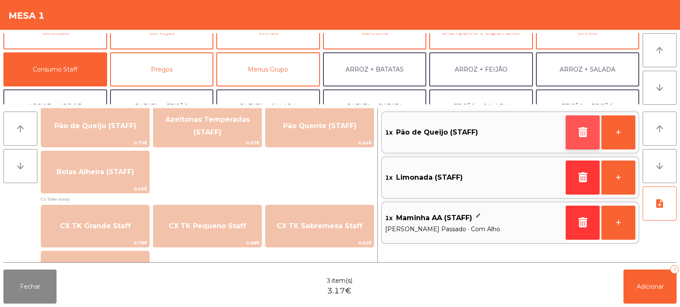
click at [585, 135] on icon "button" at bounding box center [583, 132] width 13 height 10
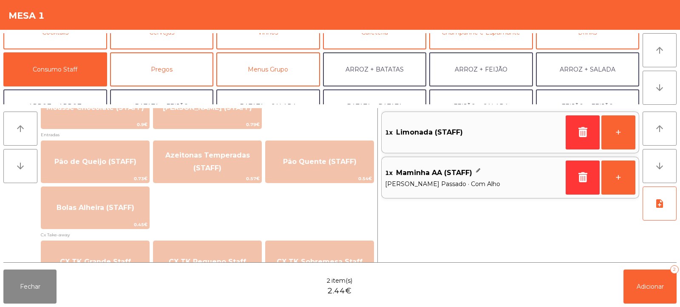
scroll to position [690, 0]
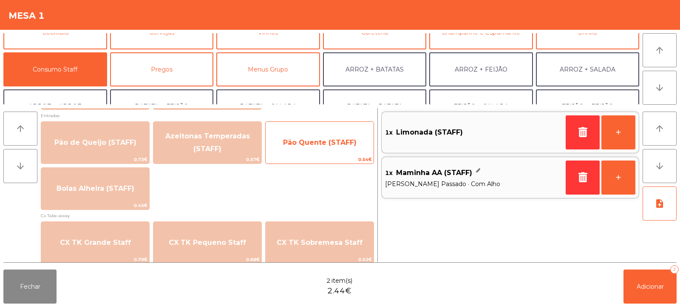
click at [312, 151] on span "Pão Quente (STAFF)" at bounding box center [320, 142] width 108 height 23
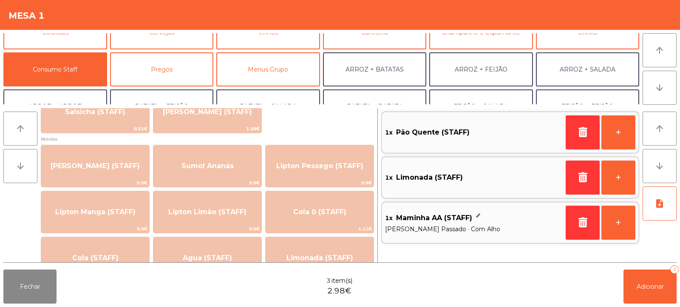
scroll to position [0, 0]
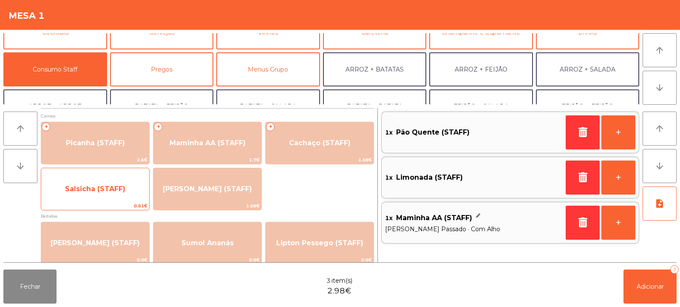
click at [133, 191] on span "Salsicha (STAFF)" at bounding box center [95, 188] width 108 height 23
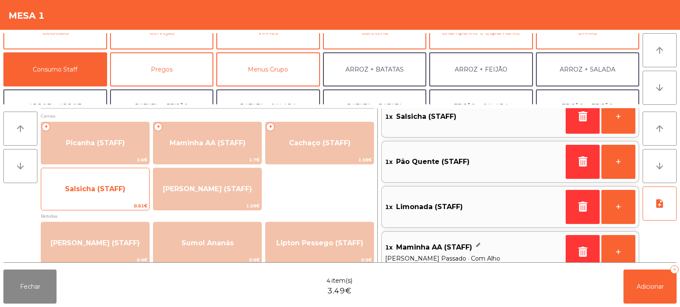
scroll to position [30, 0]
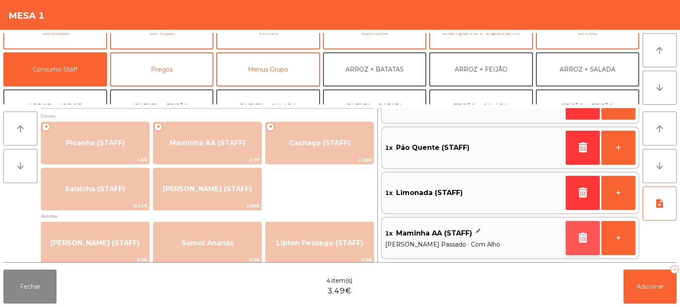
click at [584, 234] on icon "button" at bounding box center [583, 237] width 13 height 10
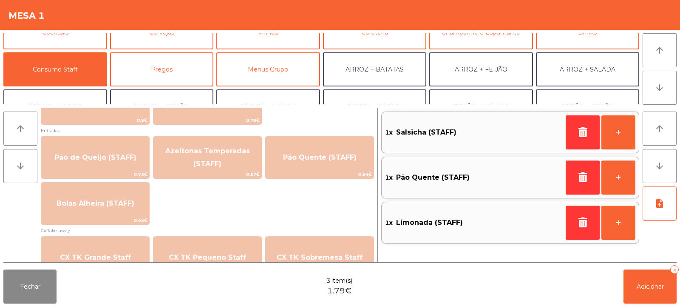
scroll to position [673, 0]
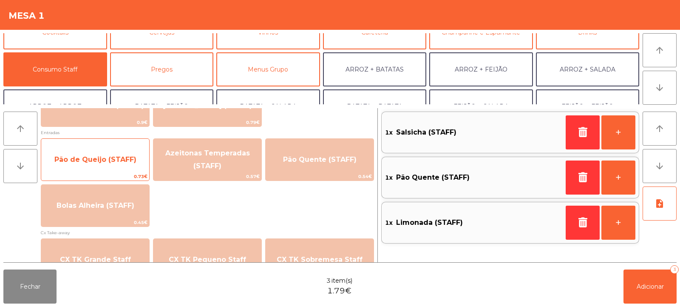
click at [130, 161] on span "Pão de Queijo (STAFF)" at bounding box center [95, 159] width 82 height 8
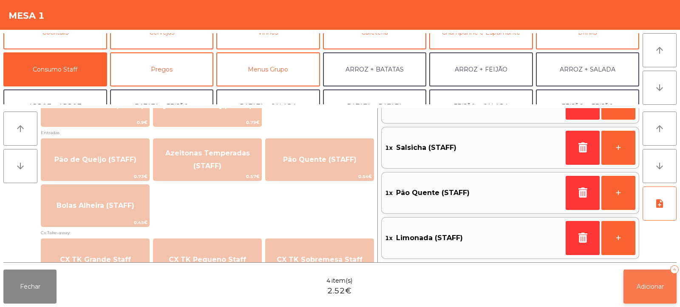
click at [634, 282] on button "Adicionar 4" at bounding box center [650, 286] width 53 height 34
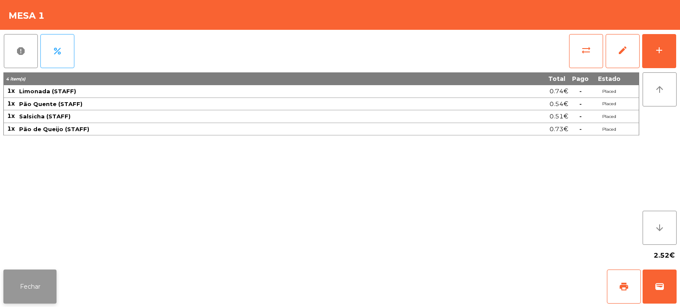
click at [28, 289] on button "Fechar" at bounding box center [29, 286] width 53 height 34
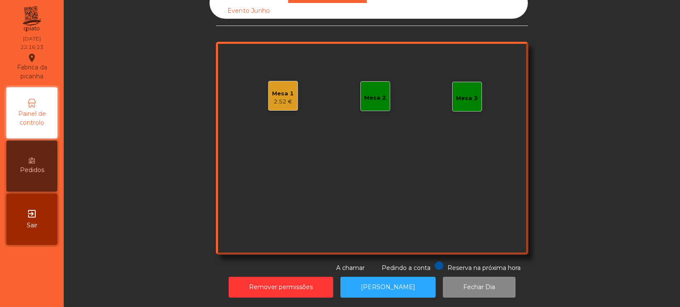
scroll to position [0, 0]
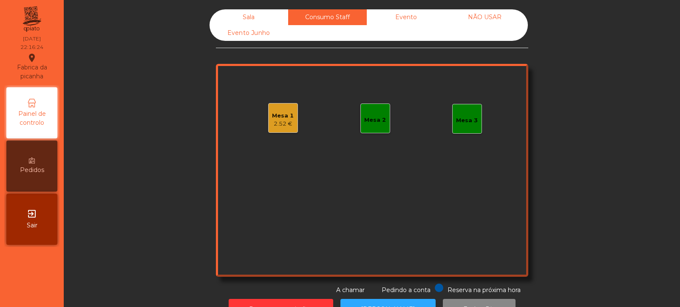
click at [284, 114] on div "Mesa 1" at bounding box center [283, 115] width 22 height 9
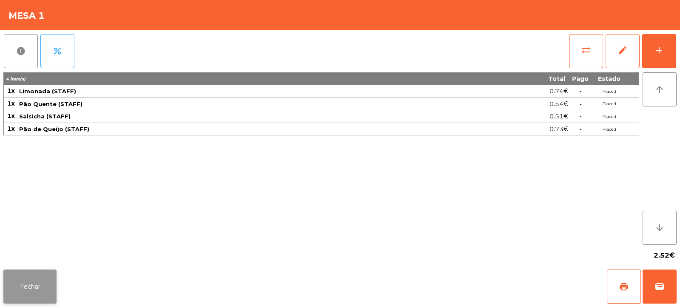
click at [28, 287] on button "Fechar" at bounding box center [29, 286] width 53 height 34
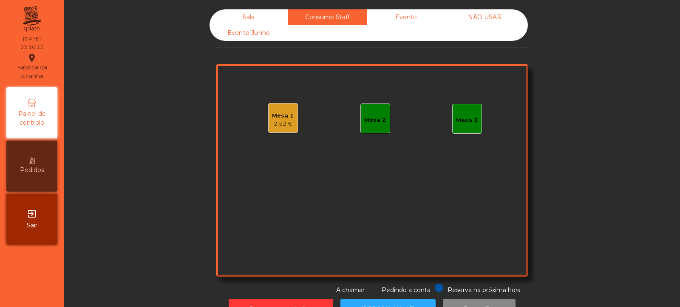
click at [264, 18] on div "Sala" at bounding box center [249, 17] width 79 height 16
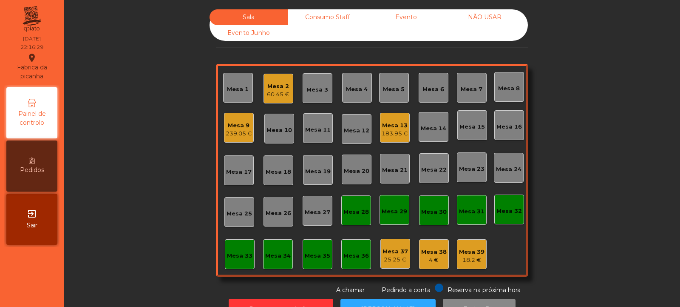
click at [184, 201] on div "Sala Consumo Staff Evento NÃO USAR Evento Junho Mesa 1 Mesa 2 60.45 € Mesa 3 Me…" at bounding box center [372, 151] width 594 height 285
click at [238, 131] on div "239.05 €" at bounding box center [239, 133] width 26 height 9
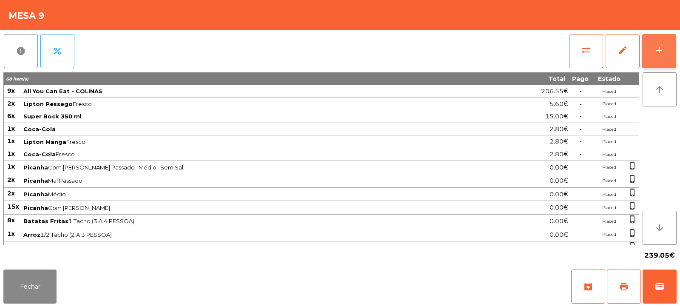
click at [660, 55] on button "add" at bounding box center [660, 51] width 34 height 34
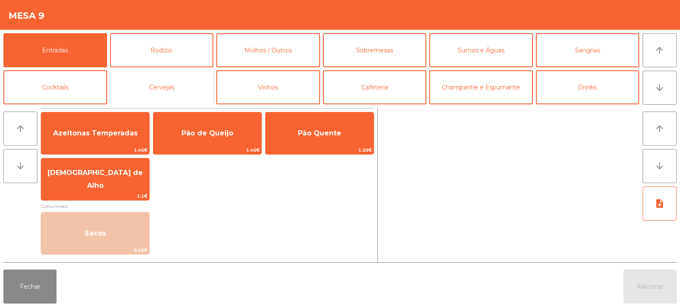
click at [192, 83] on button "Cervejas" at bounding box center [162, 87] width 104 height 34
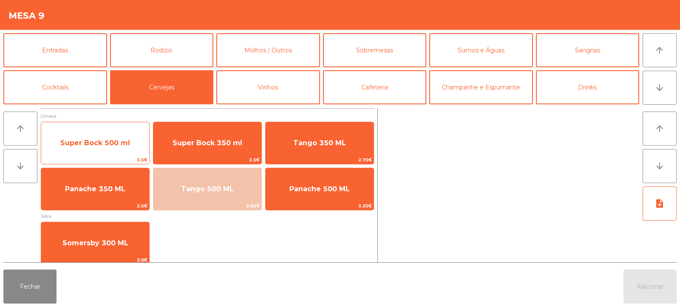
click at [124, 143] on span "Super Bock 500 ml" at bounding box center [95, 143] width 70 height 8
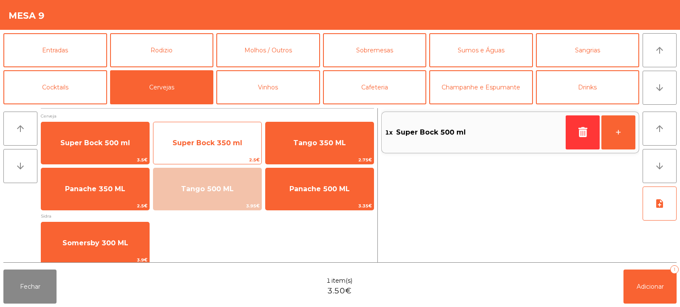
click at [229, 148] on span "Super Bock 350 ml" at bounding box center [208, 142] width 108 height 23
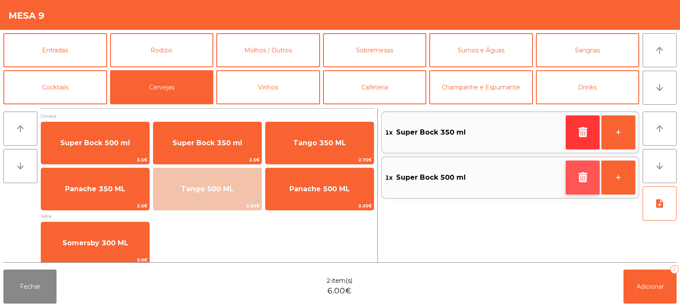
click at [576, 181] on button "button" at bounding box center [583, 177] width 34 height 34
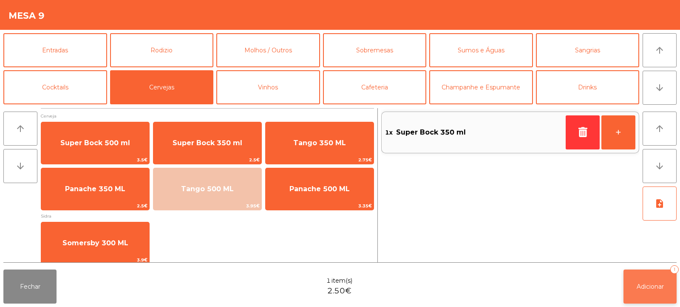
click at [660, 287] on span "Adicionar" at bounding box center [650, 286] width 27 height 8
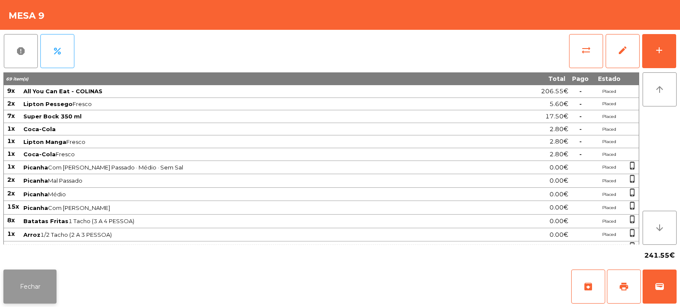
click at [40, 293] on button "Fechar" at bounding box center [29, 286] width 53 height 34
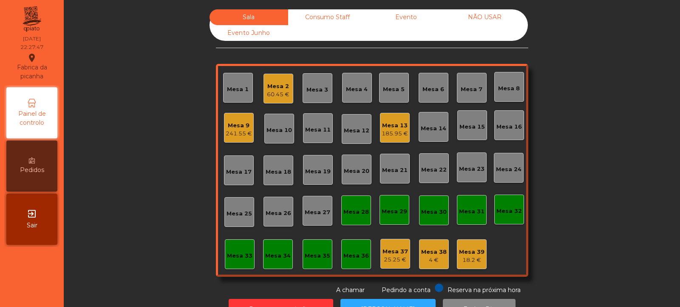
click at [395, 138] on div "Mesa 13 185.95 €" at bounding box center [395, 128] width 30 height 30
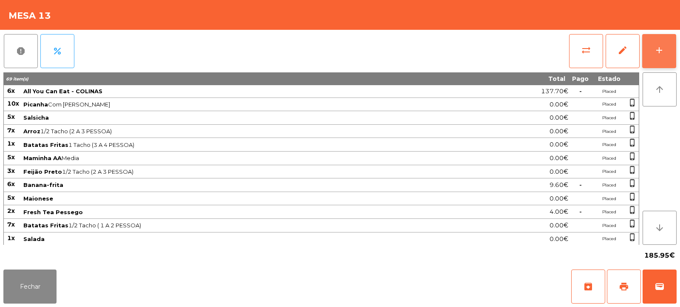
click at [649, 49] on button "add" at bounding box center [660, 51] width 34 height 34
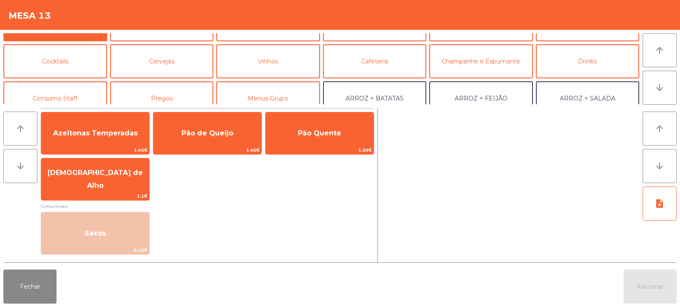
scroll to position [25, 0]
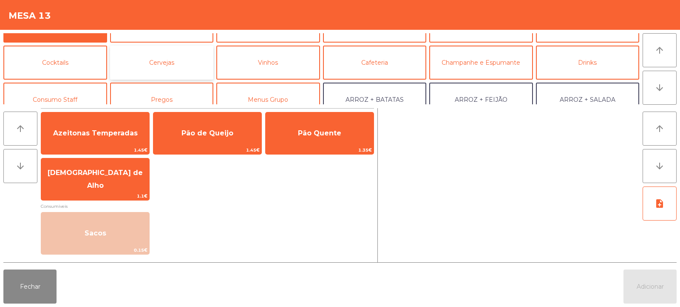
click at [193, 60] on button "Cervejas" at bounding box center [162, 63] width 104 height 34
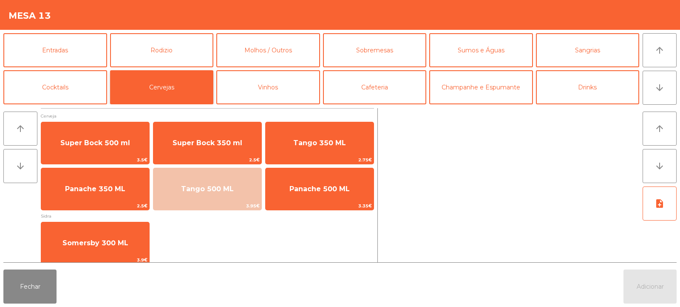
scroll to position [0, 0]
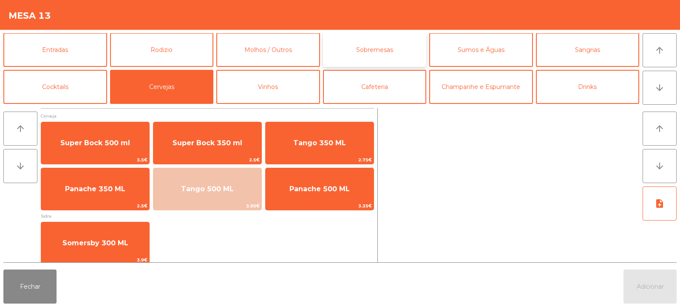
click at [376, 60] on button "Sobremesas" at bounding box center [375, 50] width 104 height 34
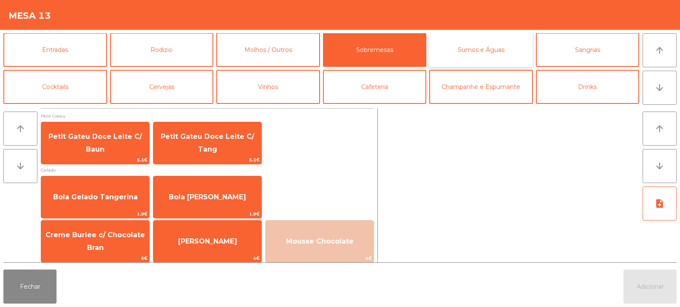
click at [476, 60] on button "Sumos e Águas" at bounding box center [482, 50] width 104 height 34
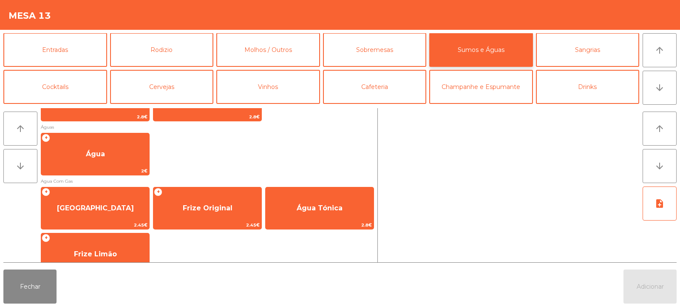
scroll to position [273, 0]
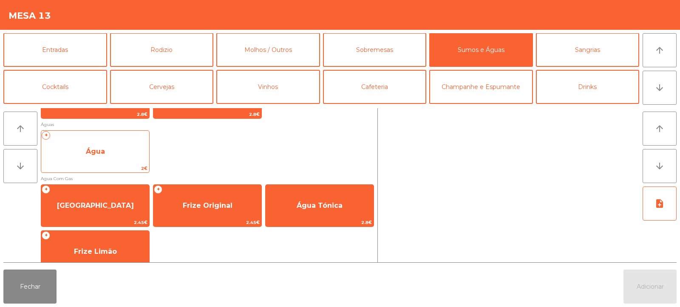
click at [134, 143] on span "Água" at bounding box center [95, 151] width 108 height 23
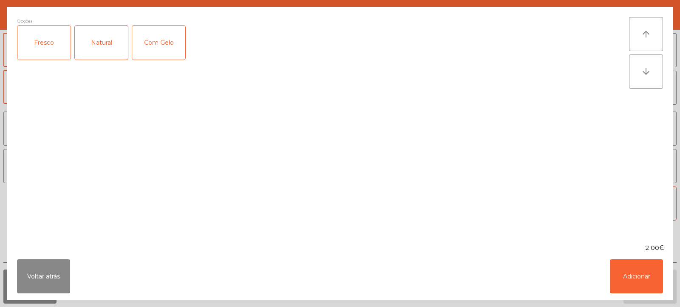
click at [120, 51] on div "Natural" at bounding box center [101, 43] width 53 height 34
click at [644, 268] on button "Adicionar" at bounding box center [636, 276] width 53 height 34
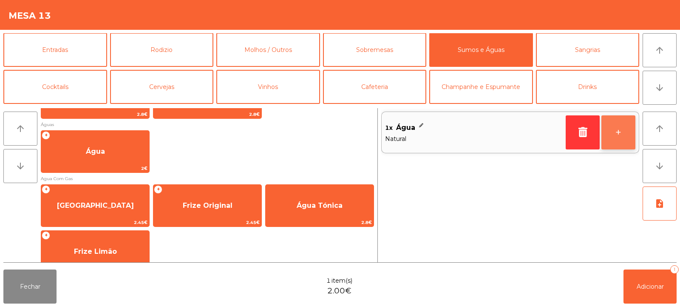
click at [621, 132] on button "+" at bounding box center [619, 132] width 34 height 34
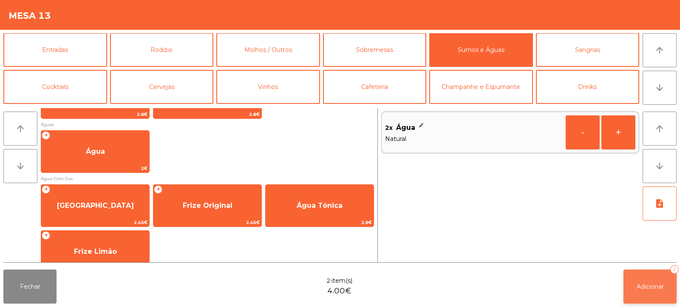
click at [644, 283] on span "Adicionar" at bounding box center [650, 286] width 27 height 8
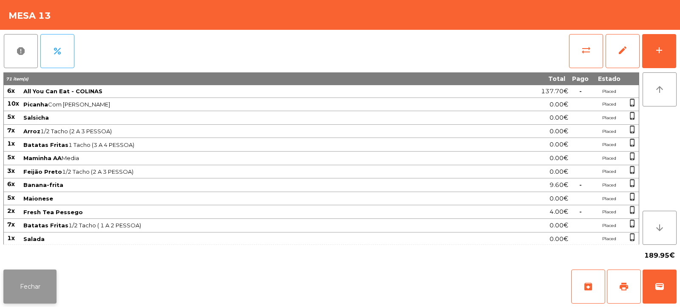
click at [35, 297] on button "Fechar" at bounding box center [29, 286] width 53 height 34
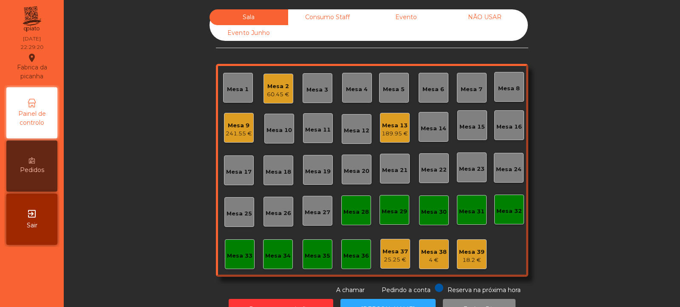
click at [393, 126] on div "Mesa 13" at bounding box center [395, 125] width 26 height 9
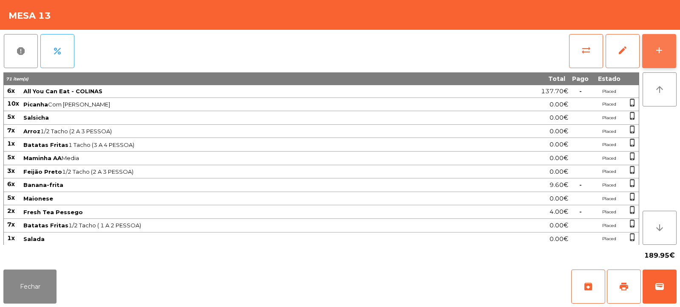
click at [668, 58] on button "add" at bounding box center [660, 51] width 34 height 34
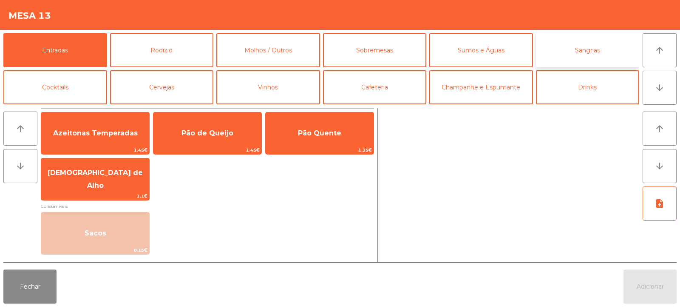
click at [581, 56] on button "Sangrias" at bounding box center [588, 50] width 104 height 34
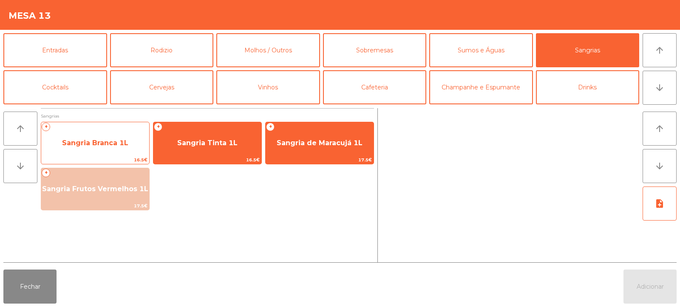
click at [131, 139] on span "Sangria Branca 1L" at bounding box center [95, 142] width 108 height 23
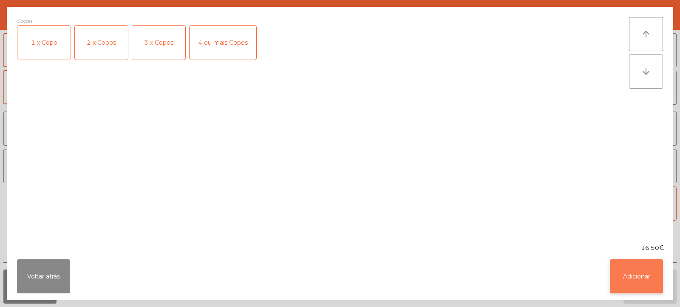
click at [632, 281] on button "Adicionar" at bounding box center [636, 276] width 53 height 34
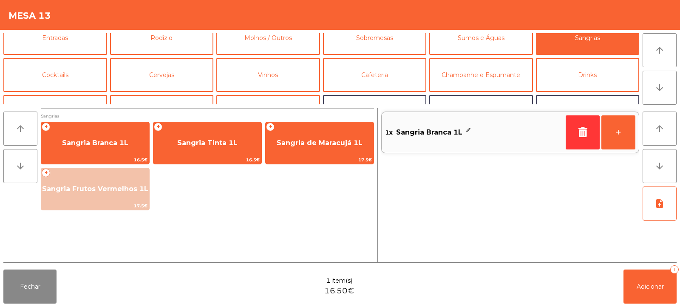
scroll to position [10, 0]
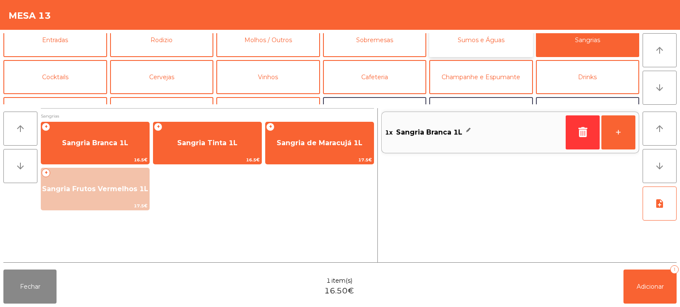
click at [490, 45] on button "Sumos e Águas" at bounding box center [482, 40] width 104 height 34
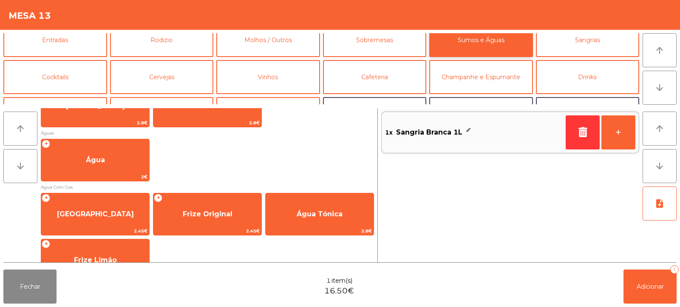
scroll to position [287, 0]
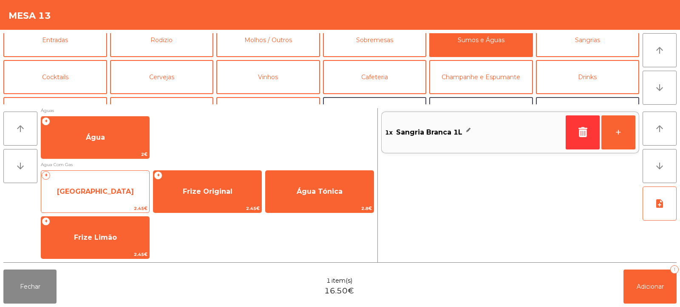
click at [117, 189] on span "[GEOGRAPHIC_DATA]" at bounding box center [95, 191] width 77 height 8
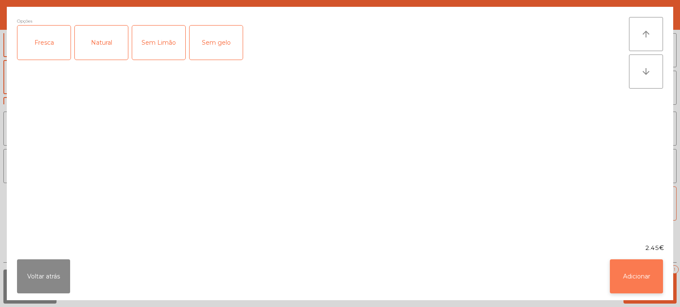
click at [643, 290] on button "Adicionar" at bounding box center [636, 276] width 53 height 34
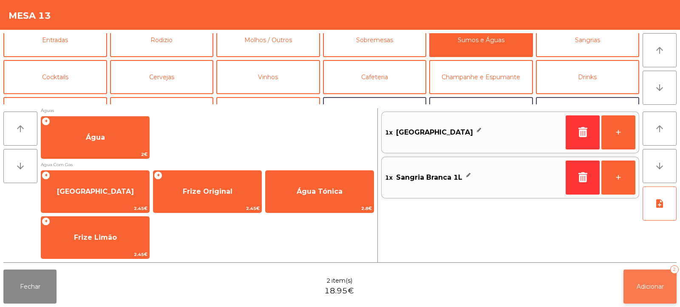
click at [653, 287] on span "Adicionar" at bounding box center [650, 286] width 27 height 8
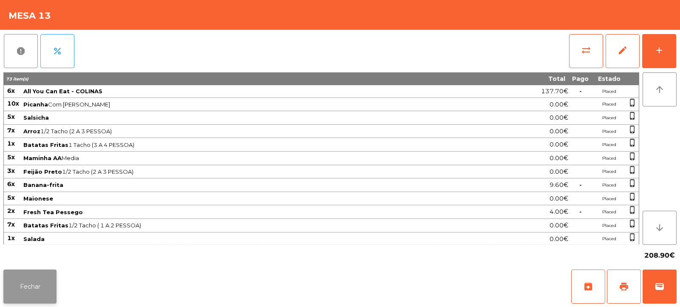
click at [34, 298] on button "Fechar" at bounding box center [29, 286] width 53 height 34
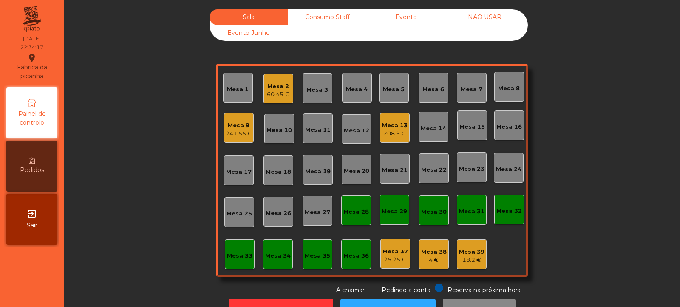
click at [511, 210] on div "Mesa 32" at bounding box center [510, 211] width 26 height 9
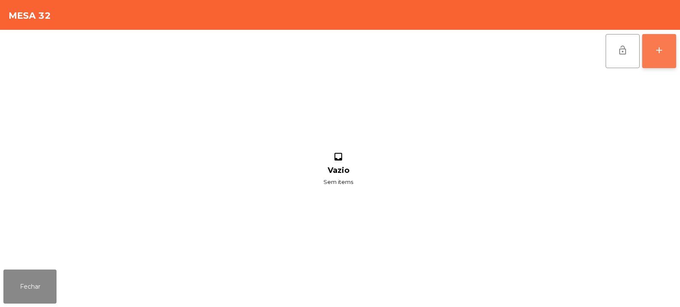
click at [658, 58] on button "add" at bounding box center [660, 51] width 34 height 34
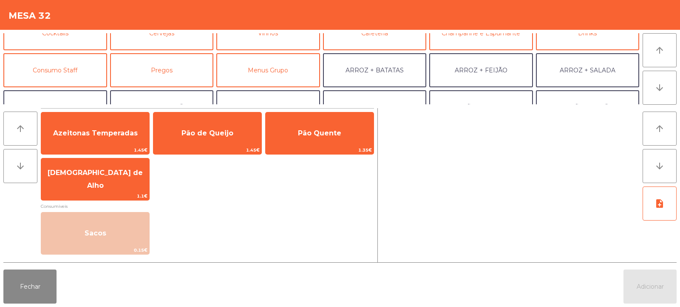
scroll to position [57, 0]
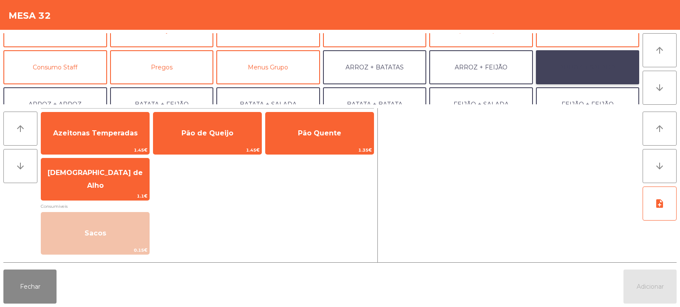
click at [579, 67] on button "ARROZ + SALADA" at bounding box center [588, 67] width 104 height 34
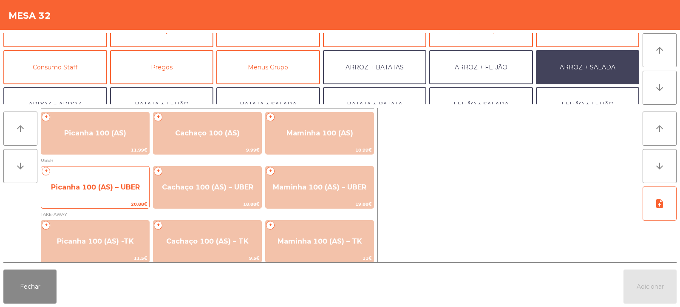
click at [97, 181] on span "Picanha 100 (AS) – UBER" at bounding box center [95, 187] width 108 height 23
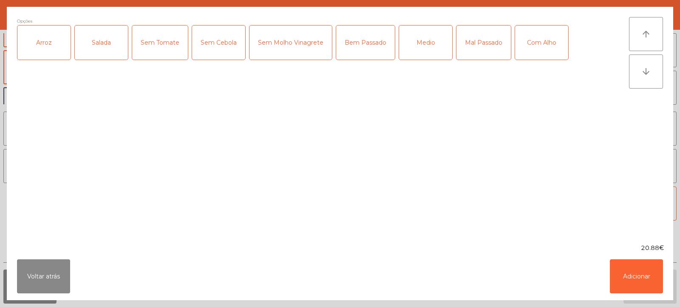
click at [49, 37] on div "Arroz" at bounding box center [43, 43] width 53 height 34
click at [95, 42] on div "Salada" at bounding box center [101, 43] width 53 height 34
click at [434, 45] on div "Medio" at bounding box center [425, 43] width 53 height 34
click at [428, 49] on div "Medio" at bounding box center [425, 43] width 53 height 34
click at [471, 42] on div "Mal Passado" at bounding box center [484, 43] width 54 height 34
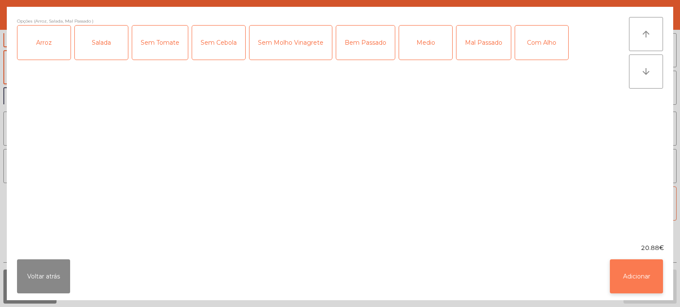
click at [645, 276] on button "Adicionar" at bounding box center [636, 276] width 53 height 34
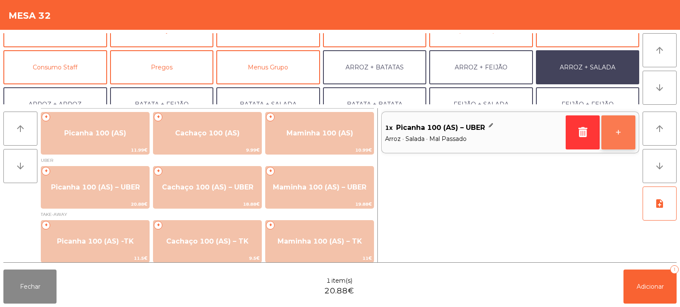
click at [621, 137] on button "+" at bounding box center [619, 132] width 34 height 34
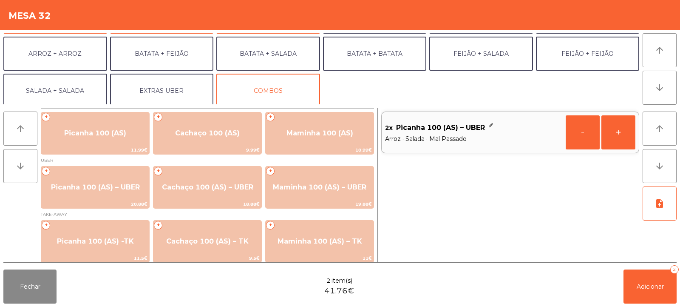
scroll to position [111, 0]
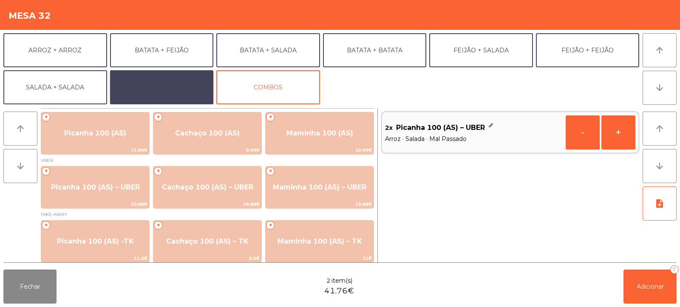
click at [182, 86] on button "EXTRAS UBER" at bounding box center [162, 87] width 104 height 34
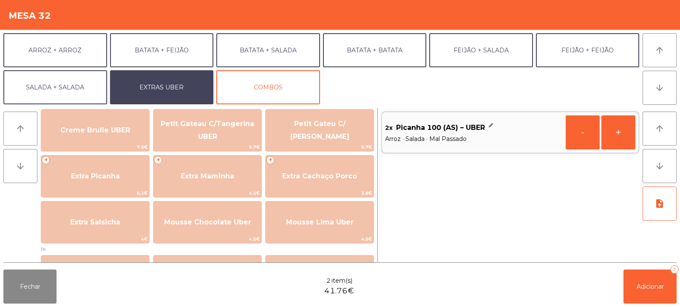
scroll to position [198, 0]
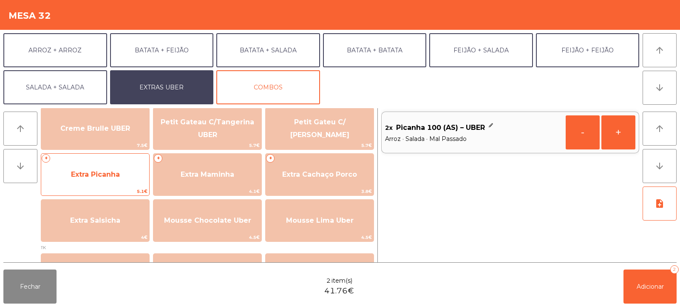
click at [125, 176] on span "Extra Picanha" at bounding box center [95, 174] width 108 height 23
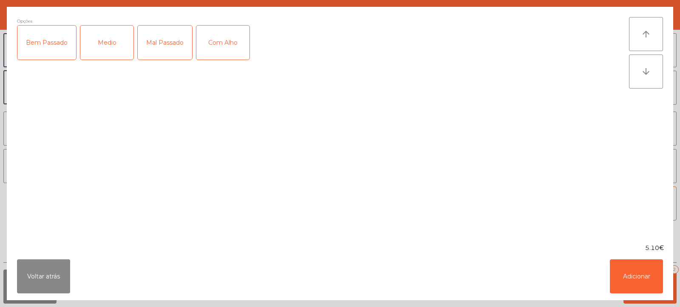
click at [56, 46] on div "Bem Passado" at bounding box center [46, 43] width 59 height 34
click at [57, 51] on div "Bem Passado" at bounding box center [46, 43] width 59 height 34
click at [151, 46] on div "Mal Passado" at bounding box center [165, 43] width 54 height 34
click at [633, 277] on button "Adicionar" at bounding box center [636, 276] width 53 height 34
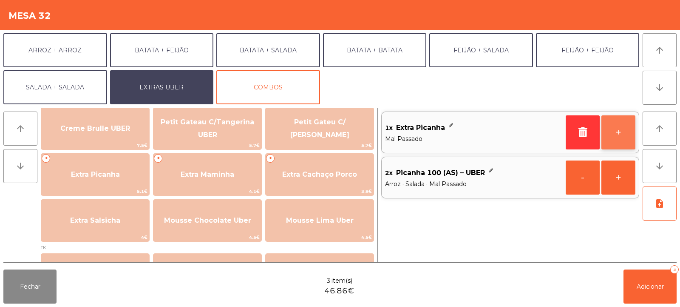
click at [623, 133] on button "+" at bounding box center [619, 132] width 34 height 34
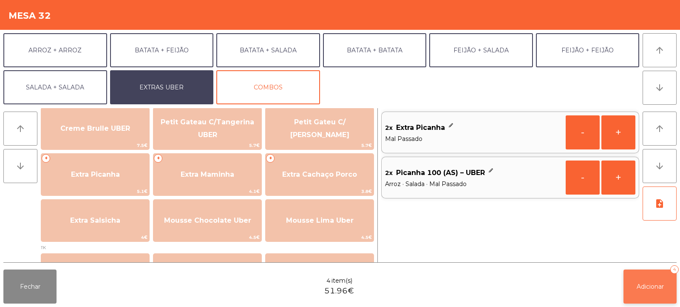
click at [658, 286] on span "Adicionar" at bounding box center [650, 286] width 27 height 8
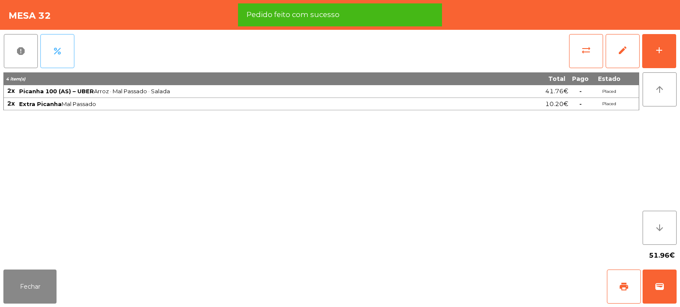
click at [71, 58] on button "percent" at bounding box center [57, 51] width 34 height 34
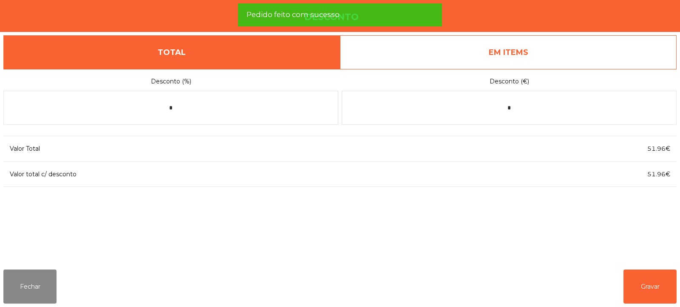
click at [532, 48] on link "EM ITEMS" at bounding box center [508, 52] width 337 height 34
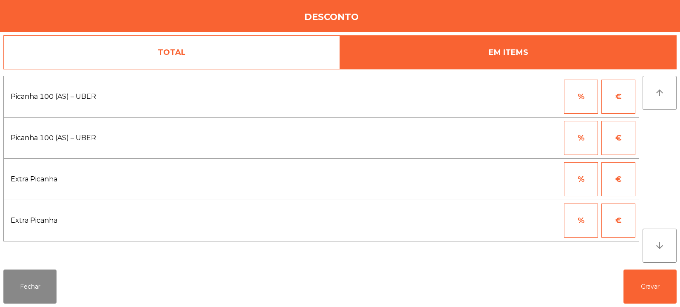
click at [581, 100] on button "%" at bounding box center [581, 97] width 34 height 34
click at [534, 100] on input "*" at bounding box center [539, 97] width 43 height 34
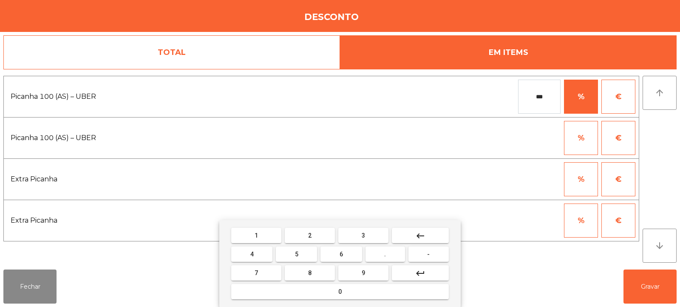
type input "***"
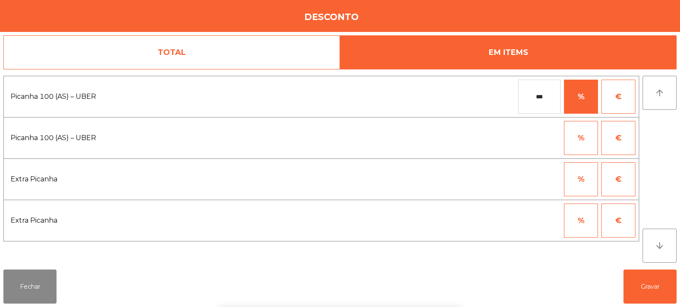
click at [641, 295] on div "1 2 3 keyboard_backspace 4 5 6 . - 7 8 9 keyboard_return 0" at bounding box center [340, 263] width 680 height 87
click at [653, 291] on button "Gravar" at bounding box center [650, 286] width 53 height 34
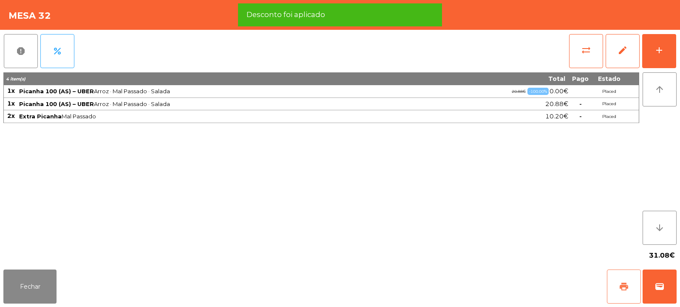
click at [621, 286] on span "print" at bounding box center [624, 286] width 10 height 10
click at [658, 282] on span "wallet" at bounding box center [660, 286] width 10 height 10
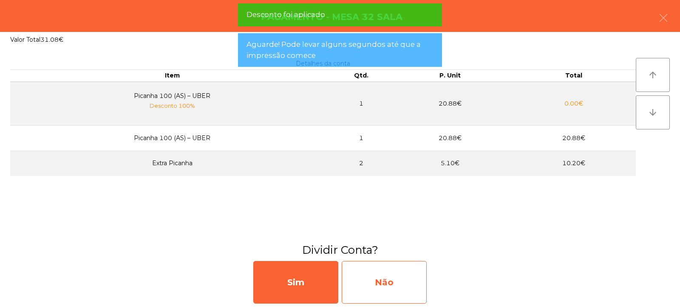
click at [408, 271] on div "Não" at bounding box center [384, 282] width 85 height 43
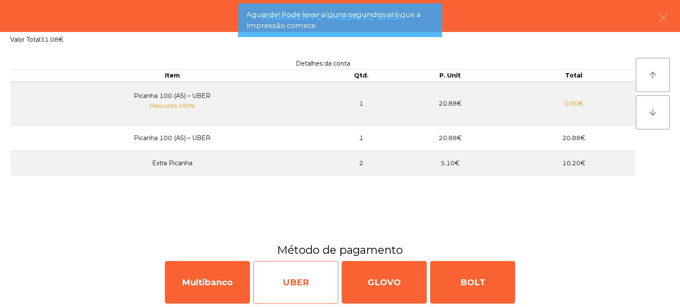
click at [317, 277] on div "UBER" at bounding box center [295, 282] width 85 height 43
select select "**"
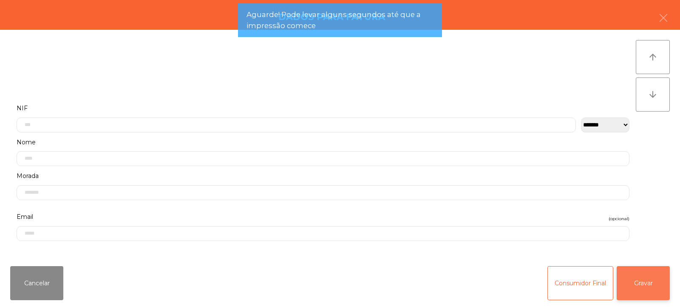
click at [648, 276] on button "Gravar" at bounding box center [643, 283] width 53 height 34
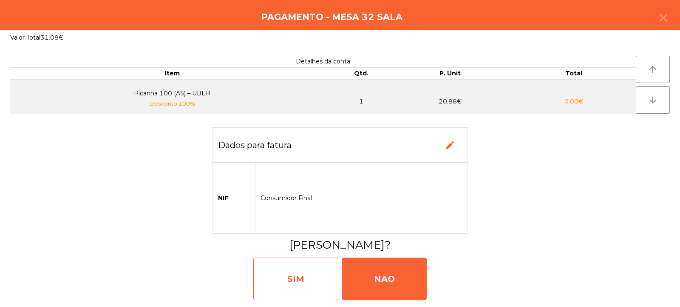
click at [310, 274] on div "SIM" at bounding box center [295, 278] width 85 height 43
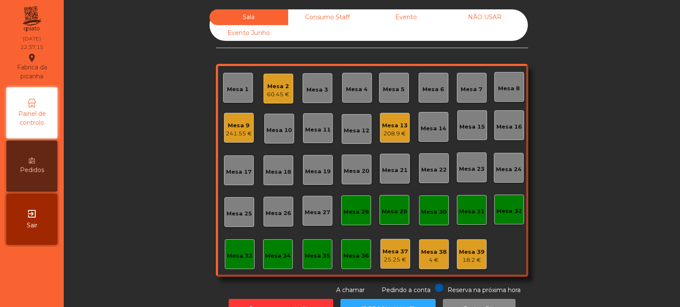
click at [390, 139] on div "Mesa 13 208.9 €" at bounding box center [395, 128] width 30 height 30
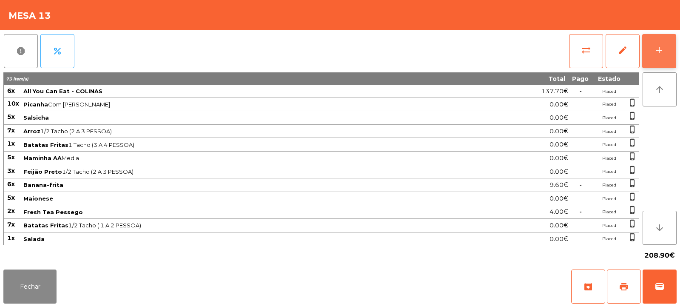
click at [659, 49] on div "add" at bounding box center [659, 50] width 10 height 10
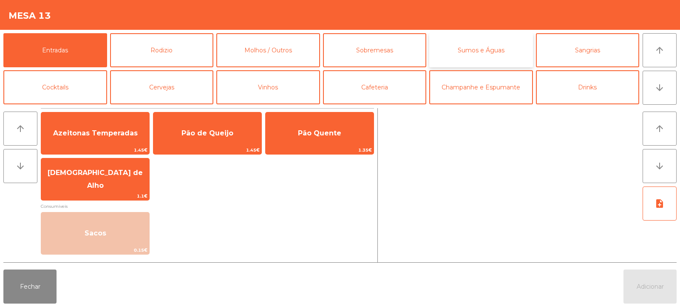
click at [485, 50] on button "Sumos e Águas" at bounding box center [482, 50] width 104 height 34
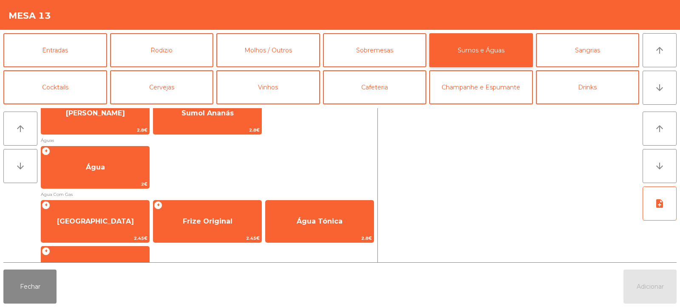
scroll to position [260, 0]
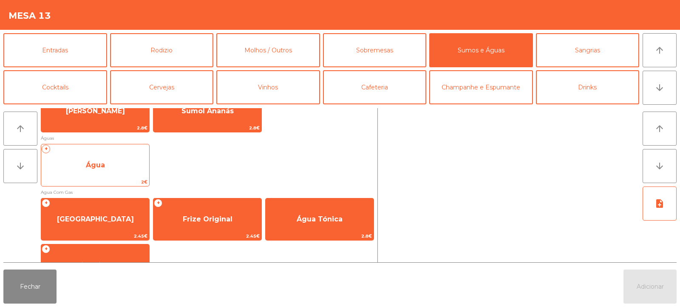
click at [106, 178] on span "2€" at bounding box center [95, 182] width 108 height 8
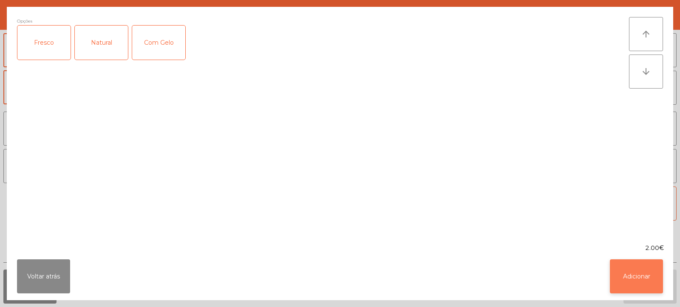
click at [634, 278] on button "Adicionar" at bounding box center [636, 276] width 53 height 34
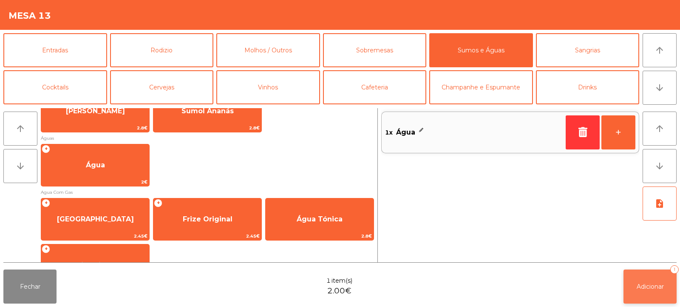
click at [652, 286] on span "Adicionar" at bounding box center [650, 286] width 27 height 8
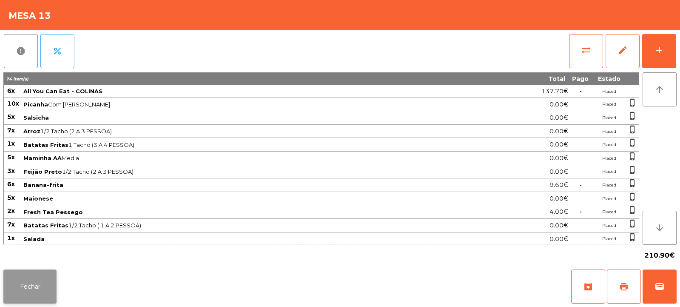
click at [45, 286] on button "Fechar" at bounding box center [29, 286] width 53 height 34
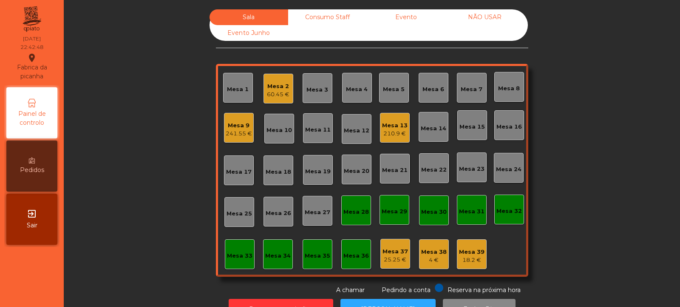
click at [435, 255] on div "Mesa 38" at bounding box center [434, 251] width 26 height 9
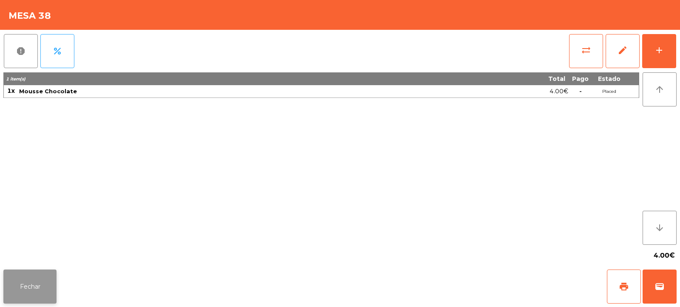
click at [35, 292] on button "Fechar" at bounding box center [29, 286] width 53 height 34
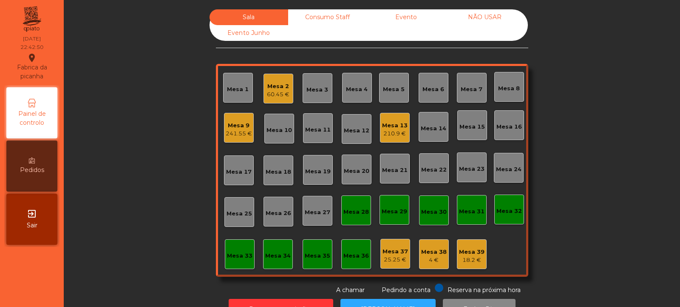
click at [473, 262] on div "18.2 €" at bounding box center [472, 260] width 26 height 9
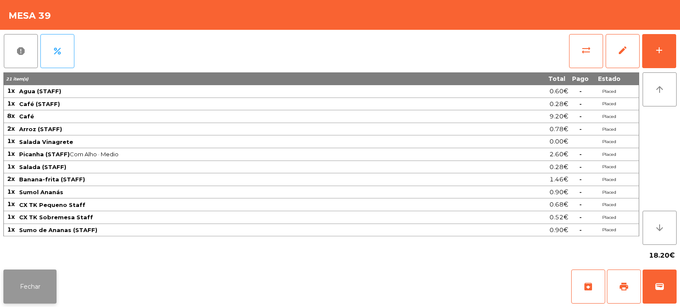
click at [41, 285] on button "Fechar" at bounding box center [29, 286] width 53 height 34
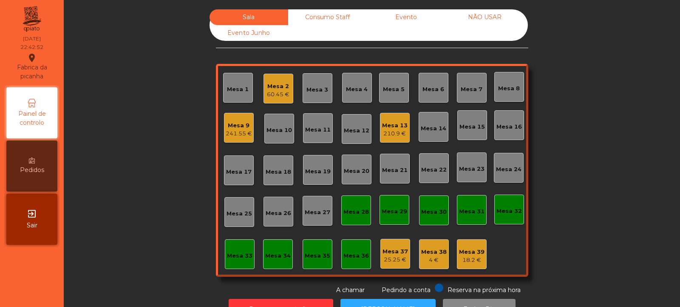
click at [326, 15] on div "Consumo Staff" at bounding box center [327, 17] width 79 height 16
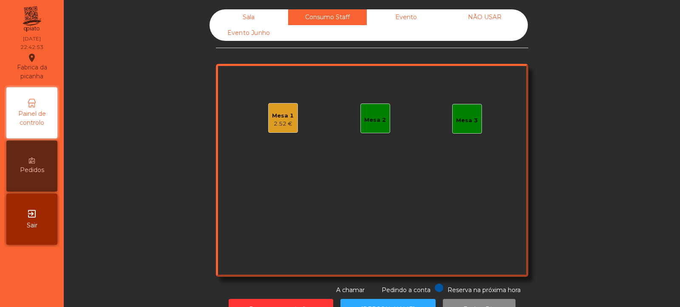
click at [281, 119] on div "Mesa 1" at bounding box center [283, 115] width 22 height 9
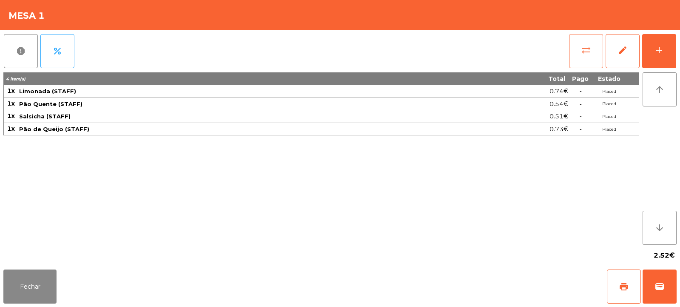
click at [580, 53] on button "sync_alt" at bounding box center [586, 51] width 34 height 34
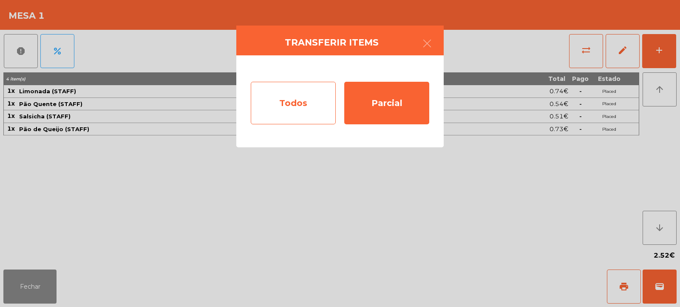
click at [284, 100] on div "Todos" at bounding box center [293, 103] width 85 height 43
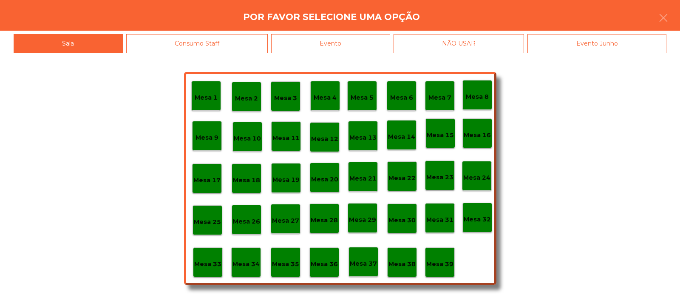
click at [443, 262] on p "Mesa 39" at bounding box center [440, 264] width 27 height 10
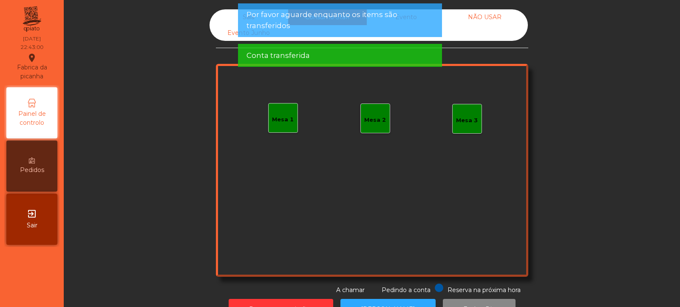
click at [225, 16] on div "Sala" at bounding box center [249, 17] width 79 height 16
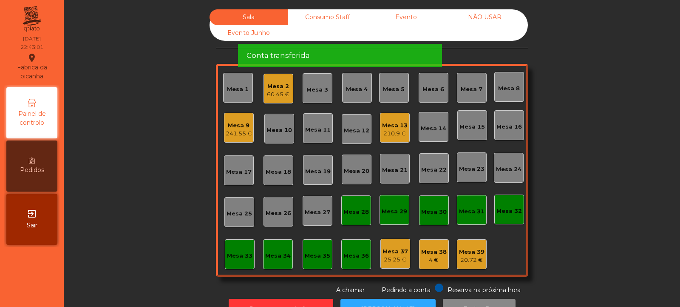
scroll to position [28, 0]
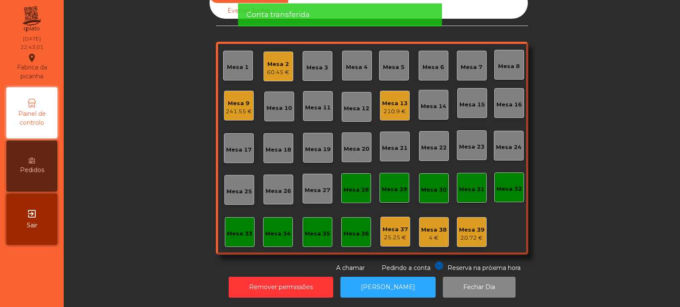
click at [467, 238] on div "Mesa 39 20.72 €" at bounding box center [472, 232] width 30 height 30
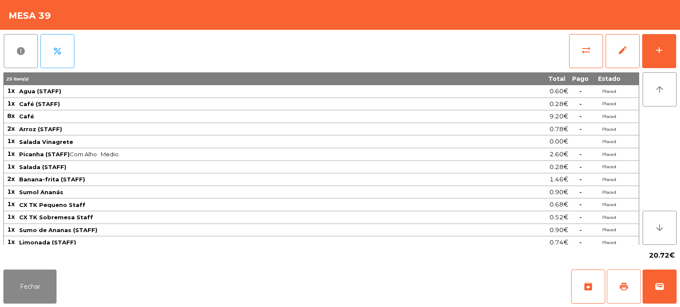
click at [623, 282] on span "print" at bounding box center [624, 286] width 10 height 10
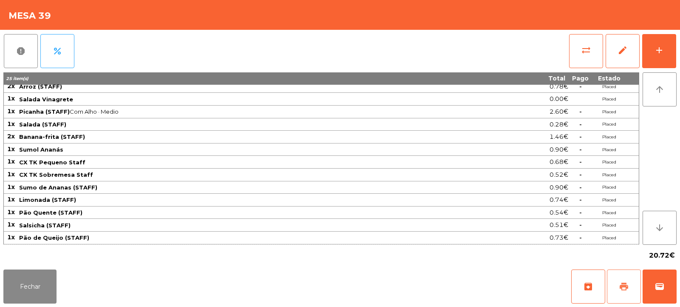
scroll to position [0, 0]
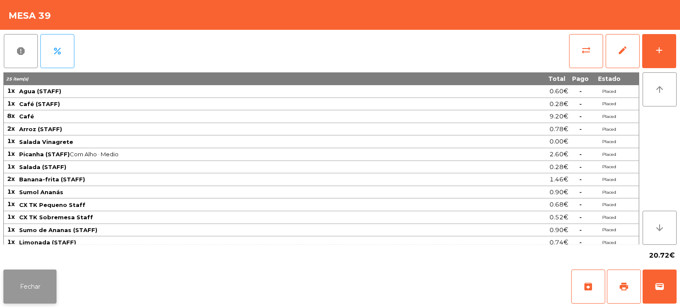
click at [34, 280] on button "Fechar" at bounding box center [29, 286] width 53 height 34
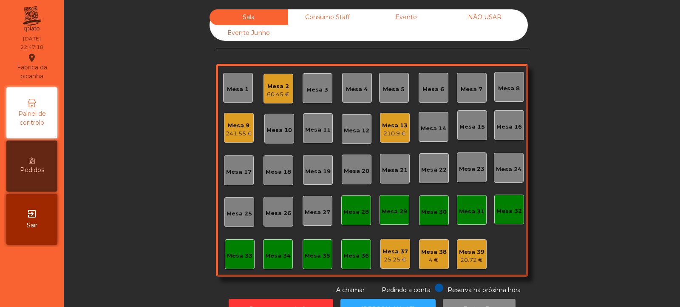
scroll to position [28, 0]
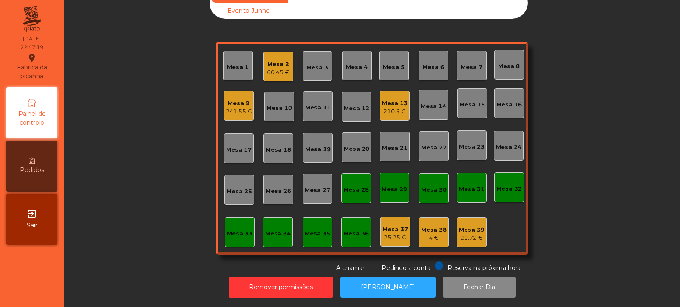
click at [238, 107] on div "241.55 €" at bounding box center [239, 111] width 26 height 9
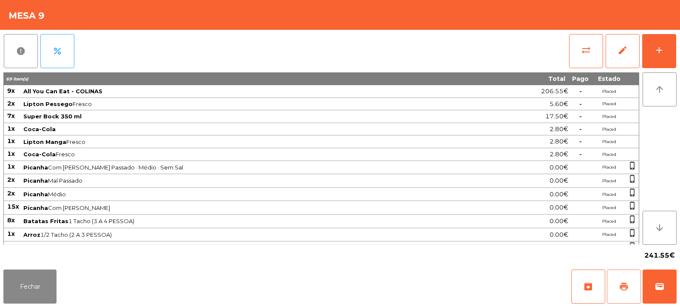
click at [629, 300] on button "print" at bounding box center [624, 286] width 34 height 34
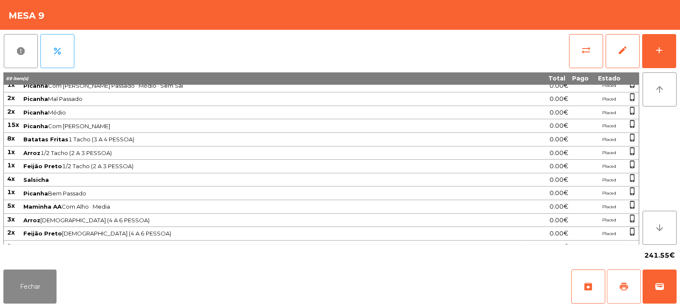
scroll to position [117, 0]
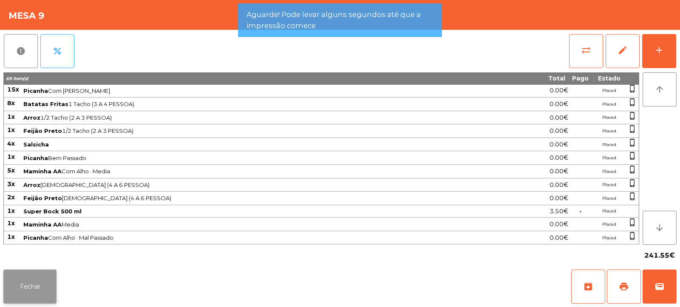
click at [27, 285] on button "Fechar" at bounding box center [29, 286] width 53 height 34
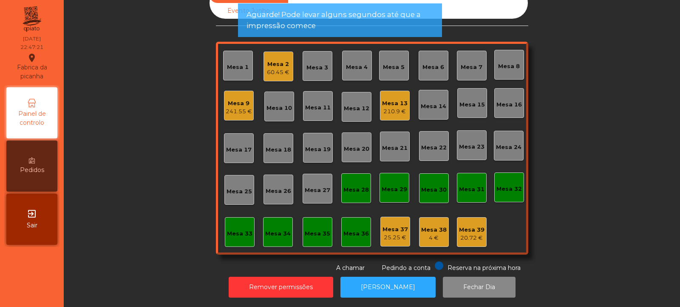
scroll to position [0, 0]
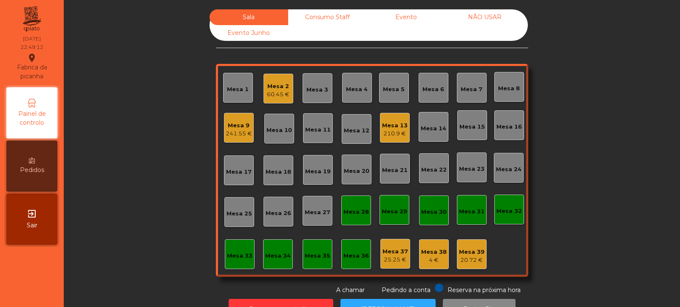
click at [237, 133] on div "241.55 €" at bounding box center [239, 133] width 26 height 9
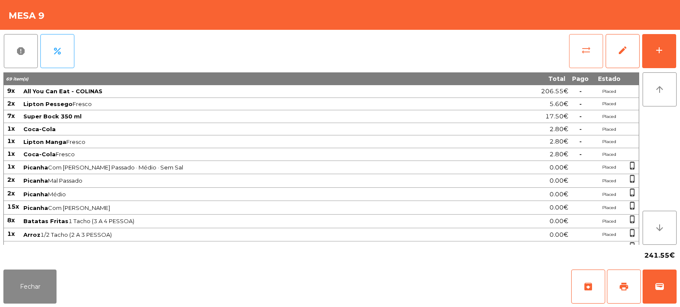
click at [585, 45] on span "sync_alt" at bounding box center [586, 50] width 10 height 10
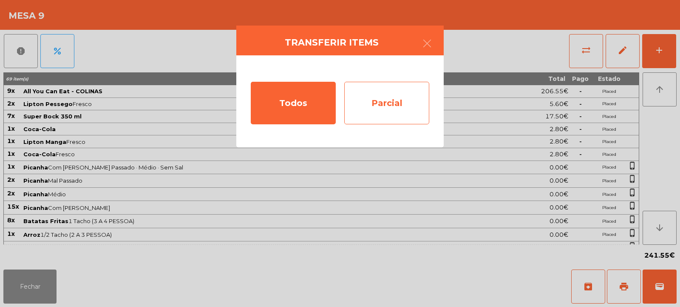
click at [349, 91] on div "Parcial" at bounding box center [386, 103] width 85 height 43
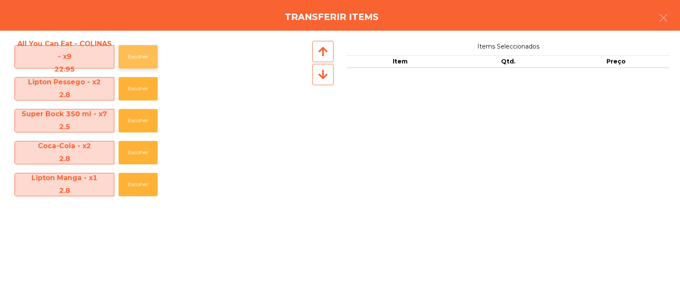
click at [121, 51] on button "Escolher" at bounding box center [138, 56] width 39 height 23
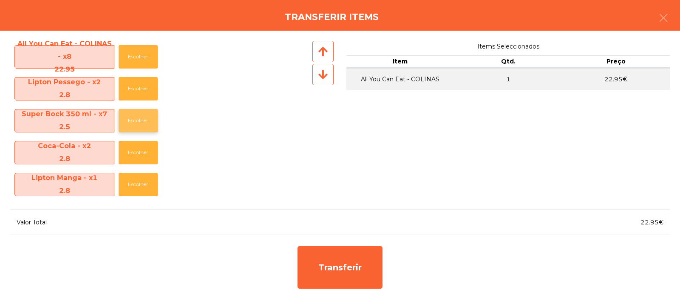
click at [141, 122] on button "Escolher" at bounding box center [138, 120] width 39 height 23
click at [144, 120] on button "Escolher" at bounding box center [138, 120] width 39 height 23
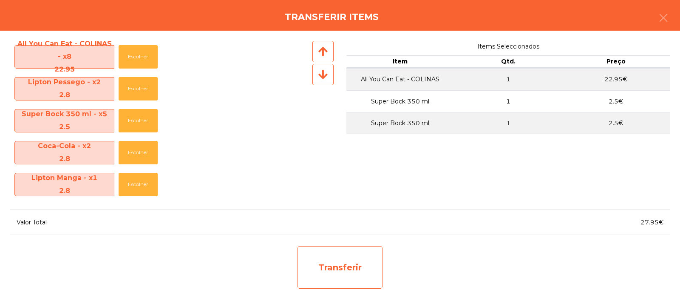
click at [332, 262] on div "Transferir" at bounding box center [340, 267] width 85 height 43
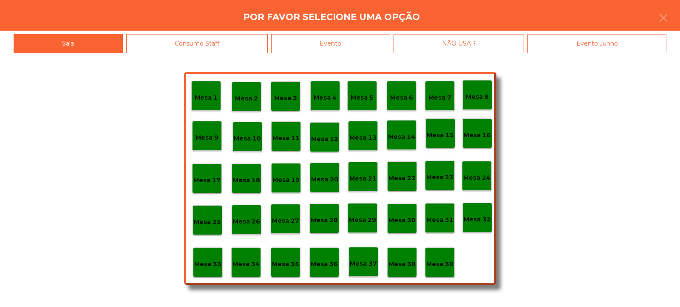
click at [483, 219] on p "Mesa 32" at bounding box center [477, 219] width 27 height 10
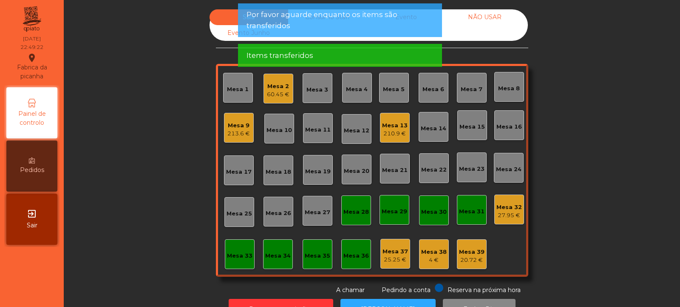
click at [508, 209] on div "Mesa 32" at bounding box center [510, 207] width 26 height 9
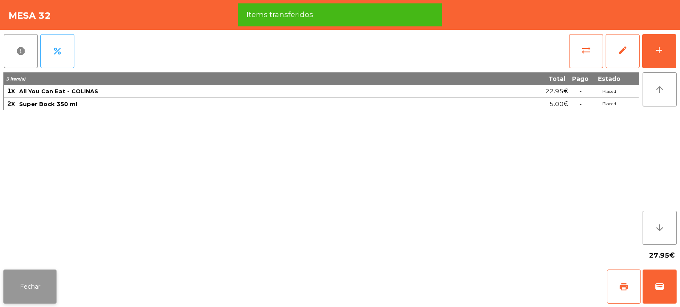
click at [32, 290] on button "Fechar" at bounding box center [29, 286] width 53 height 34
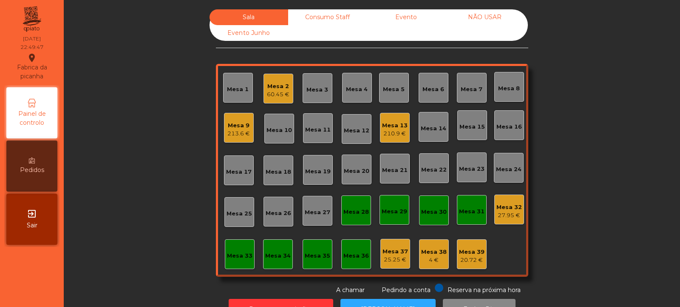
click at [506, 213] on div "27.95 €" at bounding box center [510, 215] width 26 height 9
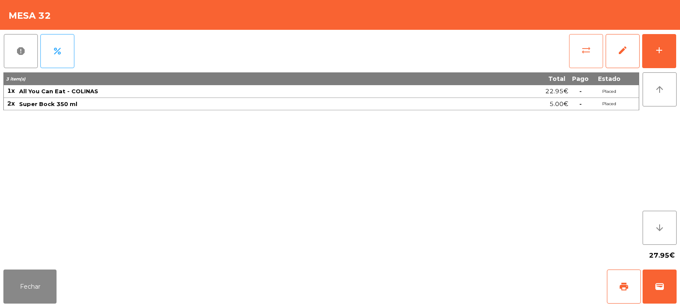
click at [586, 55] on span "sync_alt" at bounding box center [586, 50] width 10 height 10
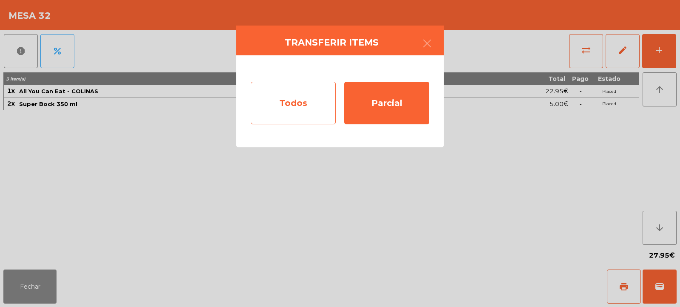
click at [294, 97] on div "Todos" at bounding box center [293, 103] width 85 height 43
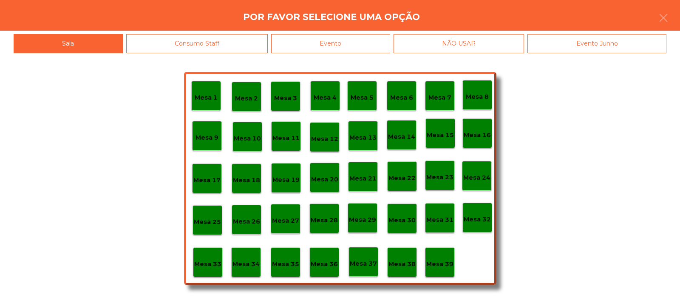
click at [366, 41] on div "Evento" at bounding box center [330, 43] width 119 height 19
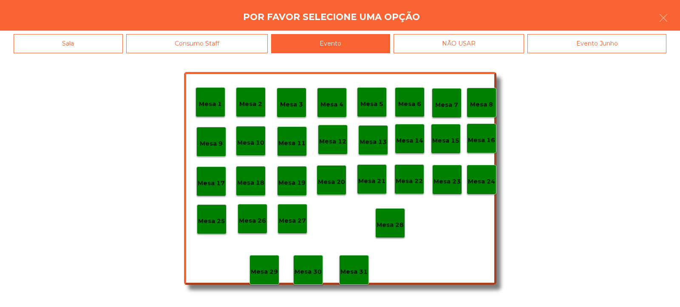
click at [380, 208] on div "Mesa 28" at bounding box center [390, 223] width 30 height 30
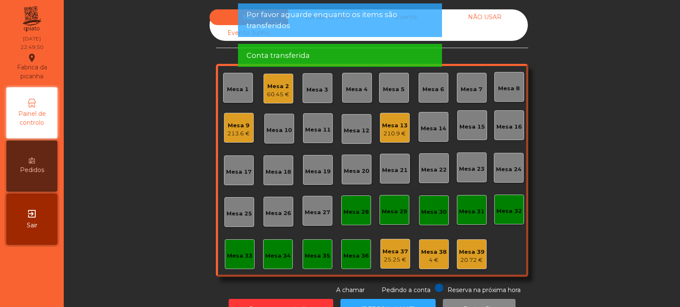
click at [236, 131] on div "213.6 €" at bounding box center [239, 133] width 23 height 9
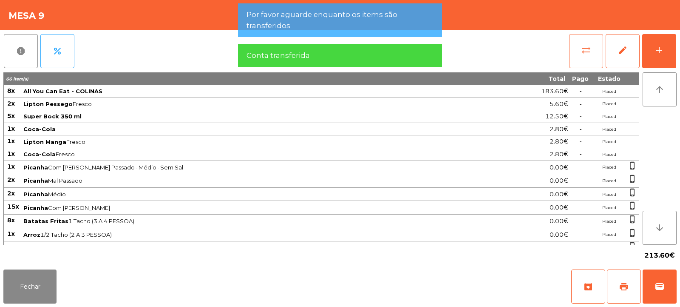
click at [595, 56] on button "sync_alt" at bounding box center [586, 51] width 34 height 34
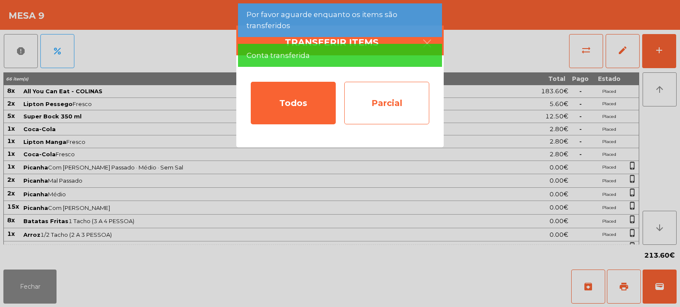
click at [370, 103] on div "Parcial" at bounding box center [386, 103] width 85 height 43
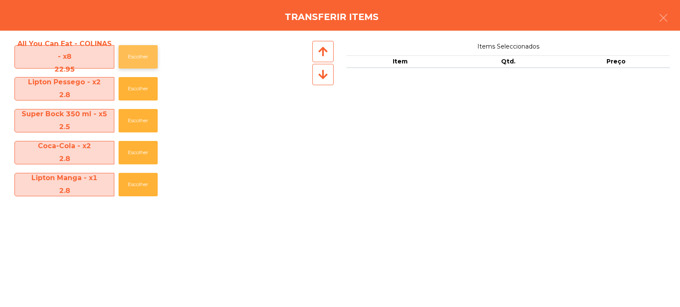
click at [135, 58] on button "Escolher" at bounding box center [138, 56] width 39 height 23
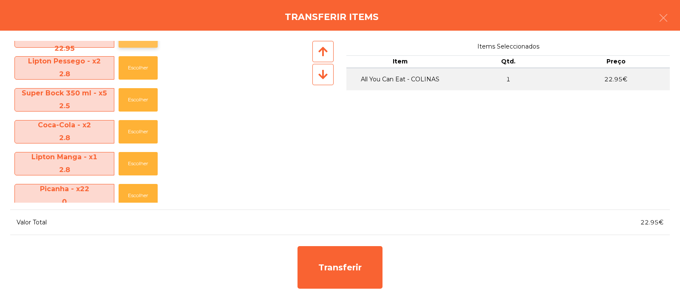
scroll to position [22, 0]
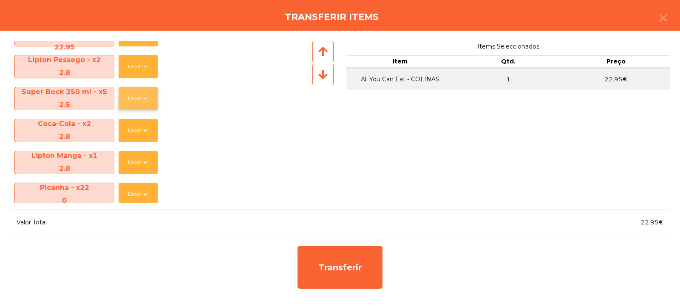
click at [141, 105] on button "Escolher" at bounding box center [138, 98] width 39 height 23
click at [145, 100] on button "Escolher" at bounding box center [138, 98] width 39 height 23
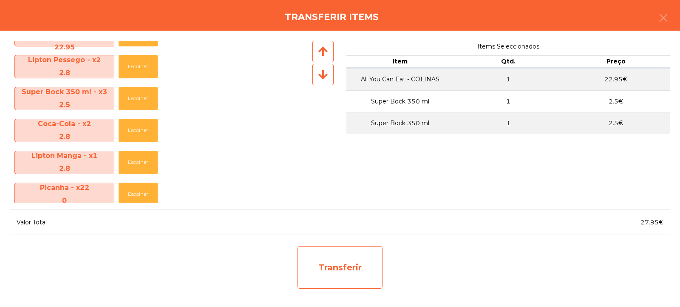
click at [350, 251] on div "Transferir" at bounding box center [340, 267] width 85 height 43
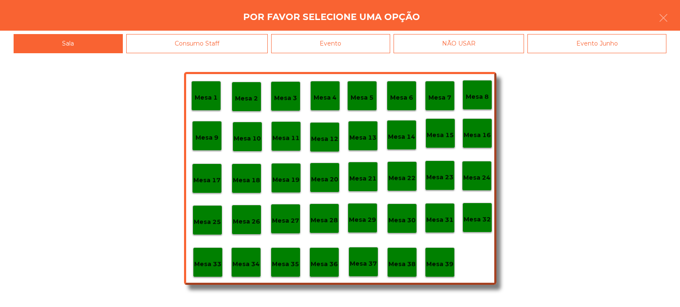
click at [475, 214] on p "Mesa 32" at bounding box center [477, 219] width 27 height 10
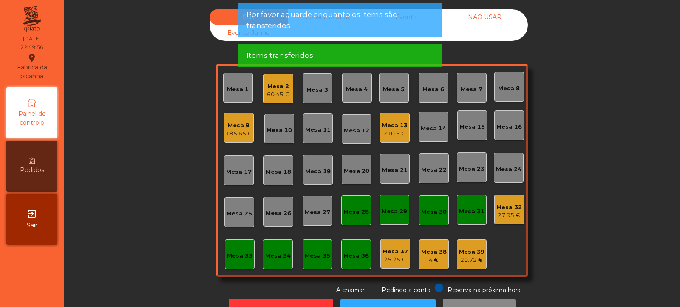
click at [506, 205] on div "Mesa 32" at bounding box center [510, 207] width 26 height 9
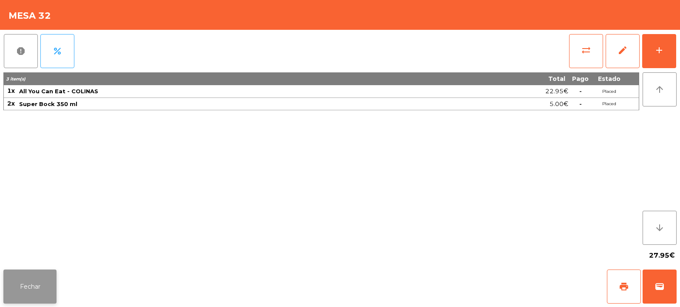
click at [44, 287] on button "Fechar" at bounding box center [29, 286] width 53 height 34
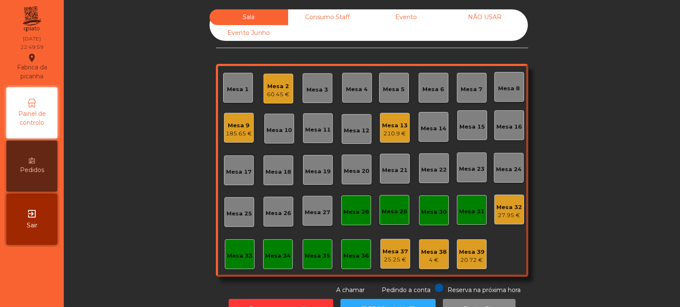
click at [235, 132] on div "185.65 €" at bounding box center [239, 133] width 26 height 9
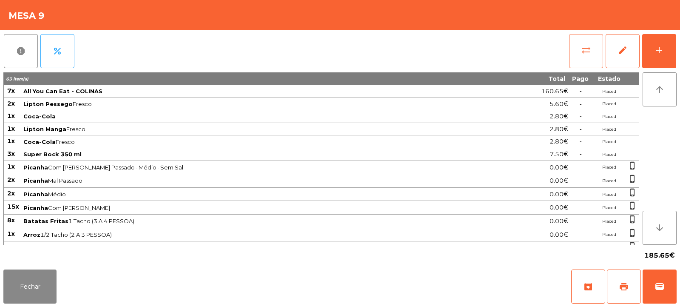
click at [578, 55] on button "sync_alt" at bounding box center [586, 51] width 34 height 34
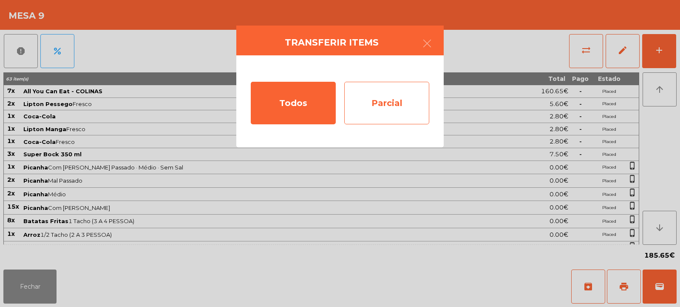
click at [387, 100] on div "Parcial" at bounding box center [386, 103] width 85 height 43
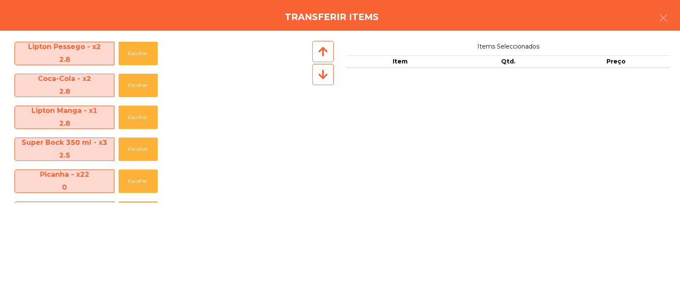
scroll to position [48, 0]
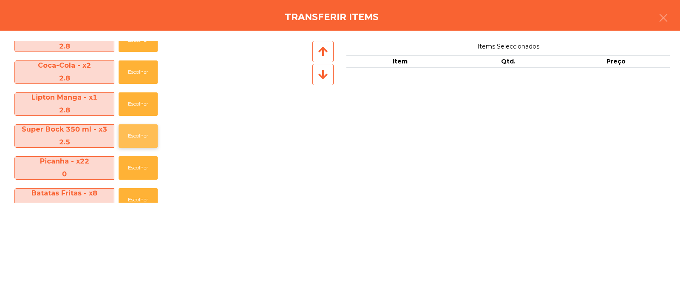
click at [131, 134] on button "Escolher" at bounding box center [138, 135] width 39 height 23
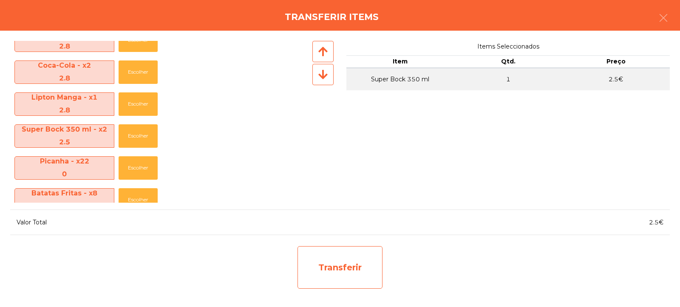
click at [353, 263] on div "Transferir" at bounding box center [340, 267] width 85 height 43
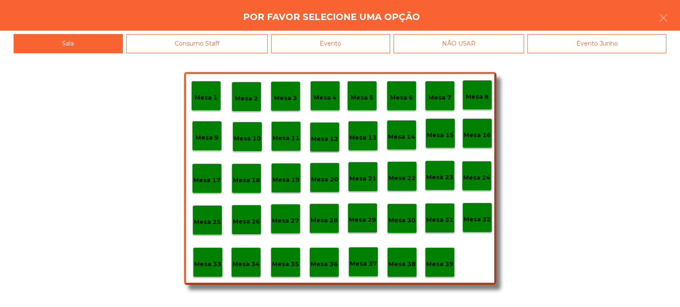
click at [479, 218] on p "Mesa 32" at bounding box center [477, 219] width 27 height 10
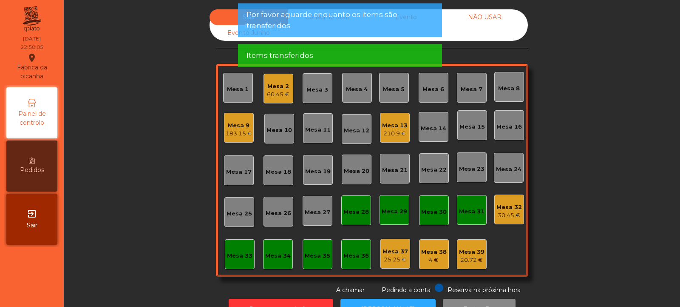
click at [509, 211] on div "30.45 €" at bounding box center [510, 215] width 26 height 9
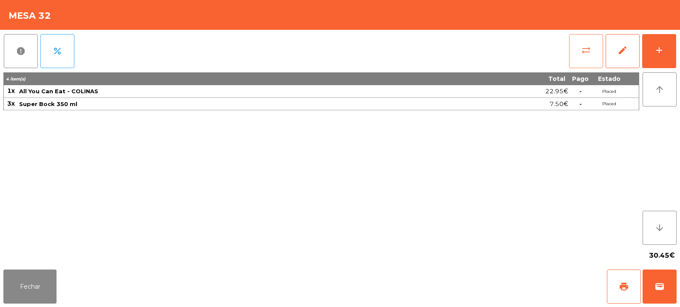
click at [585, 50] on span "sync_alt" at bounding box center [586, 50] width 10 height 10
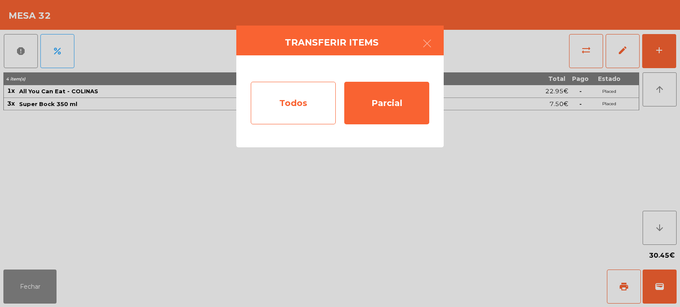
click at [297, 100] on div "Todos" at bounding box center [293, 103] width 85 height 43
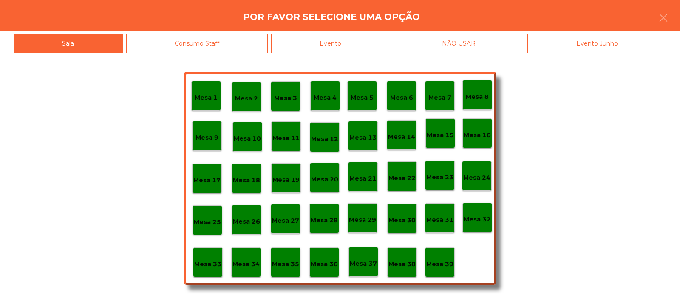
click at [374, 43] on div "Evento" at bounding box center [330, 43] width 119 height 19
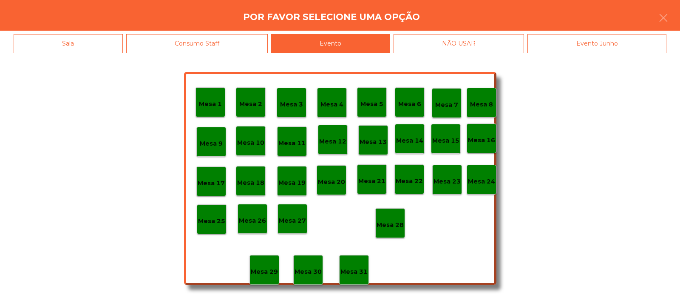
click at [393, 220] on p "Mesa 28" at bounding box center [390, 225] width 27 height 10
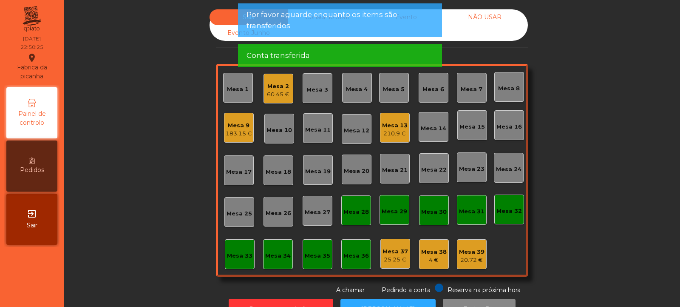
click at [237, 130] on div "183.15 €" at bounding box center [239, 133] width 26 height 9
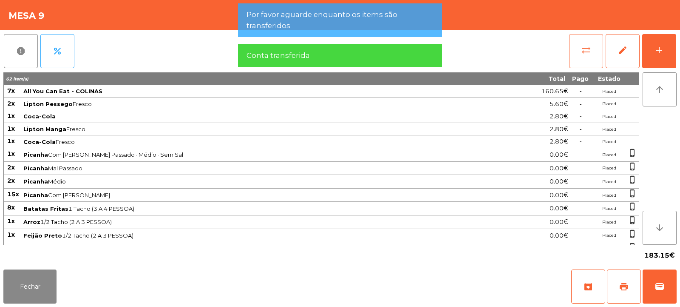
click at [586, 56] on button "sync_alt" at bounding box center [586, 51] width 34 height 34
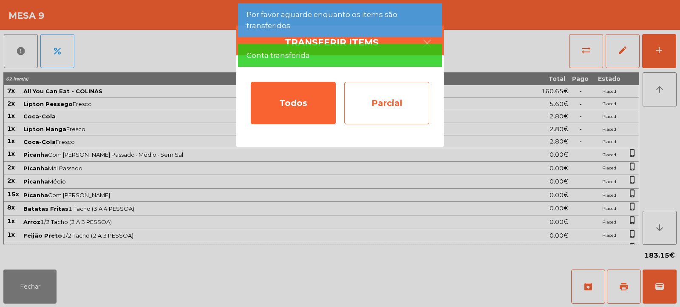
click at [367, 97] on div "Parcial" at bounding box center [386, 103] width 85 height 43
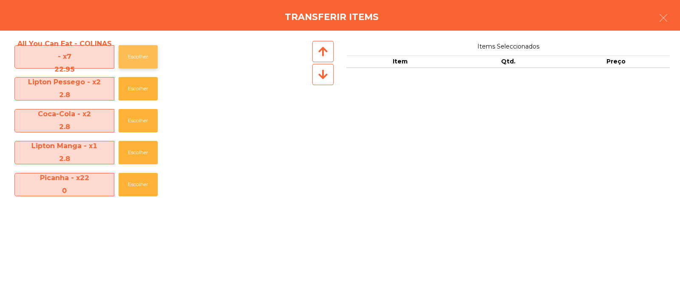
click at [143, 57] on button "Escolher" at bounding box center [138, 56] width 39 height 23
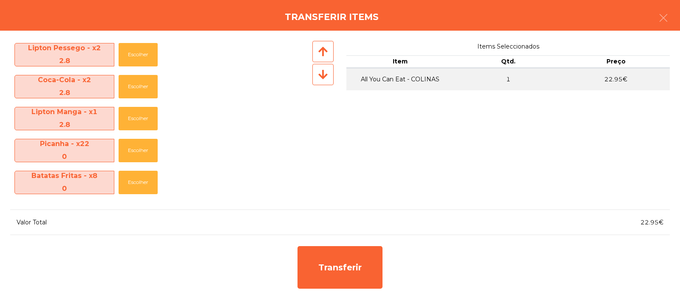
scroll to position [34, 0]
click at [136, 117] on button "Escolher" at bounding box center [138, 118] width 39 height 23
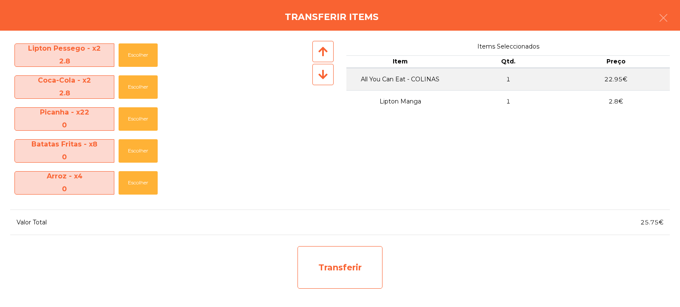
click at [347, 256] on div "Transferir" at bounding box center [340, 267] width 85 height 43
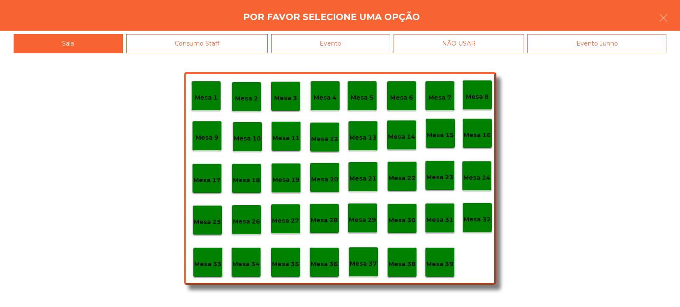
click at [471, 220] on p "Mesa 32" at bounding box center [477, 219] width 27 height 10
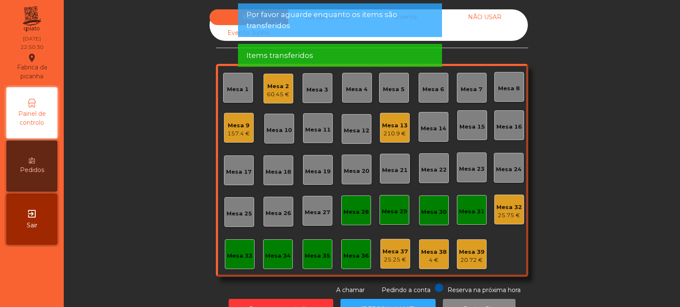
click at [498, 208] on div "Mesa 32" at bounding box center [510, 207] width 26 height 9
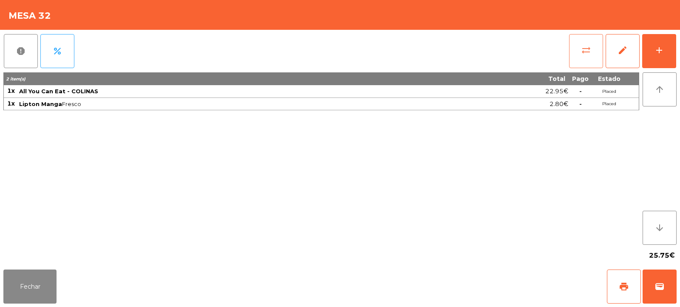
click at [584, 48] on span "sync_alt" at bounding box center [586, 50] width 10 height 10
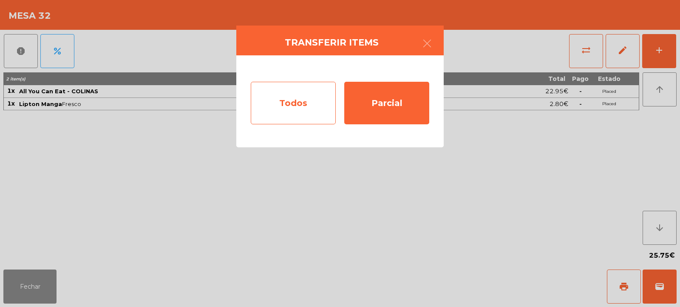
click at [294, 99] on div "Todos" at bounding box center [293, 103] width 85 height 43
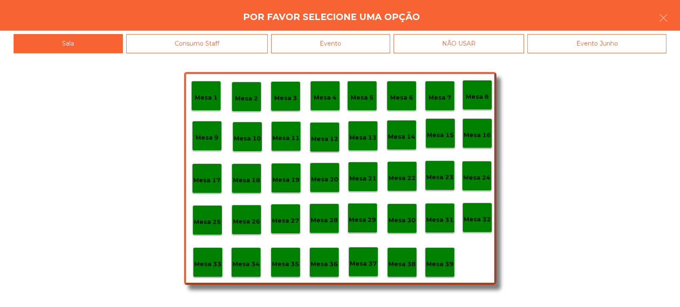
click at [362, 45] on div "Evento" at bounding box center [330, 43] width 119 height 19
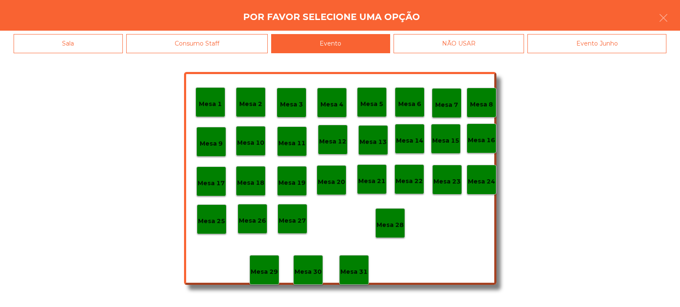
click at [394, 224] on p "Mesa 28" at bounding box center [390, 225] width 27 height 10
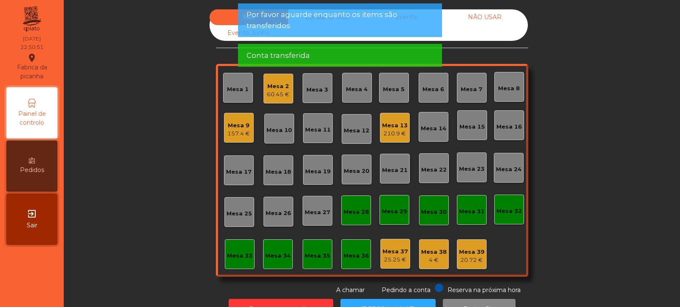
click at [236, 134] on div "157.4 €" at bounding box center [239, 133] width 23 height 9
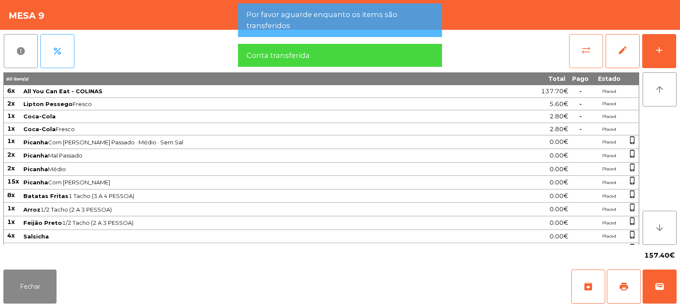
click at [591, 60] on button "sync_alt" at bounding box center [586, 51] width 34 height 34
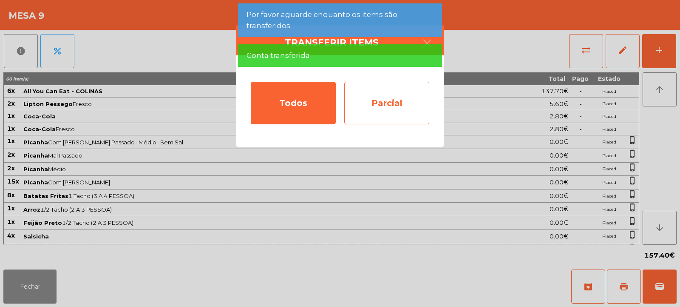
click at [376, 102] on div "Parcial" at bounding box center [386, 103] width 85 height 43
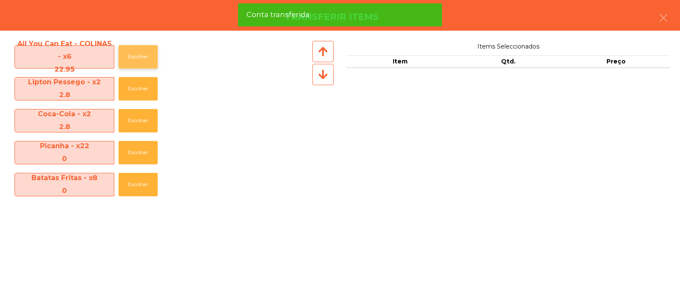
click at [143, 51] on button "Escolher" at bounding box center [138, 56] width 39 height 23
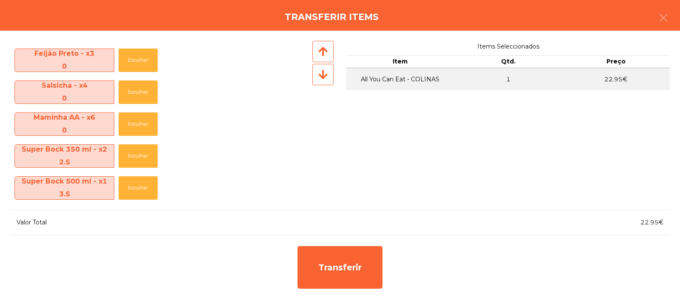
scroll to position [189, 0]
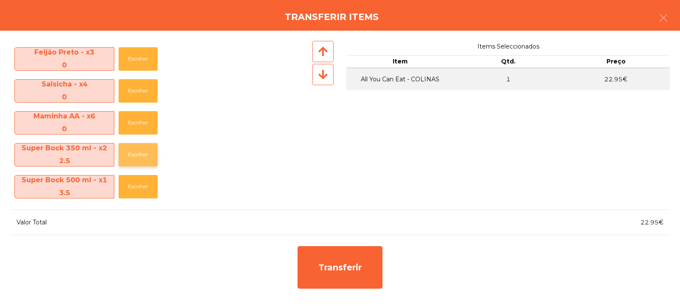
click at [137, 152] on button "Escolher" at bounding box center [138, 154] width 39 height 23
click at [139, 189] on button "Escolher" at bounding box center [138, 186] width 39 height 23
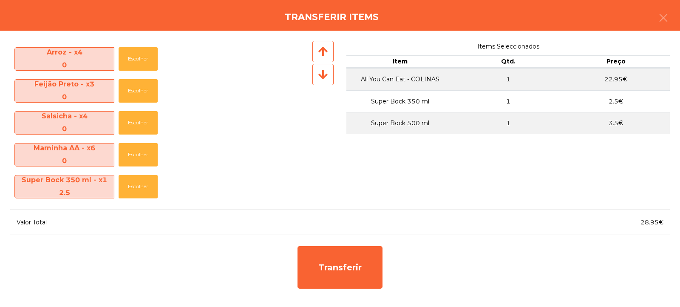
scroll to position [157, 0]
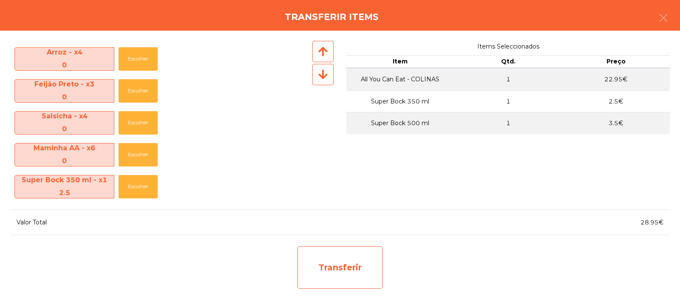
click at [330, 263] on div "Transferir" at bounding box center [340, 267] width 85 height 43
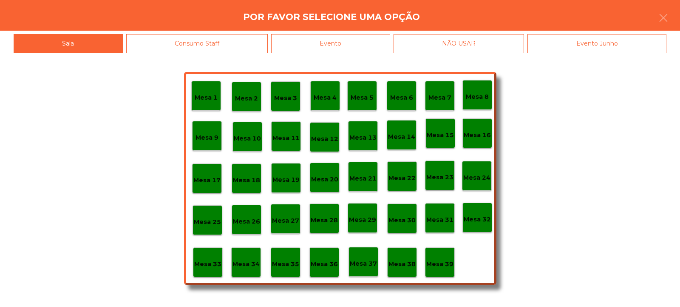
click at [481, 222] on p "Mesa 32" at bounding box center [477, 219] width 27 height 10
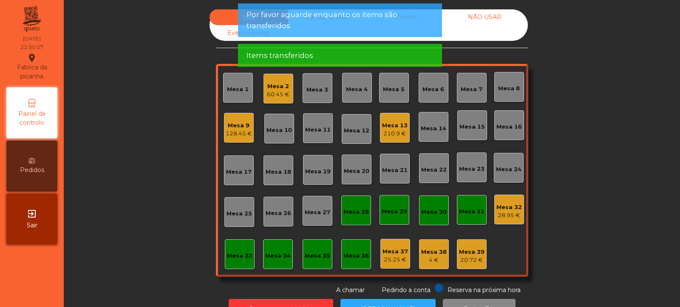
click at [501, 214] on div "28.95 €" at bounding box center [510, 215] width 26 height 9
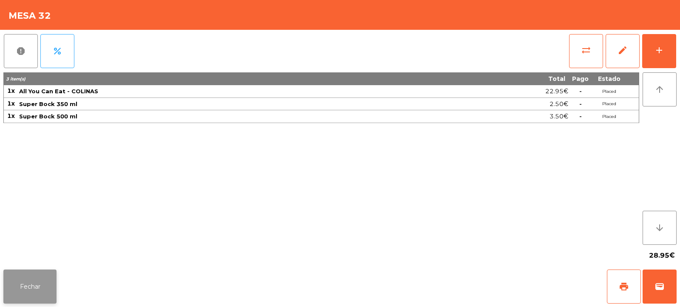
click at [34, 279] on button "Fechar" at bounding box center [29, 286] width 53 height 34
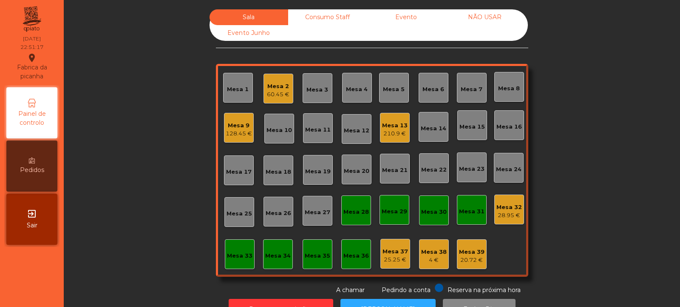
scroll to position [28, 0]
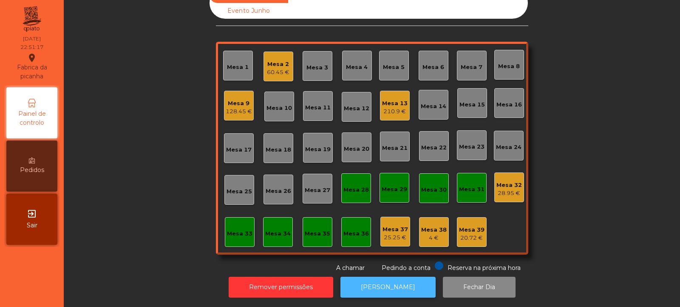
click at [388, 282] on button "[PERSON_NAME]" at bounding box center [388, 286] width 95 height 21
click at [511, 189] on div "28.95 €" at bounding box center [510, 193] width 26 height 9
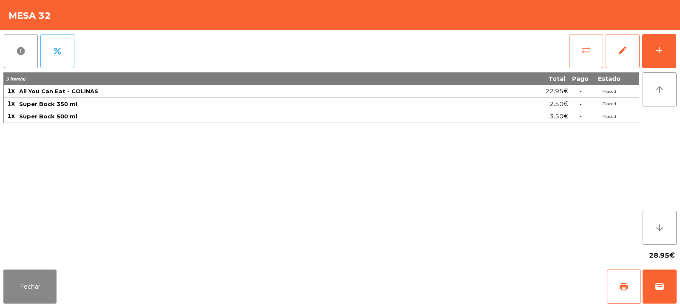
click at [583, 50] on span "sync_alt" at bounding box center [586, 50] width 10 height 10
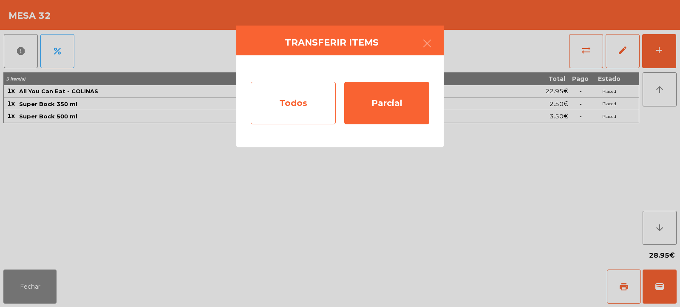
click at [283, 104] on div "Todos" at bounding box center [293, 103] width 85 height 43
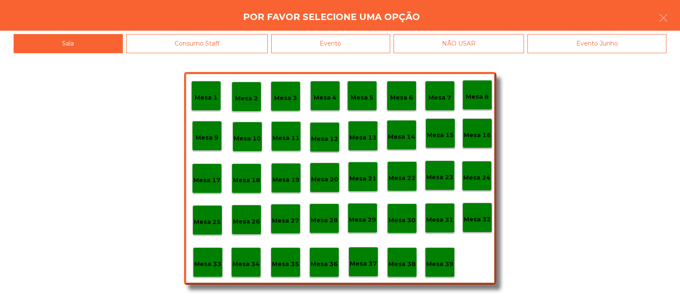
click at [346, 39] on div "Evento" at bounding box center [330, 43] width 119 height 19
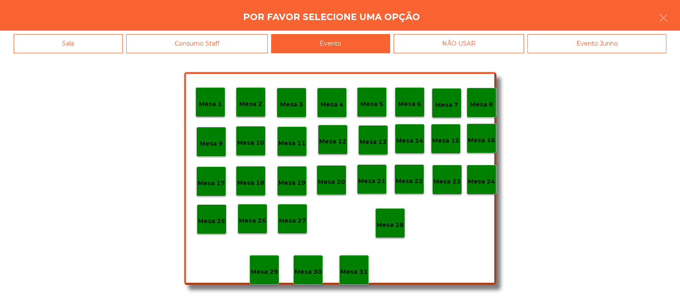
click at [392, 223] on p "Mesa 28" at bounding box center [390, 225] width 27 height 10
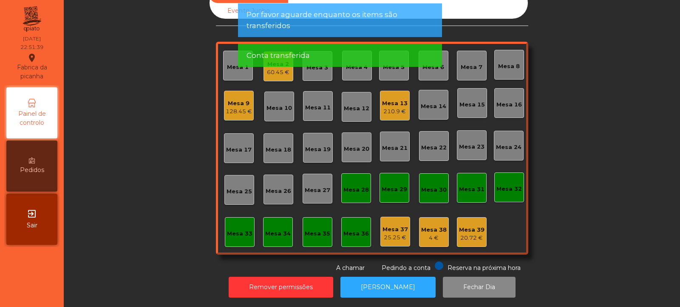
click at [227, 100] on div "Mesa 9" at bounding box center [239, 103] width 26 height 9
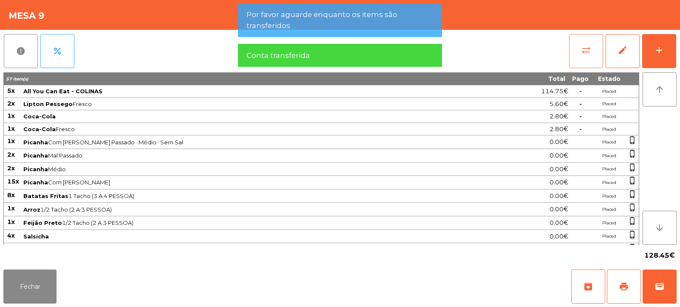
click at [592, 56] on button "sync_alt" at bounding box center [586, 51] width 34 height 34
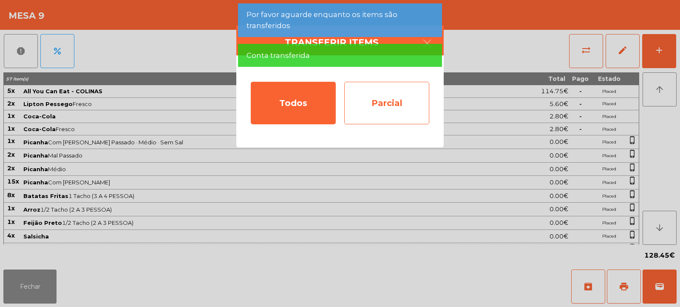
click at [379, 101] on div "Parcial" at bounding box center [386, 103] width 85 height 43
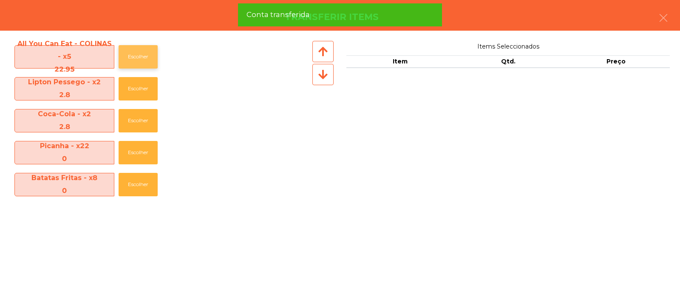
click at [139, 55] on button "Escolher" at bounding box center [138, 56] width 39 height 23
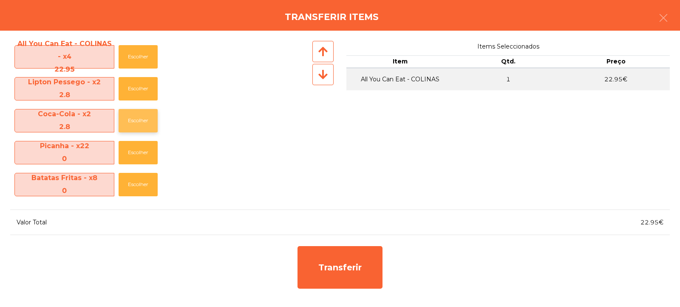
click at [136, 118] on button "Escolher" at bounding box center [138, 120] width 39 height 23
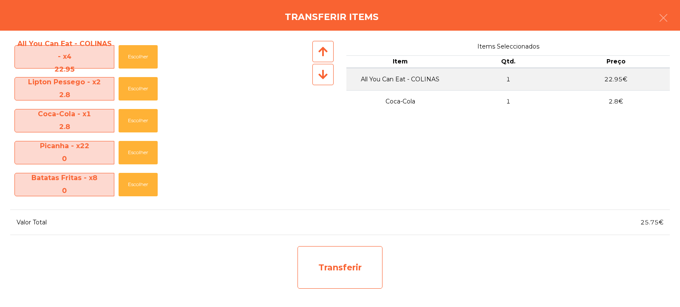
click at [344, 262] on div "Transferir" at bounding box center [340, 267] width 85 height 43
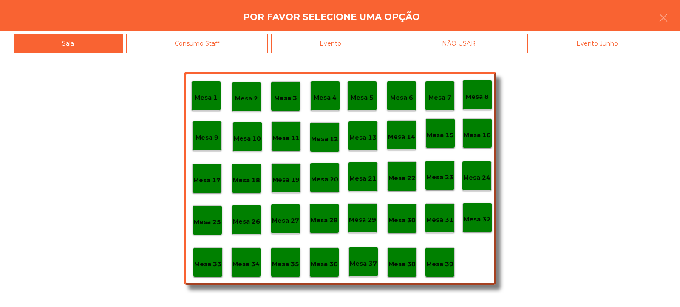
click at [476, 214] on p "Mesa 32" at bounding box center [477, 219] width 27 height 10
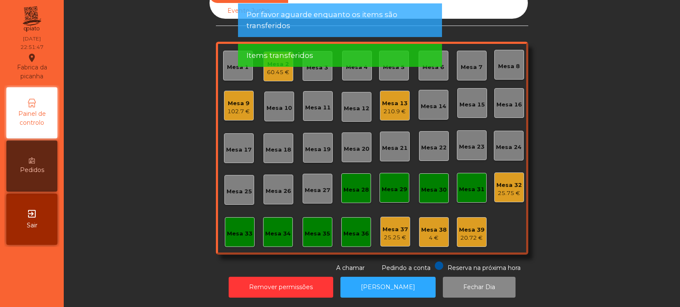
click at [505, 189] on div "25.75 €" at bounding box center [510, 193] width 26 height 9
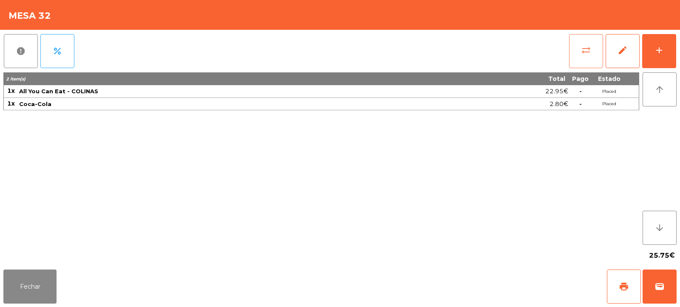
click at [591, 60] on button "sync_alt" at bounding box center [586, 51] width 34 height 34
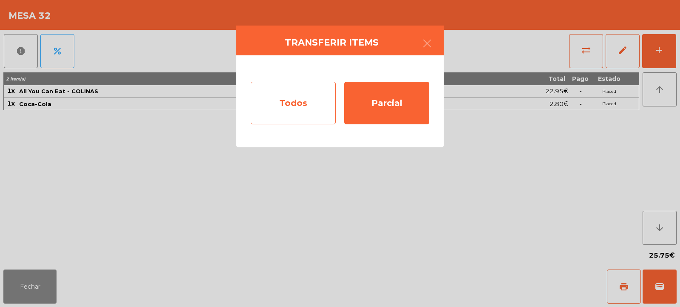
click at [305, 106] on div "Todos" at bounding box center [293, 103] width 85 height 43
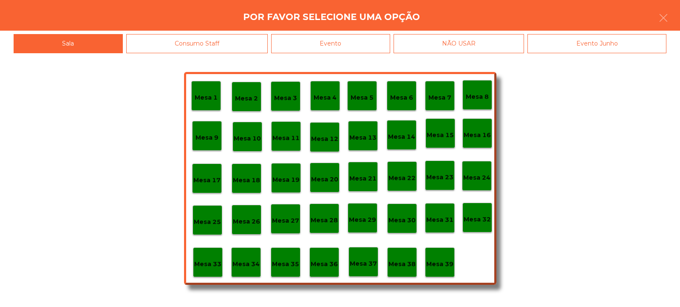
click at [372, 44] on div "Evento" at bounding box center [330, 43] width 119 height 19
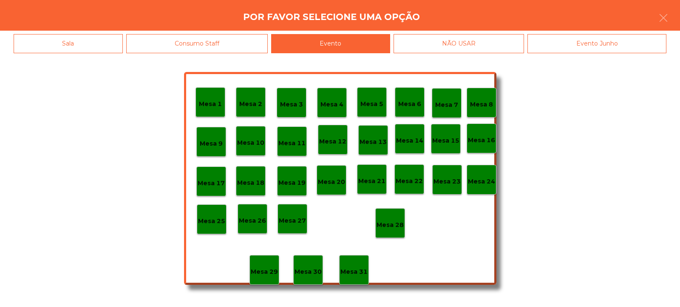
click at [393, 218] on div "Mesa 28" at bounding box center [390, 222] width 27 height 13
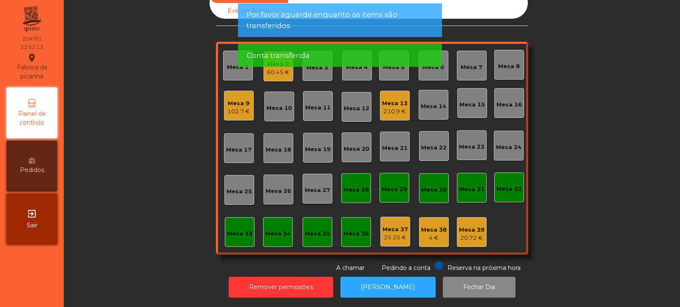
click at [241, 107] on div "102.7 €" at bounding box center [239, 111] width 23 height 9
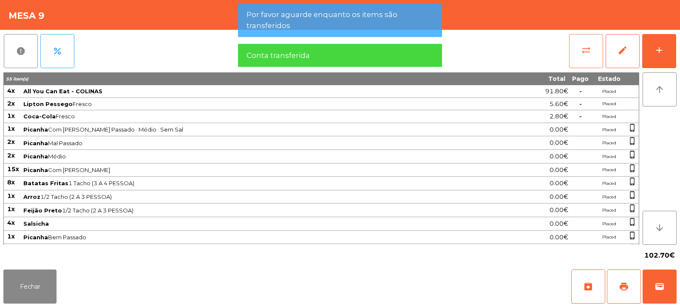
click at [580, 59] on button "sync_alt" at bounding box center [586, 51] width 34 height 34
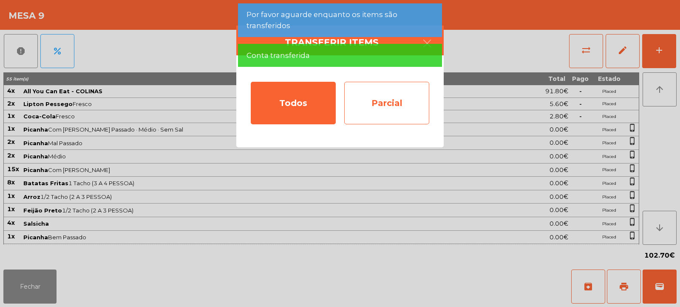
click at [393, 99] on div "Parcial" at bounding box center [386, 103] width 85 height 43
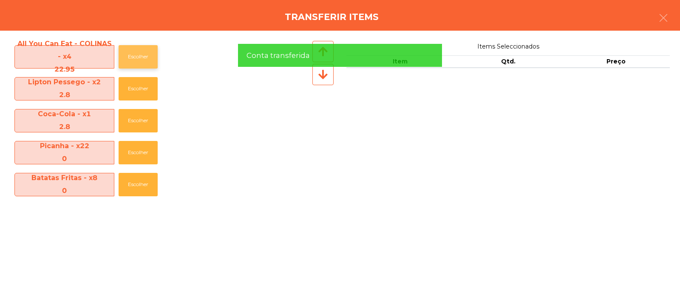
click at [137, 59] on button "Escolher" at bounding box center [138, 56] width 39 height 23
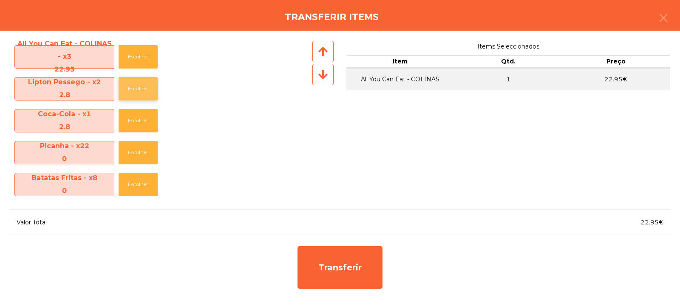
click at [137, 88] on button "Escolher" at bounding box center [138, 88] width 39 height 23
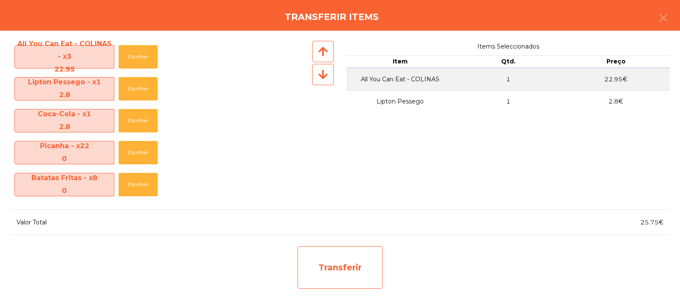
click at [330, 266] on div "Transferir" at bounding box center [340, 267] width 85 height 43
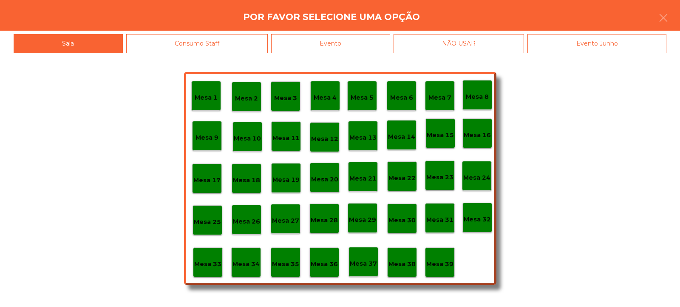
click at [488, 219] on p "Mesa 32" at bounding box center [477, 219] width 27 height 10
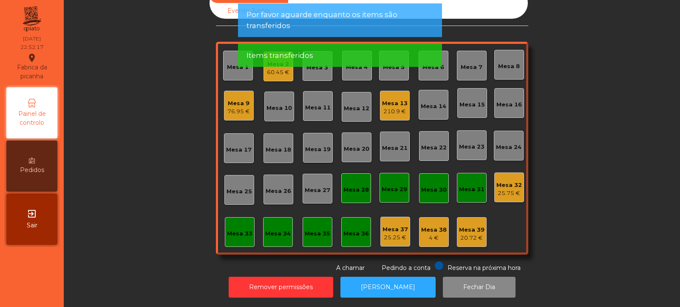
click at [505, 189] on div "25.75 €" at bounding box center [510, 193] width 26 height 9
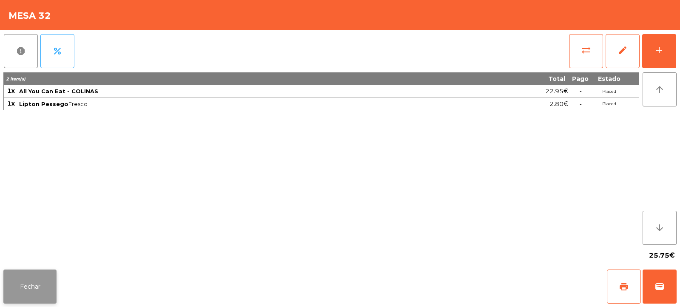
click at [33, 279] on button "Fechar" at bounding box center [29, 286] width 53 height 34
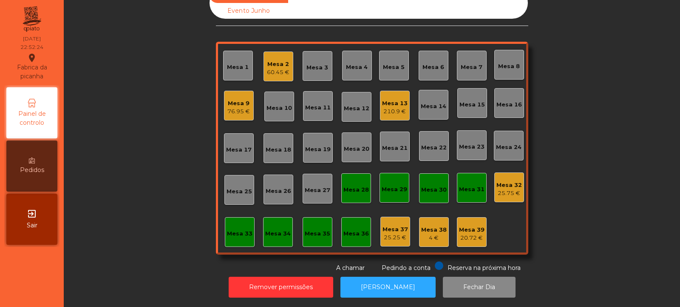
click at [509, 189] on div "25.75 €" at bounding box center [510, 193] width 26 height 9
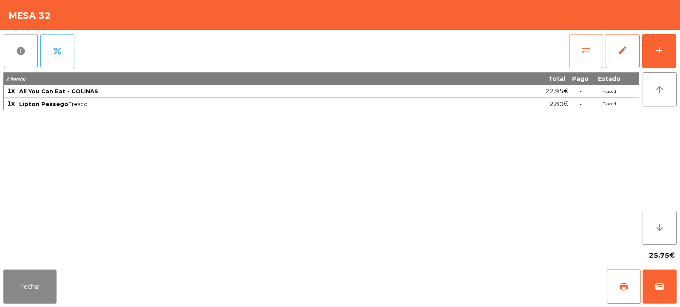
click at [589, 63] on button "sync_alt" at bounding box center [586, 51] width 34 height 34
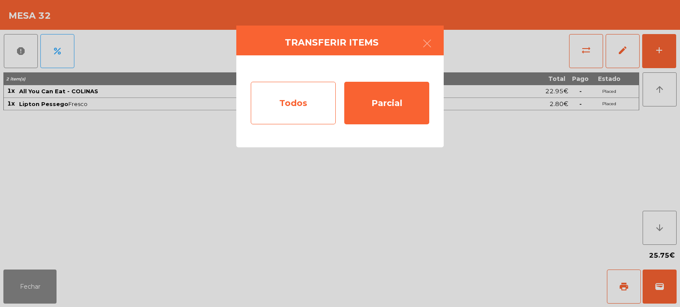
click at [309, 101] on div "Todos" at bounding box center [293, 103] width 85 height 43
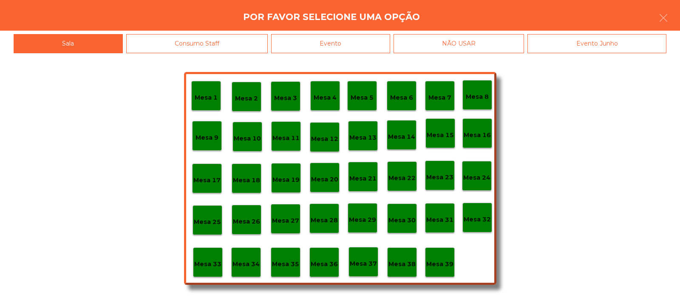
click at [376, 41] on div "Evento" at bounding box center [330, 43] width 119 height 19
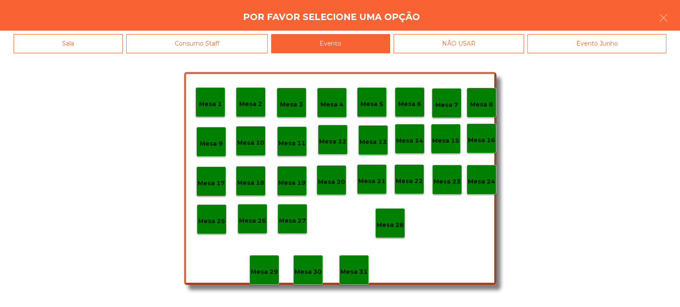
click at [380, 223] on p "Mesa 28" at bounding box center [390, 225] width 27 height 10
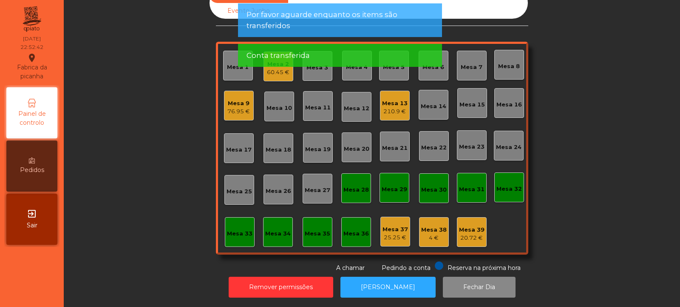
click at [237, 100] on div "Mesa 9" at bounding box center [239, 103] width 23 height 9
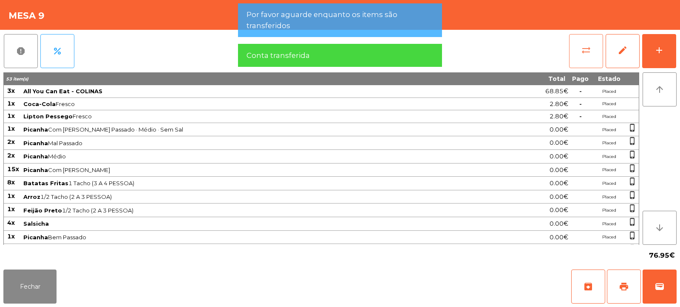
click at [592, 53] on button "sync_alt" at bounding box center [586, 51] width 34 height 34
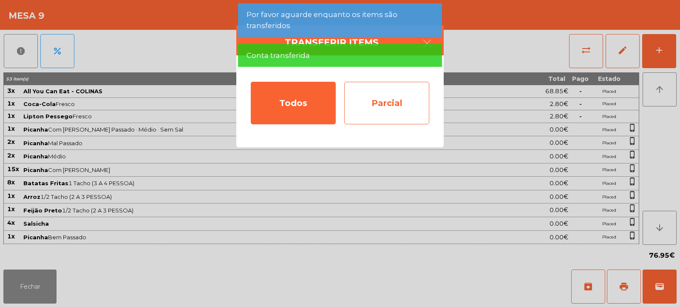
click at [407, 102] on div "Parcial" at bounding box center [386, 103] width 85 height 43
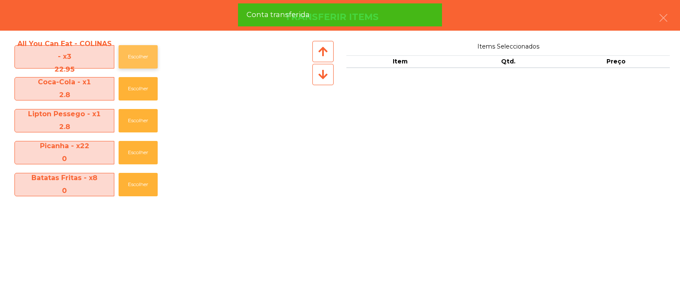
click at [137, 56] on button "Escolher" at bounding box center [138, 56] width 39 height 23
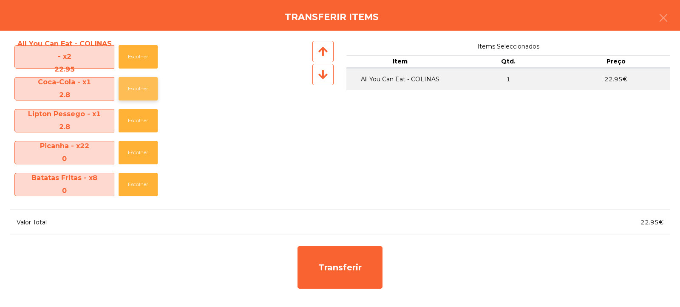
click at [137, 83] on button "Escolher" at bounding box center [138, 88] width 39 height 23
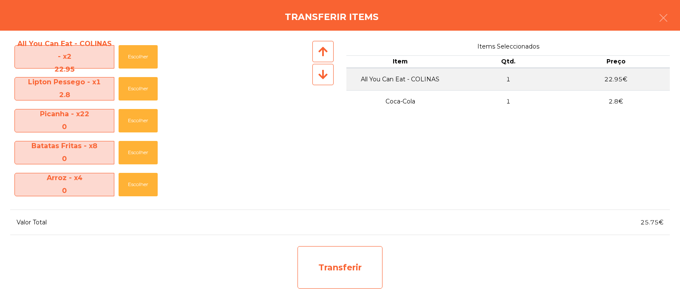
click at [325, 267] on div "Transferir" at bounding box center [340, 267] width 85 height 43
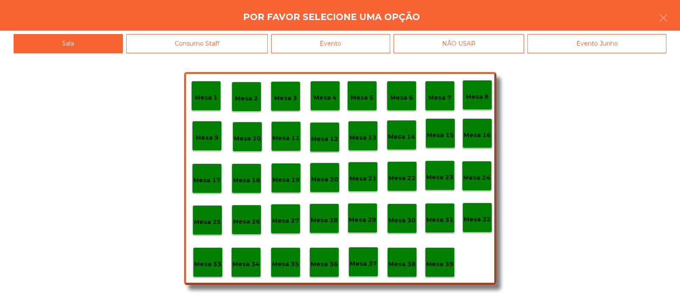
click at [482, 217] on p "Mesa 32" at bounding box center [477, 219] width 27 height 10
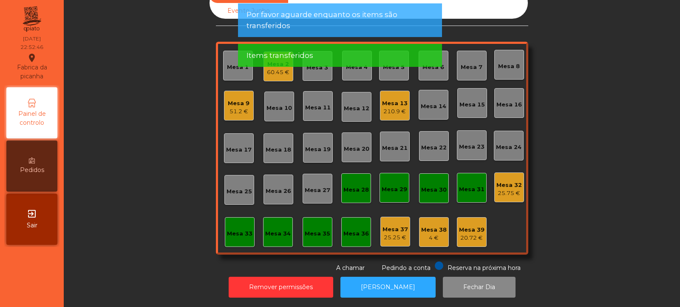
click at [499, 189] on div "25.75 €" at bounding box center [510, 193] width 26 height 9
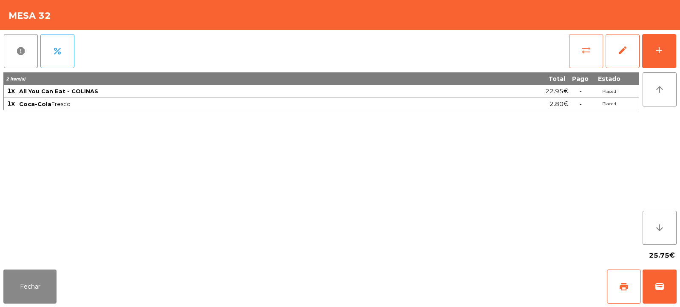
click at [587, 57] on button "sync_alt" at bounding box center [586, 51] width 34 height 34
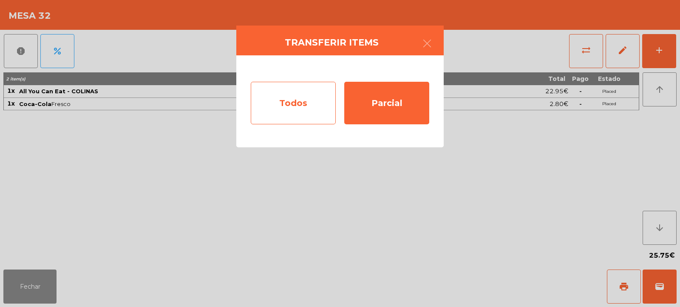
click at [301, 101] on div "Todos" at bounding box center [293, 103] width 85 height 43
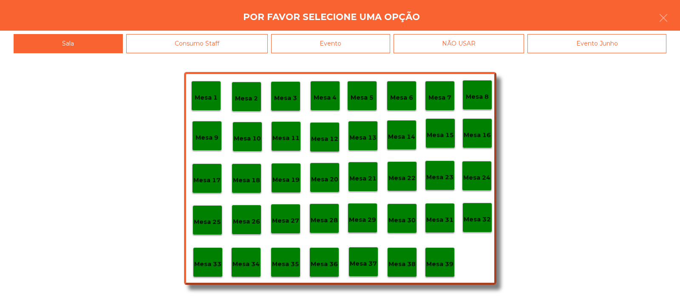
click at [364, 39] on div "Evento" at bounding box center [330, 43] width 119 height 19
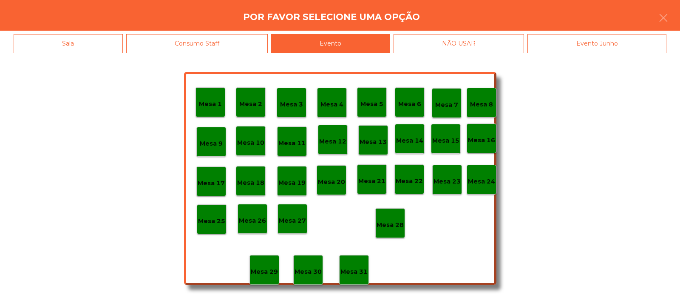
click at [389, 222] on p "Mesa 28" at bounding box center [390, 225] width 27 height 10
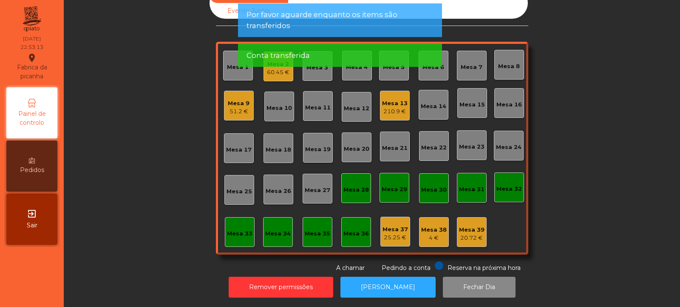
click at [242, 107] on div "51.2 €" at bounding box center [239, 111] width 22 height 9
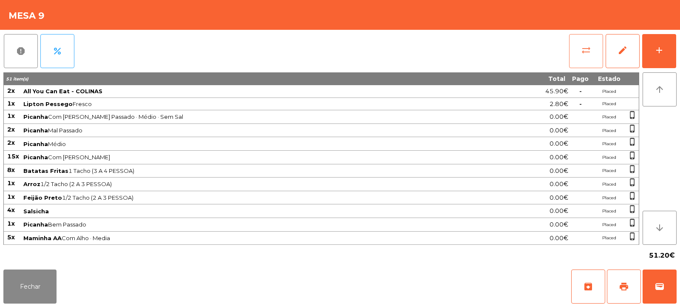
click at [592, 53] on button "sync_alt" at bounding box center [586, 51] width 34 height 34
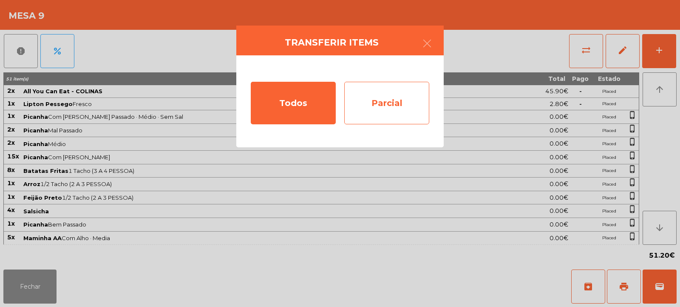
click at [405, 99] on div "Parcial" at bounding box center [386, 103] width 85 height 43
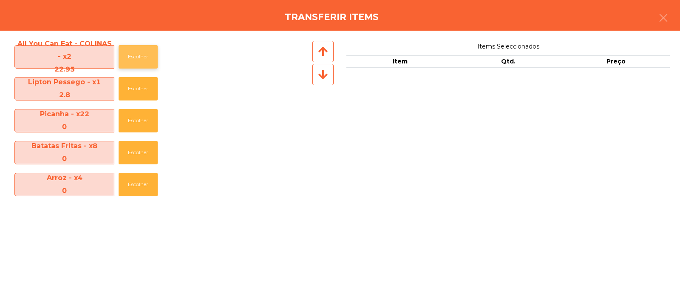
click at [137, 55] on button "Escolher" at bounding box center [138, 56] width 39 height 23
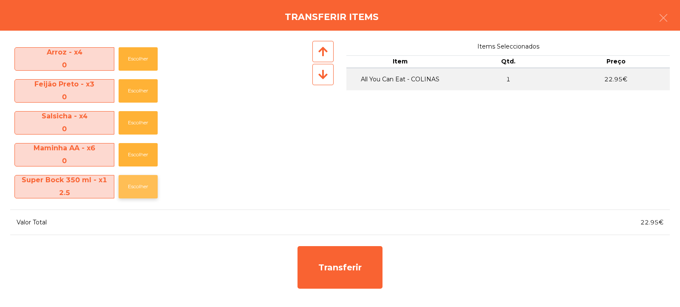
click at [135, 191] on button "Escolher" at bounding box center [138, 186] width 39 height 23
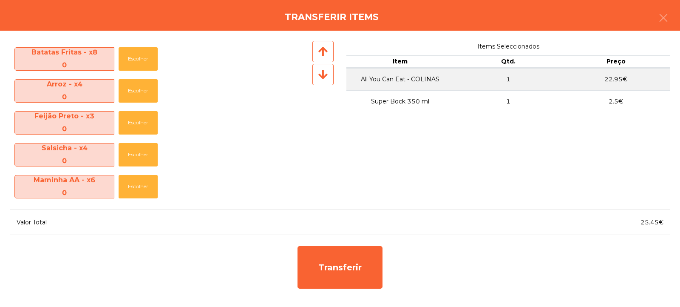
scroll to position [94, 0]
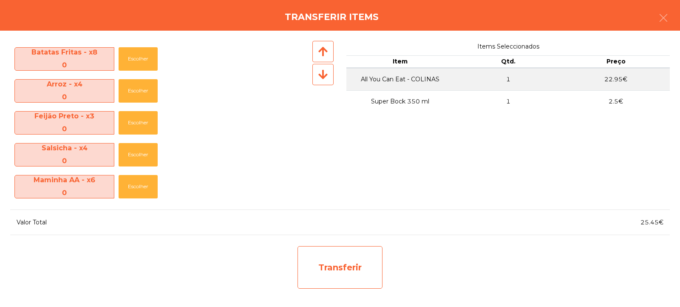
click at [338, 254] on div "Transferir" at bounding box center [340, 267] width 85 height 43
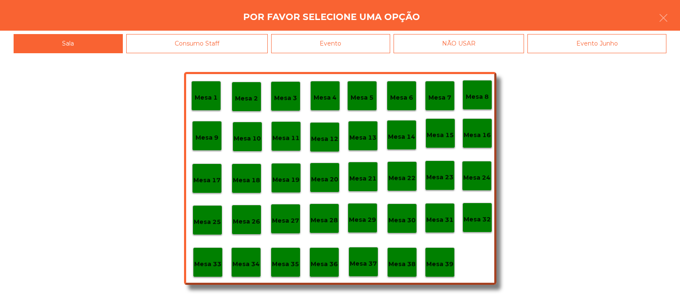
click at [485, 212] on div "Mesa 32" at bounding box center [477, 217] width 27 height 13
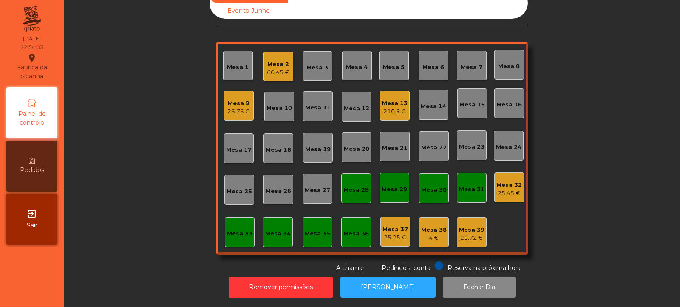
click at [238, 107] on div "25.75 €" at bounding box center [239, 111] width 23 height 9
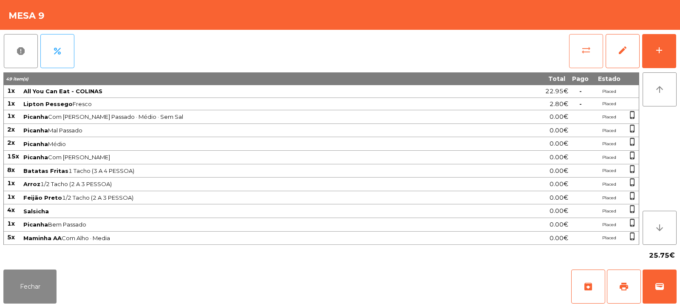
click at [593, 50] on button "sync_alt" at bounding box center [586, 51] width 34 height 34
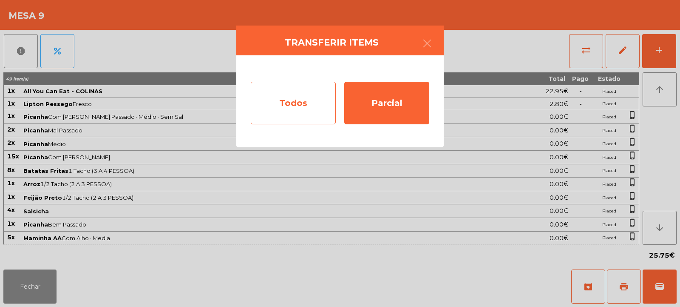
click at [288, 98] on div "Todos" at bounding box center [293, 103] width 85 height 43
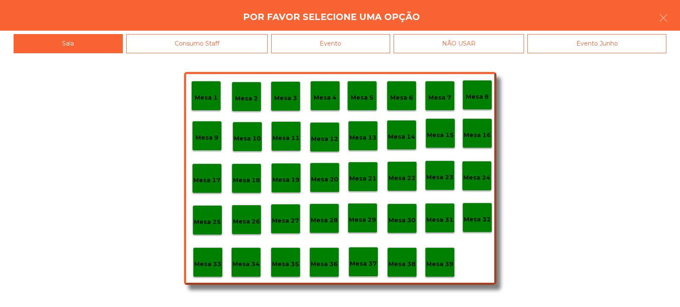
click at [358, 40] on div "Evento" at bounding box center [330, 43] width 119 height 19
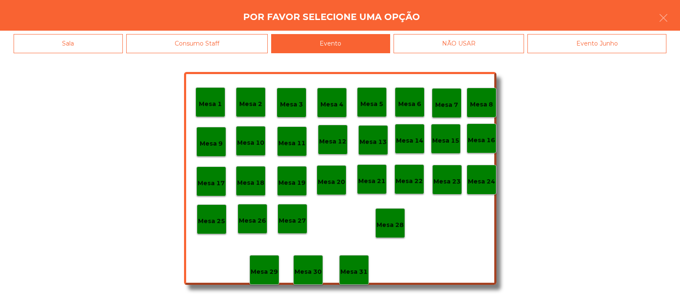
click at [401, 219] on div "Mesa 28" at bounding box center [390, 222] width 27 height 13
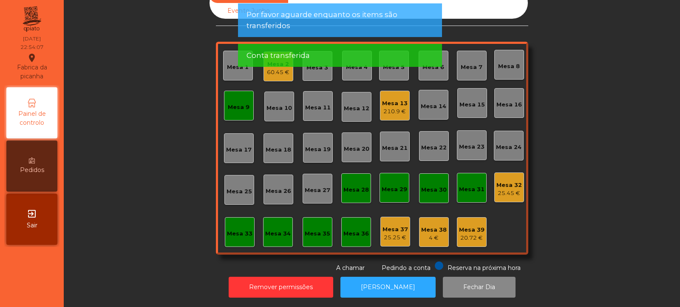
click at [235, 103] on div "Mesa 9" at bounding box center [239, 107] width 22 height 9
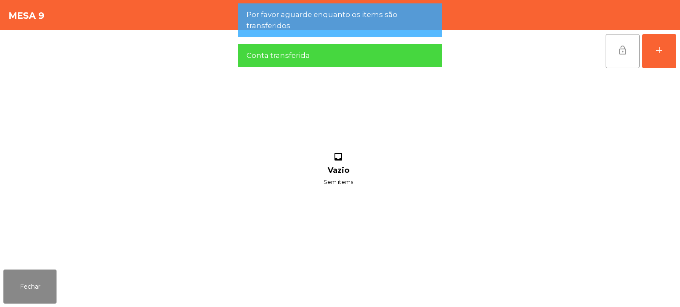
click at [621, 57] on button "lock_open" at bounding box center [623, 51] width 34 height 34
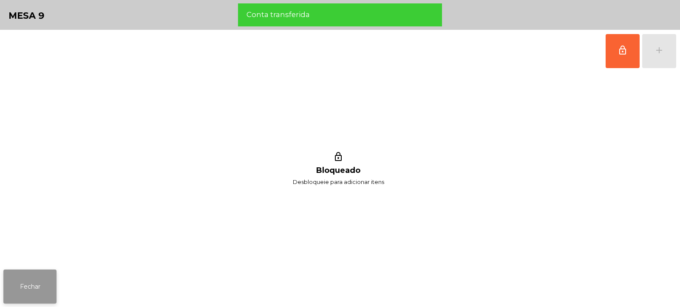
click at [37, 296] on button "Fechar" at bounding box center [29, 286] width 53 height 34
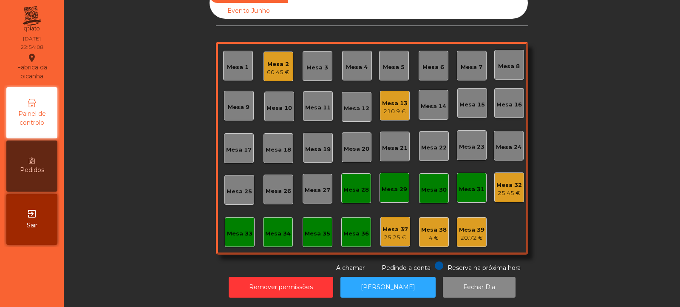
click at [506, 181] on div "Mesa 32" at bounding box center [510, 185] width 26 height 9
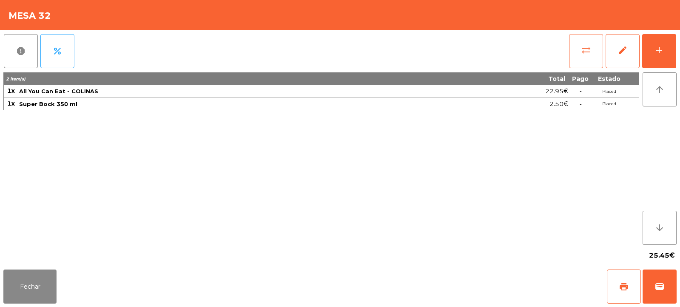
click at [588, 57] on button "sync_alt" at bounding box center [586, 51] width 34 height 34
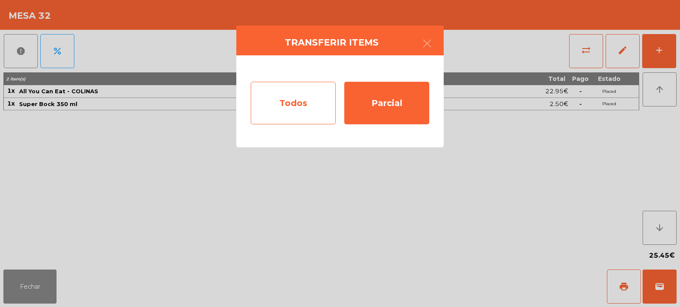
click at [296, 101] on div "Todos" at bounding box center [293, 103] width 85 height 43
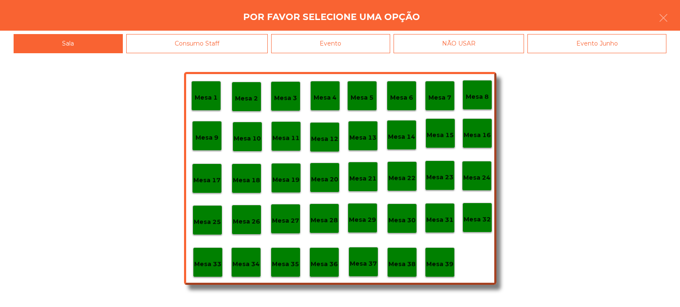
click at [359, 42] on div "Evento" at bounding box center [330, 43] width 119 height 19
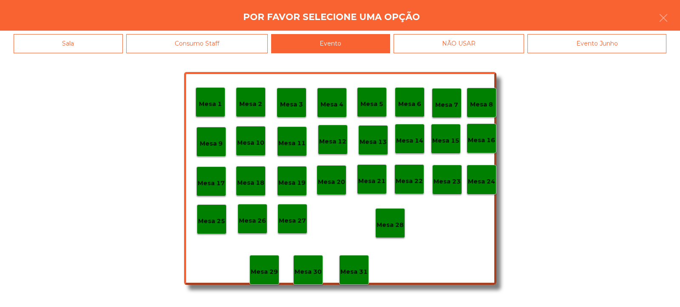
click at [400, 222] on p "Mesa 28" at bounding box center [390, 225] width 27 height 10
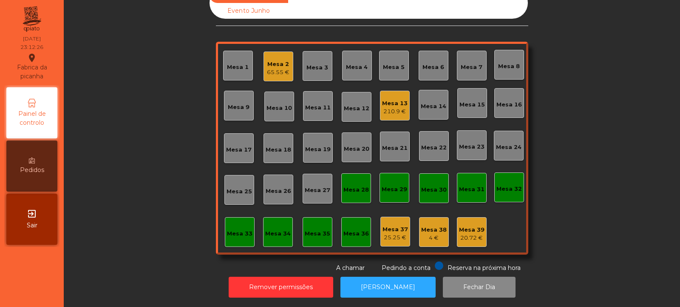
click at [385, 107] on div "210.9 €" at bounding box center [395, 111] width 26 height 9
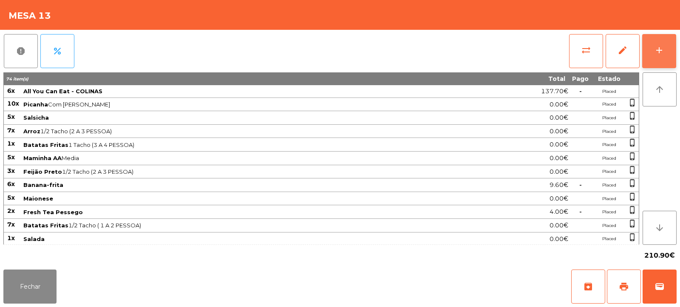
click at [661, 52] on div "add" at bounding box center [659, 50] width 10 height 10
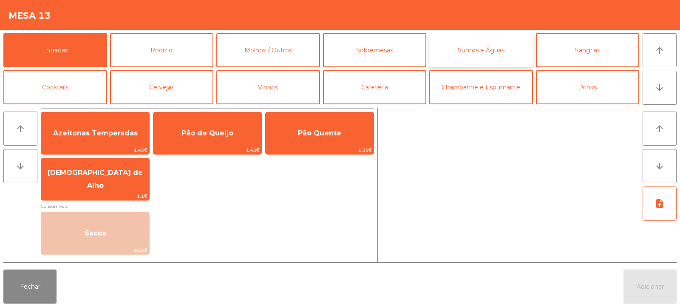
click at [496, 53] on button "Sumos e Águas" at bounding box center [482, 50] width 104 height 34
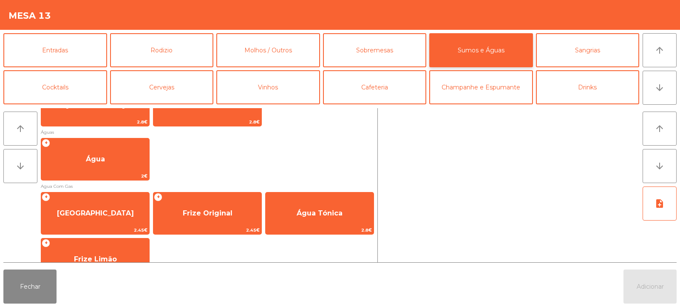
scroll to position [265, 0]
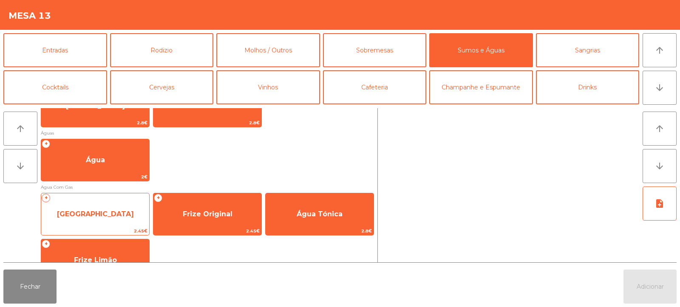
click at [118, 223] on span "[GEOGRAPHIC_DATA]" at bounding box center [95, 213] width 108 height 23
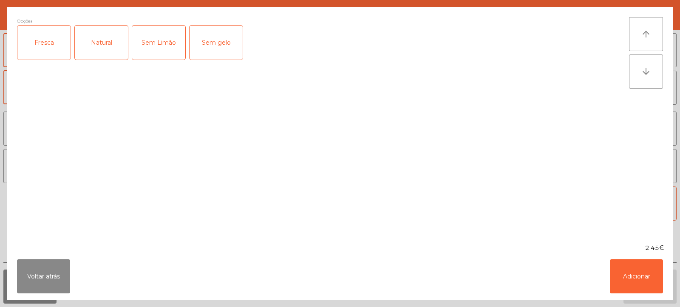
click at [31, 40] on div "Fresca" at bounding box center [43, 43] width 53 height 34
click at [642, 271] on button "Adicionar" at bounding box center [636, 276] width 53 height 34
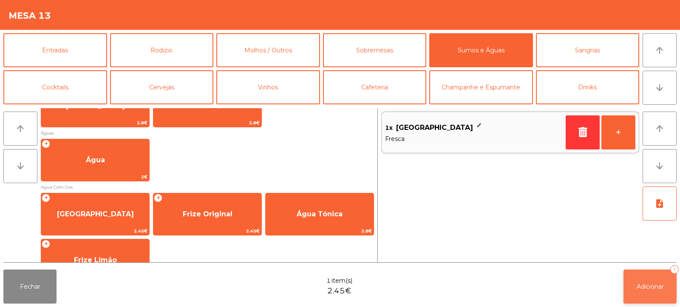
click at [647, 285] on span "Adicionar" at bounding box center [650, 286] width 27 height 8
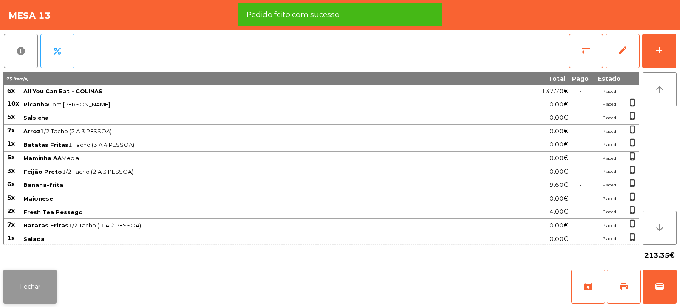
click at [42, 290] on button "Fechar" at bounding box center [29, 286] width 53 height 34
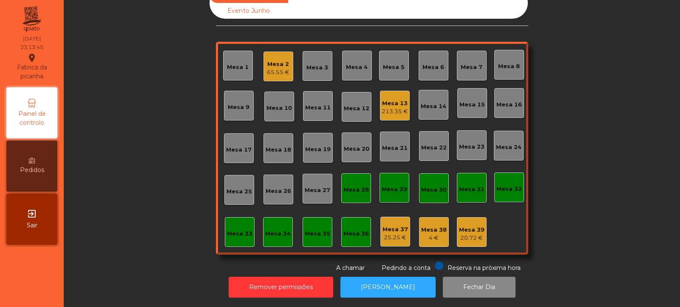
click at [501, 185] on div "Mesa 32" at bounding box center [510, 189] width 26 height 9
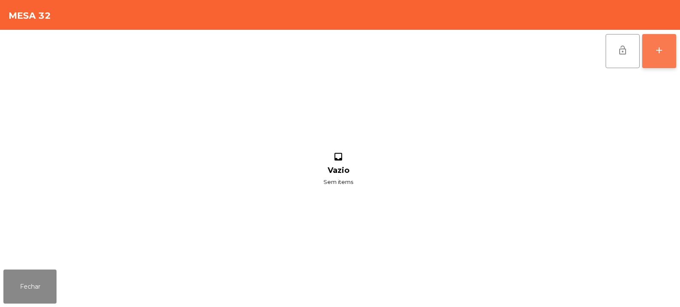
click at [658, 55] on div "add" at bounding box center [659, 50] width 10 height 10
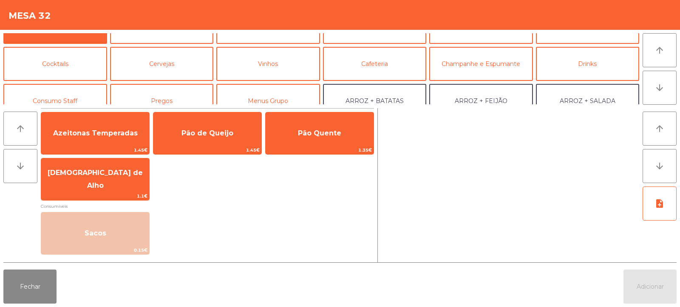
scroll to position [31, 0]
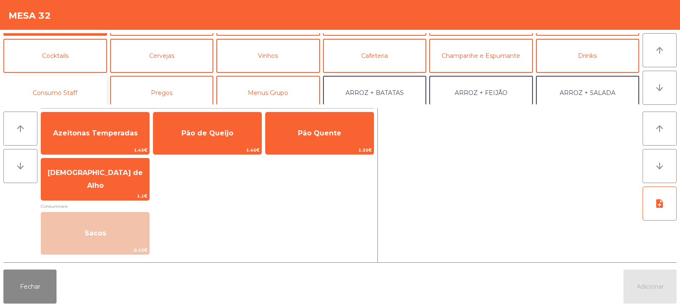
click at [74, 98] on button "Consumo Staff" at bounding box center [55, 93] width 104 height 34
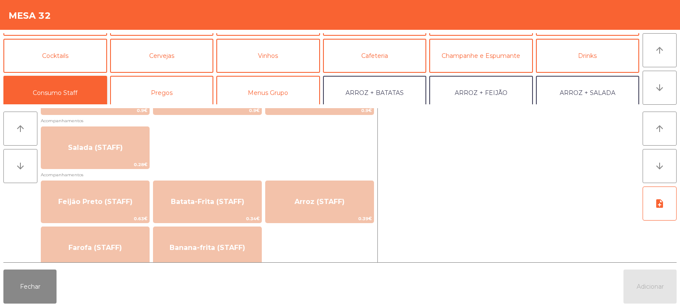
scroll to position [334, 0]
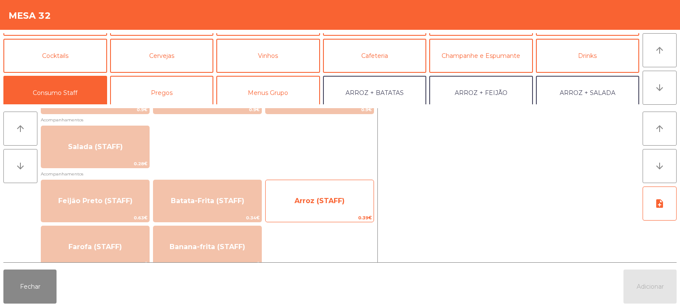
click at [339, 203] on span "Arroz (STAFF)" at bounding box center [320, 200] width 50 height 8
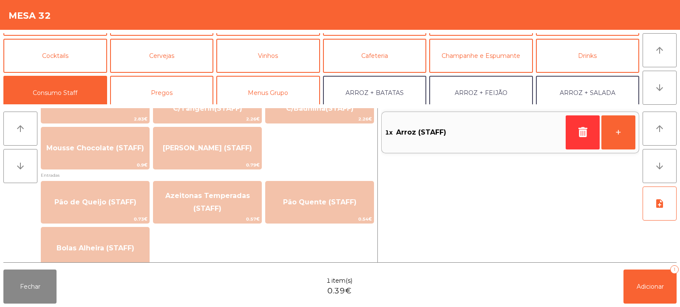
scroll to position [741, 0]
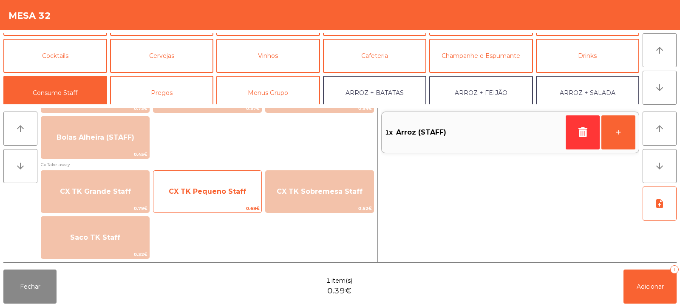
click at [240, 198] on span "CX TK Pequeno Staff" at bounding box center [208, 191] width 108 height 23
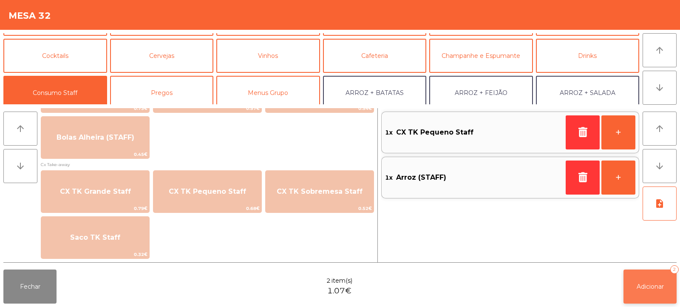
click at [647, 282] on span "Adicionar" at bounding box center [650, 286] width 27 height 8
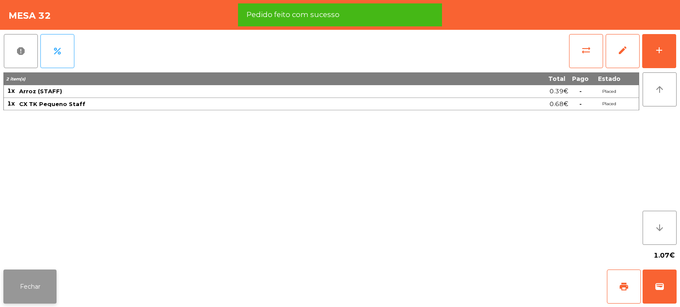
click at [44, 286] on button "Fechar" at bounding box center [29, 286] width 53 height 34
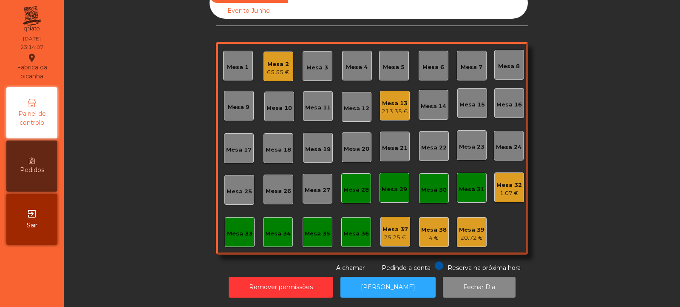
click at [510, 189] on div "1.07 €" at bounding box center [510, 193] width 26 height 9
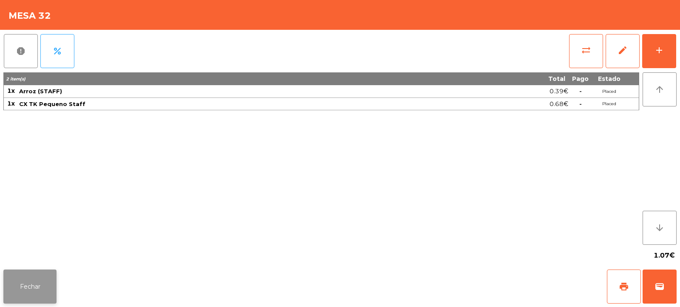
click at [27, 286] on button "Fechar" at bounding box center [29, 286] width 53 height 34
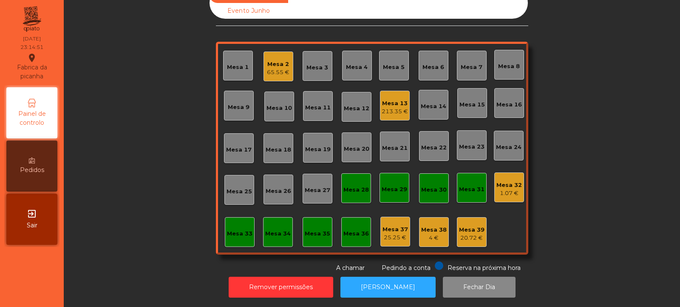
click at [396, 99] on div "Mesa 13" at bounding box center [395, 103] width 26 height 9
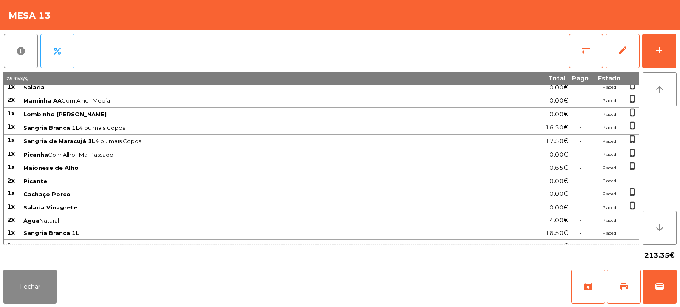
scroll to position [184, 0]
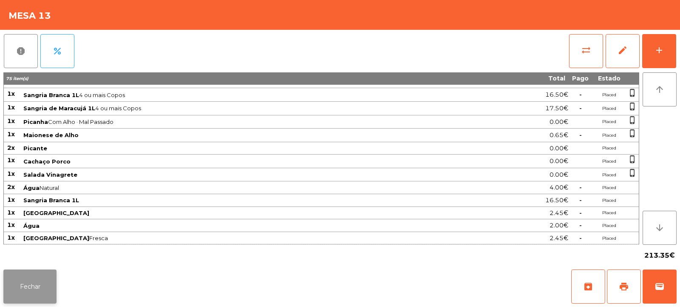
click at [47, 294] on button "Fechar" at bounding box center [29, 286] width 53 height 34
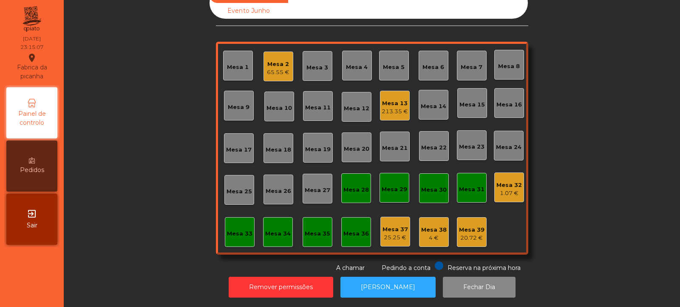
click at [508, 189] on div "1.07 €" at bounding box center [510, 193] width 26 height 9
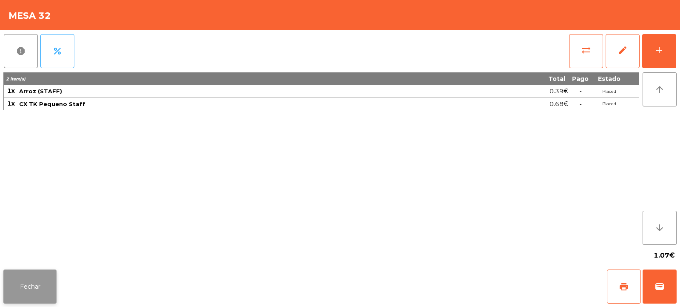
click at [43, 282] on button "Fechar" at bounding box center [29, 286] width 53 height 34
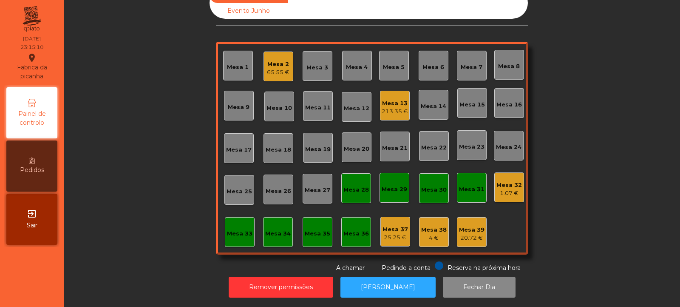
click at [460, 188] on div "Mesa 31" at bounding box center [472, 188] width 30 height 30
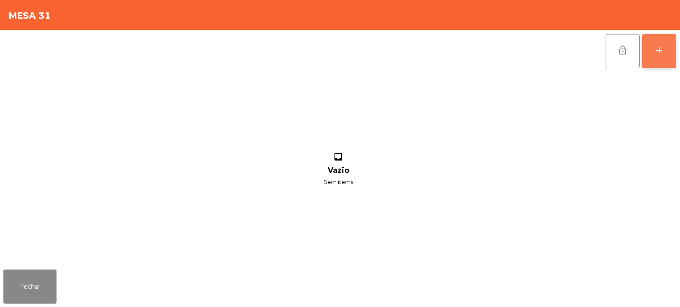
click at [675, 58] on button "add" at bounding box center [660, 51] width 34 height 34
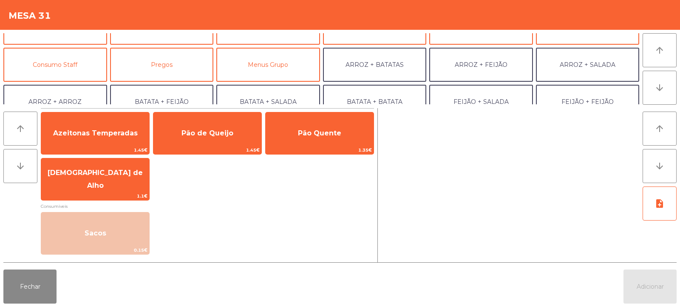
scroll to position [48, 0]
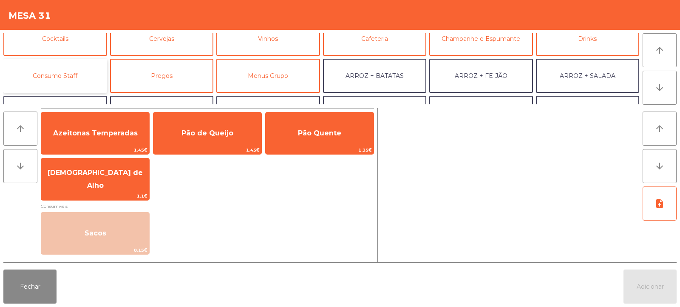
click at [81, 75] on button "Consumo Staff" at bounding box center [55, 76] width 104 height 34
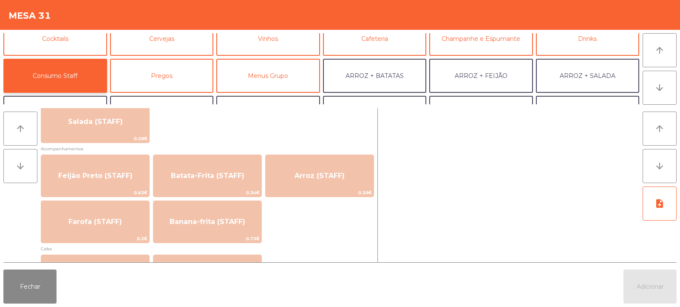
scroll to position [356, 0]
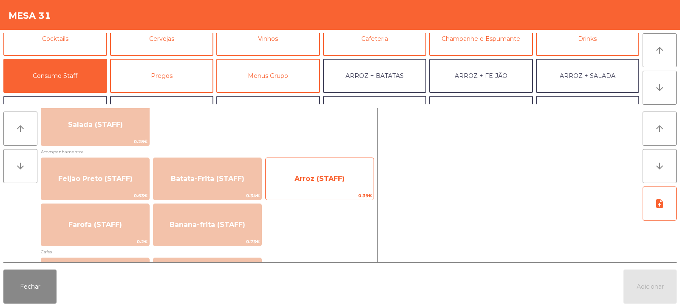
click at [327, 171] on span "Arroz (STAFF)" at bounding box center [320, 178] width 108 height 23
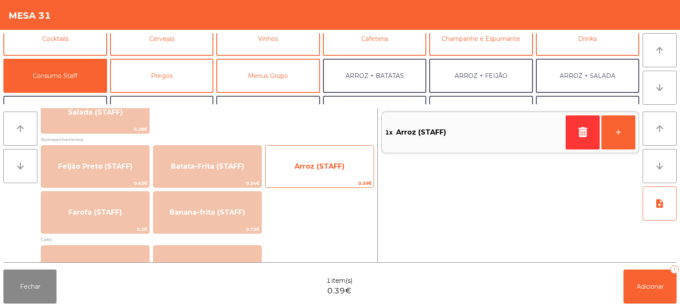
scroll to position [385, 0]
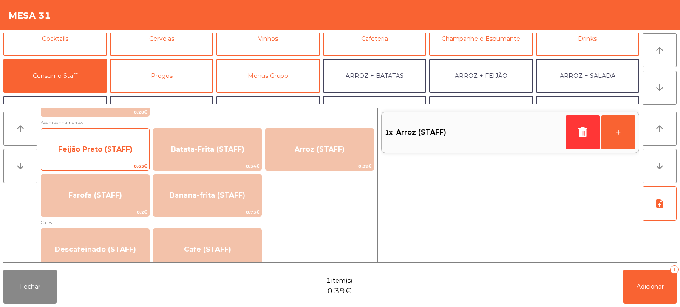
click at [118, 154] on span "Feijão Preto (STAFF)" at bounding box center [95, 149] width 108 height 23
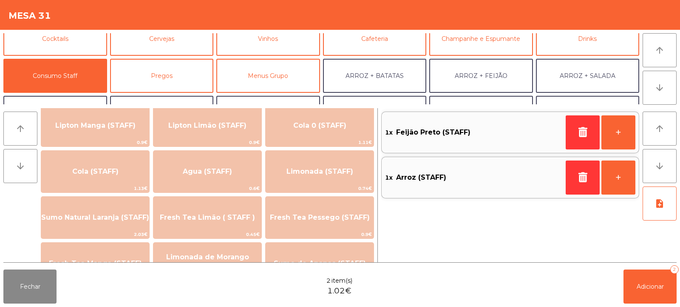
scroll to position [118, 0]
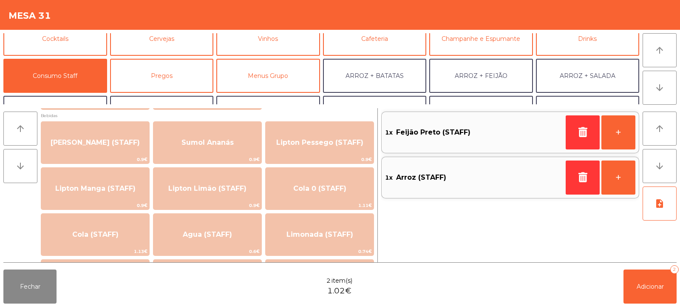
scroll to position [76, 0]
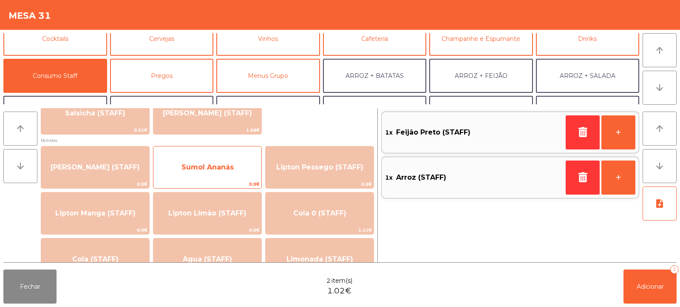
click at [233, 173] on span "Sumol Ananás" at bounding box center [208, 167] width 108 height 23
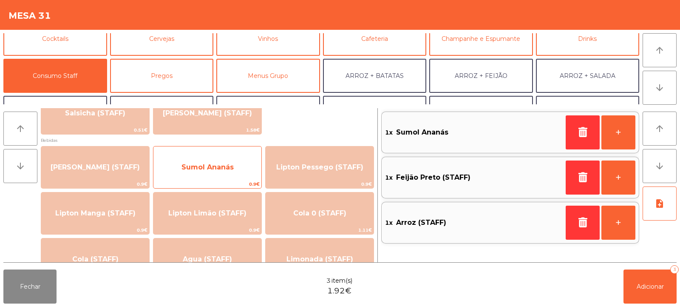
click at [231, 173] on span "Sumol Ananás" at bounding box center [208, 167] width 108 height 23
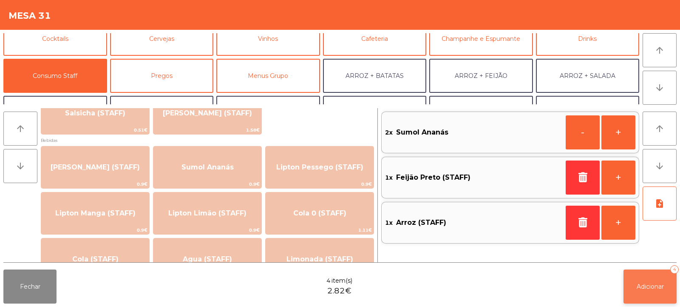
click at [650, 290] on span "Adicionar" at bounding box center [650, 286] width 27 height 8
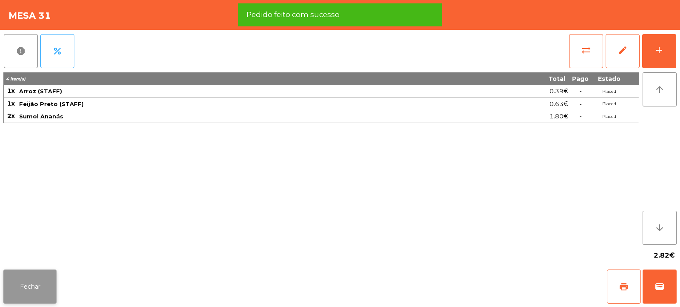
click at [28, 286] on button "Fechar" at bounding box center [29, 286] width 53 height 34
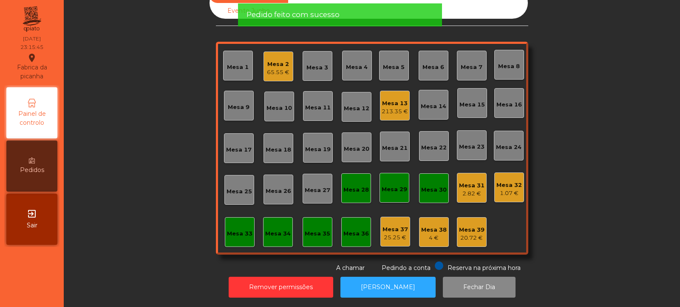
click at [393, 107] on div "213.35 €" at bounding box center [395, 111] width 26 height 9
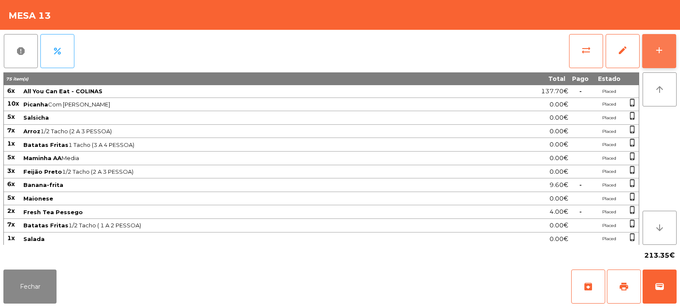
click at [656, 58] on button "add" at bounding box center [660, 51] width 34 height 34
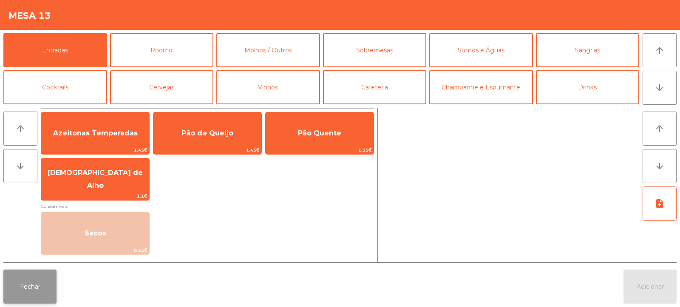
click at [41, 278] on button "Fechar" at bounding box center [29, 286] width 53 height 34
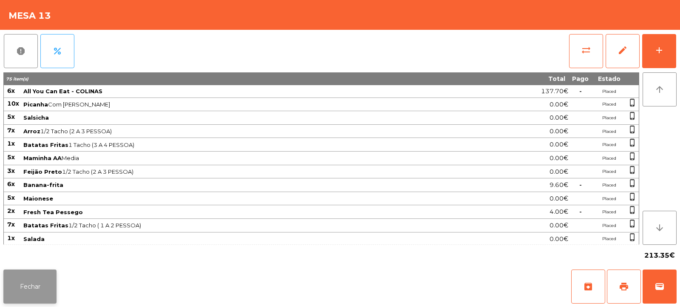
click at [37, 287] on button "Fechar" at bounding box center [29, 286] width 53 height 34
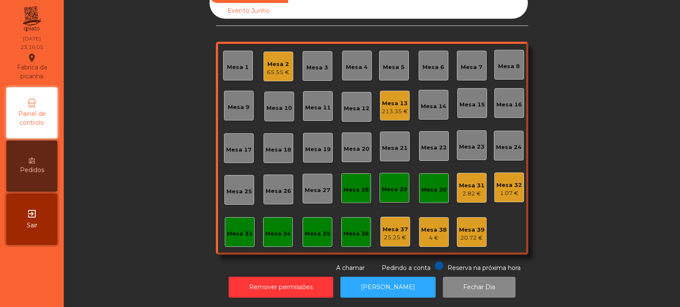
click at [398, 107] on div "213.35 €" at bounding box center [395, 111] width 26 height 9
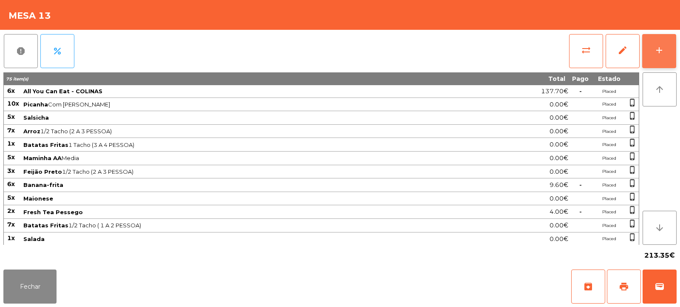
click at [656, 57] on button "add" at bounding box center [660, 51] width 34 height 34
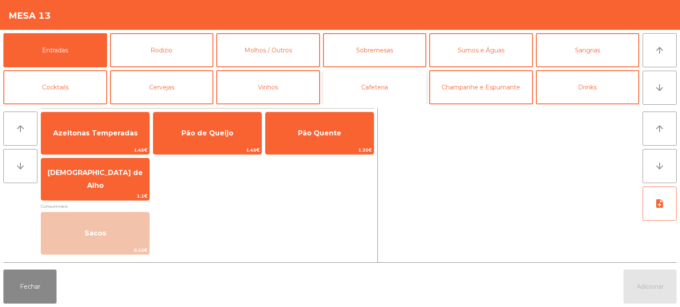
click at [379, 90] on button "Cafeteria" at bounding box center [375, 87] width 104 height 34
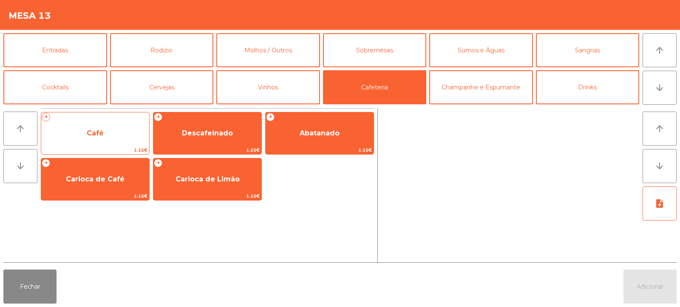
click at [122, 135] on span "Café" at bounding box center [95, 133] width 108 height 23
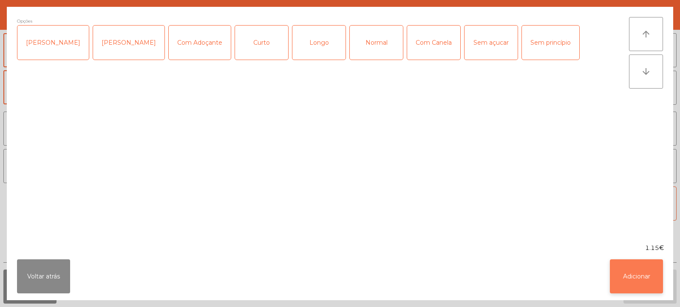
click at [646, 280] on button "Adicionar" at bounding box center [636, 276] width 53 height 34
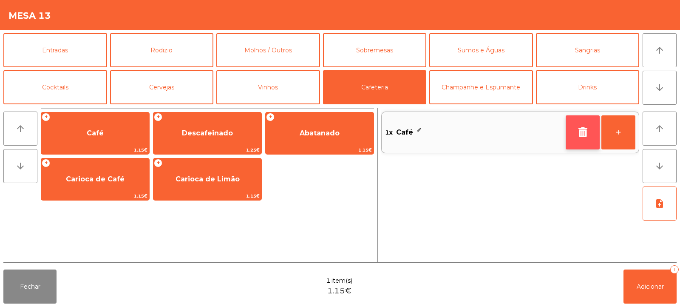
click at [580, 138] on button "button" at bounding box center [583, 132] width 34 height 34
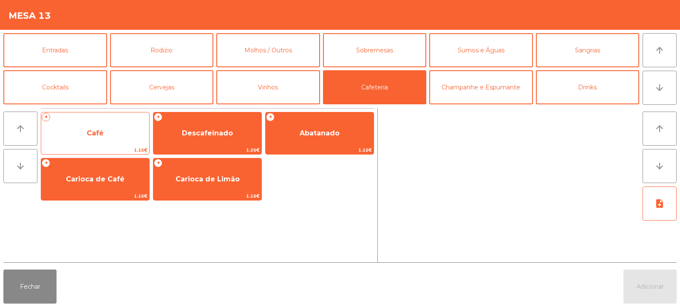
click at [105, 139] on span "Café" at bounding box center [95, 133] width 108 height 23
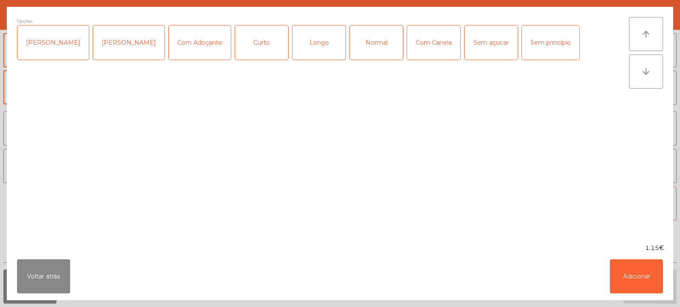
click at [246, 48] on div "Curto" at bounding box center [261, 43] width 53 height 34
click at [634, 279] on button "Adicionar" at bounding box center [636, 276] width 53 height 34
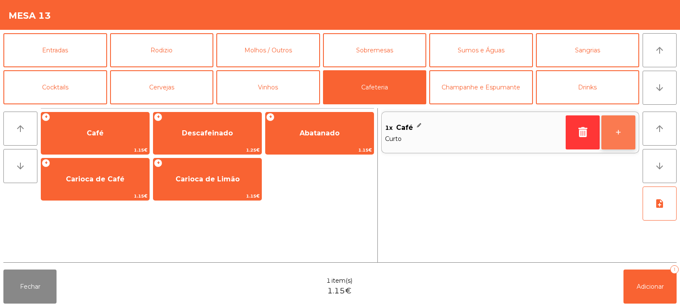
click at [617, 142] on button "+" at bounding box center [619, 132] width 34 height 34
click at [620, 137] on button "+" at bounding box center [619, 132] width 34 height 34
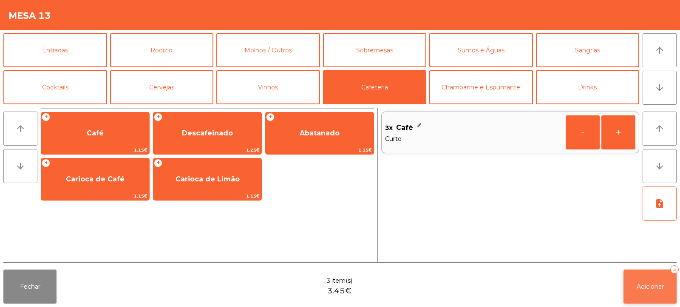
click at [646, 276] on button "Adicionar 3" at bounding box center [650, 286] width 53 height 34
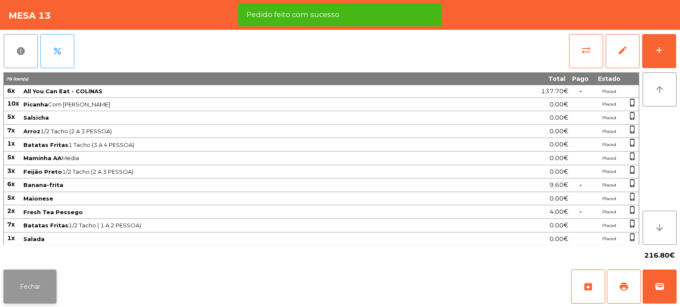
click at [40, 291] on button "Fechar" at bounding box center [29, 286] width 53 height 34
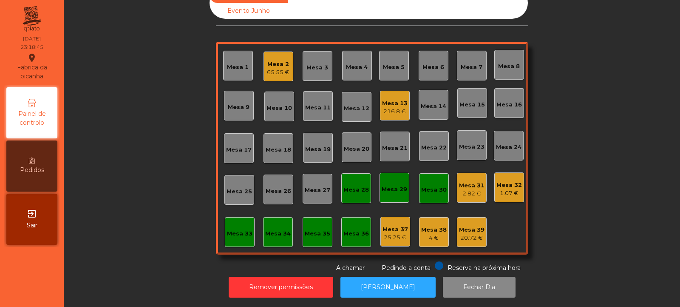
click at [467, 173] on div "Mesa 31 2.82 €" at bounding box center [472, 188] width 30 height 30
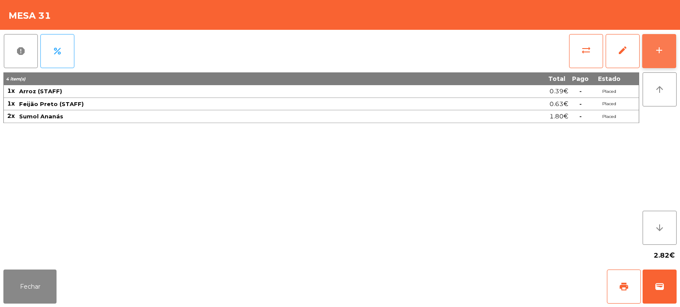
click at [658, 57] on button "add" at bounding box center [660, 51] width 34 height 34
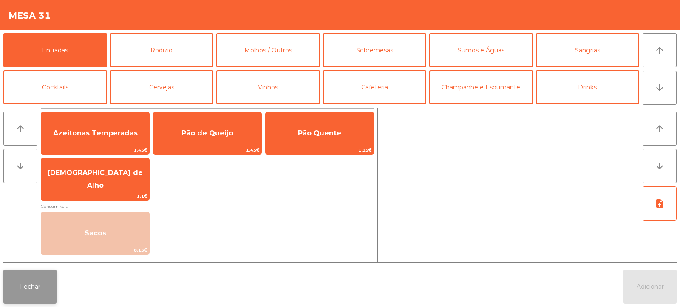
click at [14, 291] on button "Fechar" at bounding box center [29, 286] width 53 height 34
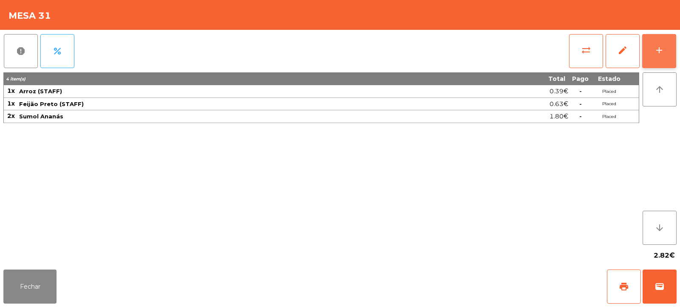
click at [668, 55] on button "add" at bounding box center [660, 51] width 34 height 34
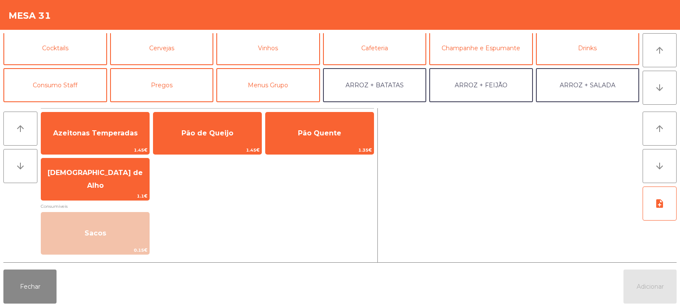
scroll to position [46, 0]
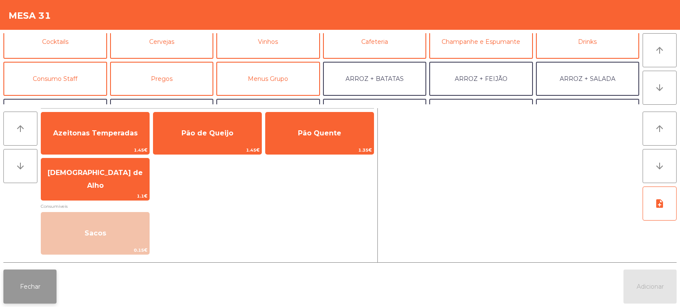
click at [48, 281] on button "Fechar" at bounding box center [29, 286] width 53 height 34
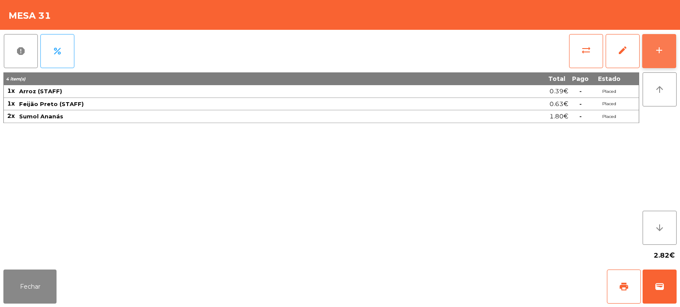
click at [658, 47] on div "add" at bounding box center [659, 50] width 10 height 10
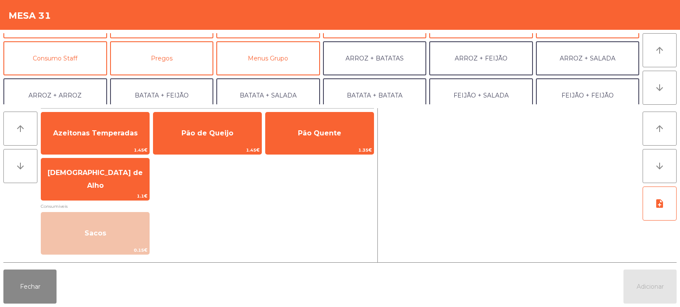
scroll to position [66, 0]
click at [85, 60] on button "Consumo Staff" at bounding box center [55, 58] width 104 height 34
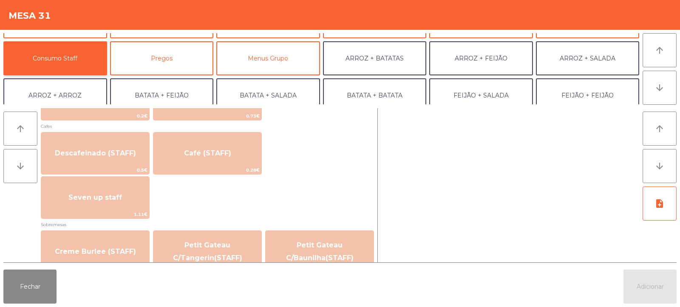
scroll to position [741, 0]
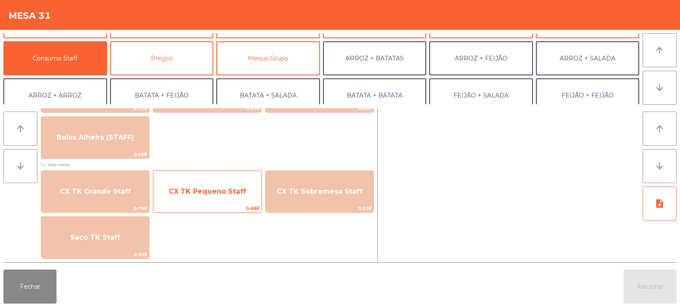
click at [219, 187] on span "CX TK Pequeno Staff" at bounding box center [207, 191] width 77 height 8
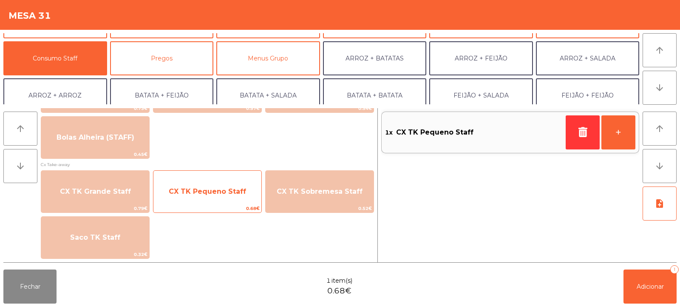
click at [222, 198] on span "CX TK Pequeno Staff" at bounding box center [208, 191] width 108 height 23
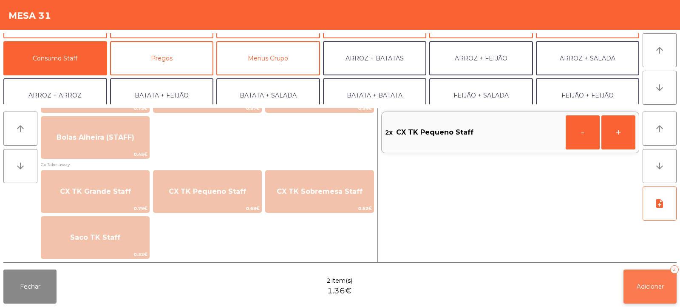
click at [649, 294] on button "Adicionar 2" at bounding box center [650, 286] width 53 height 34
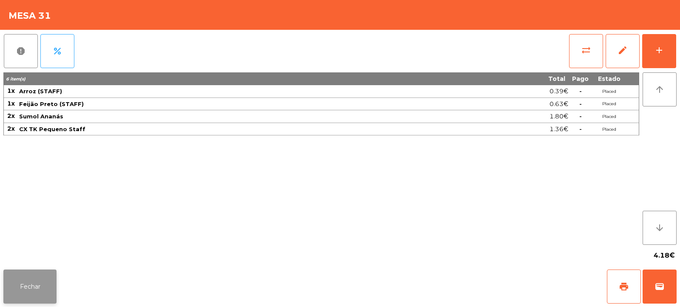
click at [38, 286] on button "Fechar" at bounding box center [29, 286] width 53 height 34
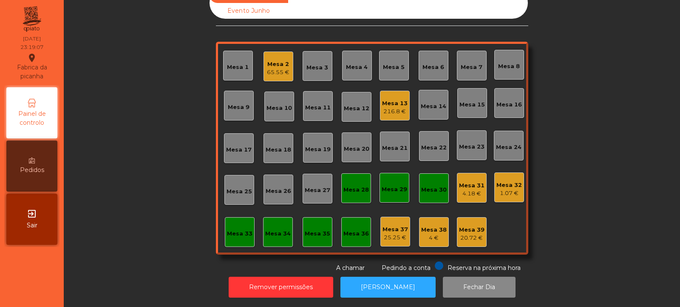
scroll to position [0, 0]
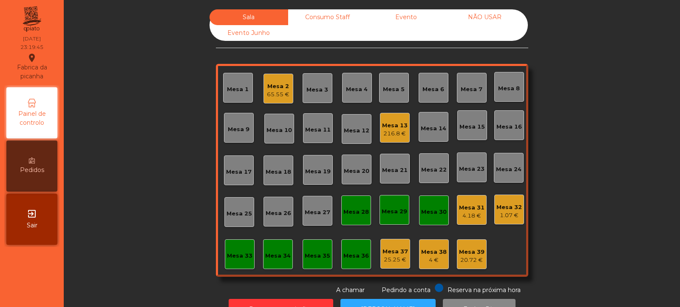
click at [465, 219] on div "4.18 €" at bounding box center [472, 215] width 26 height 9
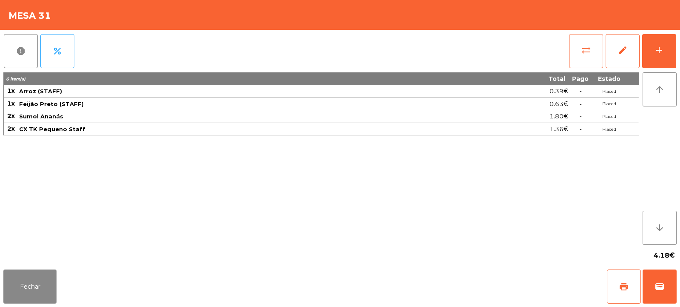
click at [586, 51] on span "sync_alt" at bounding box center [586, 50] width 10 height 10
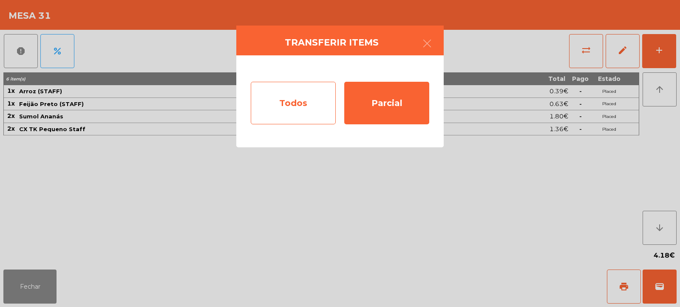
click at [284, 102] on div "Todos" at bounding box center [293, 103] width 85 height 43
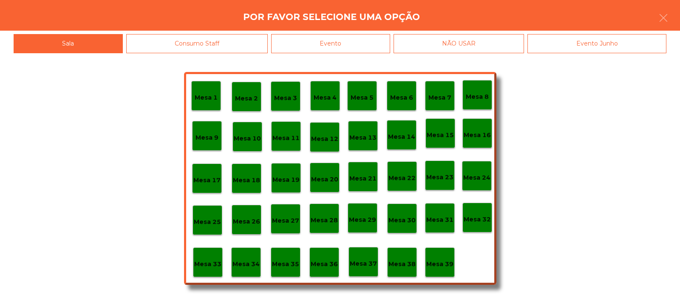
click at [481, 220] on p "Mesa 32" at bounding box center [477, 219] width 27 height 10
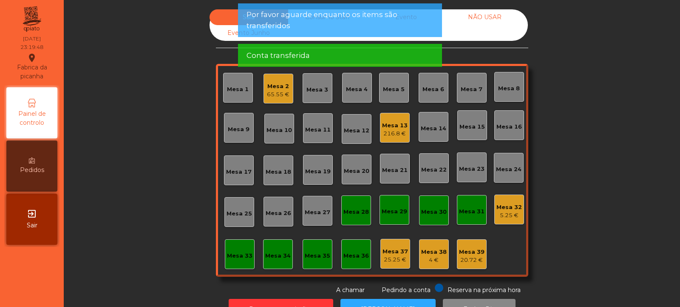
click at [506, 211] on div "5.25 €" at bounding box center [510, 215] width 26 height 9
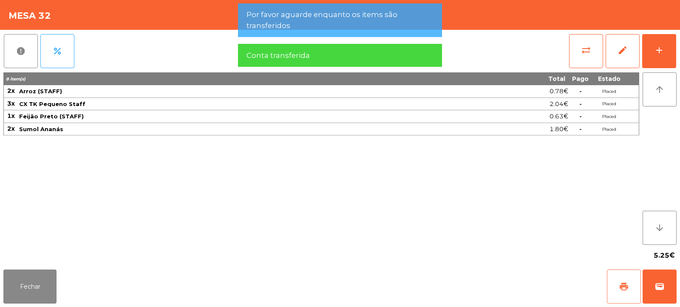
click at [617, 289] on button "print" at bounding box center [624, 286] width 34 height 34
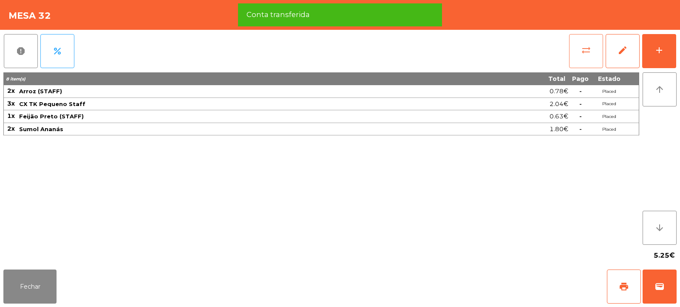
click at [573, 43] on button "sync_alt" at bounding box center [586, 51] width 34 height 34
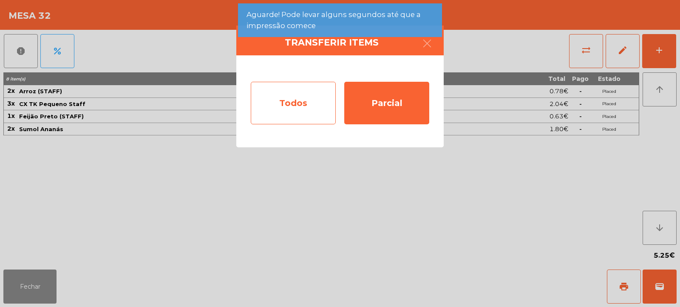
click at [304, 116] on div "Todos" at bounding box center [293, 103] width 85 height 43
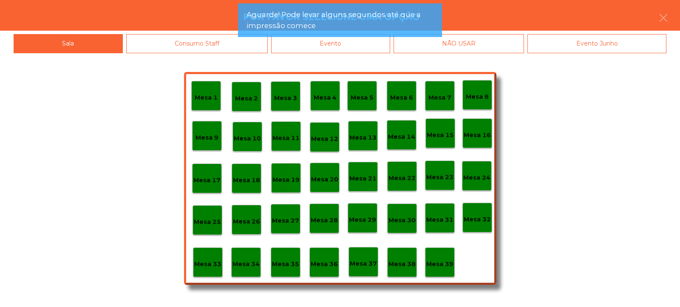
click at [441, 264] on p "Mesa 39" at bounding box center [440, 264] width 27 height 10
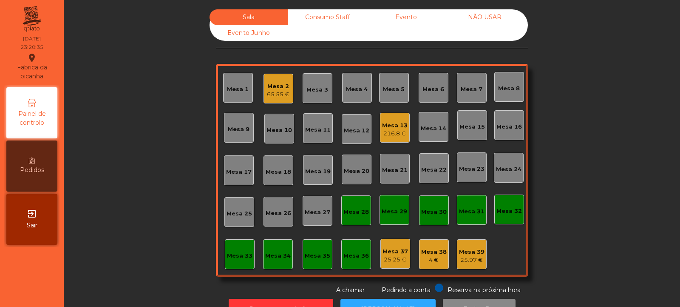
click at [283, 95] on div "65.55 €" at bounding box center [278, 94] width 23 height 9
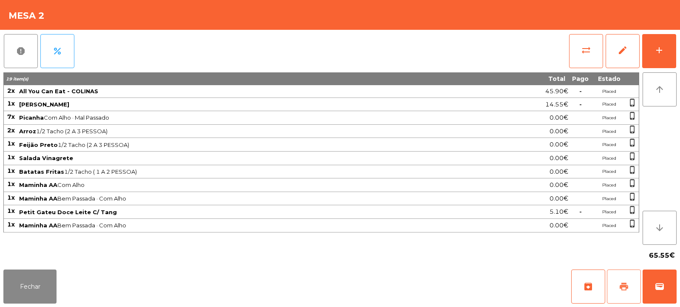
click at [629, 292] on button "print" at bounding box center [624, 286] width 34 height 34
click at [31, 277] on button "Fechar" at bounding box center [29, 286] width 53 height 34
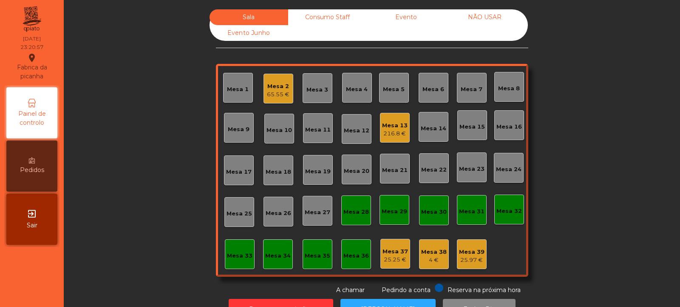
click at [276, 83] on div "Mesa 2" at bounding box center [278, 86] width 23 height 9
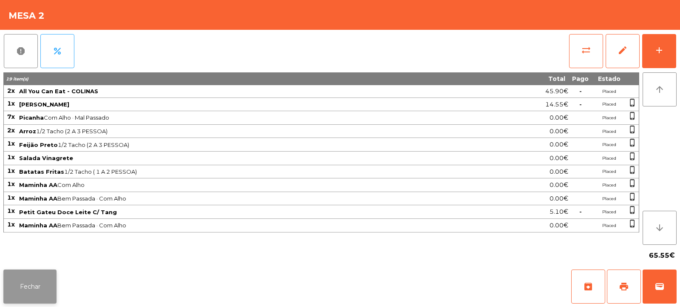
click at [38, 279] on button "Fechar" at bounding box center [29, 286] width 53 height 34
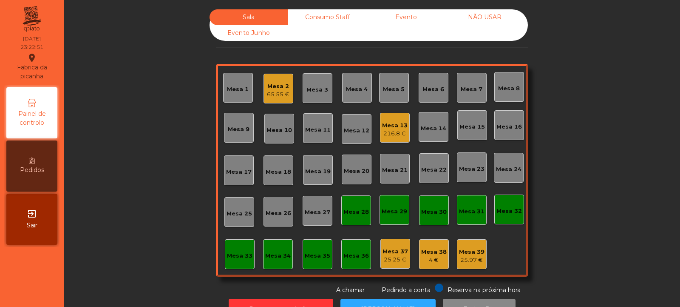
click at [279, 83] on div "Mesa 2" at bounding box center [278, 86] width 23 height 9
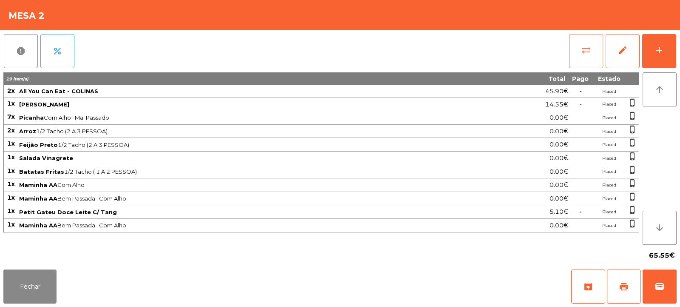
click at [588, 55] on span "sync_alt" at bounding box center [586, 50] width 10 height 10
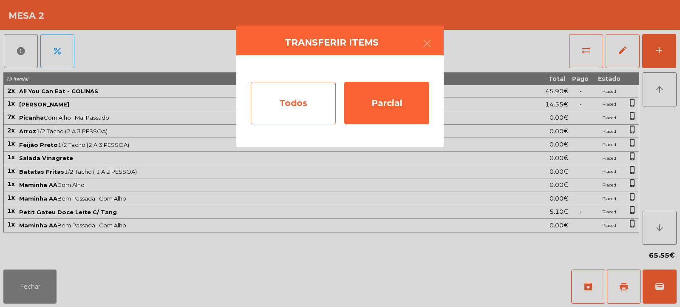
click at [273, 111] on div "Todos" at bounding box center [293, 103] width 85 height 43
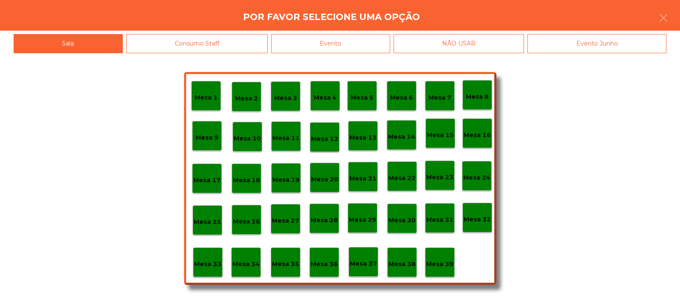
click at [378, 44] on div "Evento" at bounding box center [330, 43] width 119 height 19
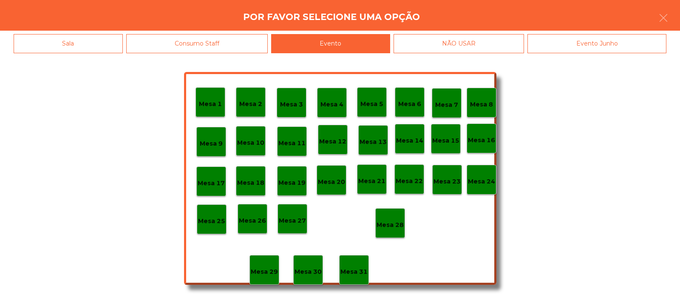
click at [393, 221] on p "Mesa 28" at bounding box center [390, 225] width 27 height 10
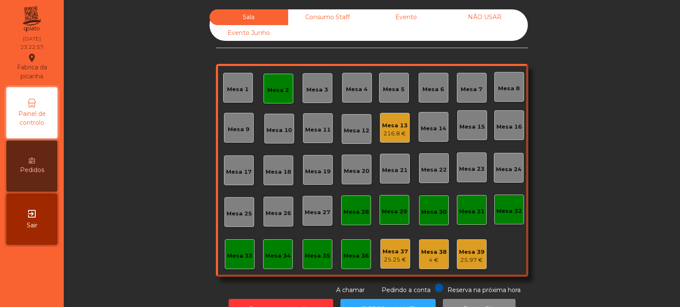
click at [278, 85] on div "Mesa 2" at bounding box center [278, 88] width 22 height 12
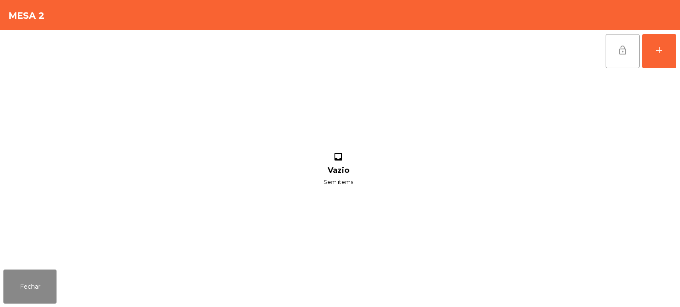
click at [623, 55] on button "lock_open" at bounding box center [623, 51] width 34 height 34
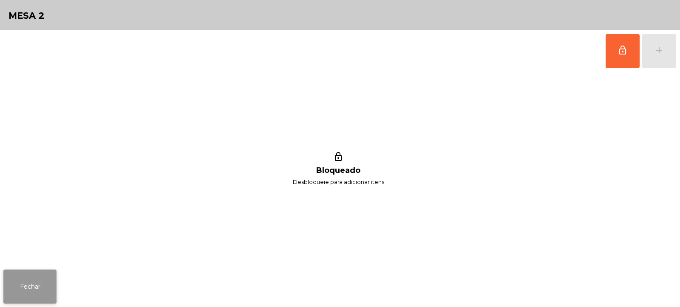
click at [29, 285] on button "Fechar" at bounding box center [29, 286] width 53 height 34
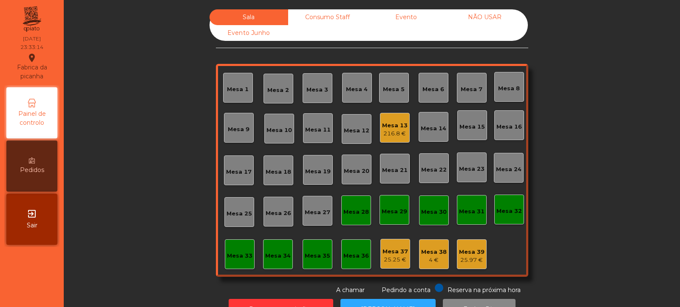
click at [395, 133] on div "216.8 €" at bounding box center [395, 133] width 26 height 9
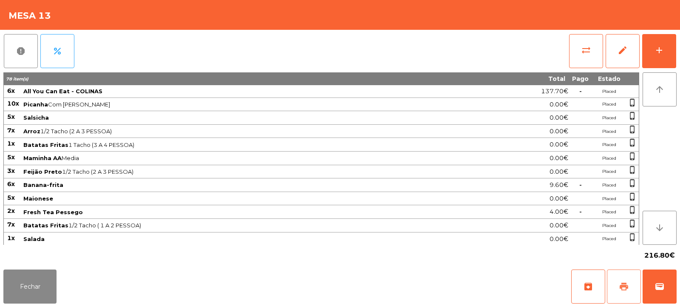
click at [623, 284] on span "print" at bounding box center [624, 286] width 10 height 10
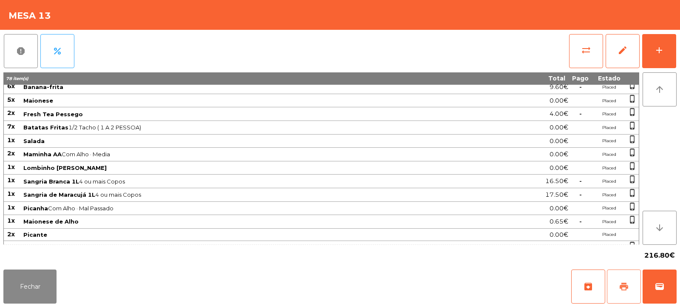
scroll to position [197, 0]
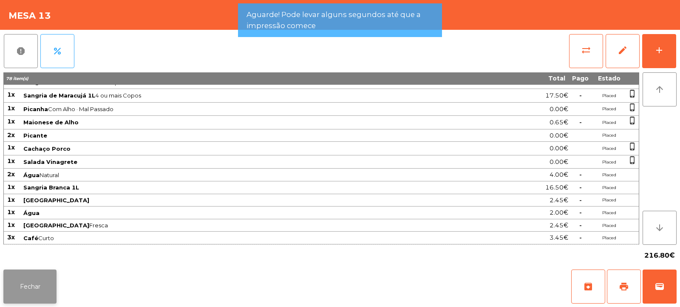
click at [46, 284] on button "Fechar" at bounding box center [29, 286] width 53 height 34
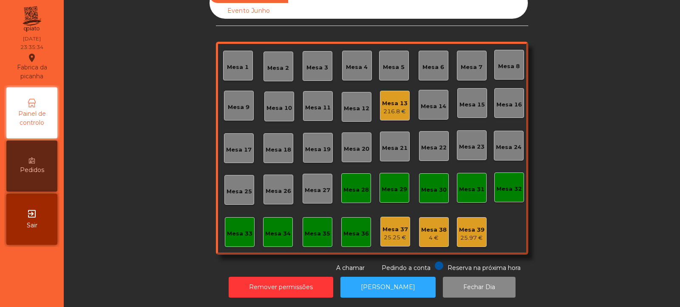
scroll to position [0, 0]
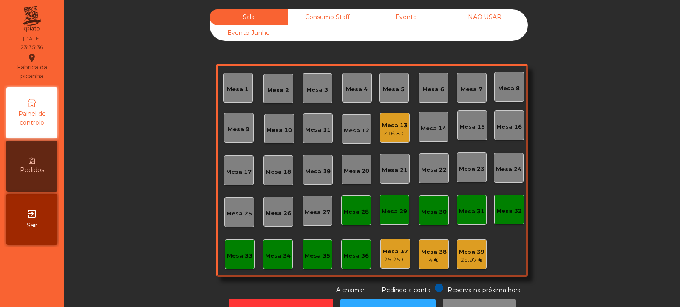
click at [404, 134] on div "Mesa 13 216.8 €" at bounding box center [395, 128] width 30 height 30
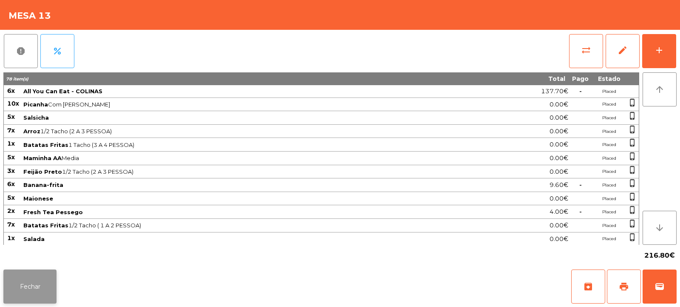
click at [34, 290] on button "Fechar" at bounding box center [29, 286] width 53 height 34
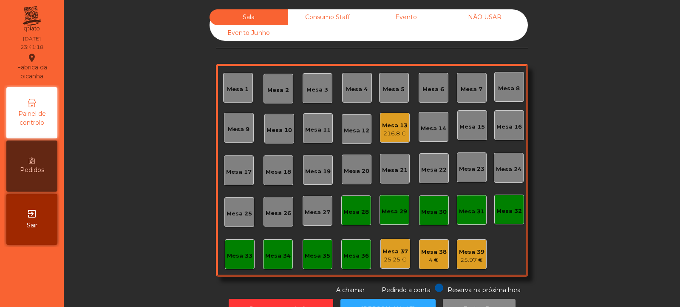
click at [382, 133] on div "216.8 €" at bounding box center [395, 133] width 26 height 9
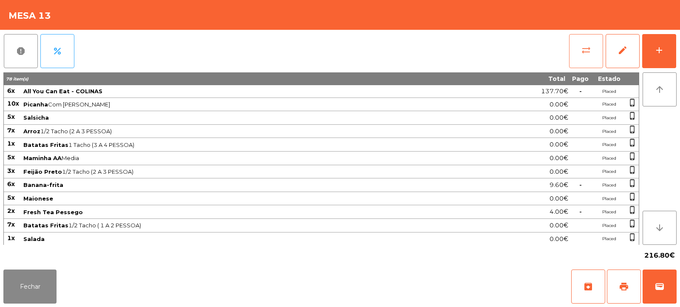
click at [579, 58] on button "sync_alt" at bounding box center [586, 51] width 34 height 34
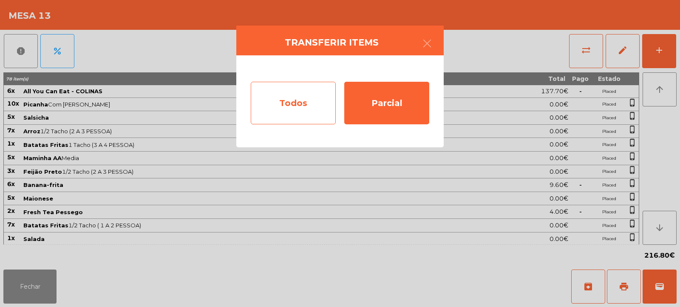
click at [302, 106] on div "Todos" at bounding box center [293, 103] width 85 height 43
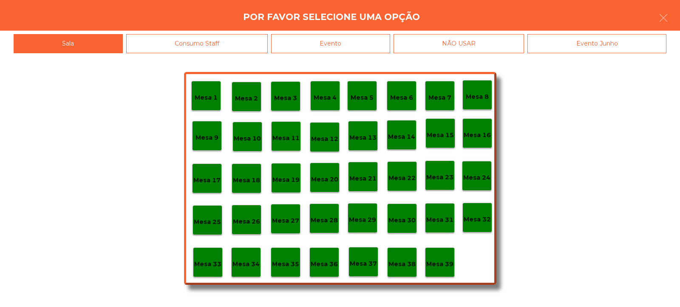
click at [365, 42] on div "Evento" at bounding box center [330, 43] width 119 height 19
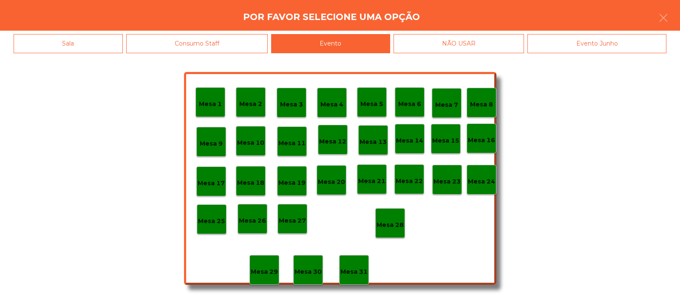
click at [386, 221] on p "Mesa 28" at bounding box center [390, 225] width 27 height 10
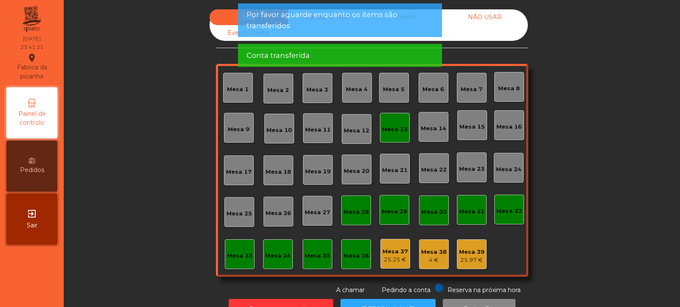
click at [394, 130] on div "Mesa 13" at bounding box center [395, 129] width 26 height 9
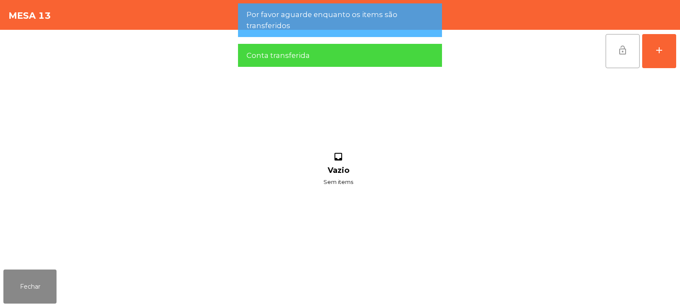
click at [627, 51] on span "lock_open" at bounding box center [623, 50] width 10 height 10
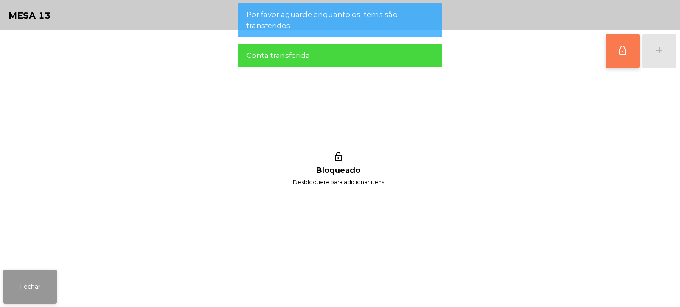
click at [43, 274] on button "Fechar" at bounding box center [29, 286] width 53 height 34
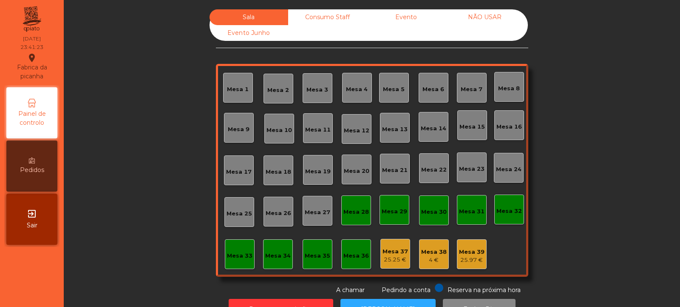
click at [325, 19] on div "Consumo Staff" at bounding box center [327, 17] width 79 height 16
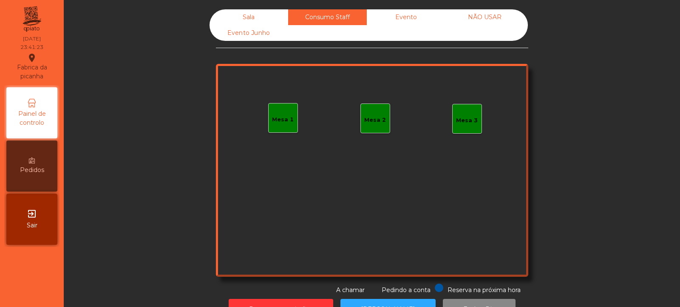
click at [406, 15] on div "Evento" at bounding box center [406, 17] width 79 height 16
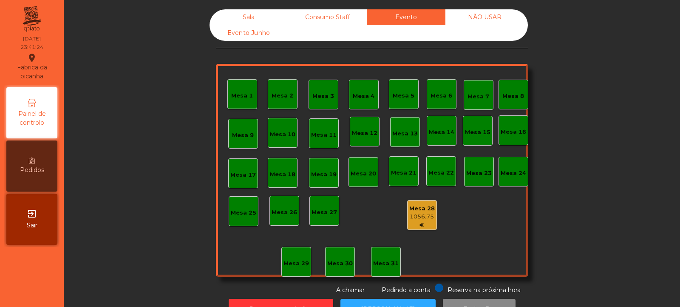
click at [491, 17] on div "NÃO USAR" at bounding box center [485, 17] width 79 height 16
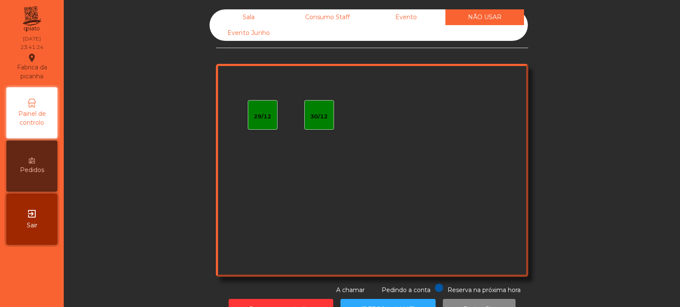
click at [265, 39] on div "Evento Junho" at bounding box center [249, 33] width 79 height 16
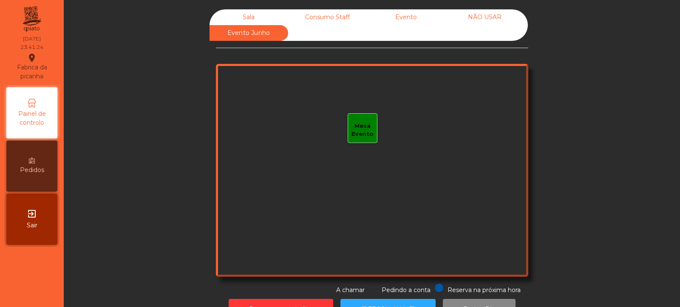
click at [254, 12] on div "Sala" at bounding box center [249, 17] width 79 height 16
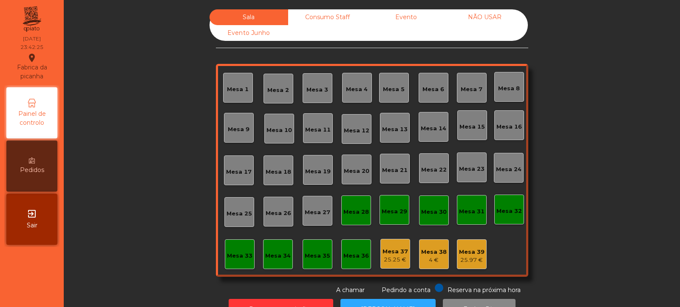
click at [340, 11] on div "Consumo Staff" at bounding box center [327, 17] width 79 height 16
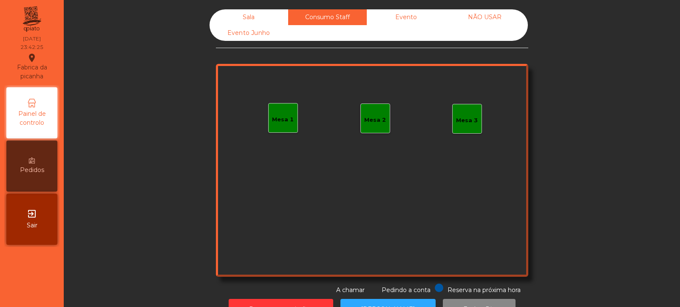
click at [417, 12] on div "Evento" at bounding box center [406, 17] width 79 height 16
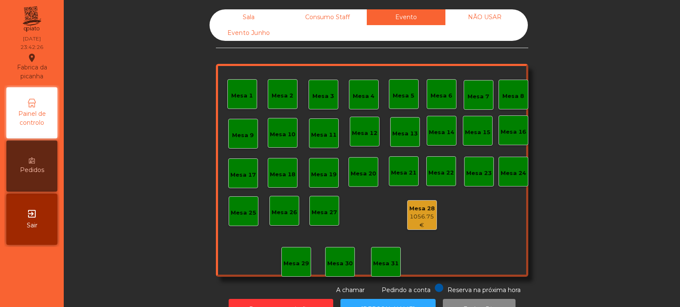
click at [502, 11] on div "NÃO USAR" at bounding box center [485, 17] width 79 height 16
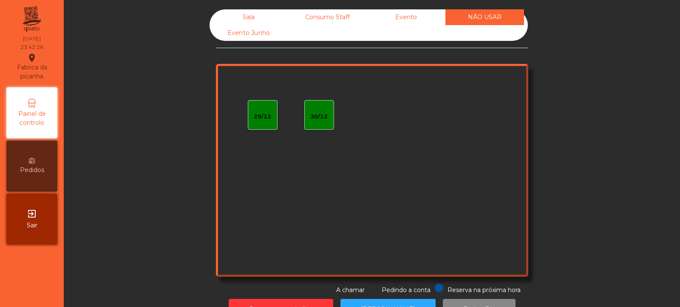
click at [252, 39] on div "Evento Junho" at bounding box center [249, 33] width 79 height 16
click at [250, 16] on div "Sala" at bounding box center [249, 17] width 79 height 16
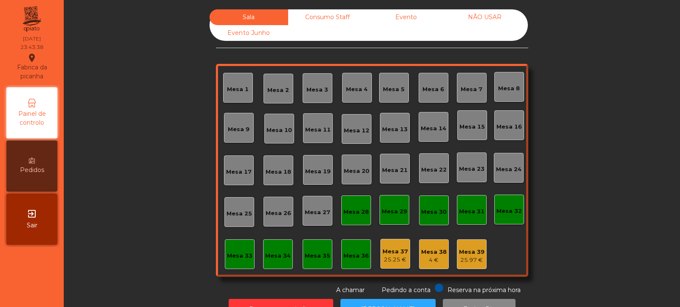
scroll to position [28, 0]
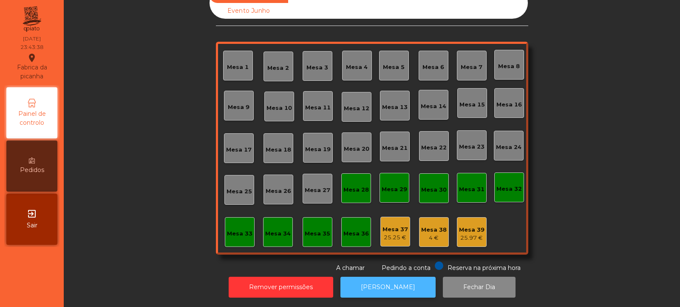
click at [393, 276] on button "[PERSON_NAME]" at bounding box center [388, 286] width 95 height 21
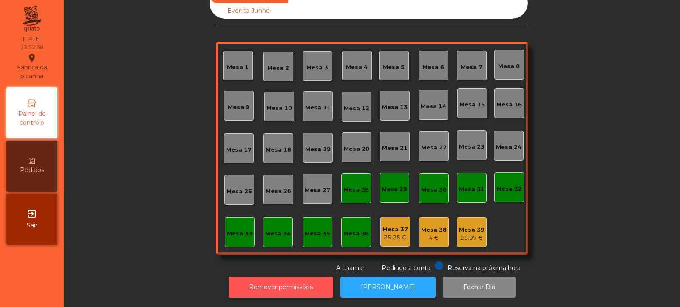
click at [260, 277] on button "Remover permissões" at bounding box center [281, 286] width 105 height 21
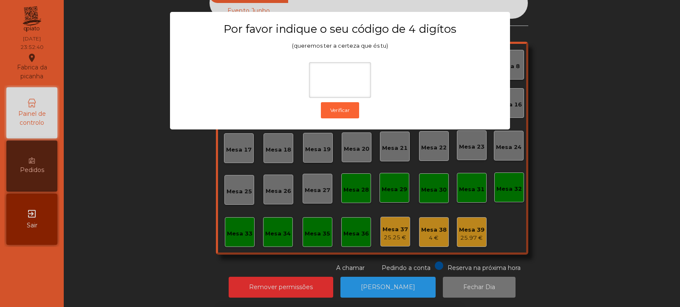
click at [137, 166] on ngb-modal-window "Por favor indique o seu código de 4 digítos (queremos ter a certeza que és tu) …" at bounding box center [340, 153] width 646 height 307
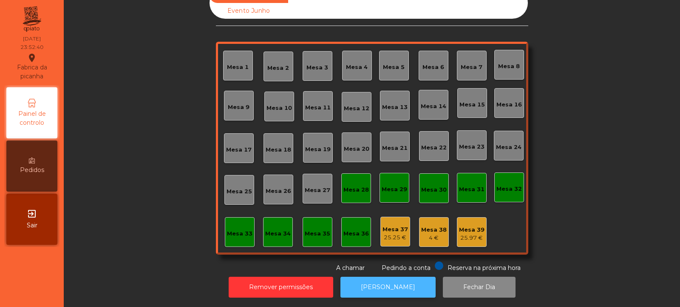
click at [367, 285] on button "[PERSON_NAME]" at bounding box center [388, 286] width 95 height 21
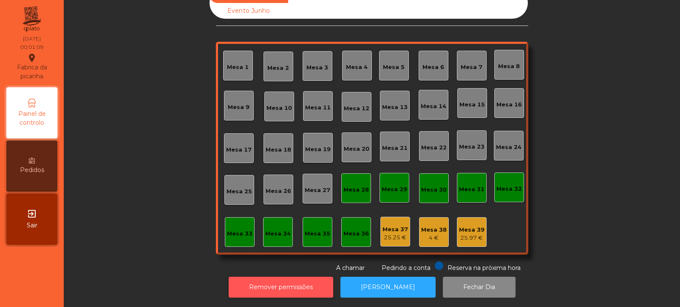
click at [296, 289] on button "Remover permissões" at bounding box center [281, 286] width 105 height 21
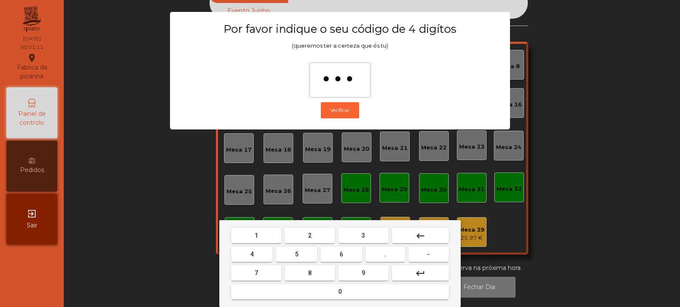
type input "****"
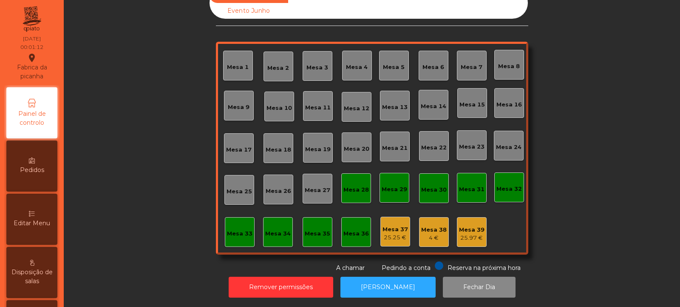
click at [394, 225] on div "Mesa 37" at bounding box center [396, 229] width 26 height 9
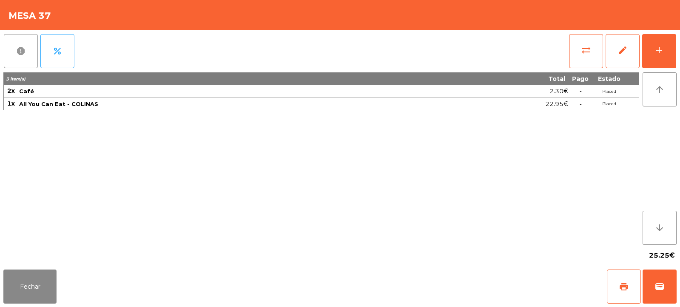
click at [26, 52] on button "report" at bounding box center [21, 51] width 34 height 34
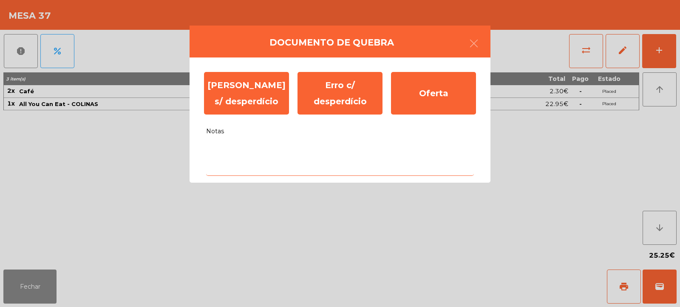
click at [278, 150] on textarea "Notas" at bounding box center [340, 157] width 268 height 35
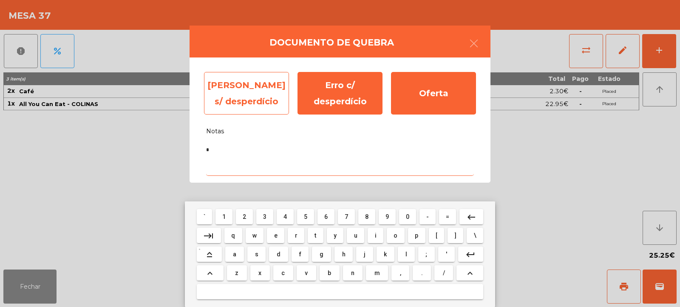
type textarea "*"
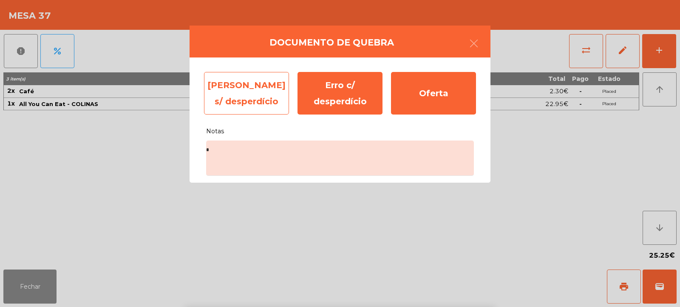
click at [262, 90] on div "Erro s/ desperdício" at bounding box center [246, 93] width 85 height 43
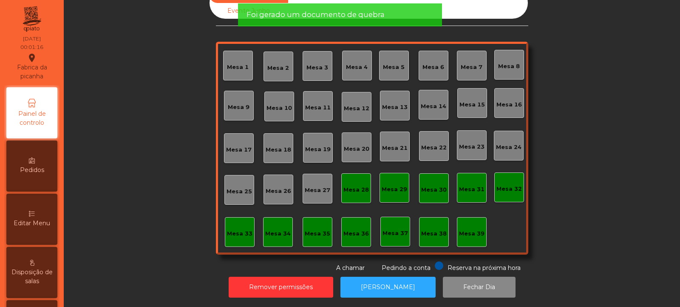
click at [434, 229] on div "Mesa 38" at bounding box center [434, 233] width 26 height 9
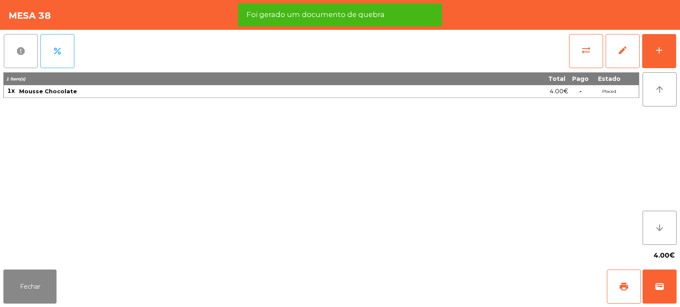
click at [25, 57] on button "report" at bounding box center [21, 51] width 34 height 34
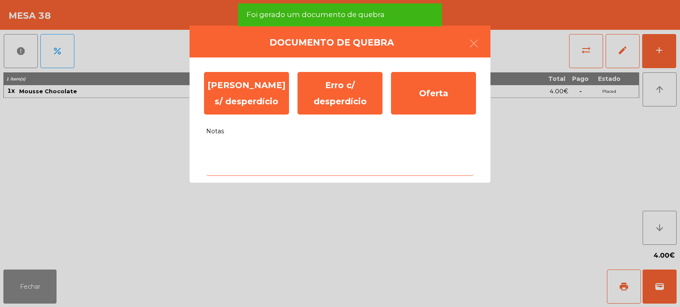
click at [264, 154] on textarea "Notas" at bounding box center [340, 157] width 268 height 35
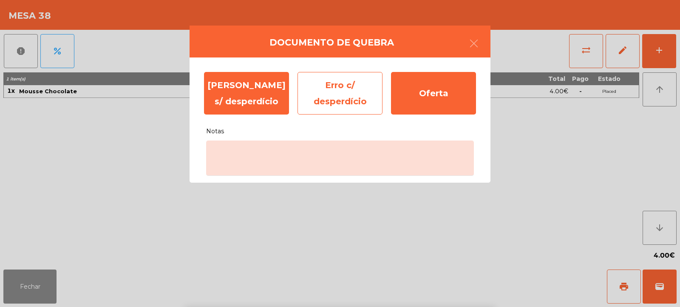
click at [356, 89] on div "Erro c/ desperdício" at bounding box center [340, 93] width 85 height 43
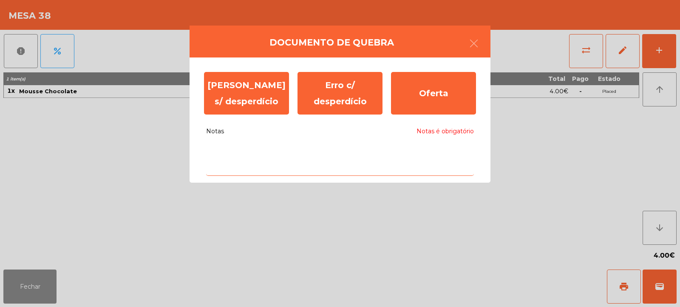
click at [300, 155] on textarea "Notas Notas é obrigatório" at bounding box center [340, 157] width 268 height 35
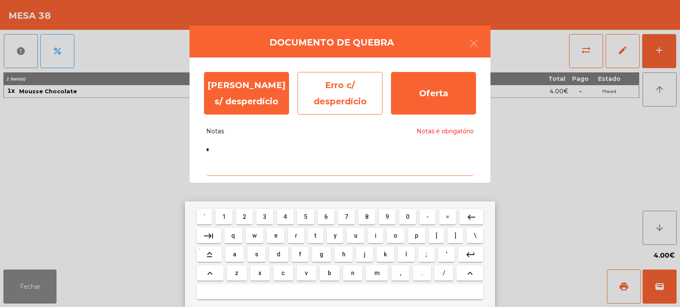
type textarea "*"
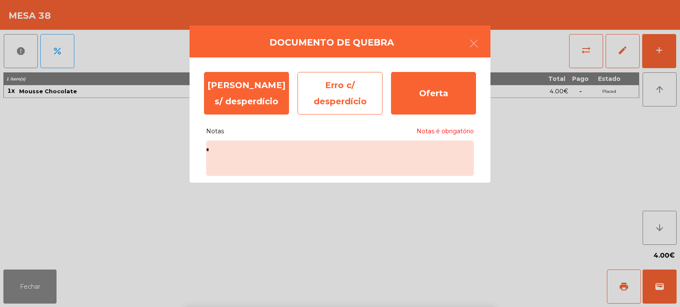
click at [342, 97] on div "Erro c/ desperdício" at bounding box center [340, 93] width 85 height 43
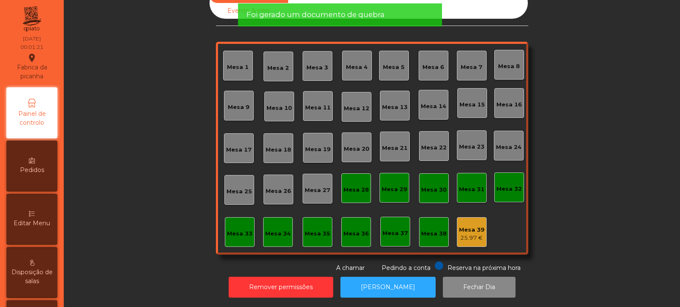
click at [472, 233] on div "25.97 €" at bounding box center [472, 237] width 26 height 9
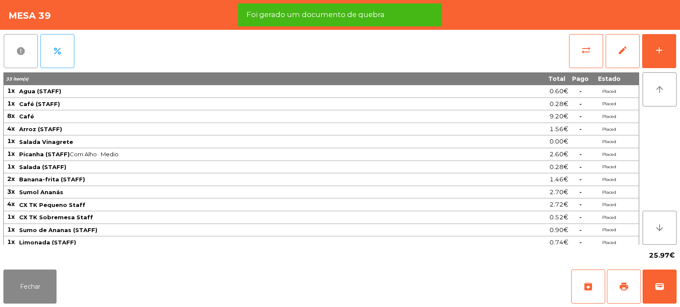
click at [21, 59] on button "report" at bounding box center [21, 51] width 34 height 34
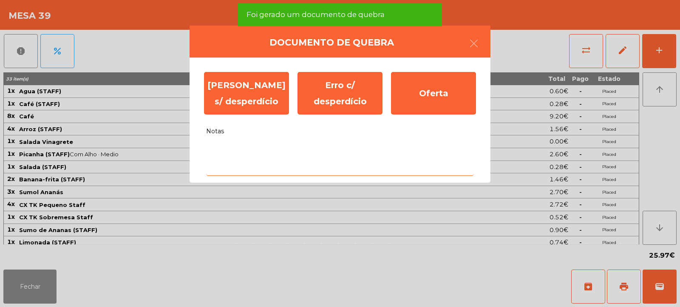
click at [268, 153] on textarea "Notas" at bounding box center [340, 157] width 268 height 35
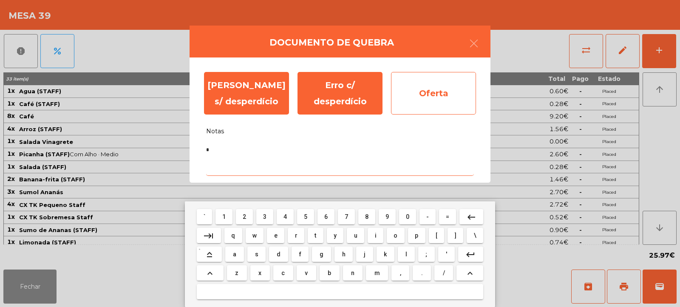
type textarea "*"
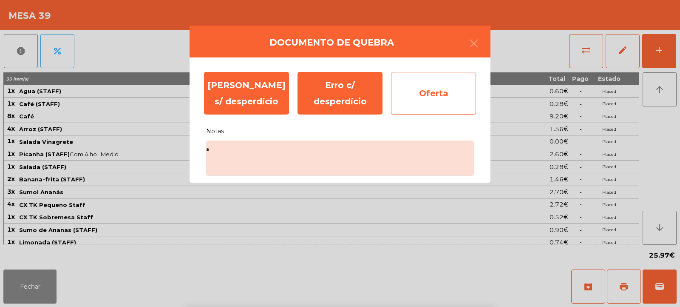
click at [439, 102] on div "Oferta" at bounding box center [433, 93] width 85 height 43
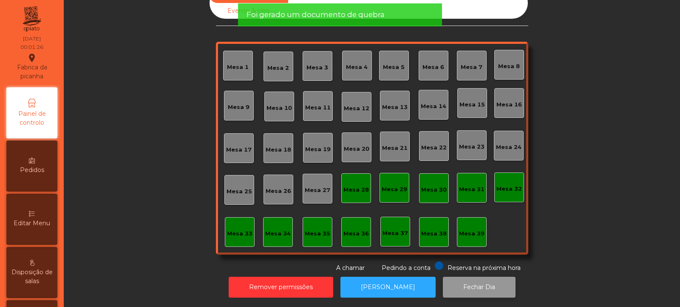
click at [466, 280] on button "Fechar Dia" at bounding box center [479, 286] width 73 height 21
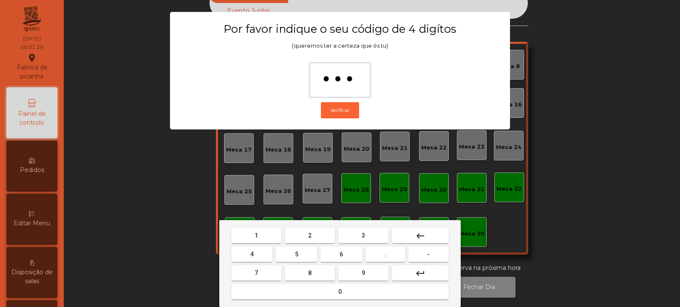
type input "****"
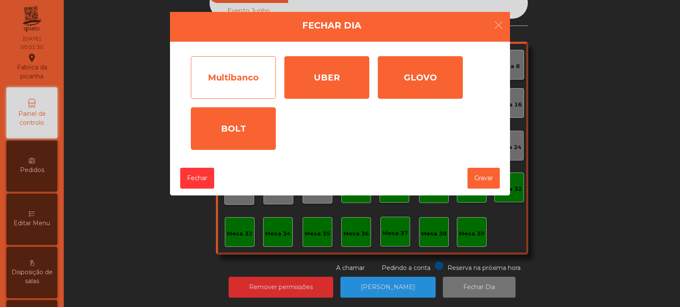
click at [250, 83] on div "Multibanco" at bounding box center [233, 77] width 85 height 43
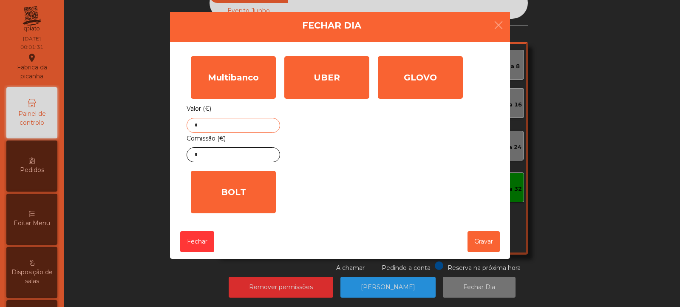
click at [247, 126] on input "*" at bounding box center [234, 125] width 94 height 15
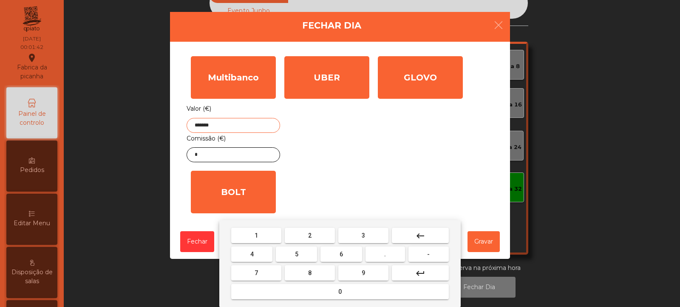
type input "*******"
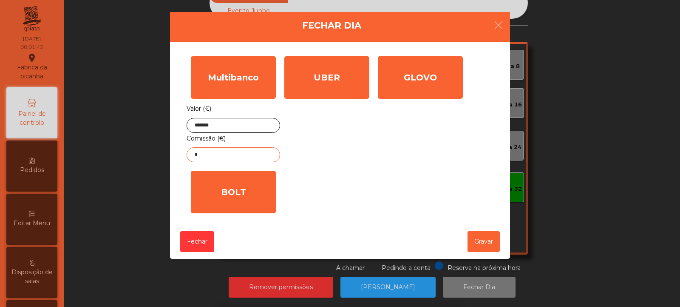
click at [257, 156] on input "*" at bounding box center [234, 154] width 94 height 15
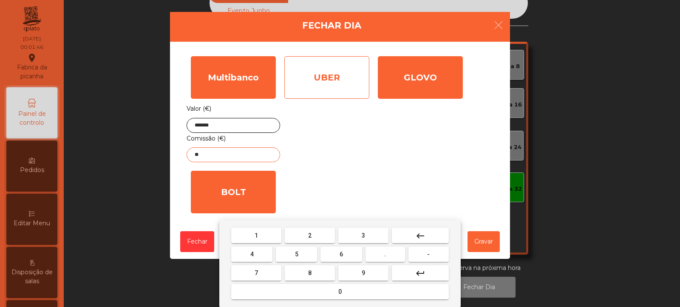
type input "**"
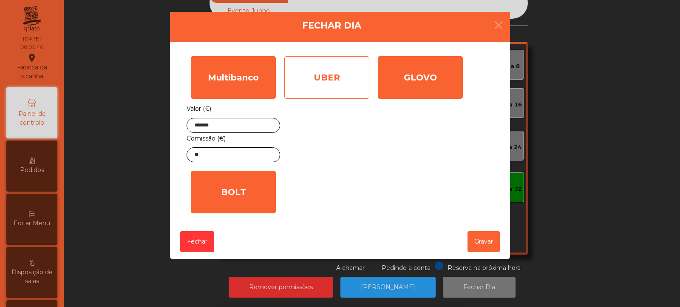
click at [350, 84] on div "UBER" at bounding box center [326, 77] width 85 height 43
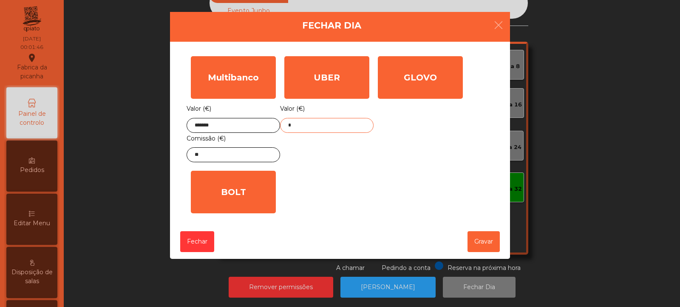
click at [345, 125] on input "*" at bounding box center [327, 125] width 94 height 15
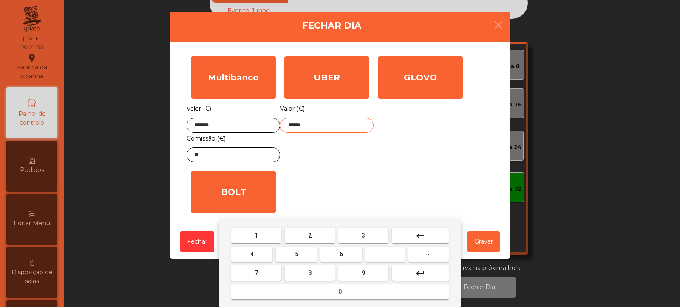
type input "******"
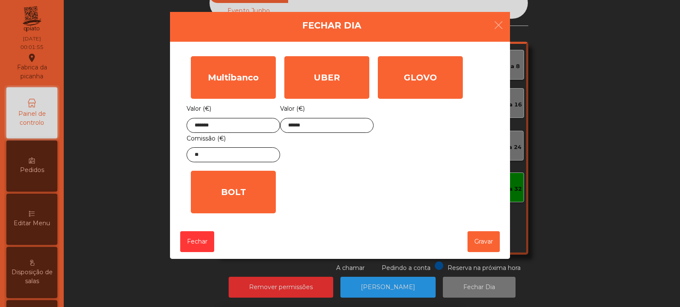
click at [488, 240] on div "1 2 3 keyboard_backspace 4 5 6 . - 7 8 9 keyboard_return 0" at bounding box center [340, 263] width 680 height 87
click at [488, 244] on button "Gravar" at bounding box center [484, 241] width 32 height 21
